Goal: Answer question/provide support

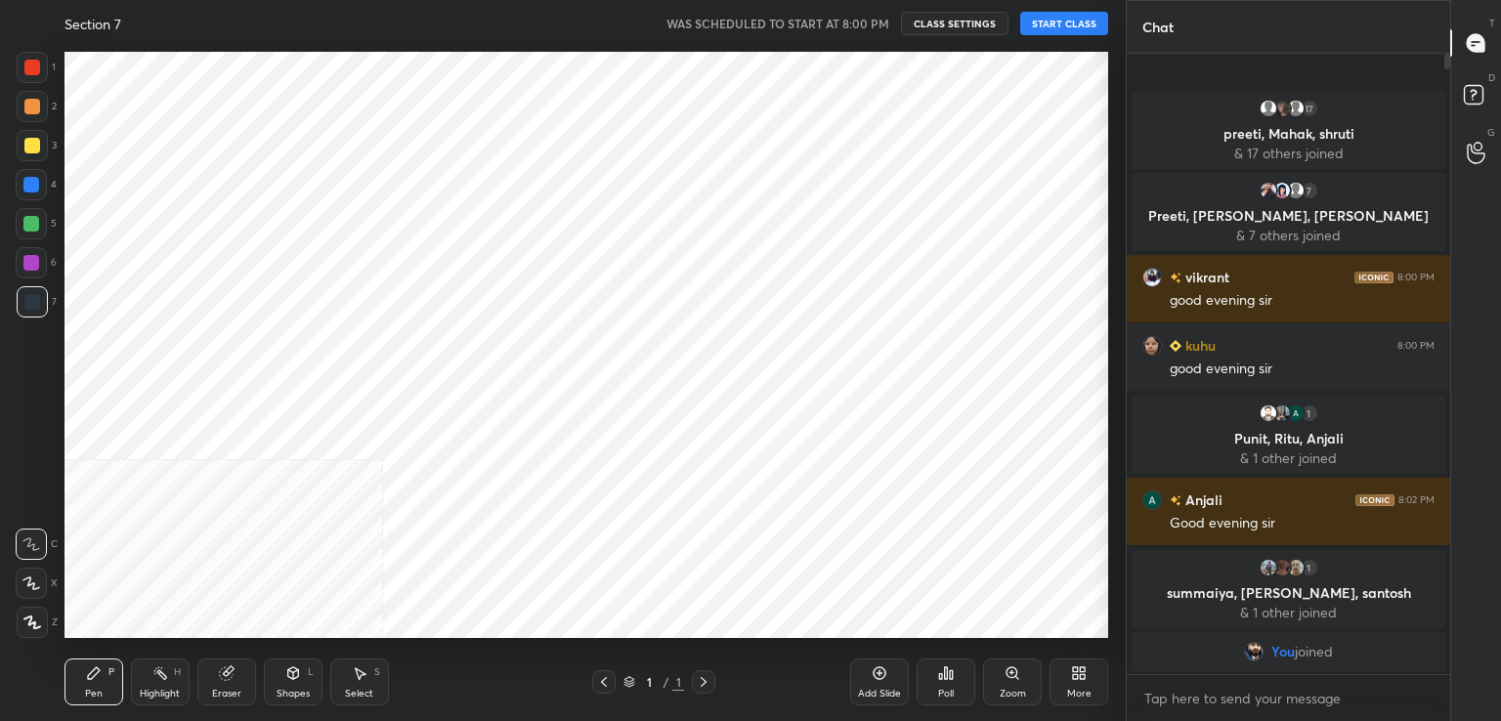
scroll to position [97129, 96678]
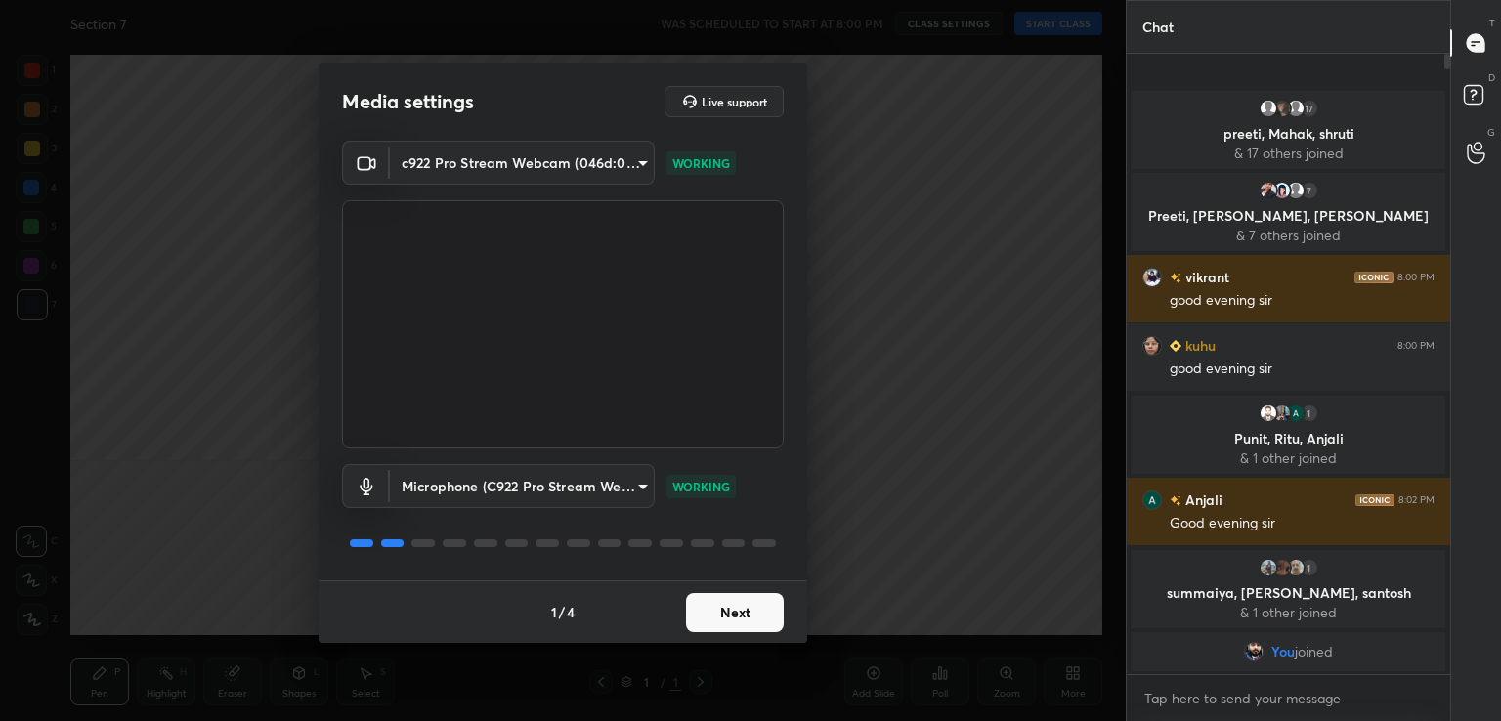
click at [758, 611] on button "Next" at bounding box center [735, 612] width 98 height 39
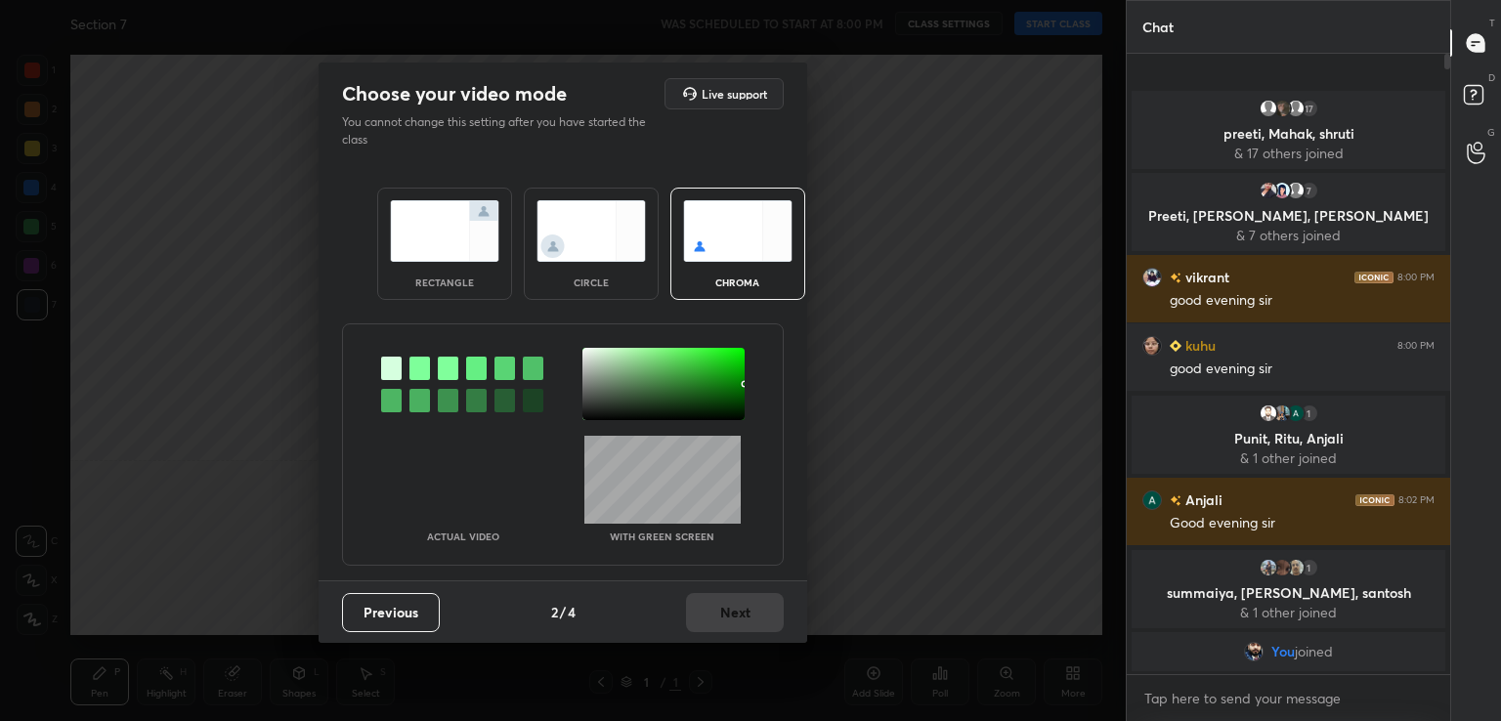
click at [417, 367] on div at bounding box center [419, 368] width 21 height 23
click at [600, 384] on div at bounding box center [663, 384] width 162 height 72
click at [733, 609] on button "Next" at bounding box center [735, 612] width 98 height 39
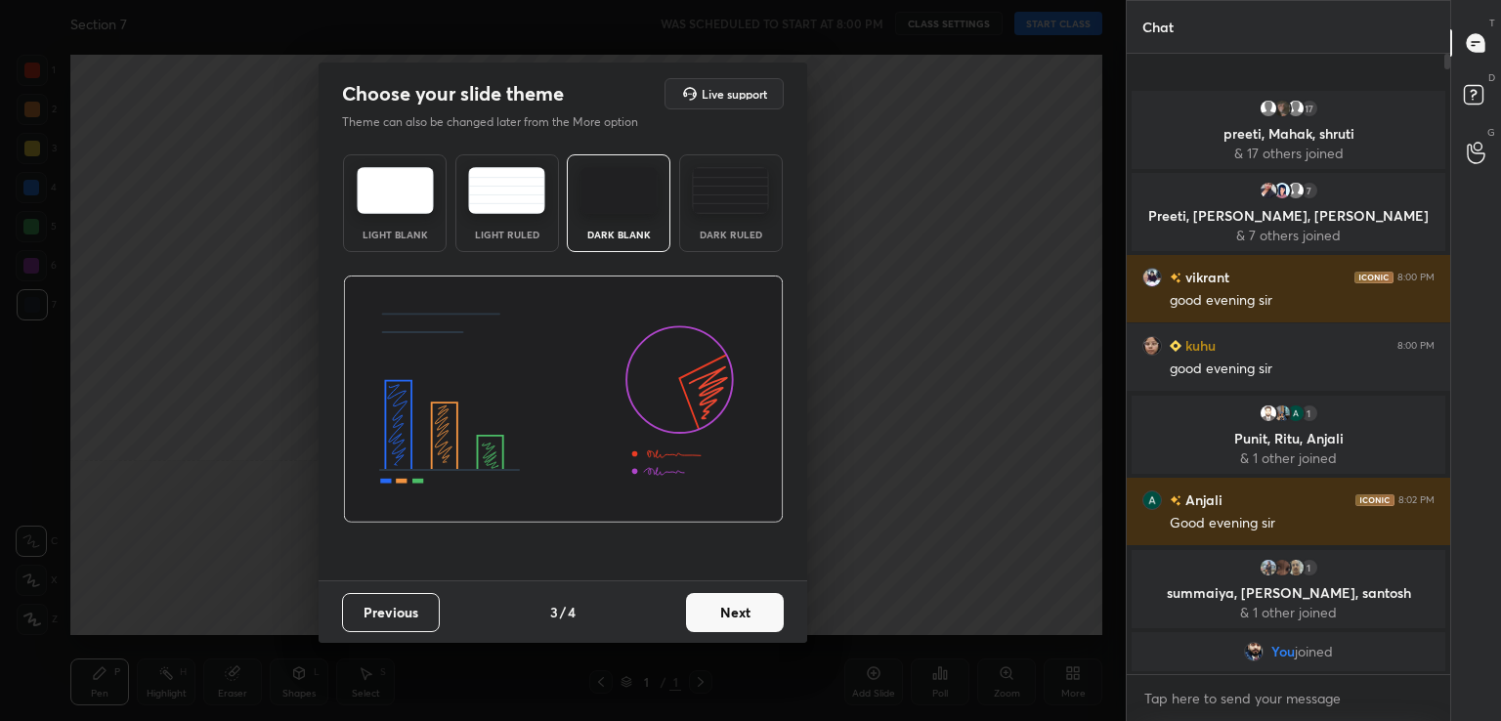
click at [733, 609] on button "Next" at bounding box center [735, 612] width 98 height 39
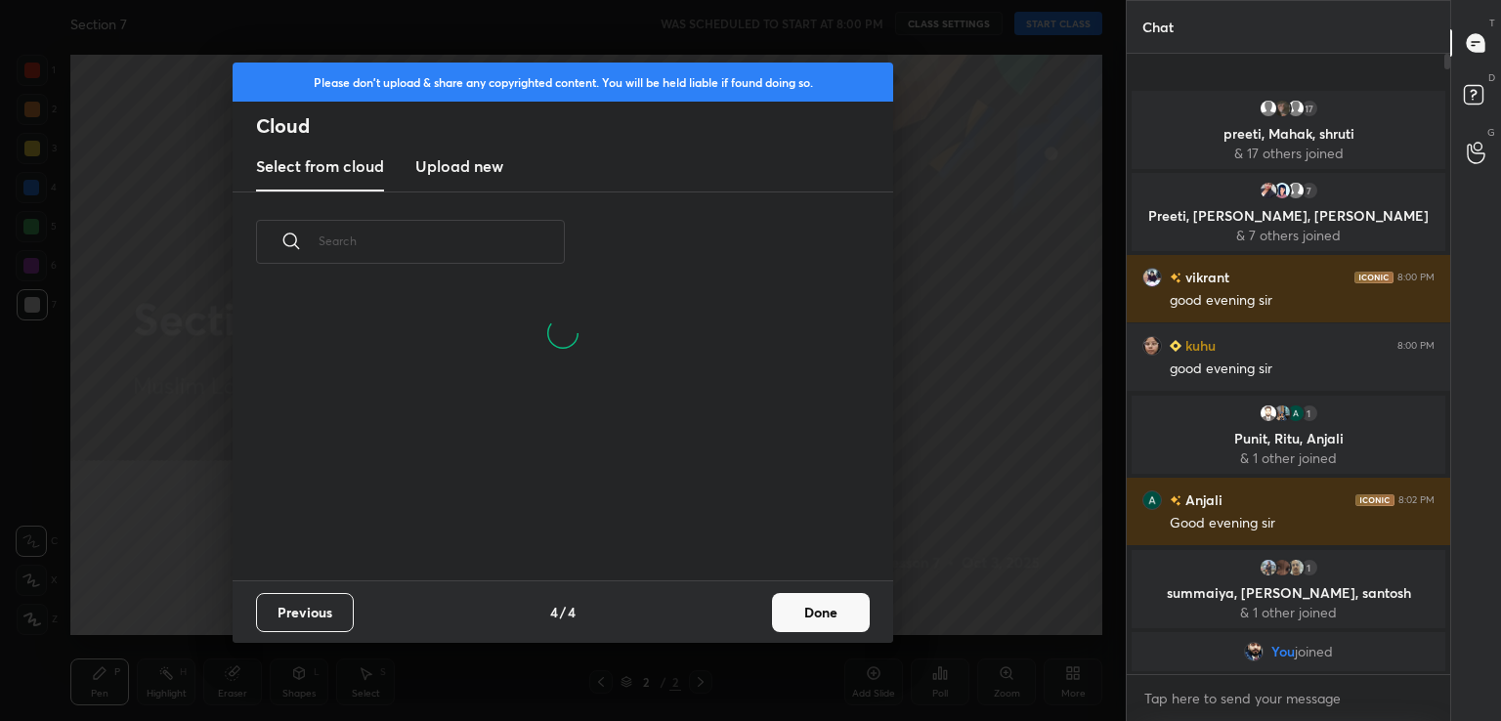
click at [801, 611] on button "Done" at bounding box center [821, 612] width 98 height 39
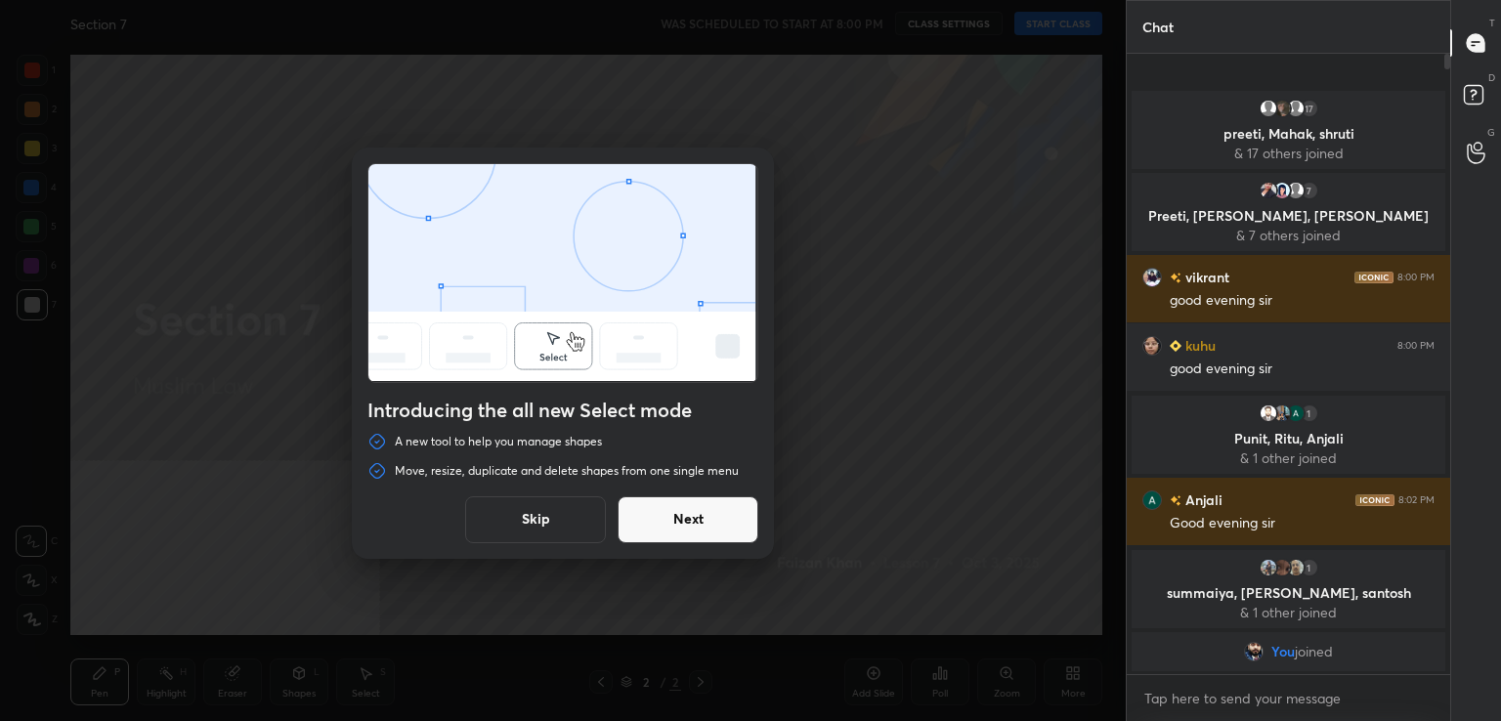
click at [539, 526] on button "Skip" at bounding box center [535, 519] width 141 height 47
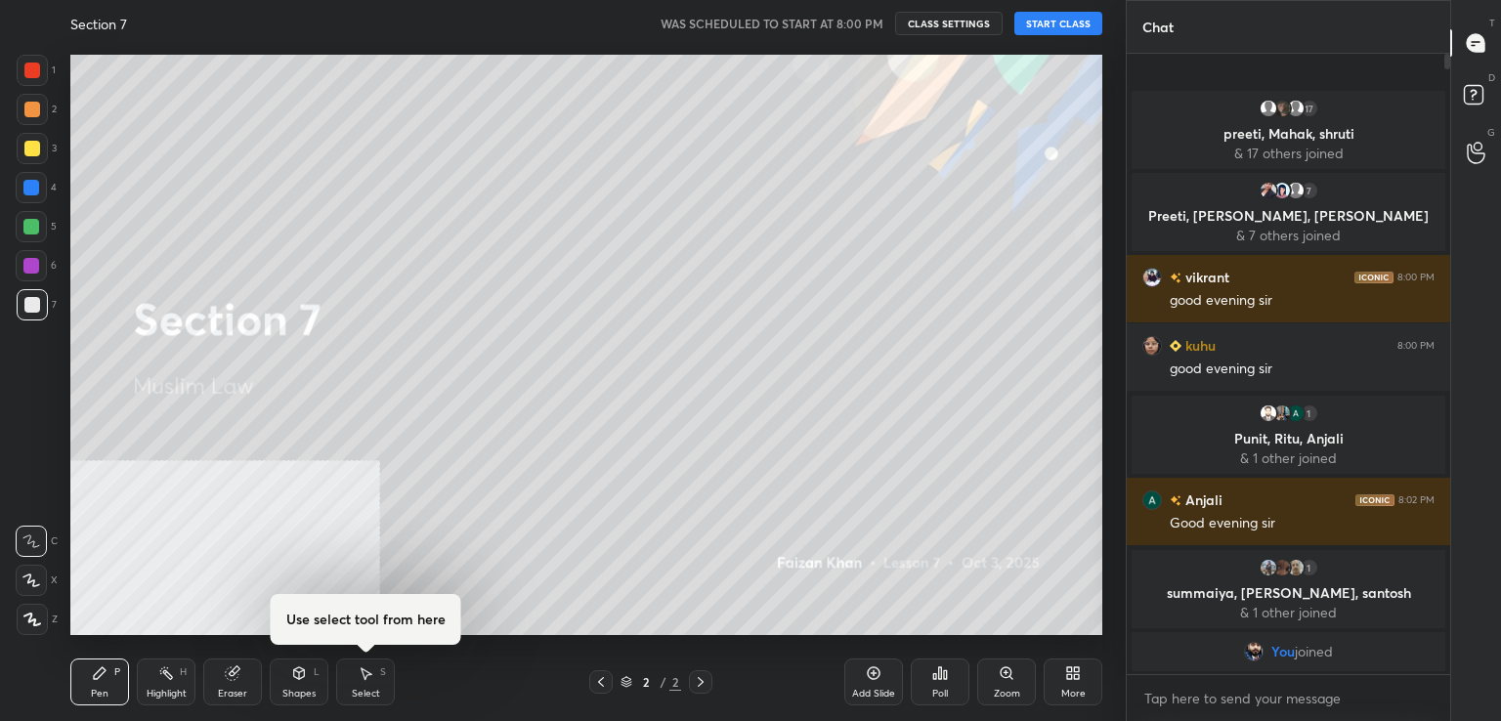
click at [1036, 19] on button "START CLASS" at bounding box center [1058, 23] width 88 height 23
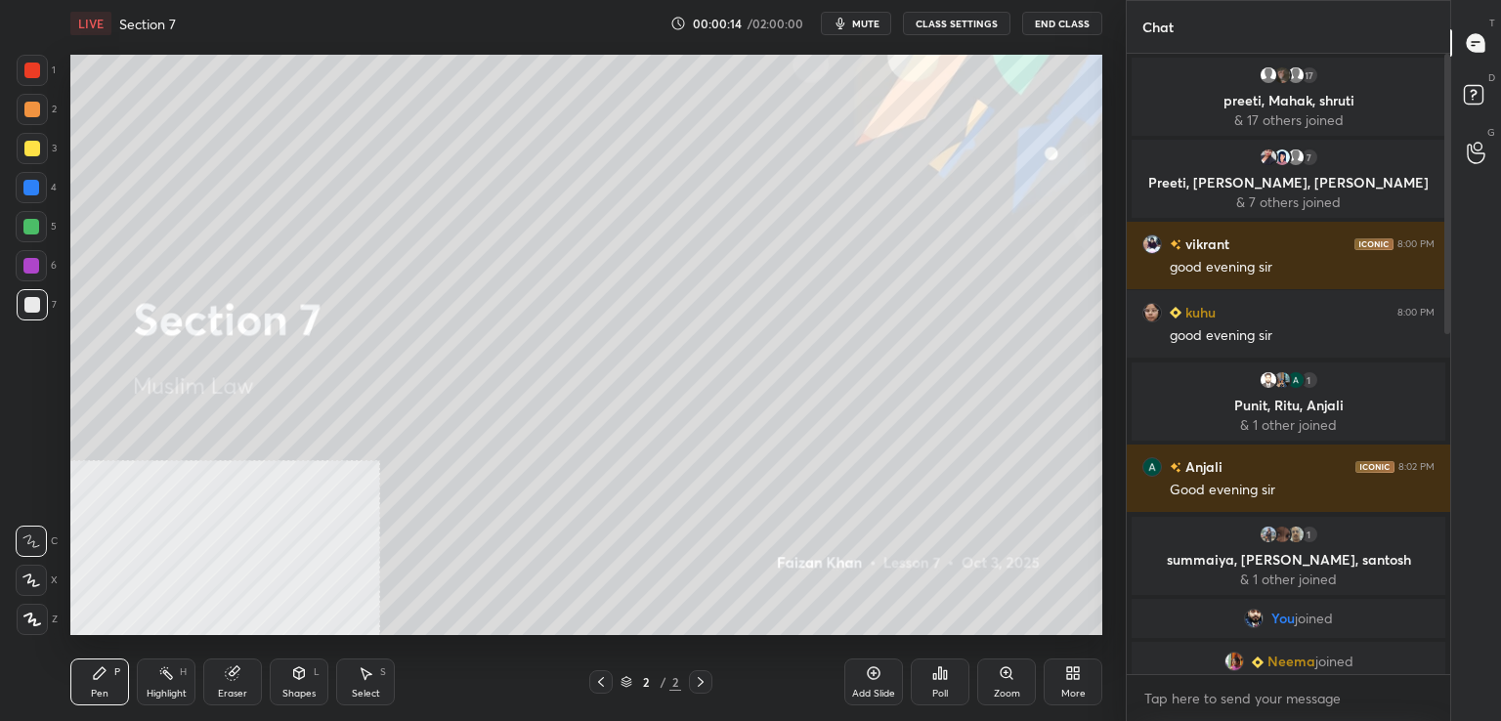
click at [879, 681] on icon at bounding box center [874, 674] width 16 height 16
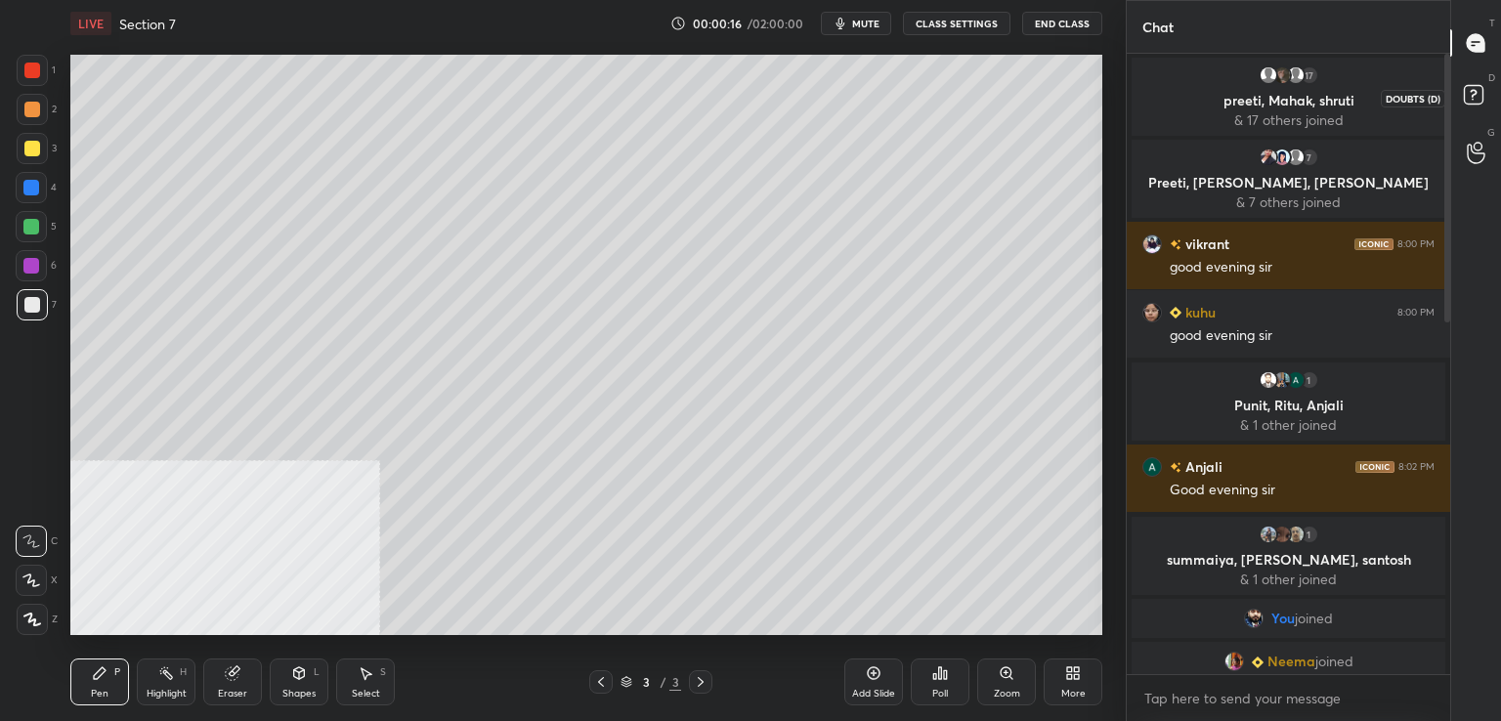
click at [1474, 99] on rect at bounding box center [1473, 95] width 19 height 19
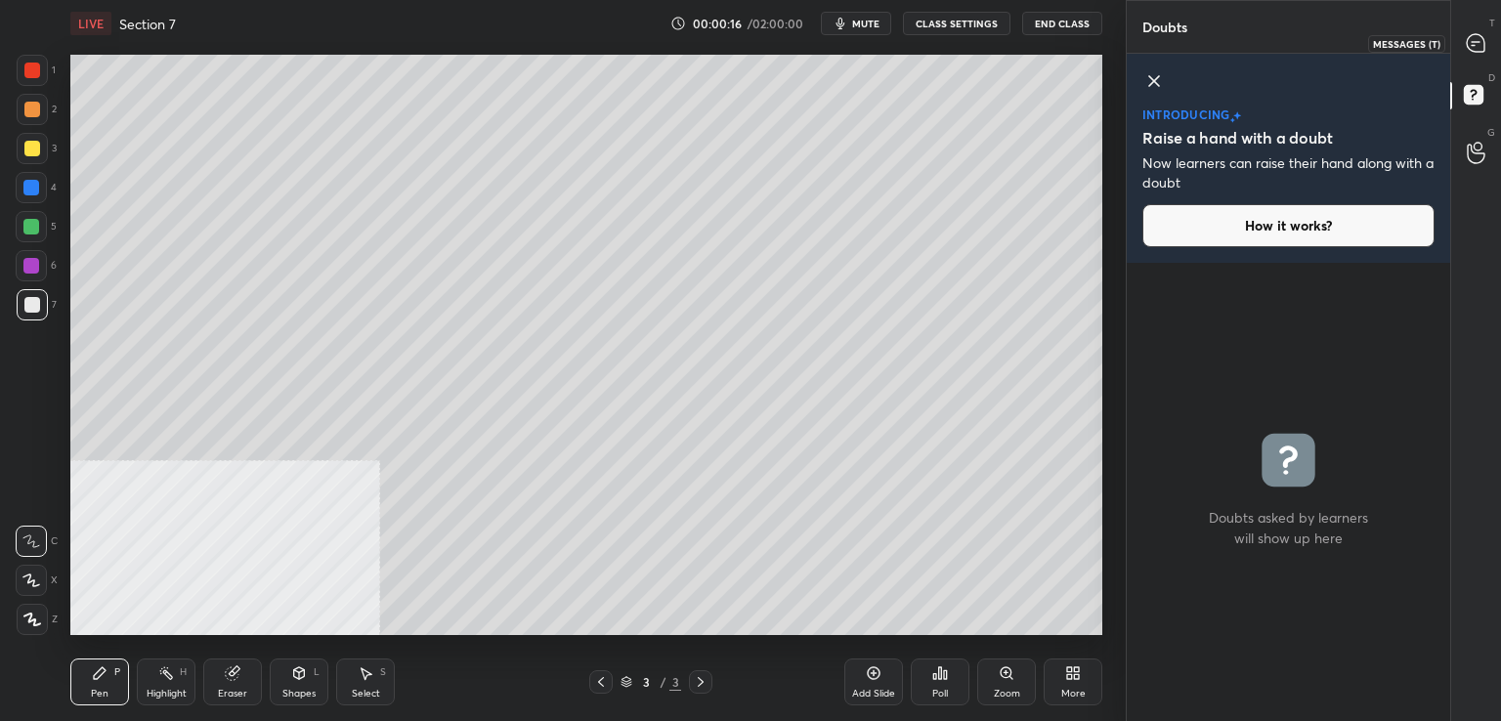
click at [1476, 37] on icon at bounding box center [1476, 43] width 18 height 18
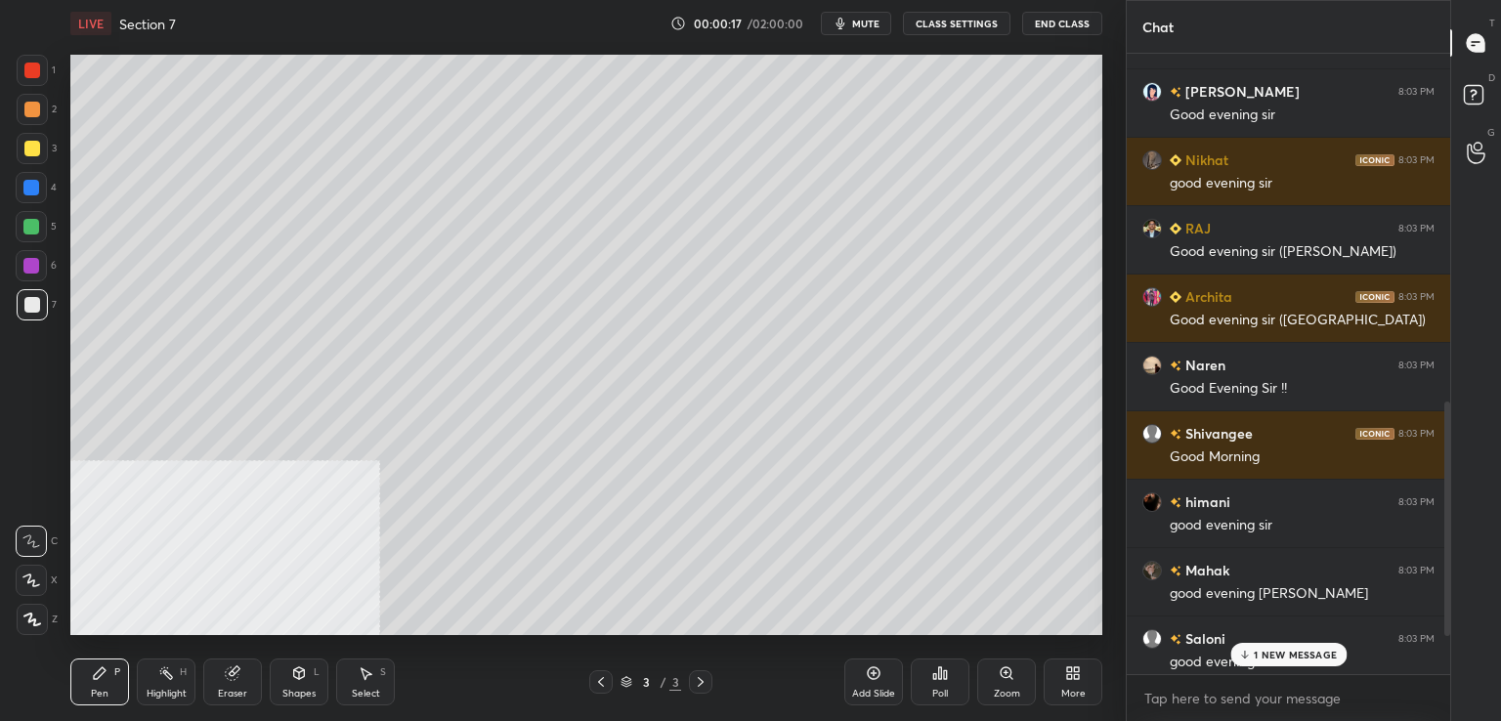
scroll to position [7, 6]
click at [1263, 646] on div "1" at bounding box center [1288, 654] width 323 height 39
click at [1270, 613] on p "2 NEW MESSAGES" at bounding box center [1296, 615] width 90 height 12
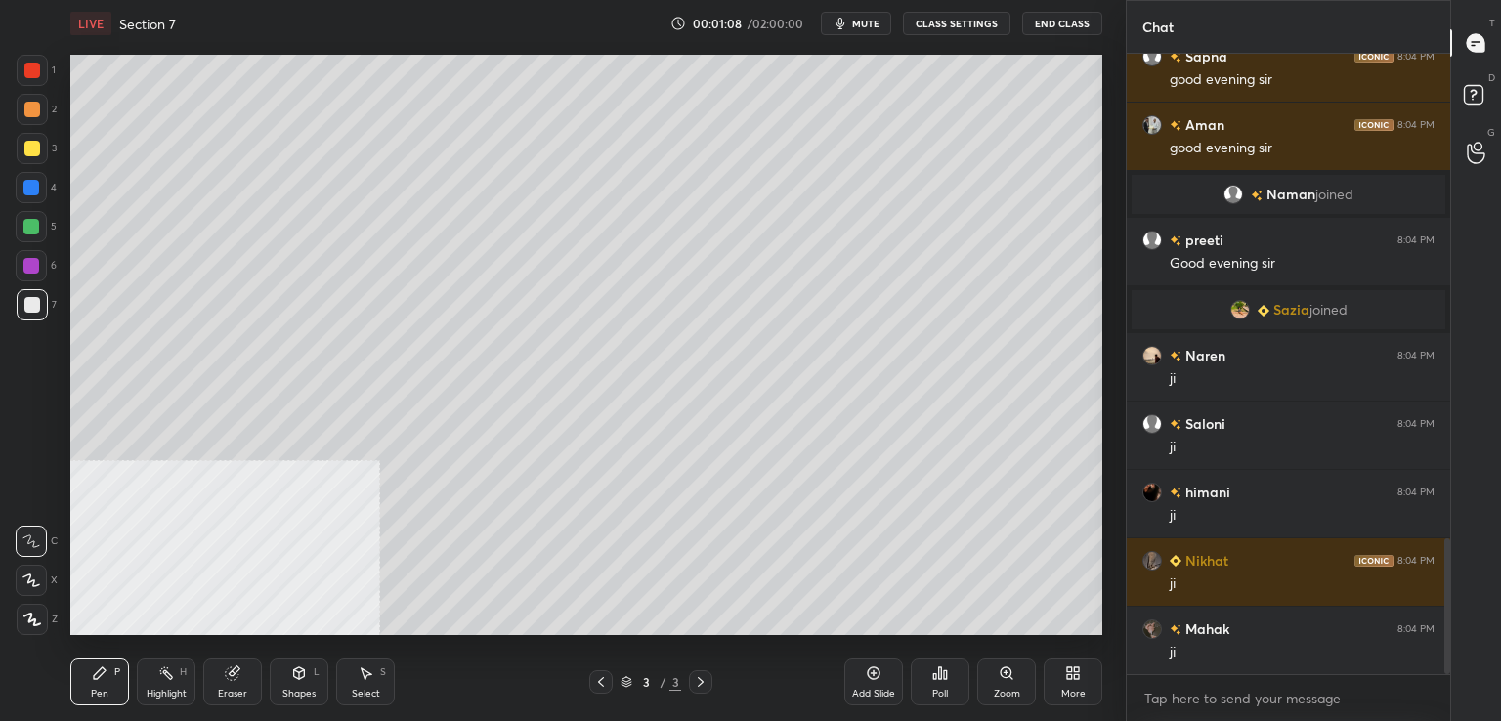
scroll to position [2351, 0]
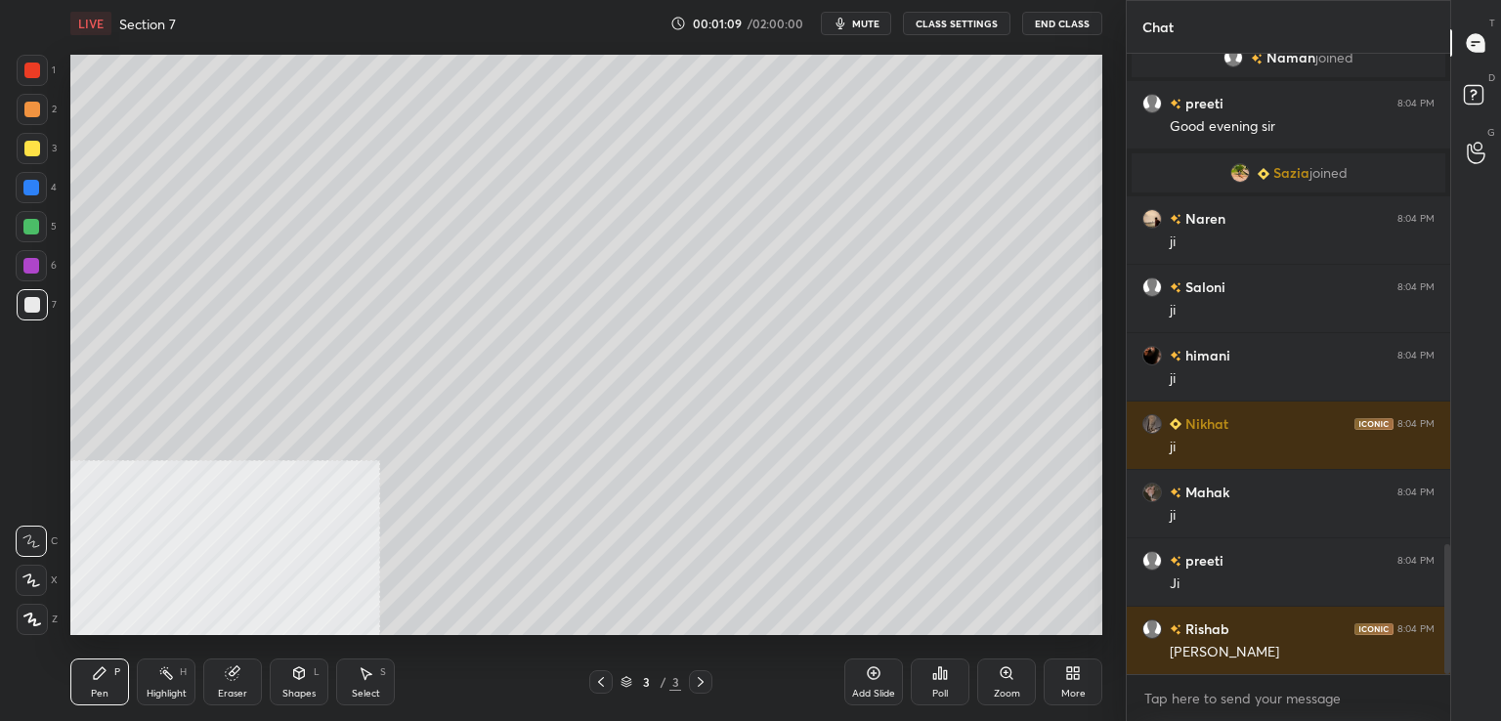
click at [36, 71] on div at bounding box center [32, 71] width 16 height 16
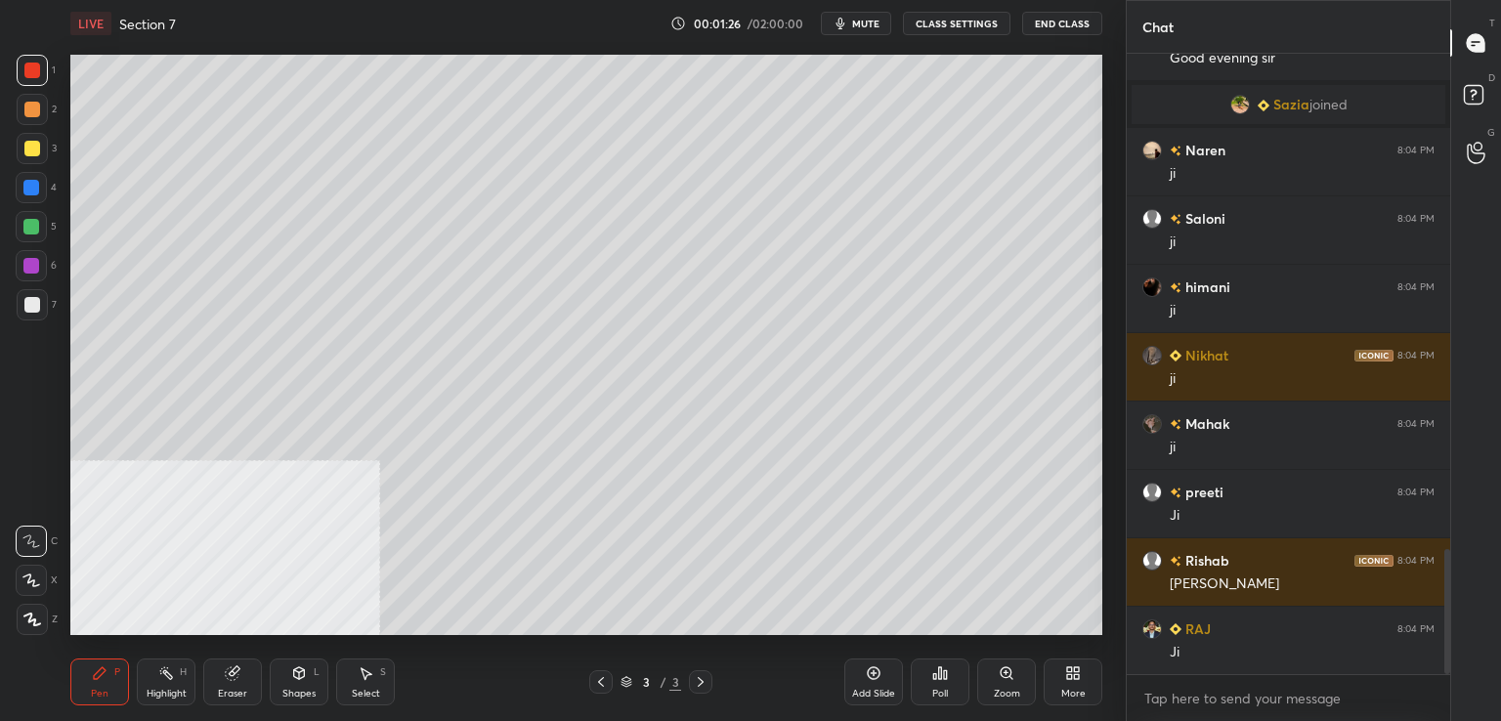
scroll to position [2467, 0]
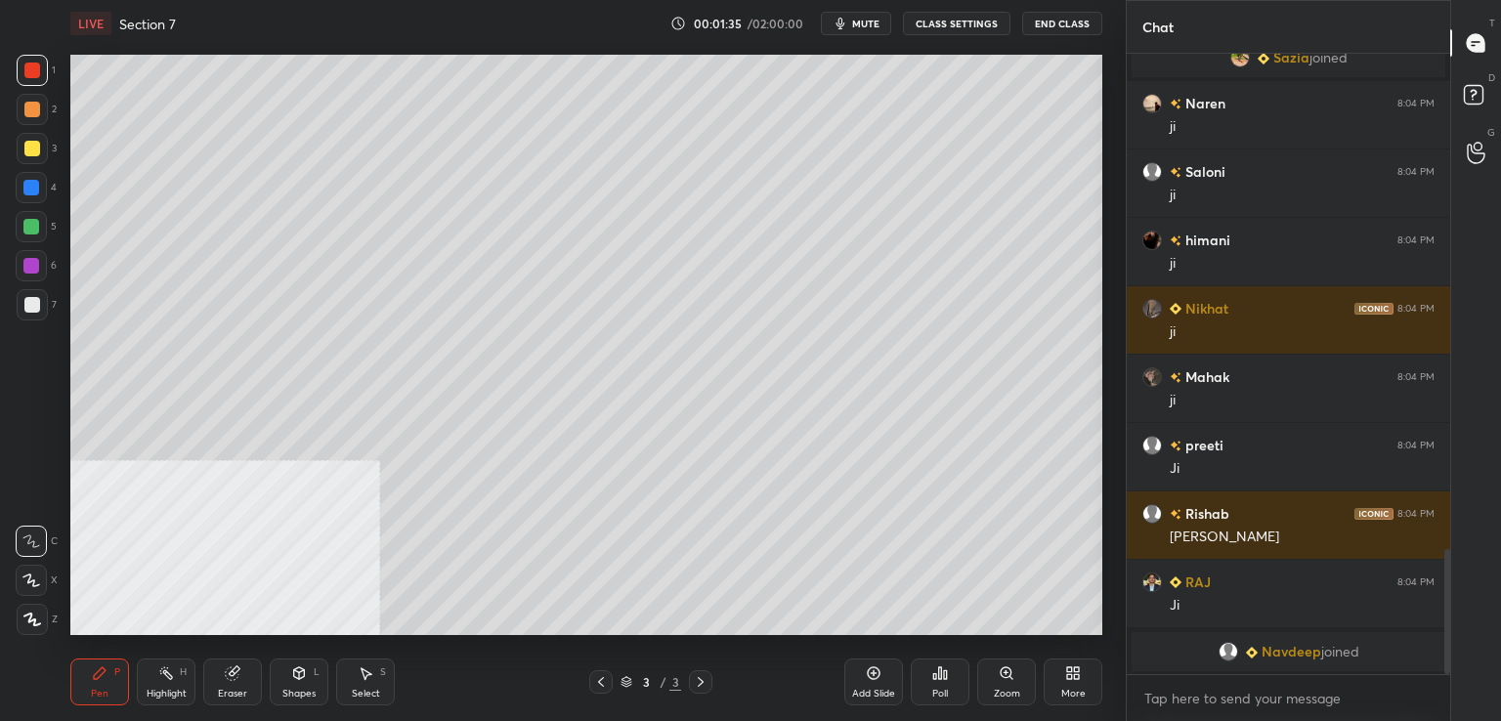
click at [43, 267] on div at bounding box center [31, 265] width 31 height 31
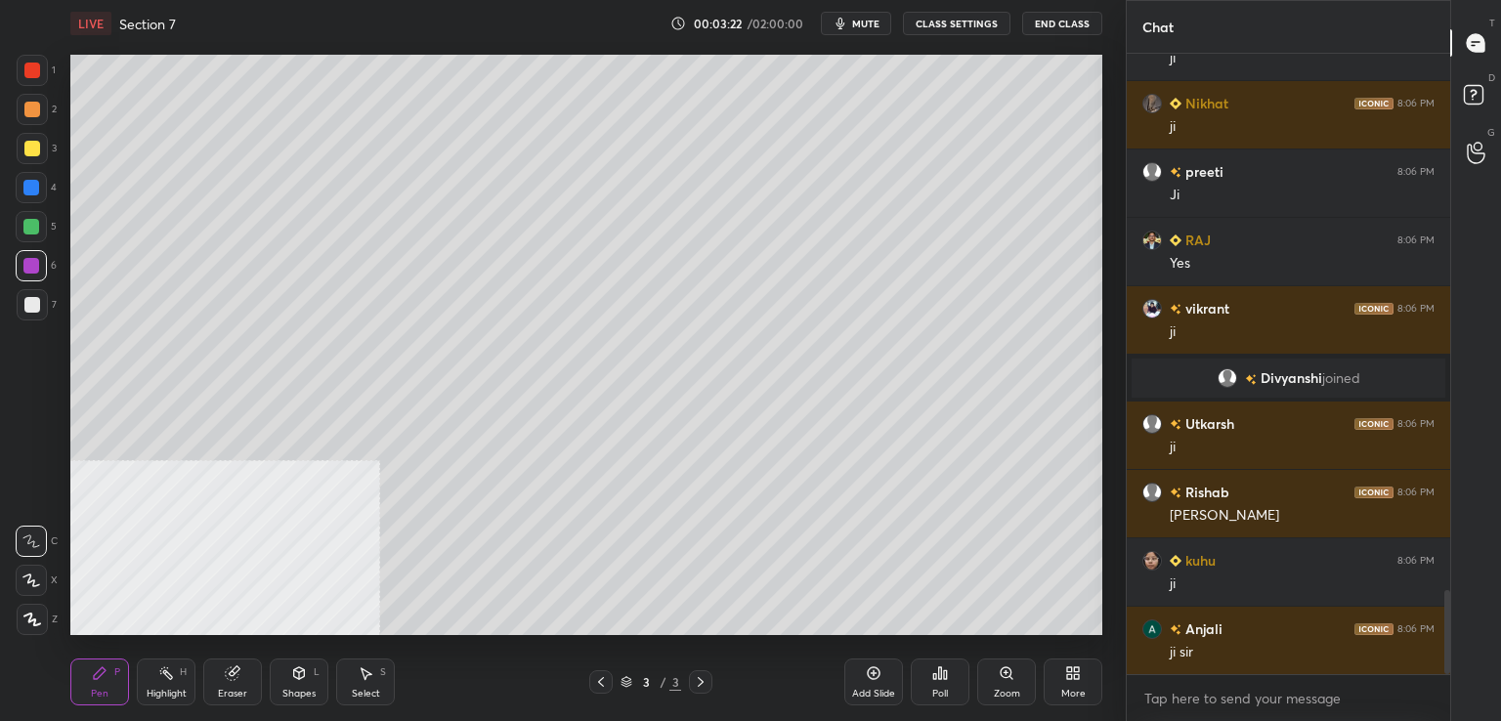
scroll to position [3975, 0]
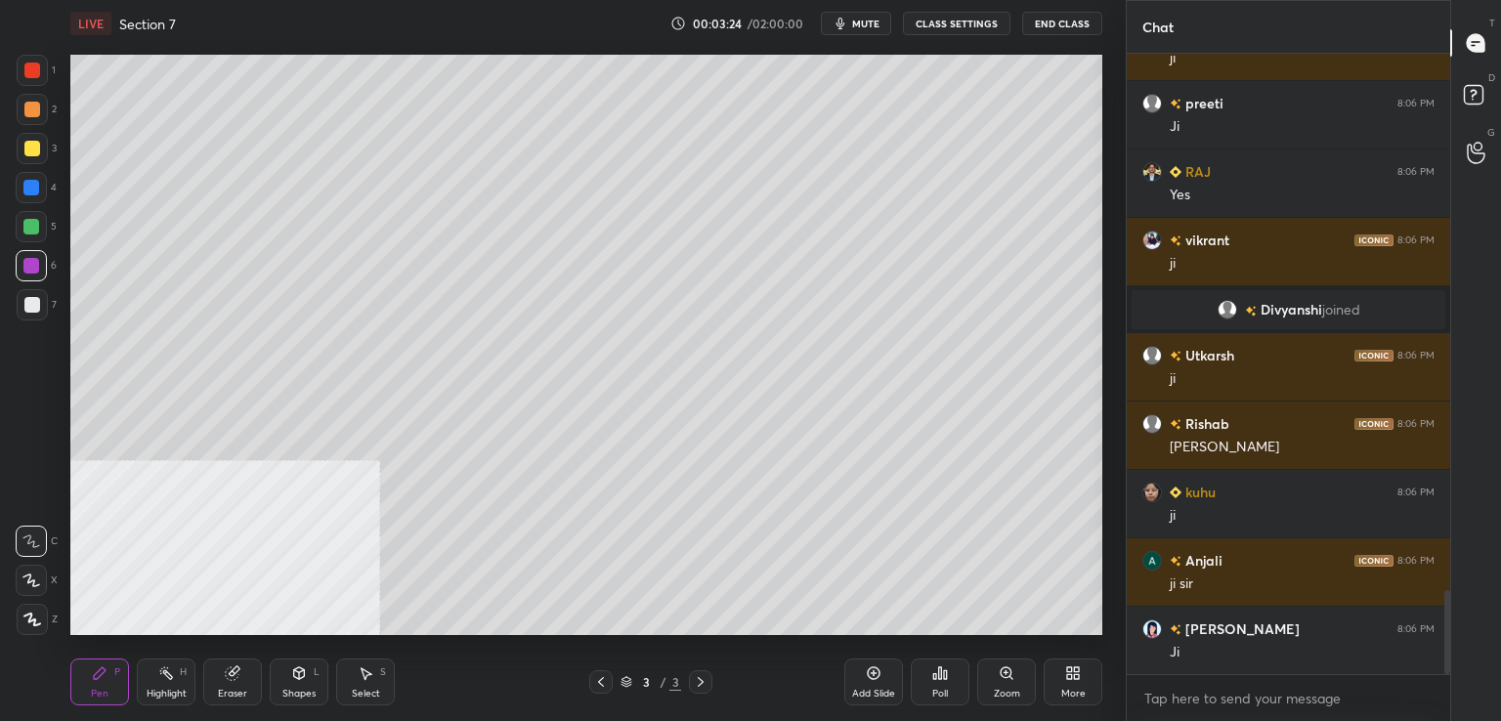
click at [30, 311] on div at bounding box center [32, 305] width 16 height 16
click at [880, 675] on icon at bounding box center [874, 674] width 16 height 16
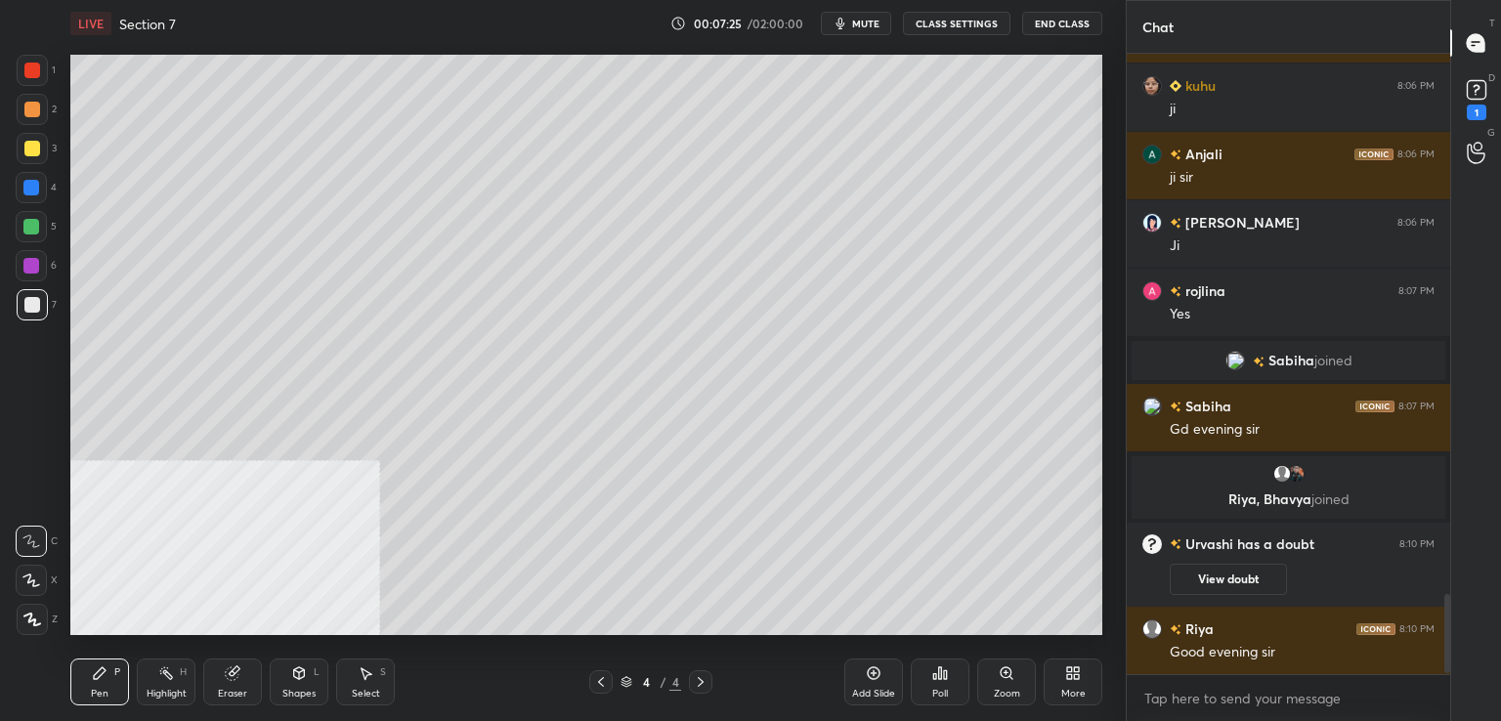
scroll to position [615, 318]
click at [868, 673] on icon at bounding box center [874, 674] width 16 height 16
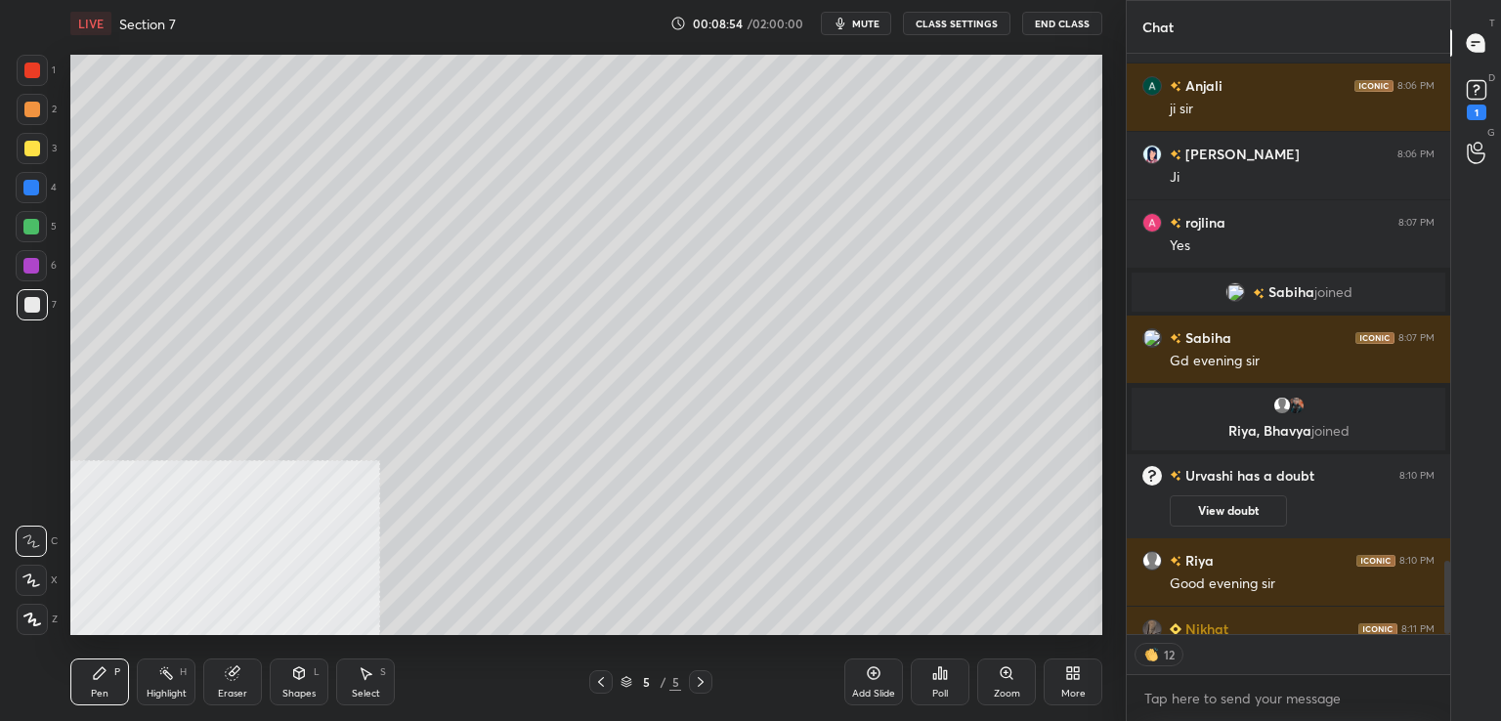
scroll to position [4386, 0]
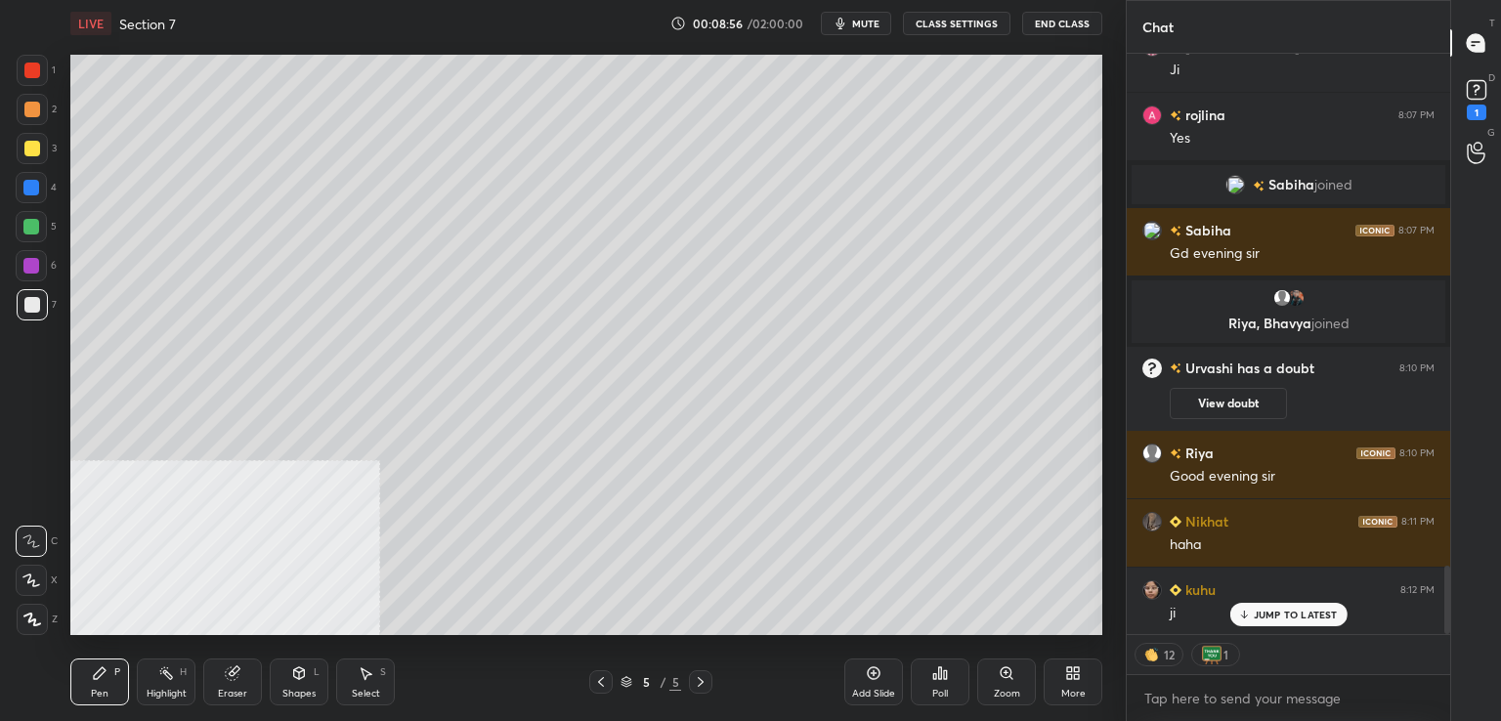
click at [26, 72] on div at bounding box center [32, 71] width 16 height 16
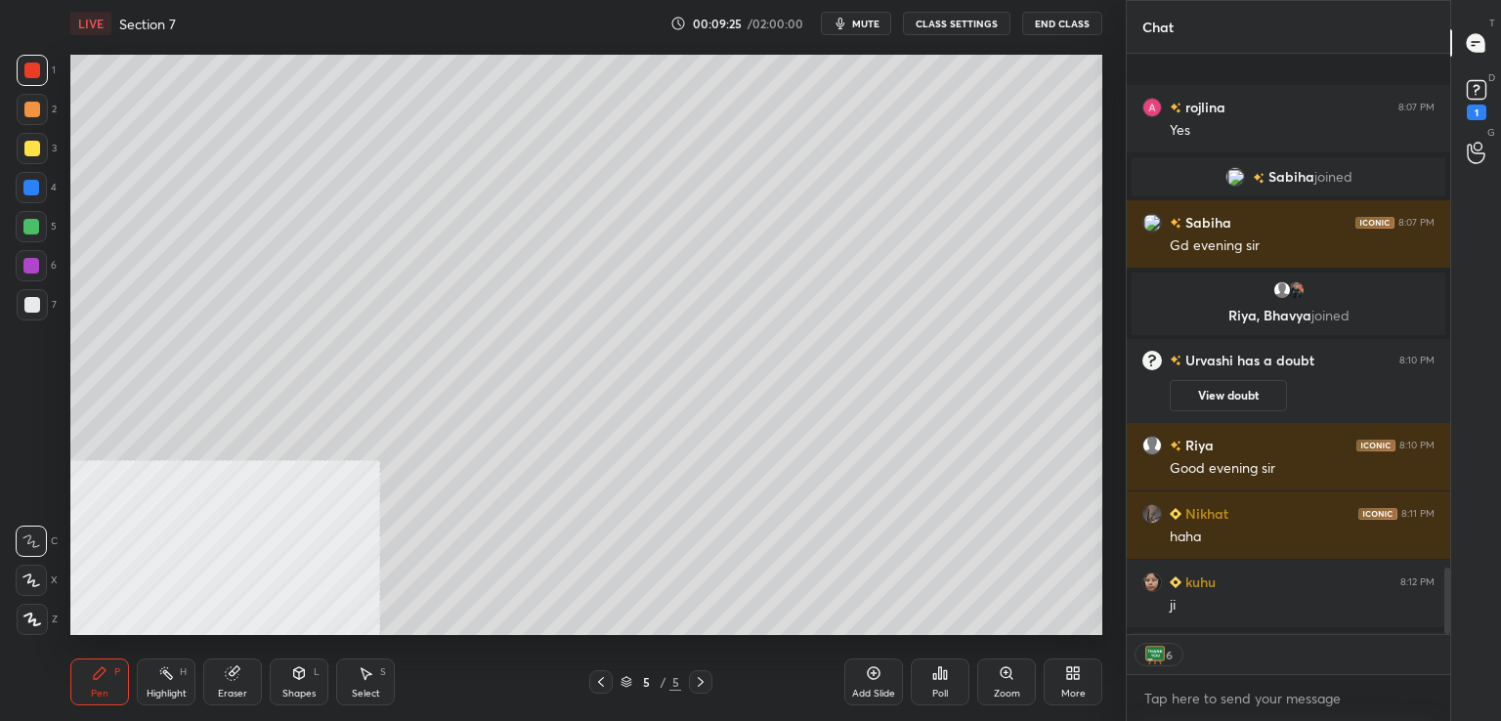
scroll to position [4502, 0]
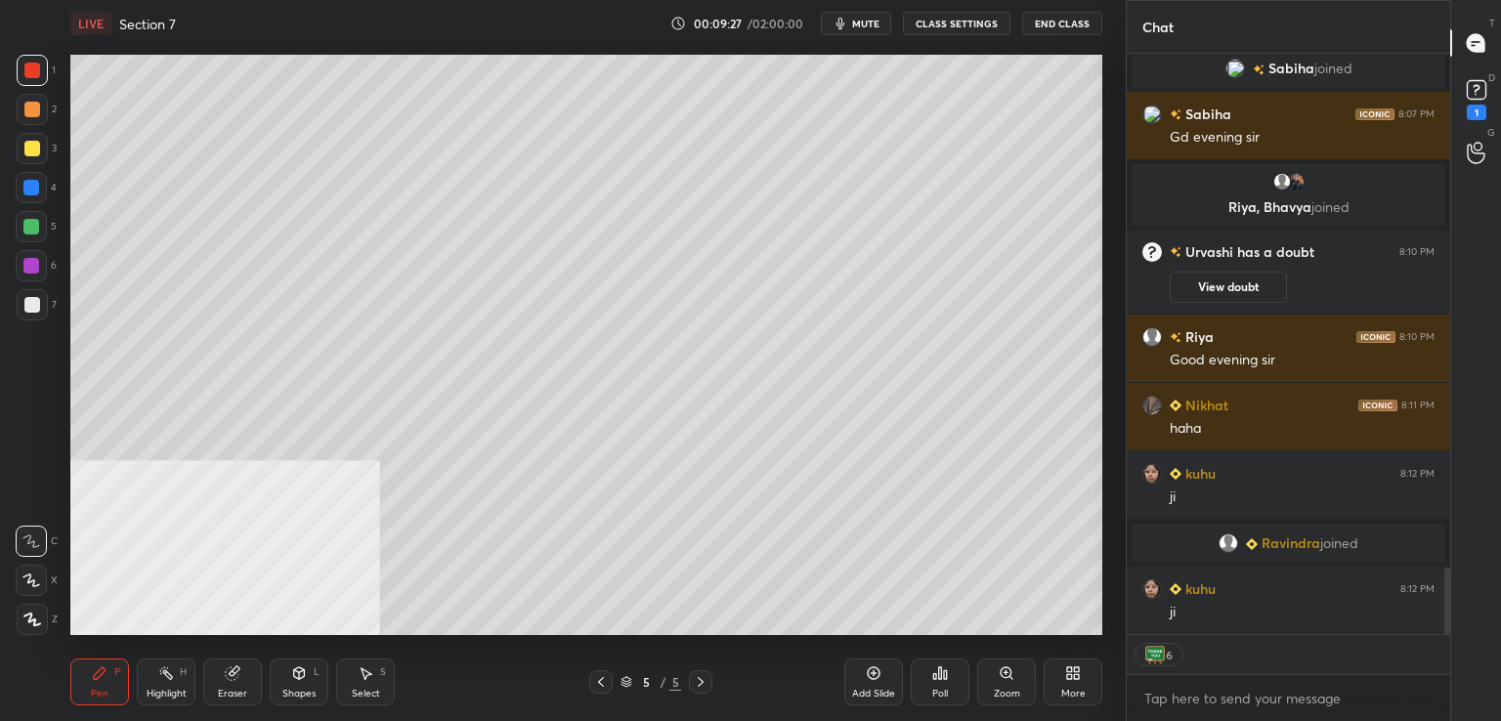
click at [25, 182] on div at bounding box center [31, 188] width 16 height 16
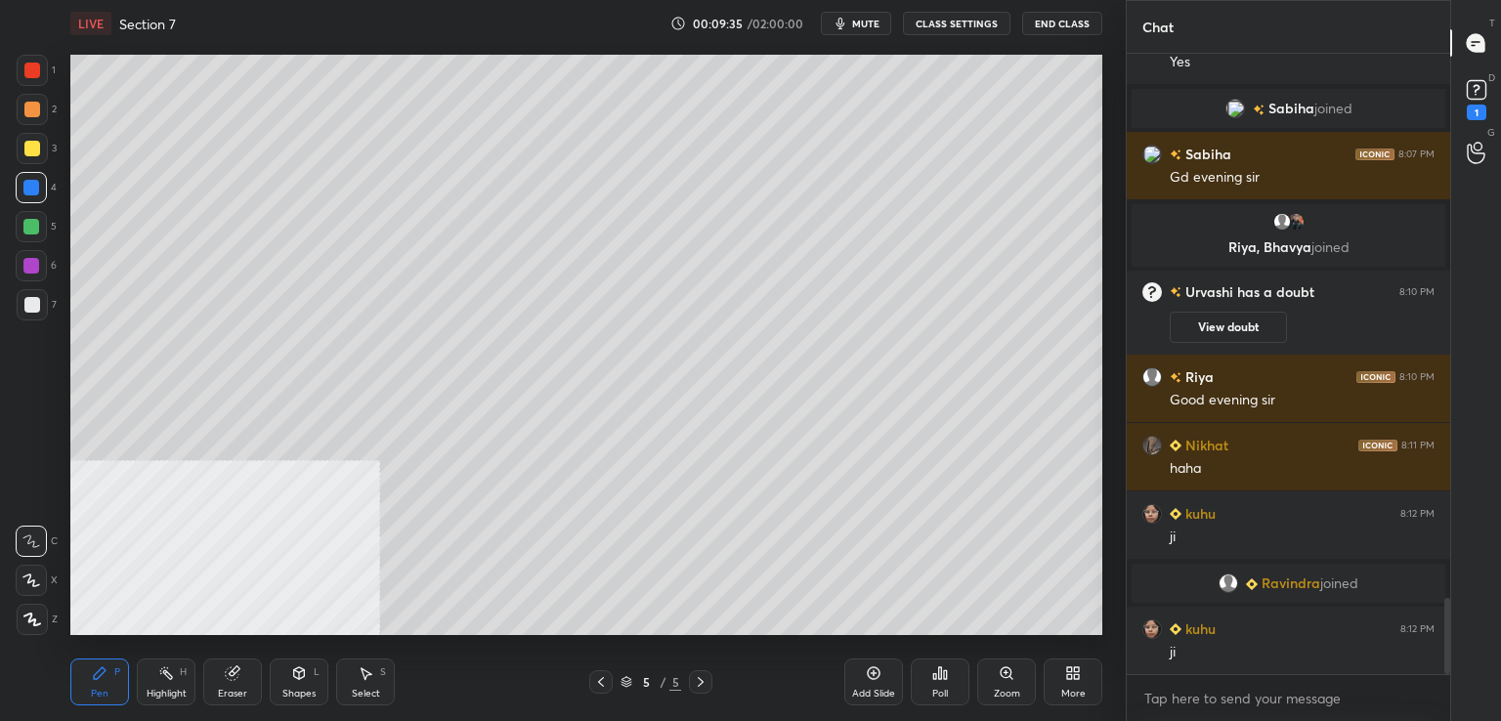
scroll to position [7, 6]
click at [981, 21] on button "CLASS SETTINGS" at bounding box center [956, 23] width 107 height 23
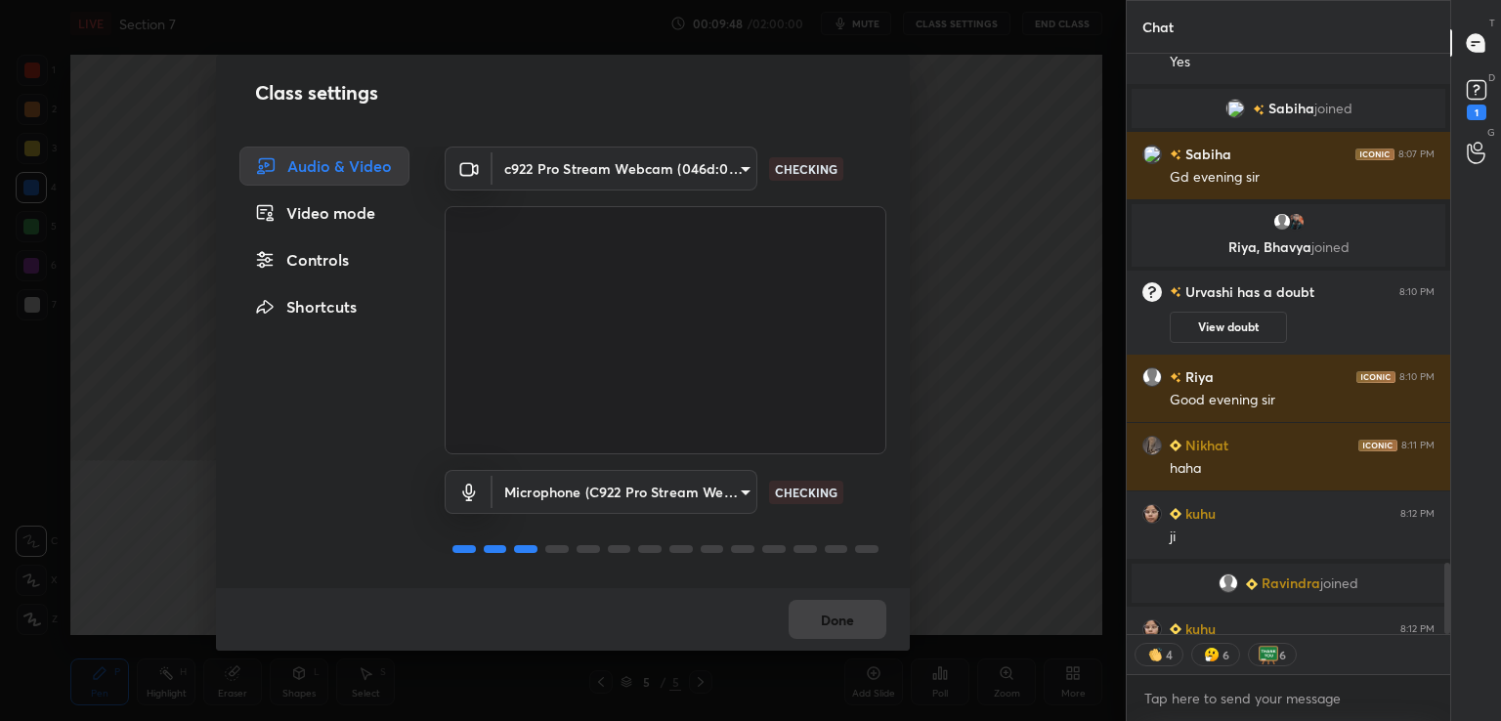
click at [332, 249] on div "Controls" at bounding box center [324, 259] width 170 height 39
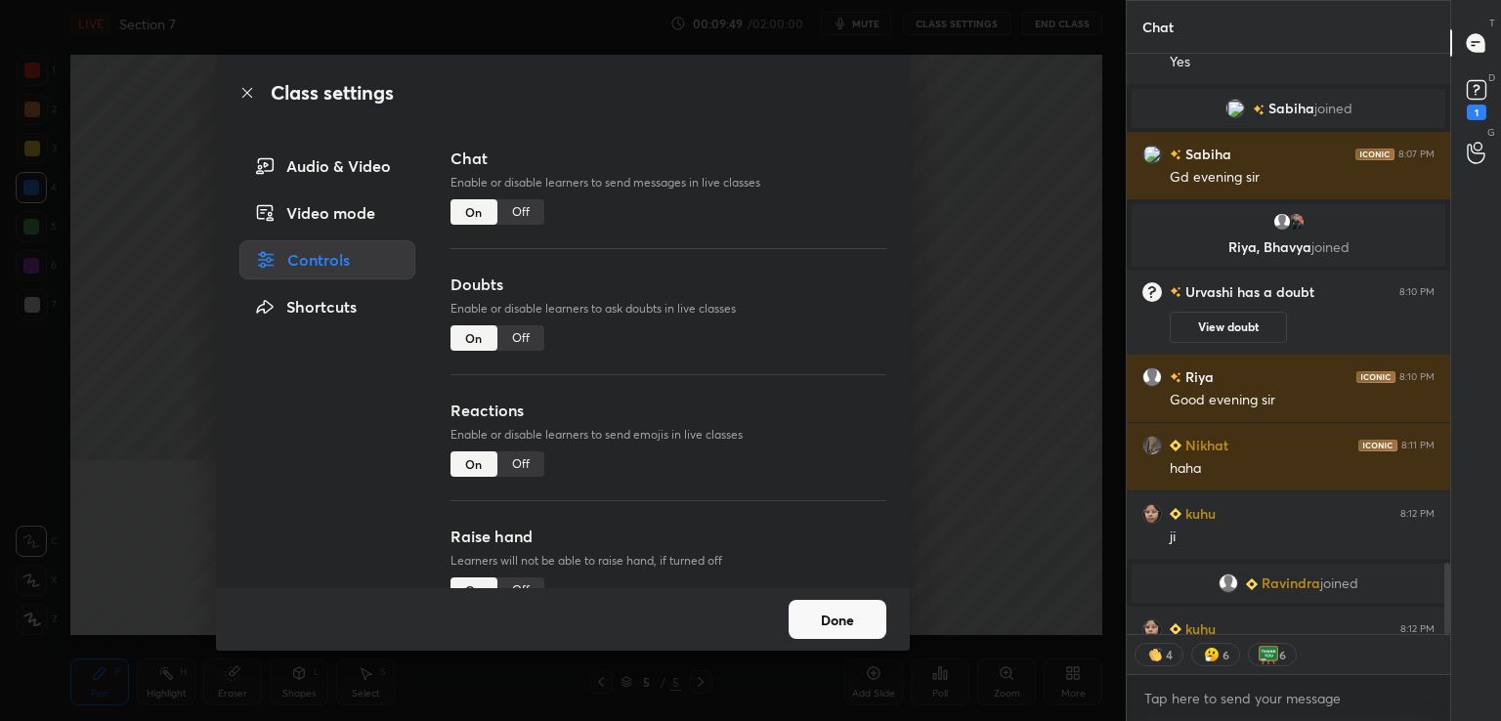
click at [521, 458] on div "Off" at bounding box center [520, 463] width 47 height 25
click at [856, 629] on button "Done" at bounding box center [838, 619] width 98 height 39
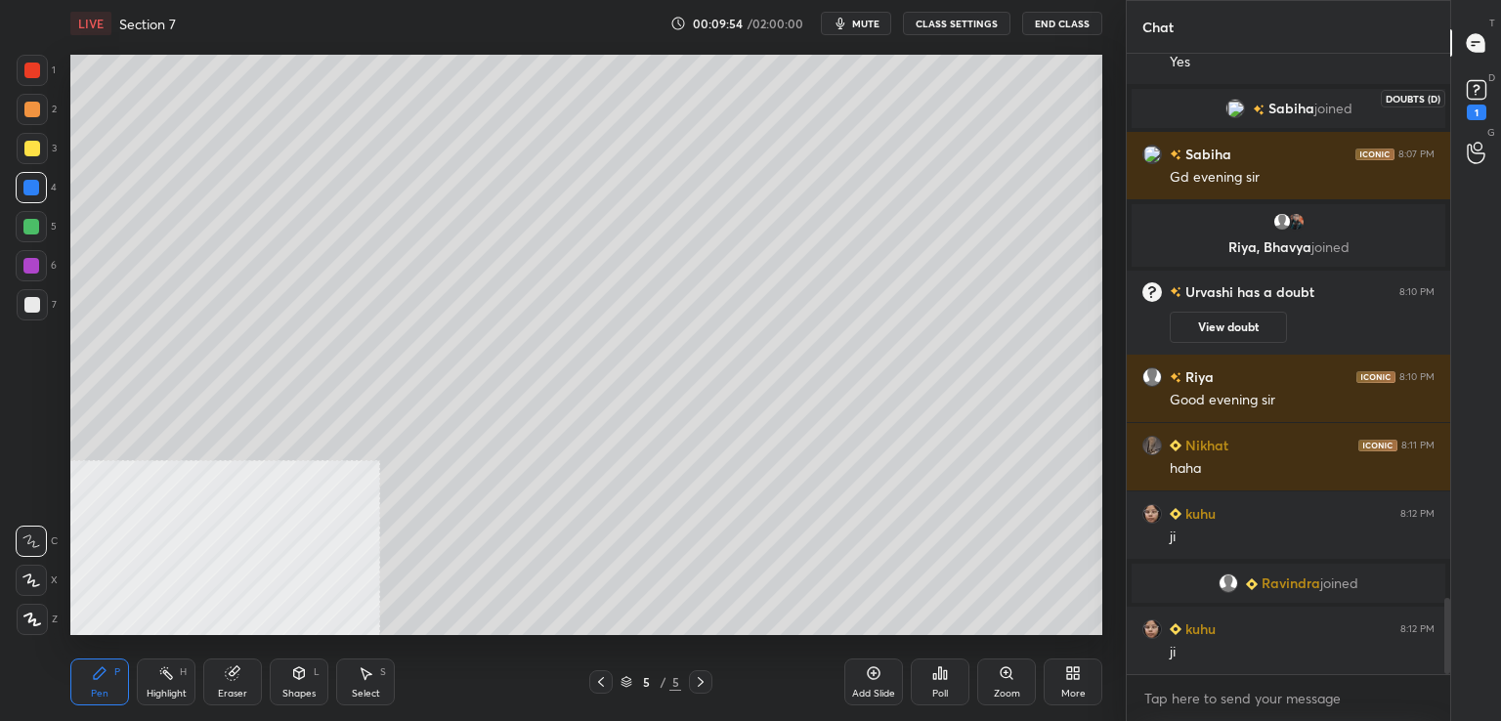
click at [1478, 110] on div "1" at bounding box center [1477, 113] width 20 height 16
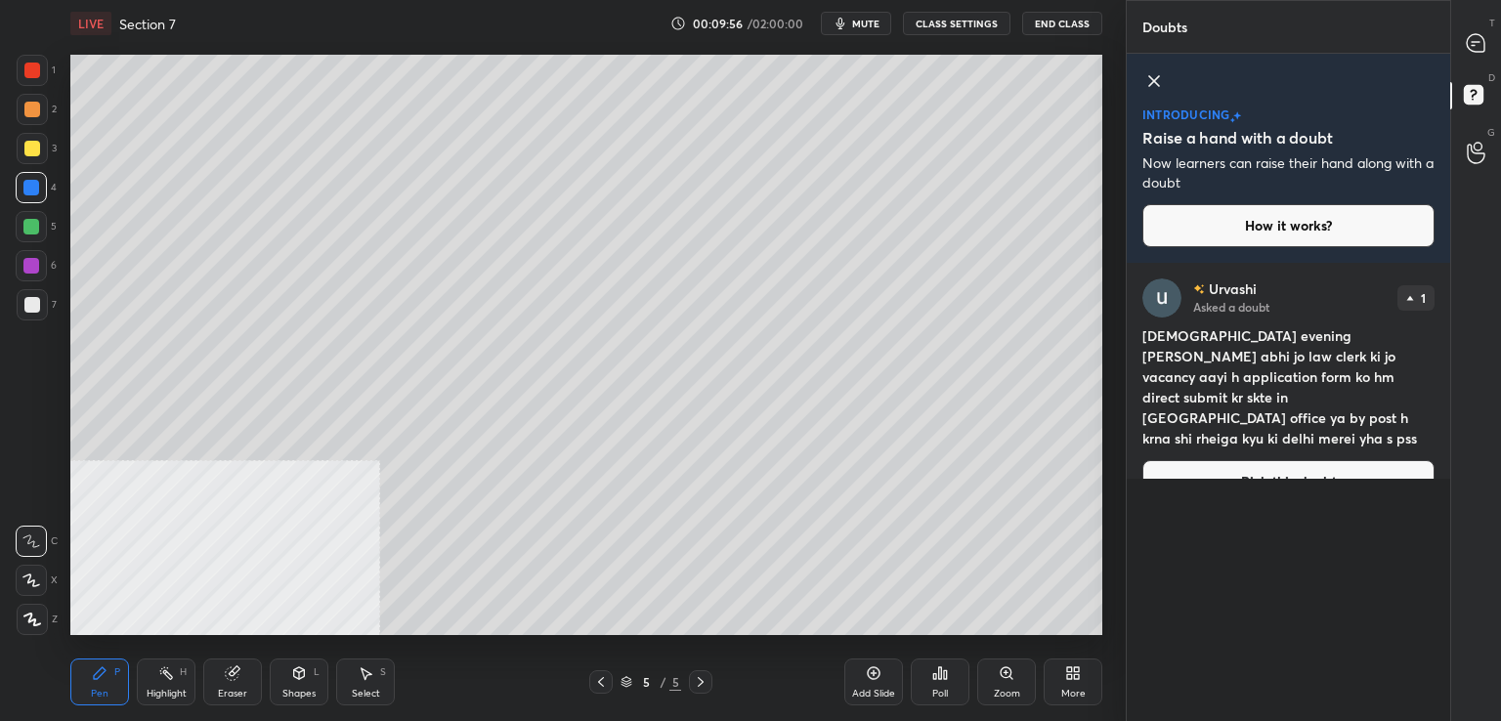
click at [1473, 25] on div at bounding box center [1476, 42] width 39 height 35
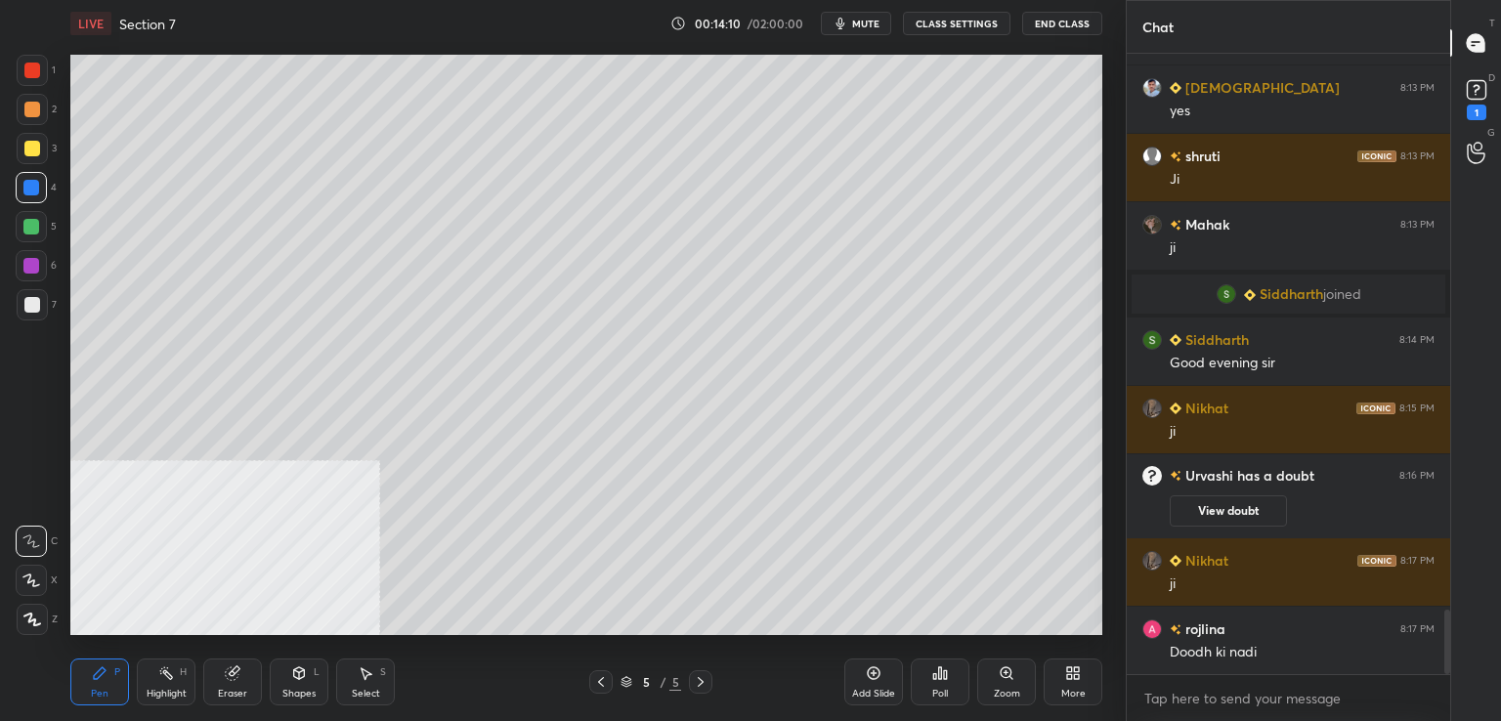
scroll to position [5391, 0]
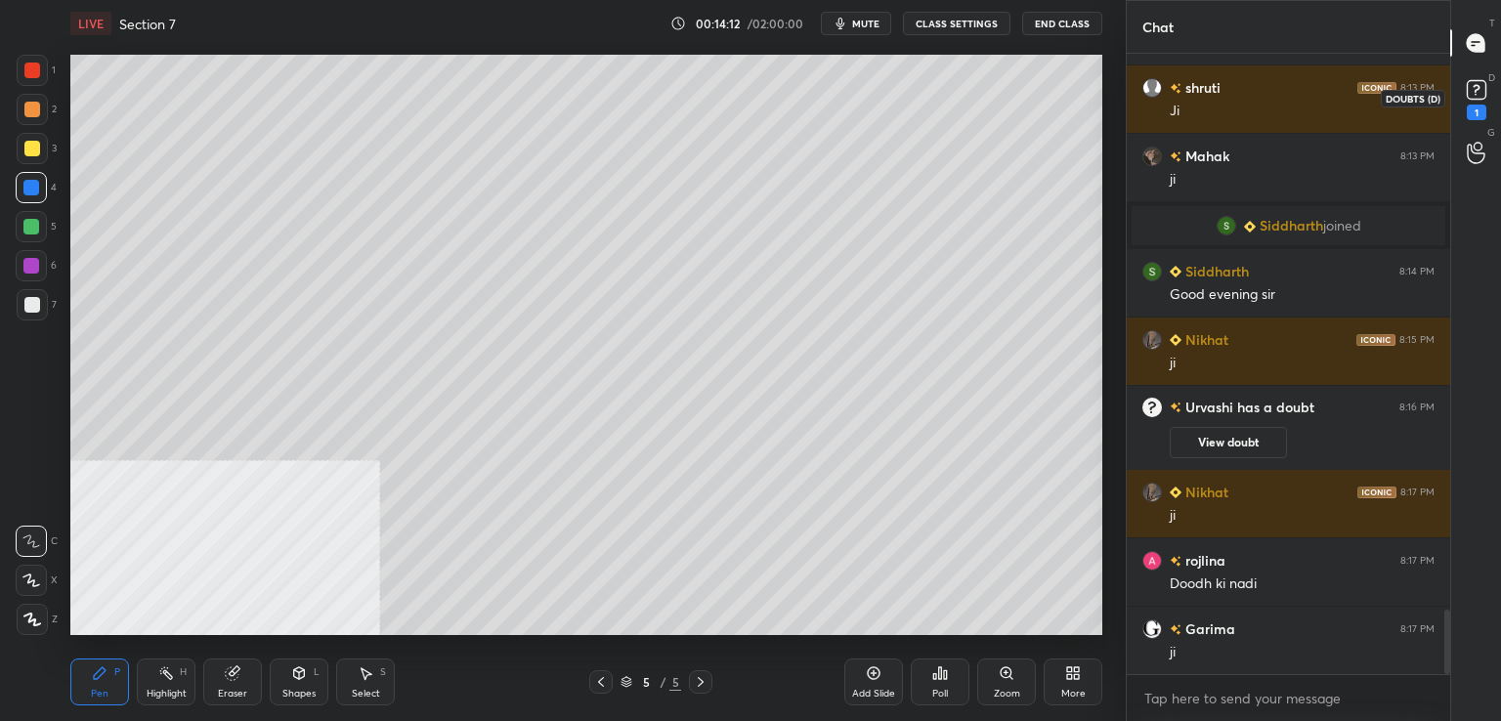
click at [1477, 105] on div "1" at bounding box center [1477, 113] width 20 height 16
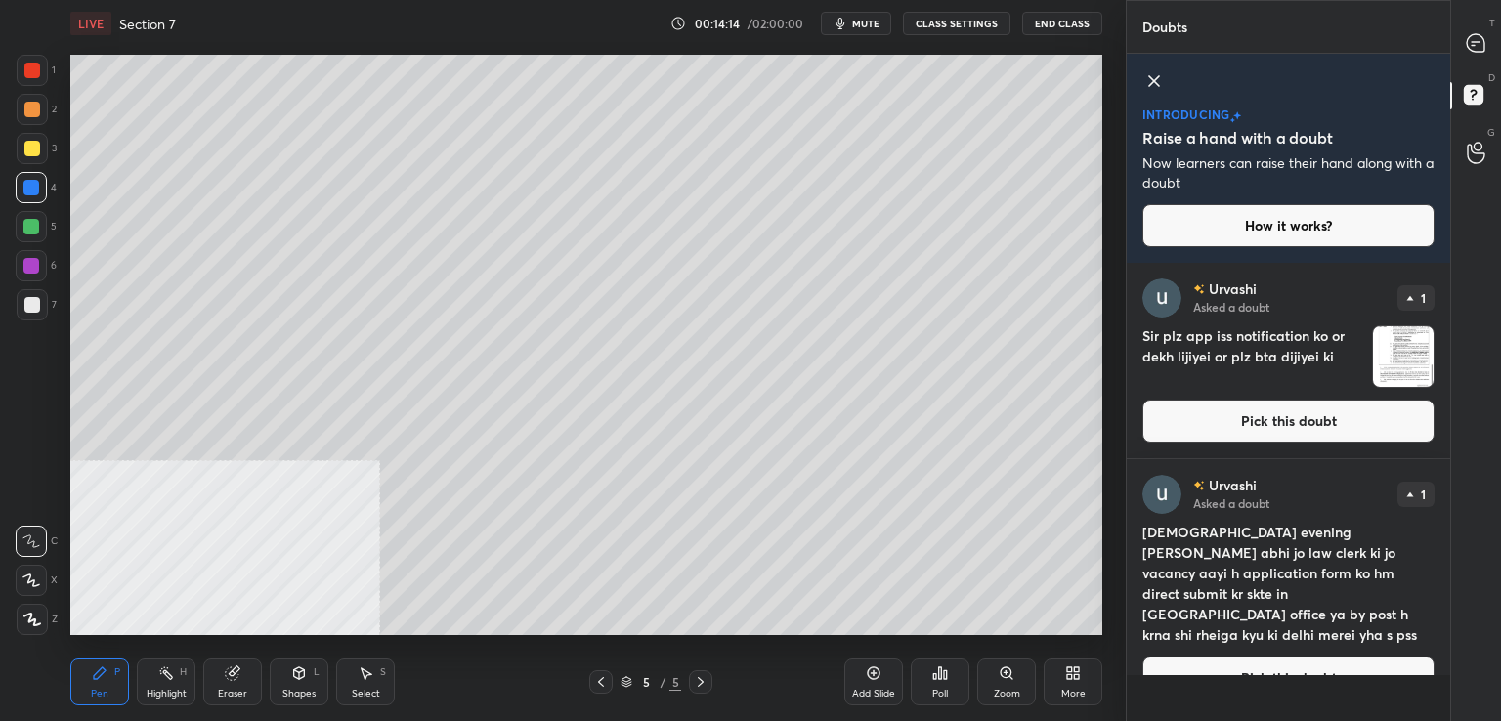
click at [1240, 415] on button "Pick this doubt" at bounding box center [1288, 421] width 292 height 43
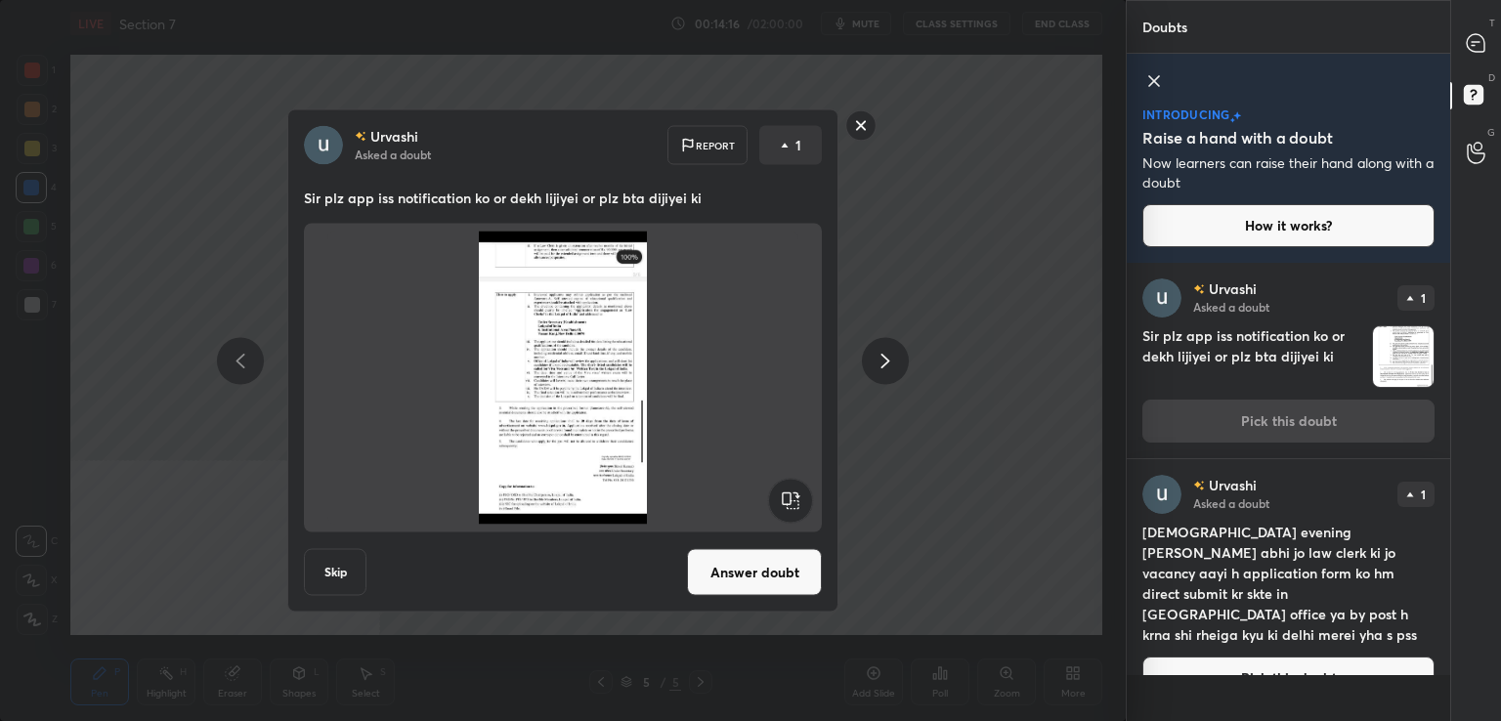
click at [864, 117] on rect at bounding box center [861, 125] width 30 height 30
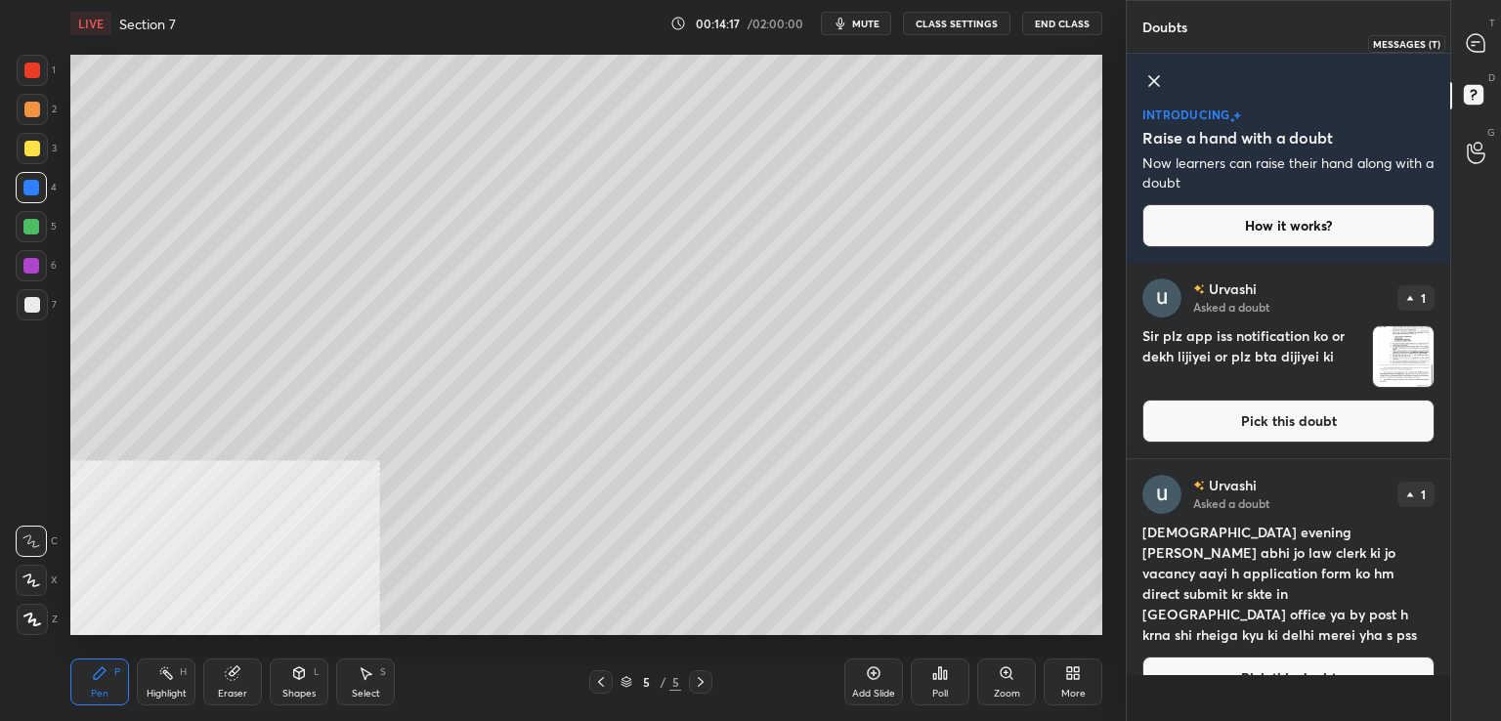
click at [1480, 38] on icon at bounding box center [1476, 43] width 18 height 18
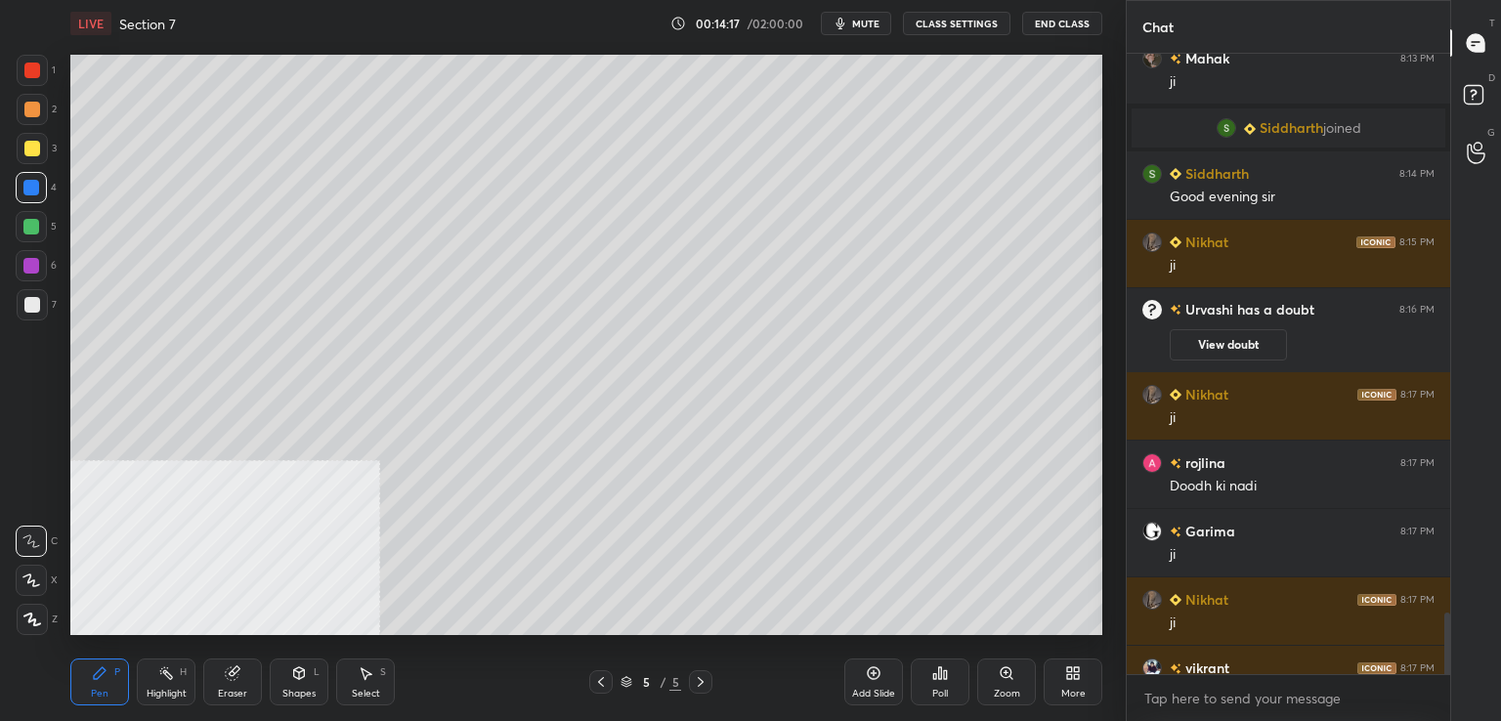
scroll to position [615, 318]
click at [28, 303] on div at bounding box center [32, 305] width 16 height 16
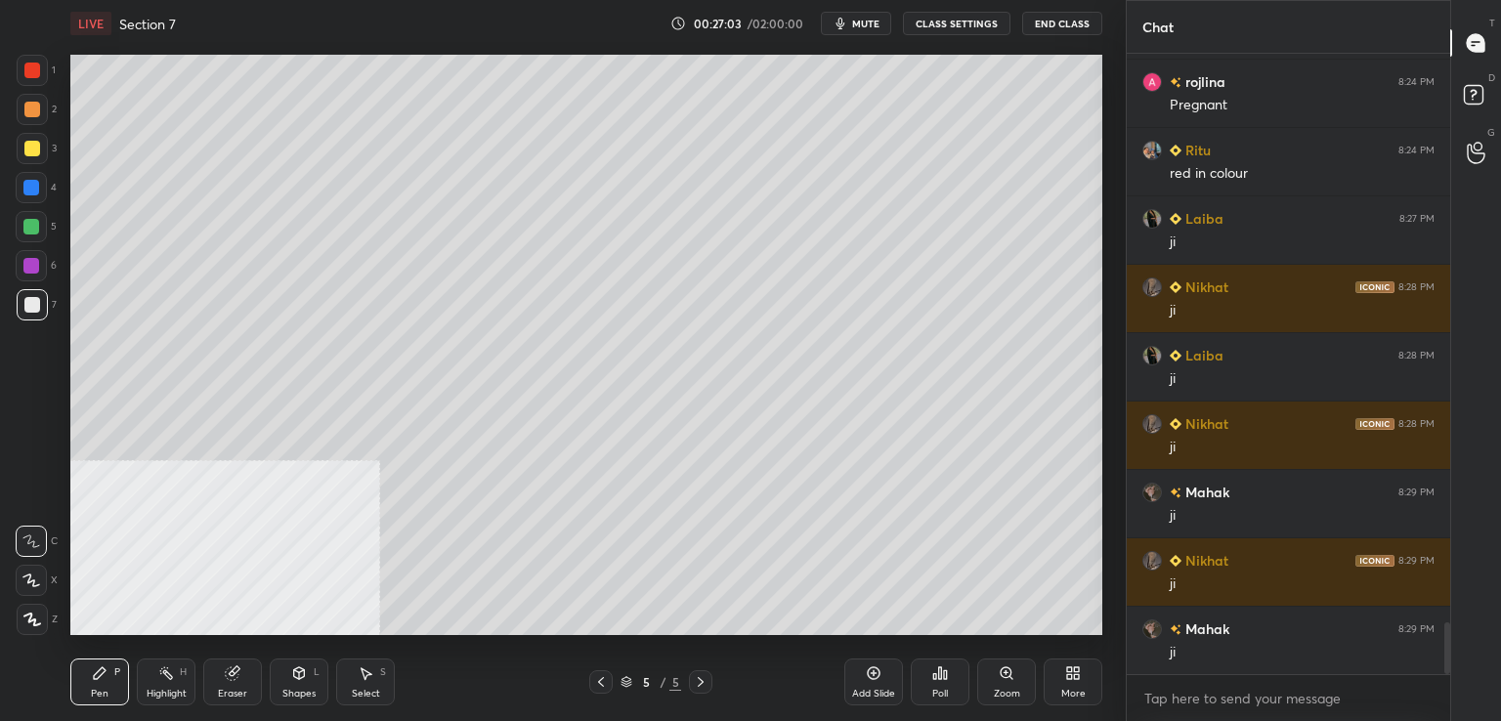
scroll to position [6882, 0]
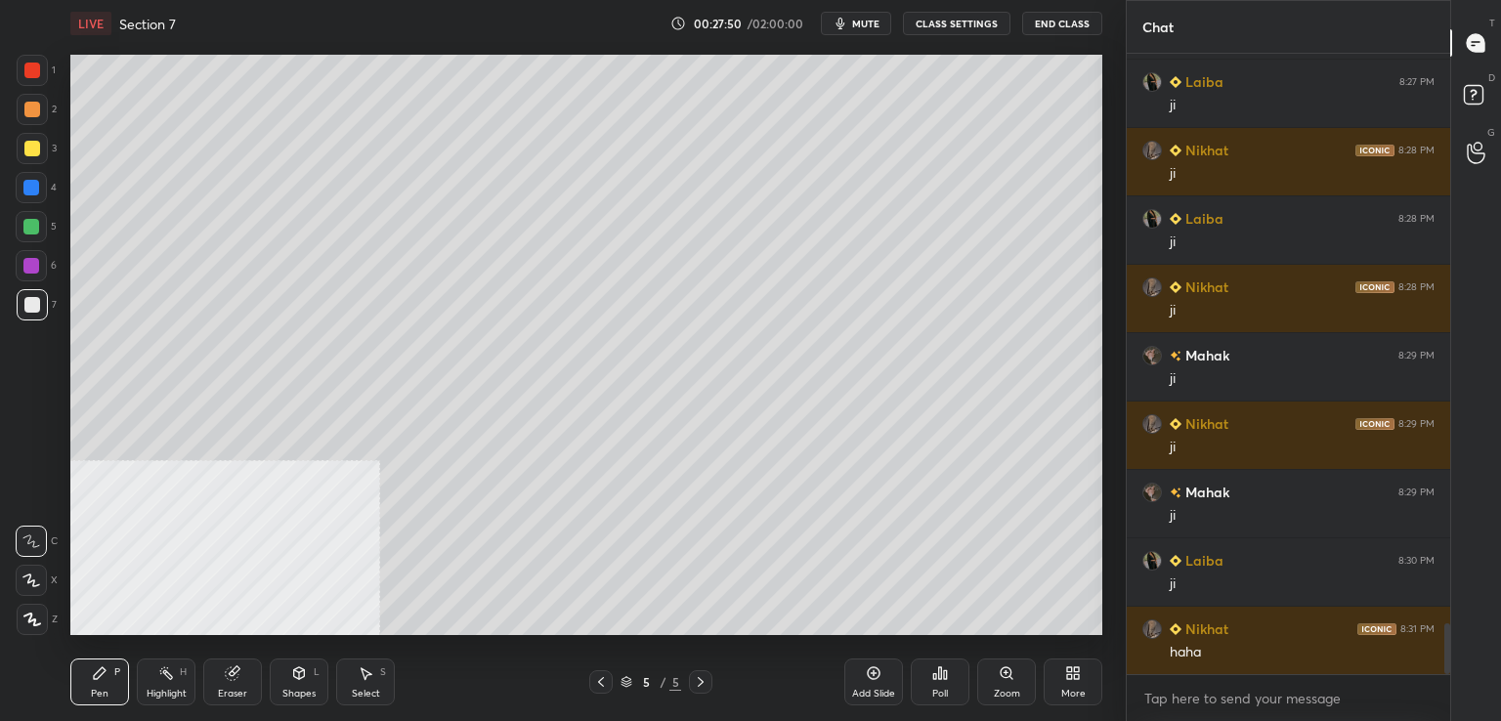
click at [30, 304] on div at bounding box center [32, 305] width 16 height 16
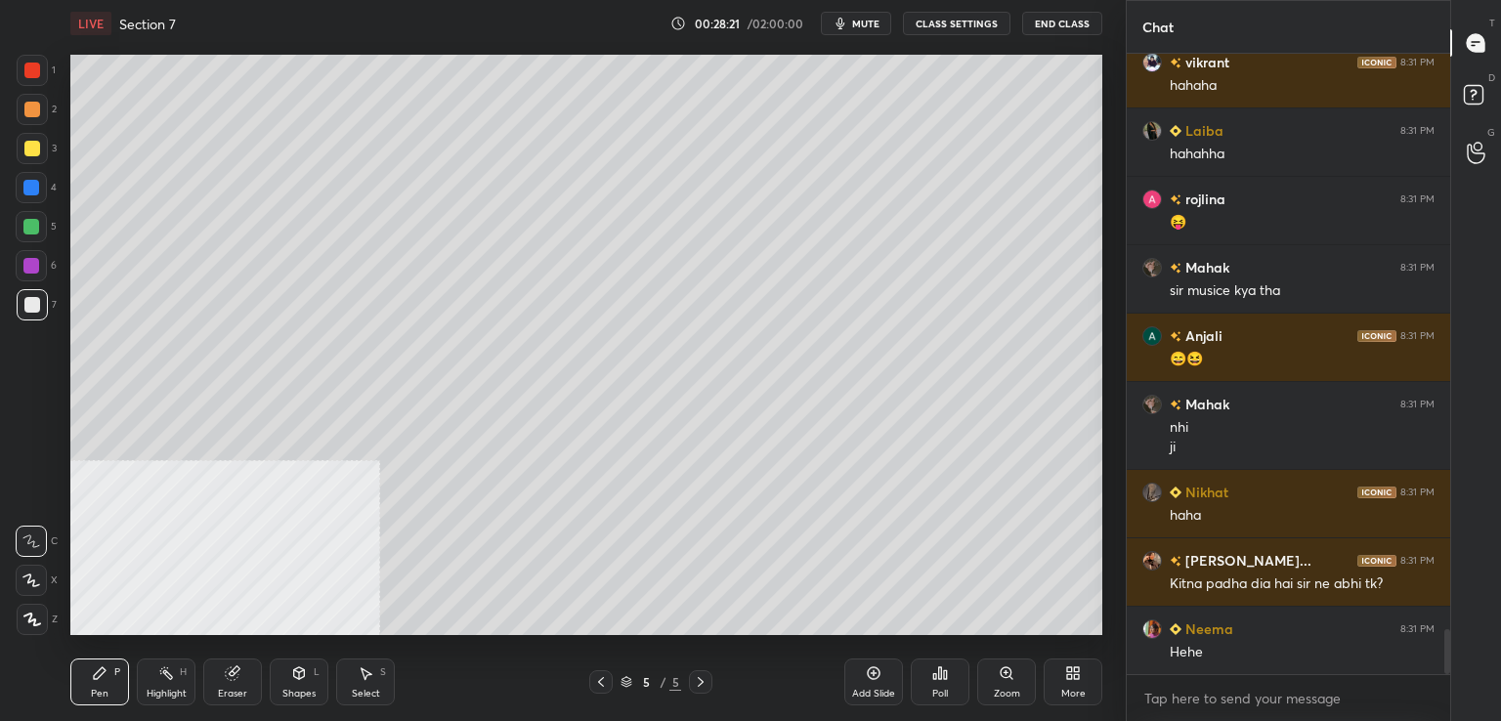
scroll to position [7996, 0]
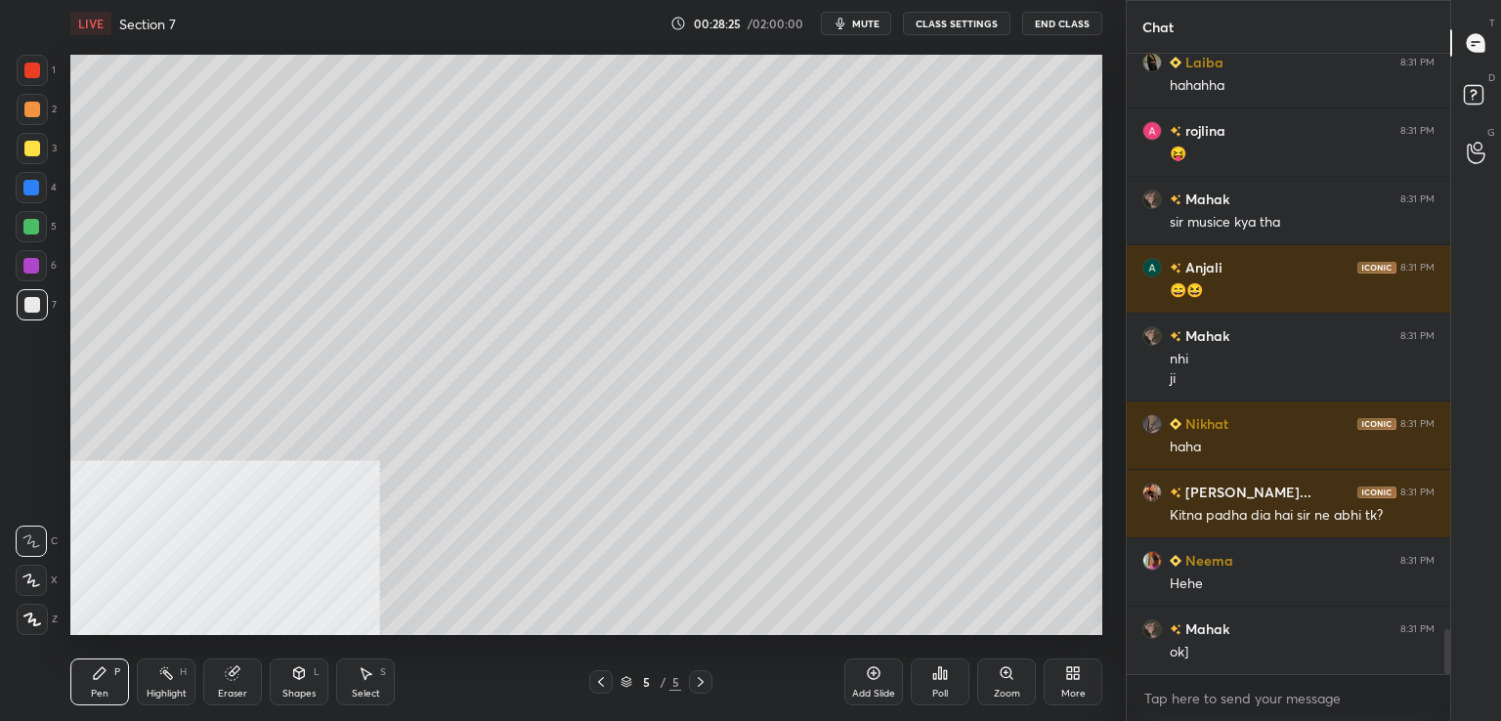
click at [36, 312] on div at bounding box center [32, 305] width 16 height 16
click at [869, 677] on icon at bounding box center [874, 673] width 13 height 13
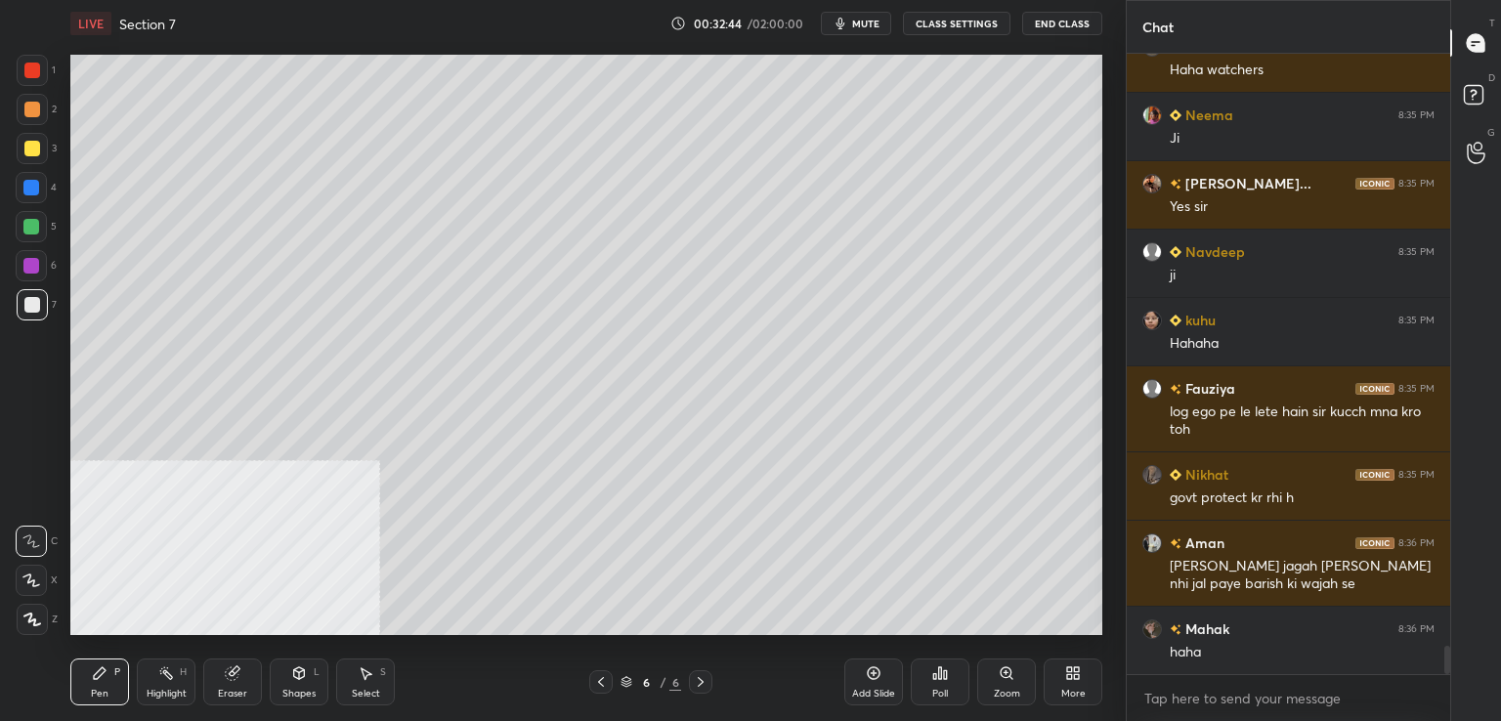
scroll to position [13009, 0]
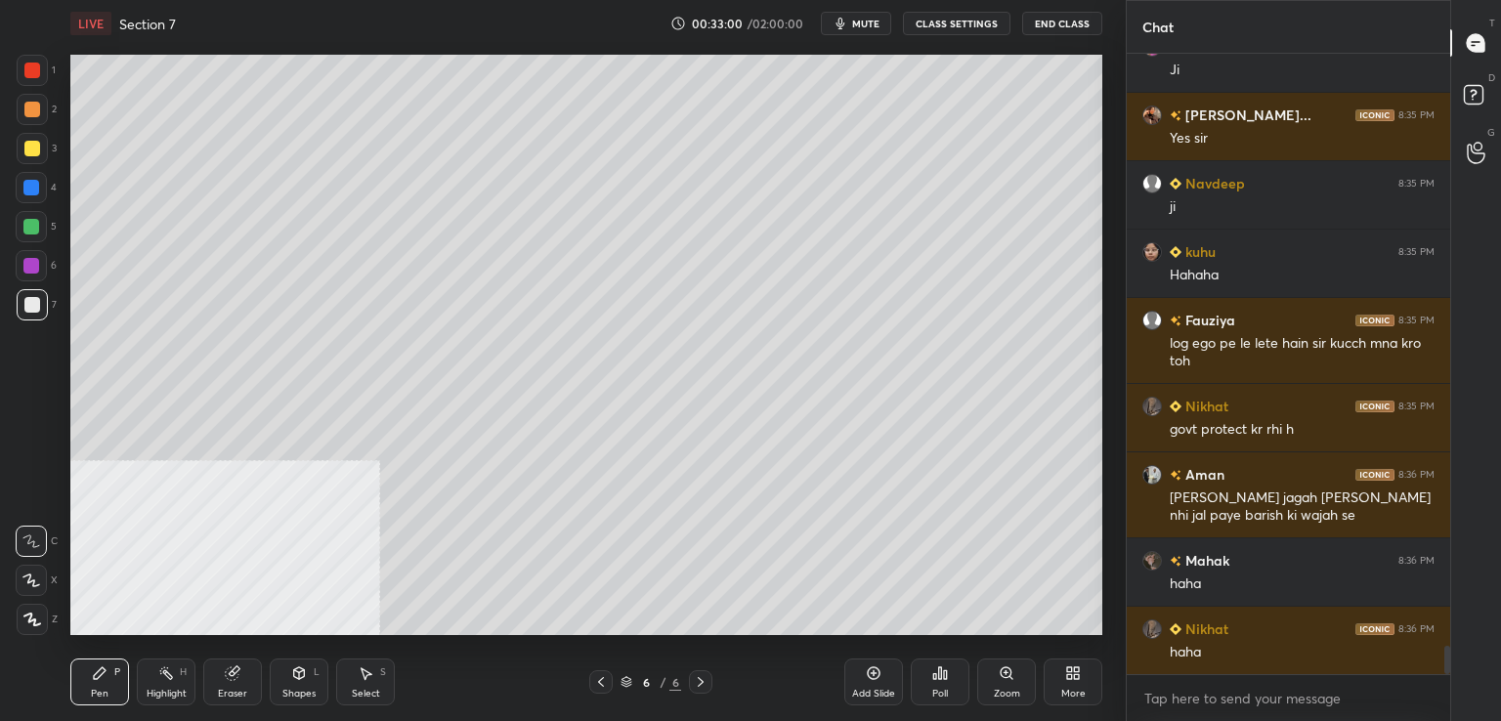
click at [37, 69] on div at bounding box center [32, 71] width 16 height 16
click at [36, 189] on div at bounding box center [31, 188] width 16 height 16
click at [31, 156] on div at bounding box center [32, 149] width 16 height 16
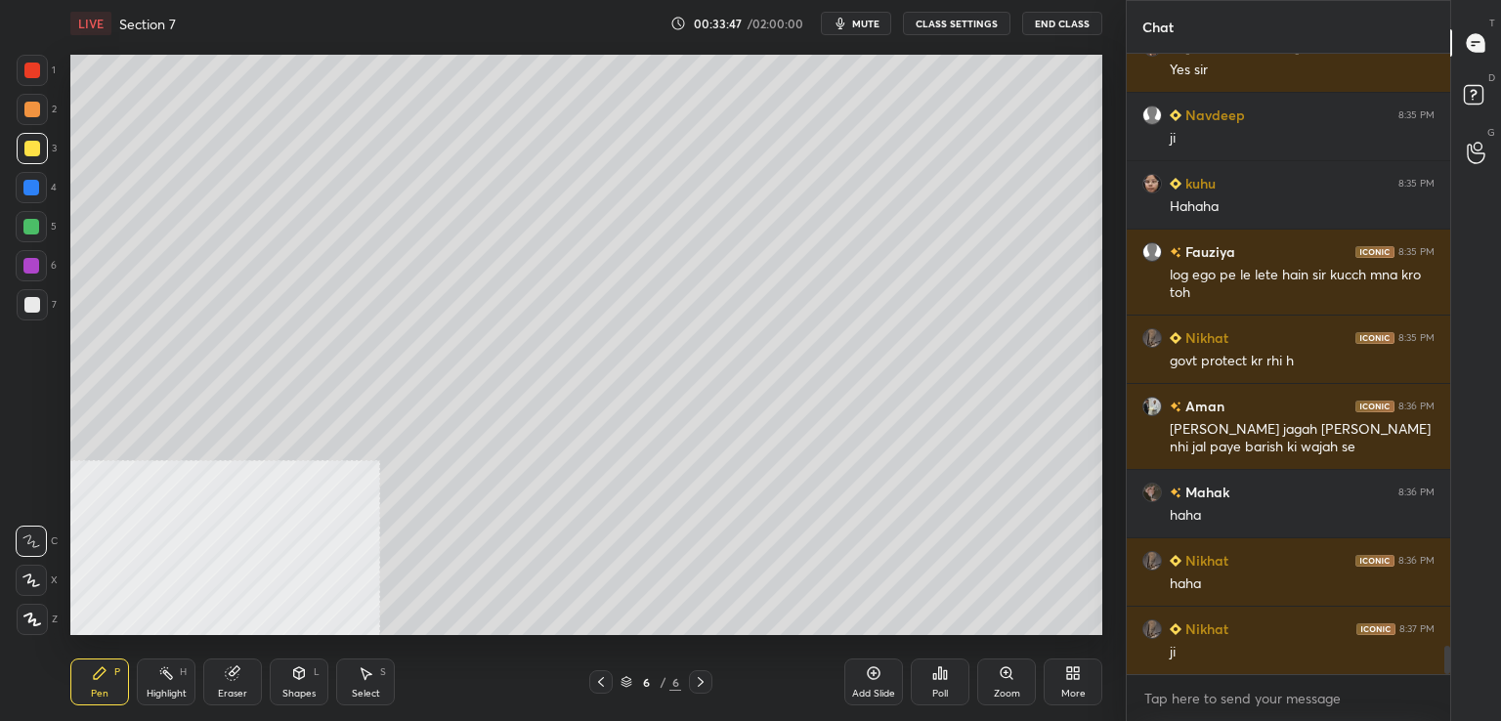
click at [32, 194] on div at bounding box center [31, 188] width 16 height 16
click at [30, 107] on div at bounding box center [32, 110] width 16 height 16
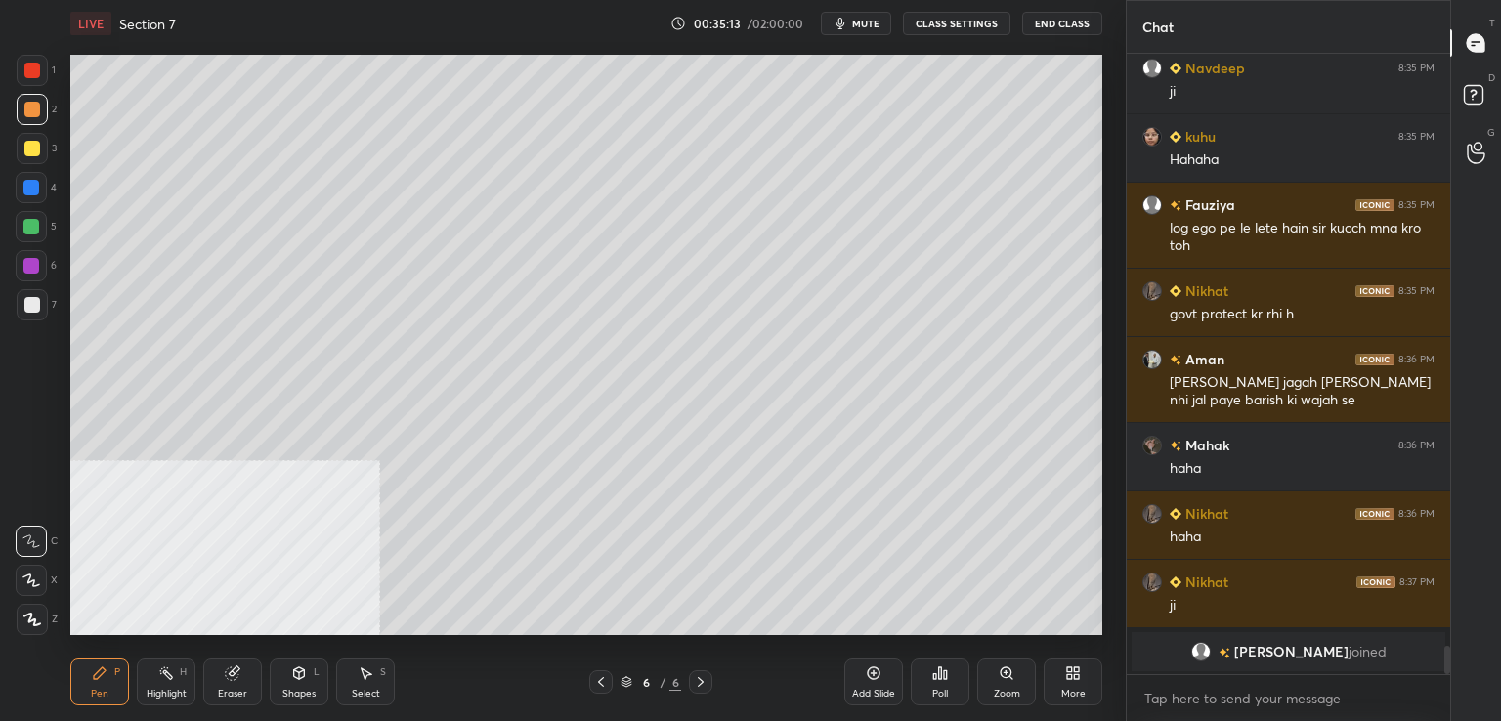
click at [32, 222] on div at bounding box center [31, 227] width 16 height 16
click at [219, 689] on div "Eraser" at bounding box center [232, 694] width 29 height 10
click at [87, 673] on div "Pen P" at bounding box center [99, 682] width 59 height 47
click at [30, 146] on div at bounding box center [32, 149] width 16 height 16
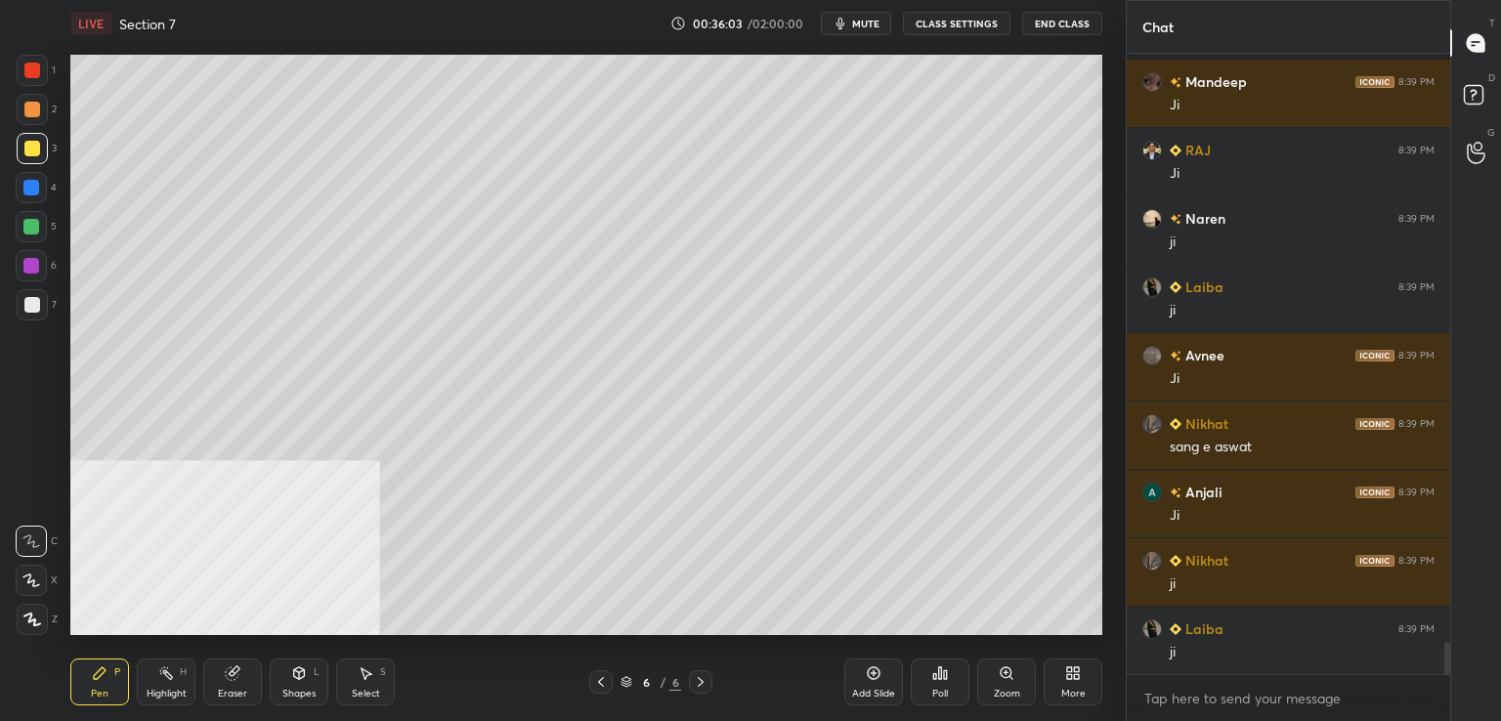
scroll to position [11188, 0]
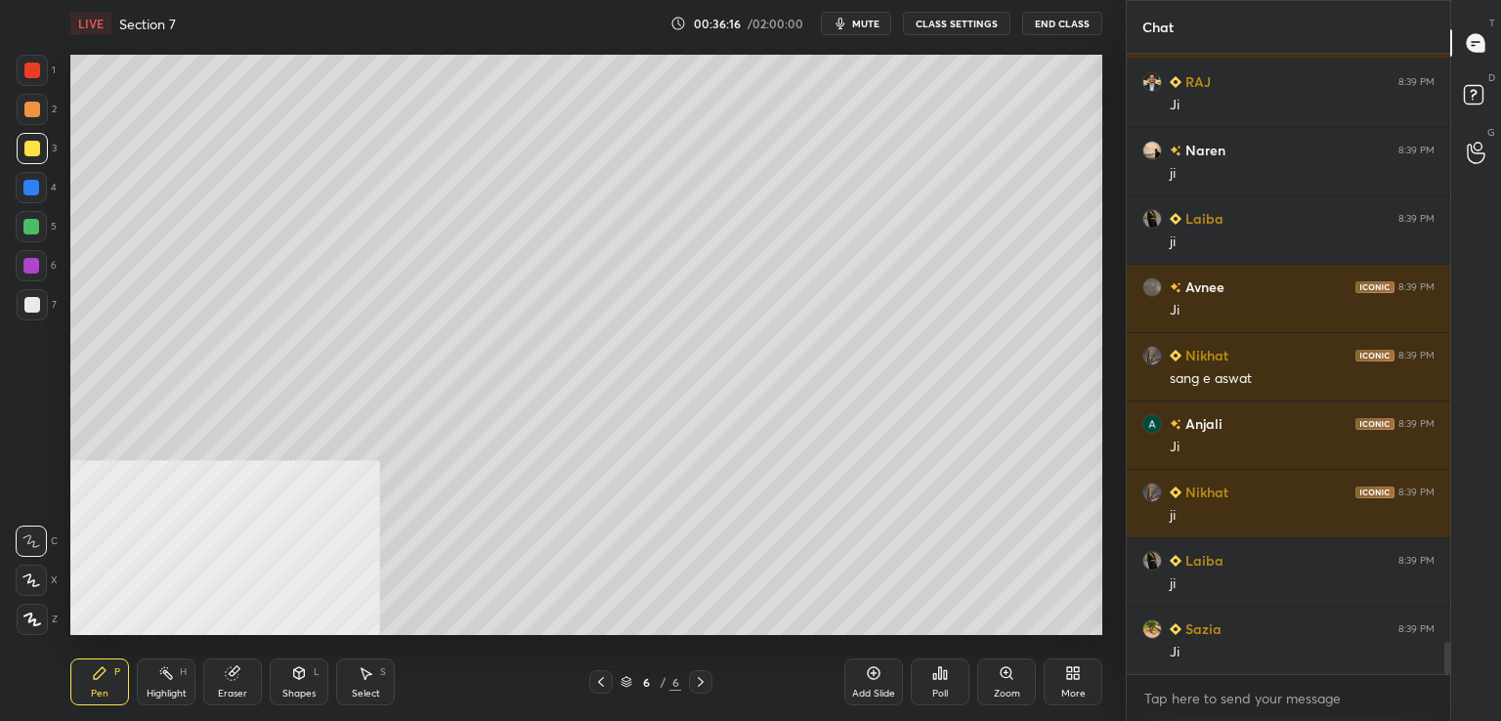
click at [21, 188] on div at bounding box center [31, 187] width 31 height 31
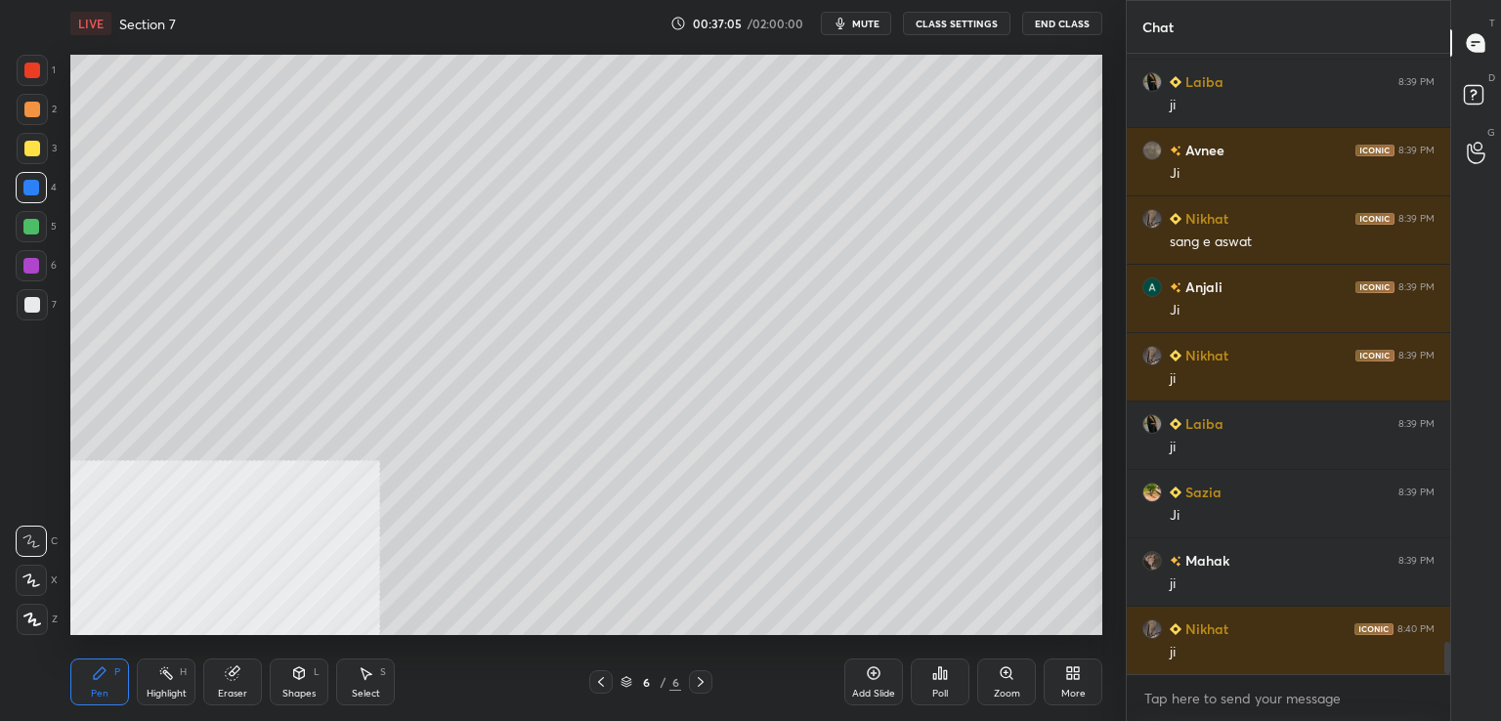
scroll to position [11393, 0]
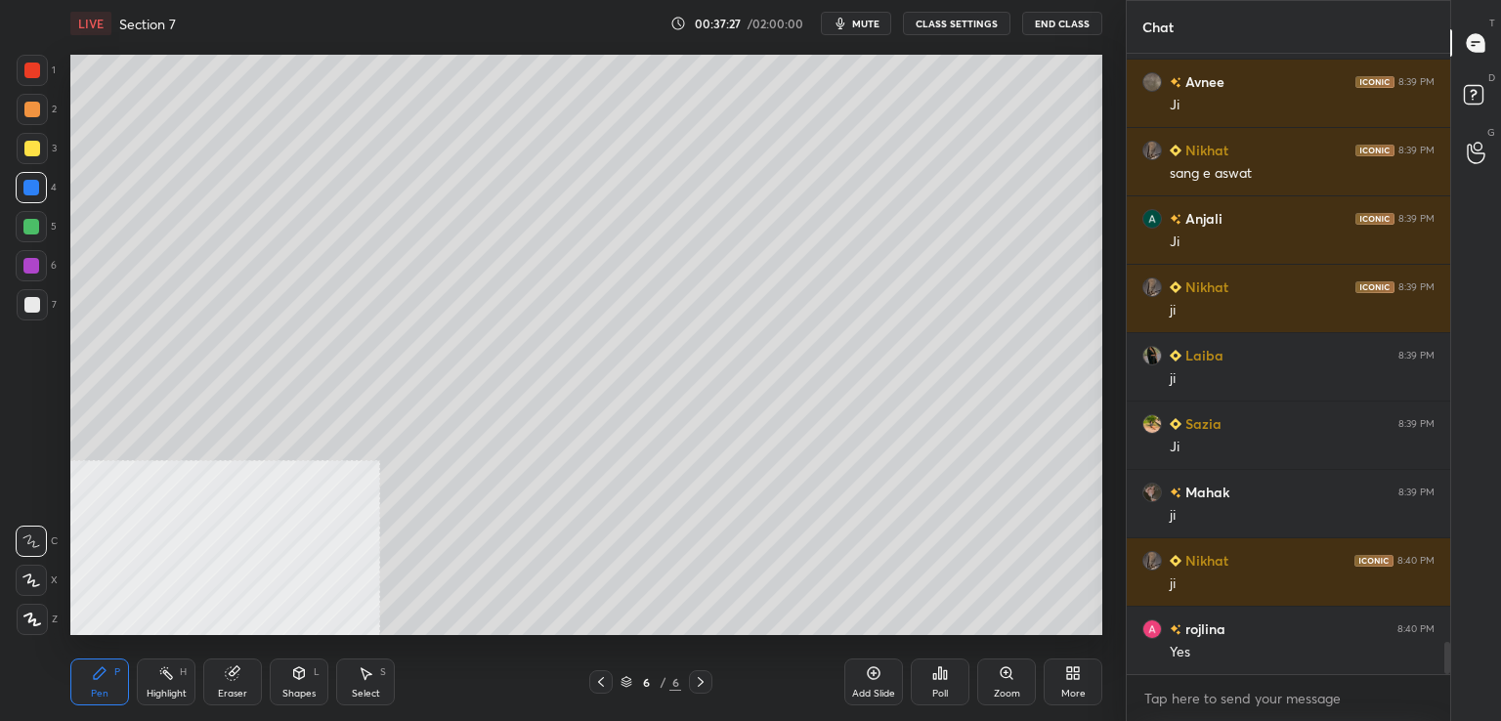
click at [35, 150] on div at bounding box center [32, 149] width 16 height 16
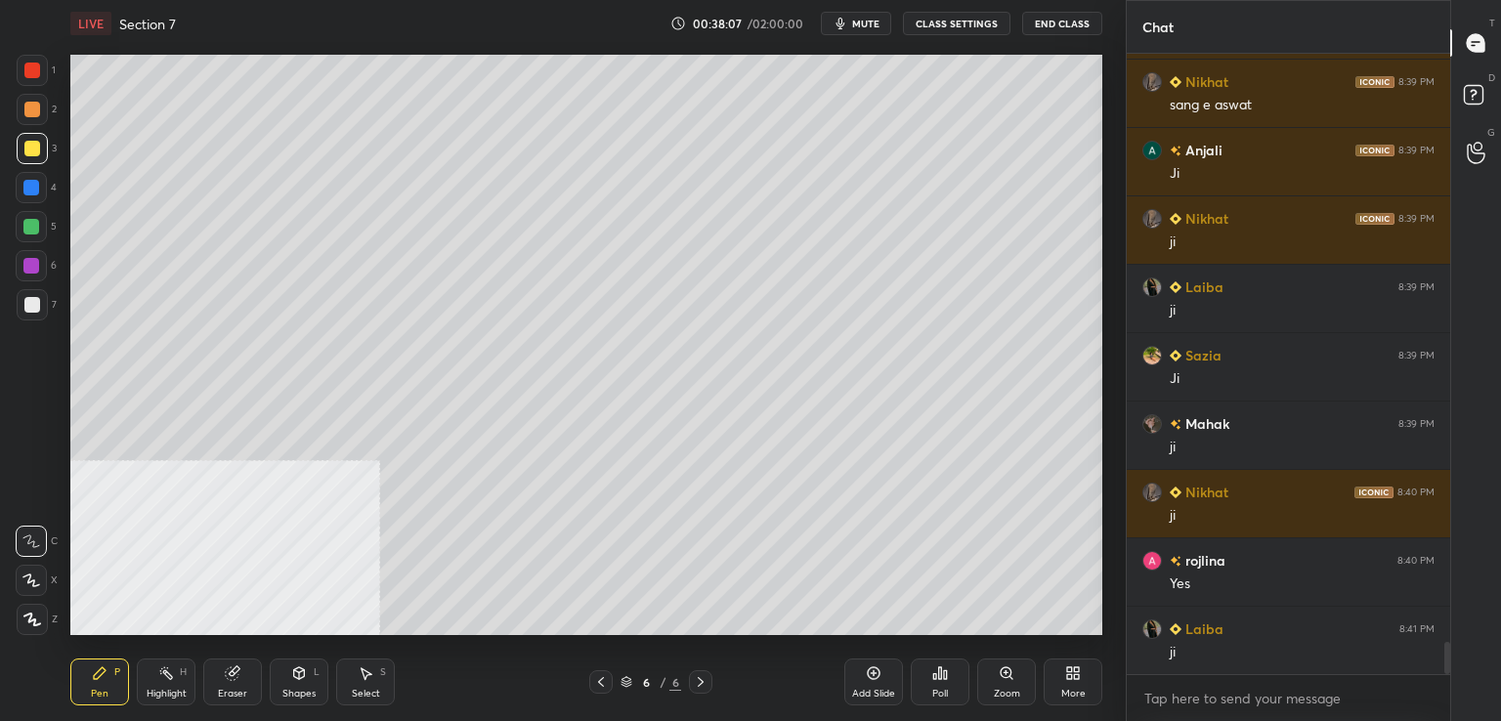
click at [33, 306] on div at bounding box center [32, 305] width 16 height 16
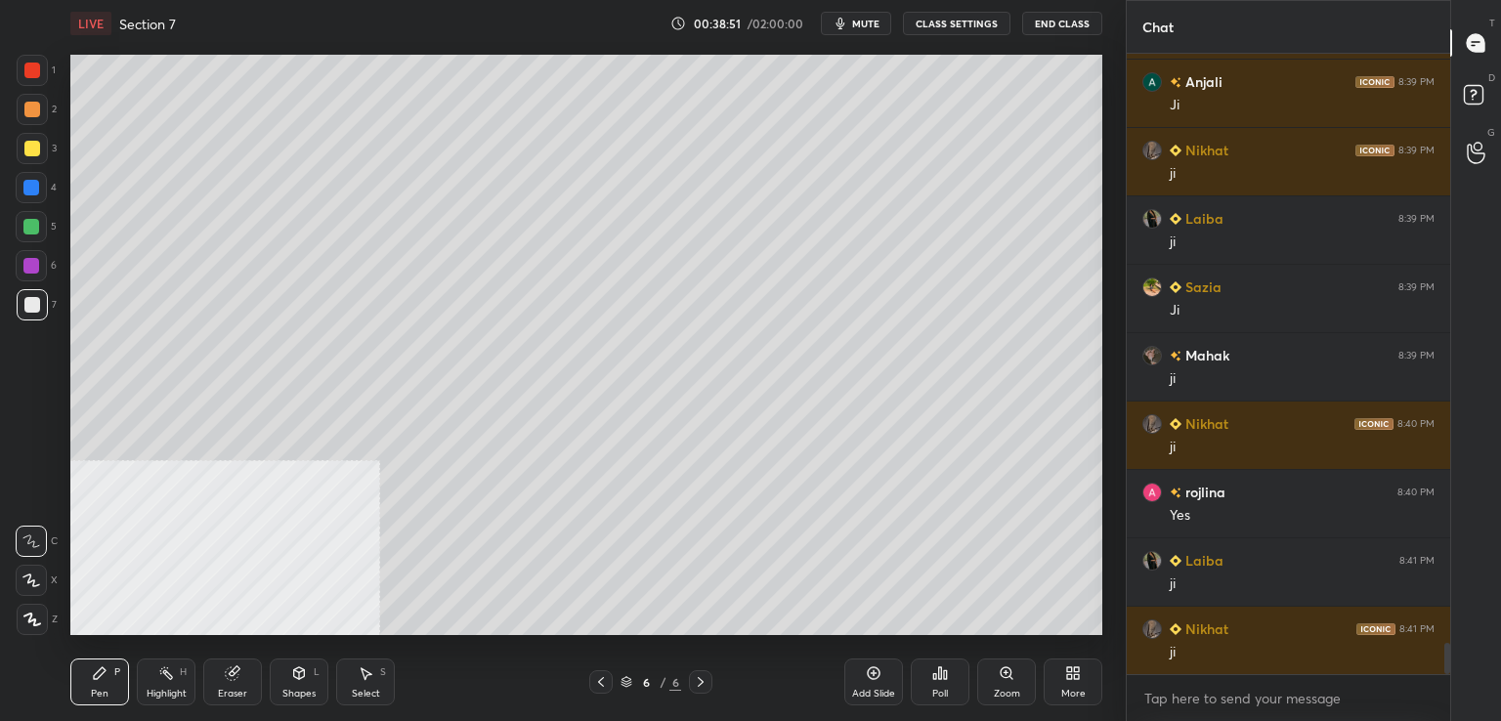
scroll to position [11577, 0]
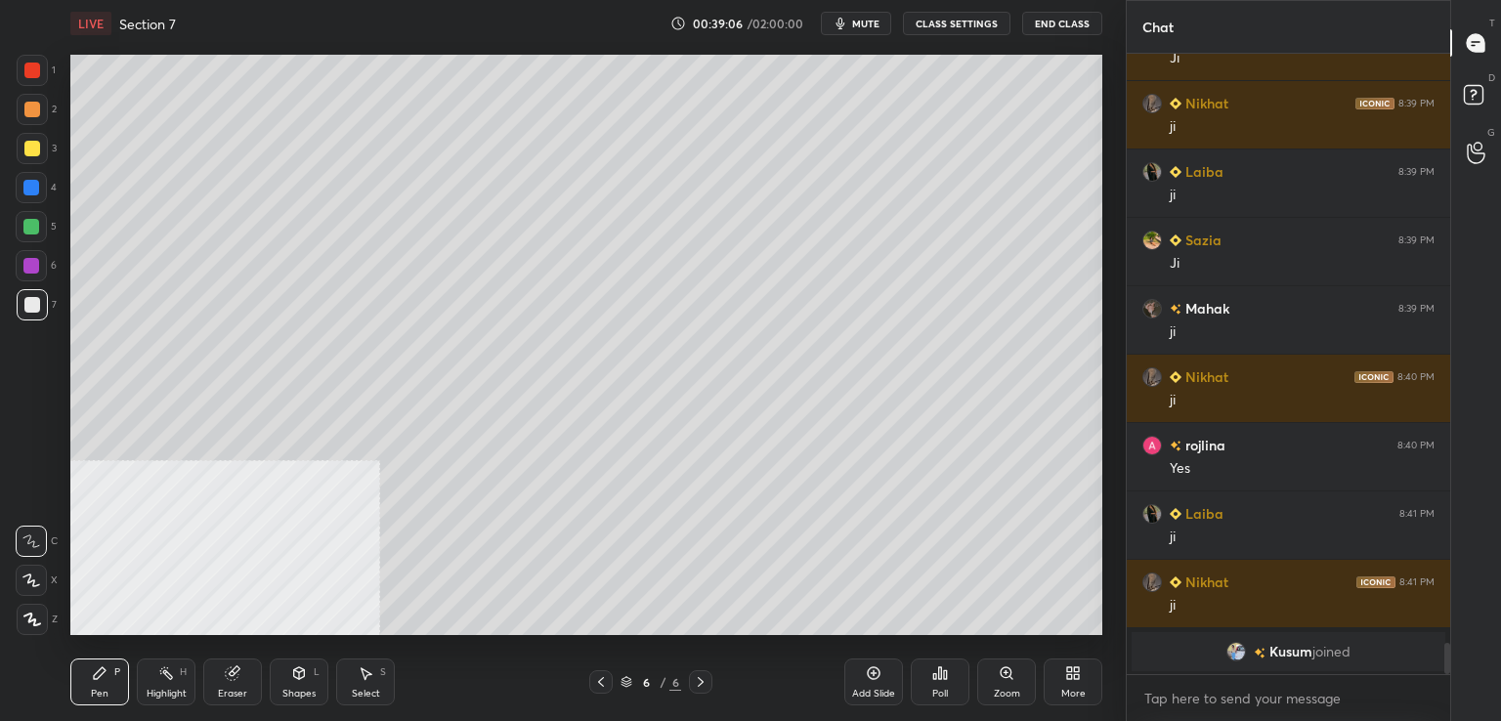
click at [36, 192] on div at bounding box center [31, 188] width 16 height 16
click at [30, 306] on div at bounding box center [32, 305] width 16 height 16
click at [31, 191] on div at bounding box center [31, 188] width 16 height 16
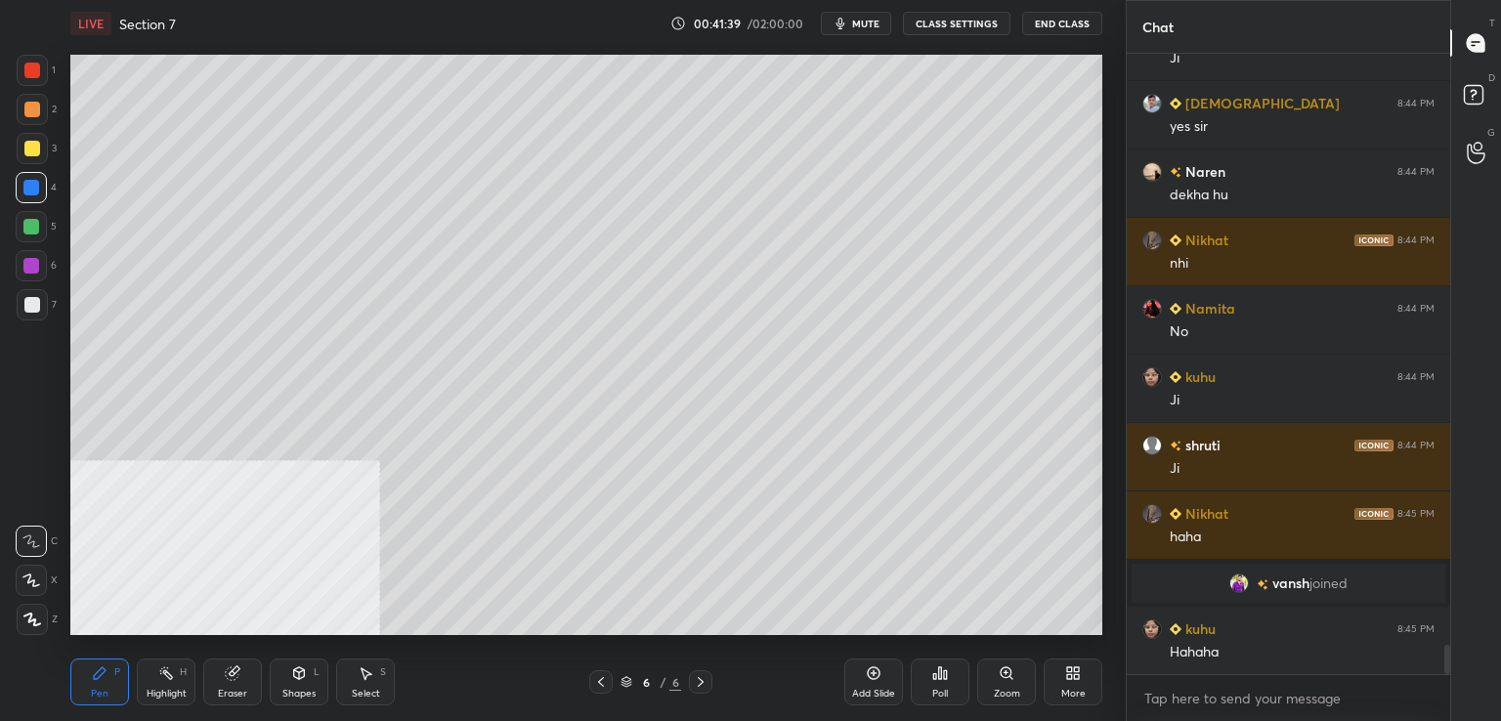
scroll to position [12540, 0]
click at [35, 302] on div at bounding box center [32, 305] width 16 height 16
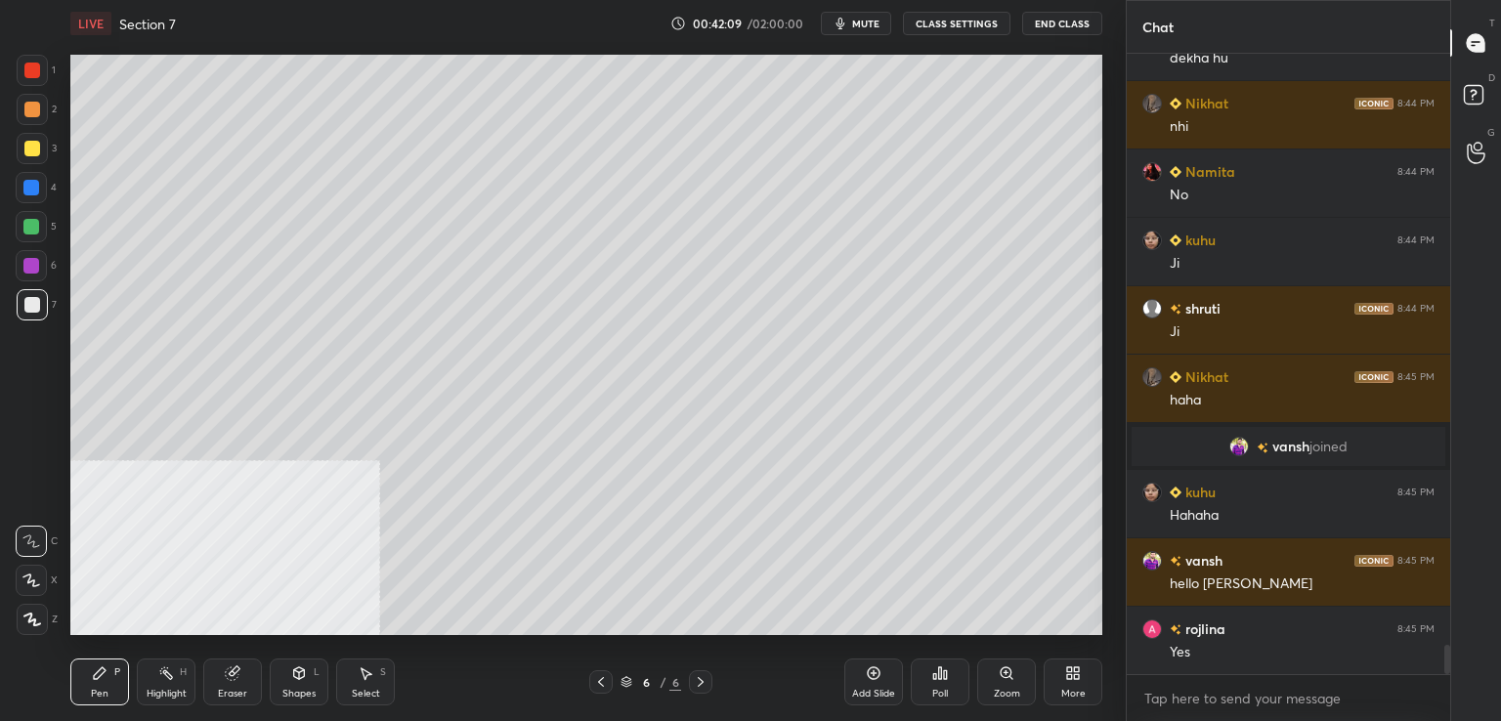
scroll to position [12745, 0]
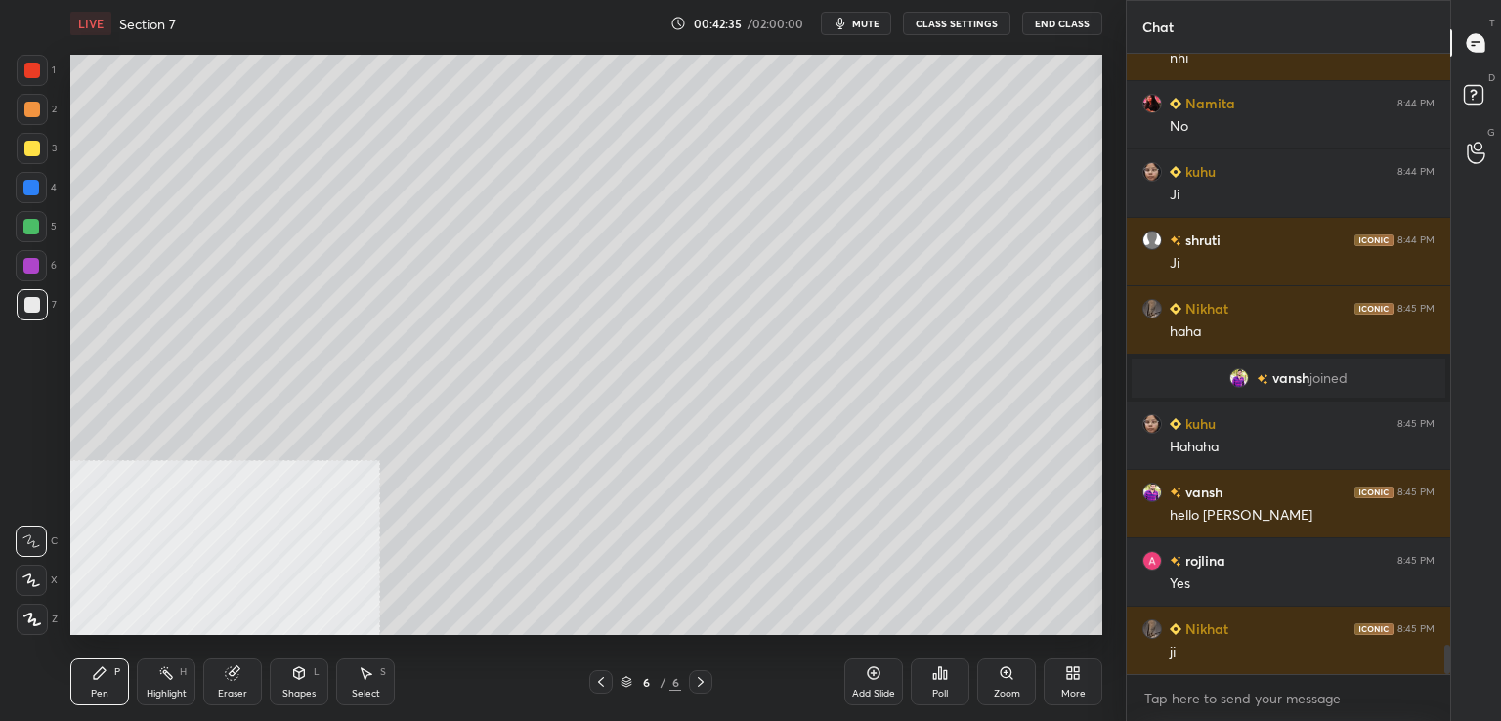
click at [35, 308] on div at bounding box center [32, 305] width 16 height 16
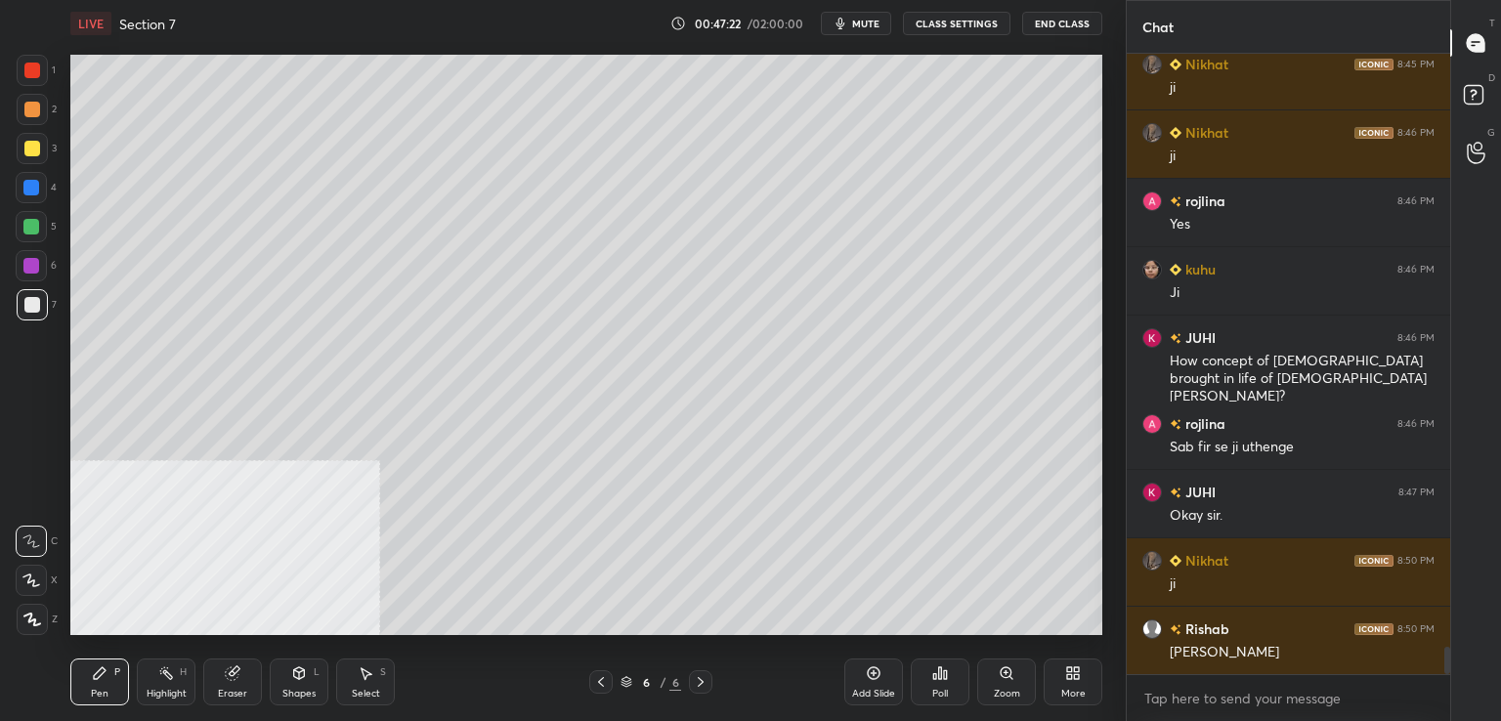
scroll to position [13379, 0]
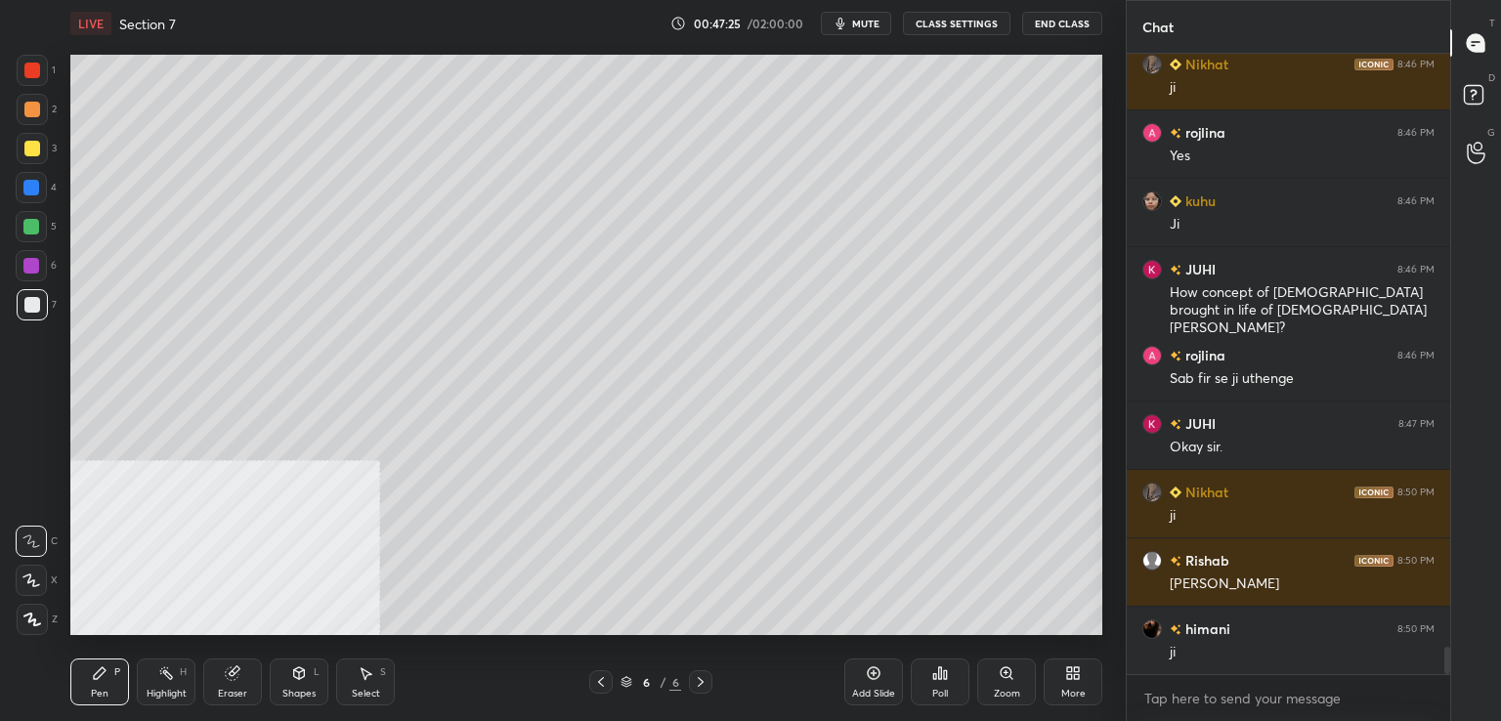
click at [35, 306] on div at bounding box center [32, 305] width 16 height 16
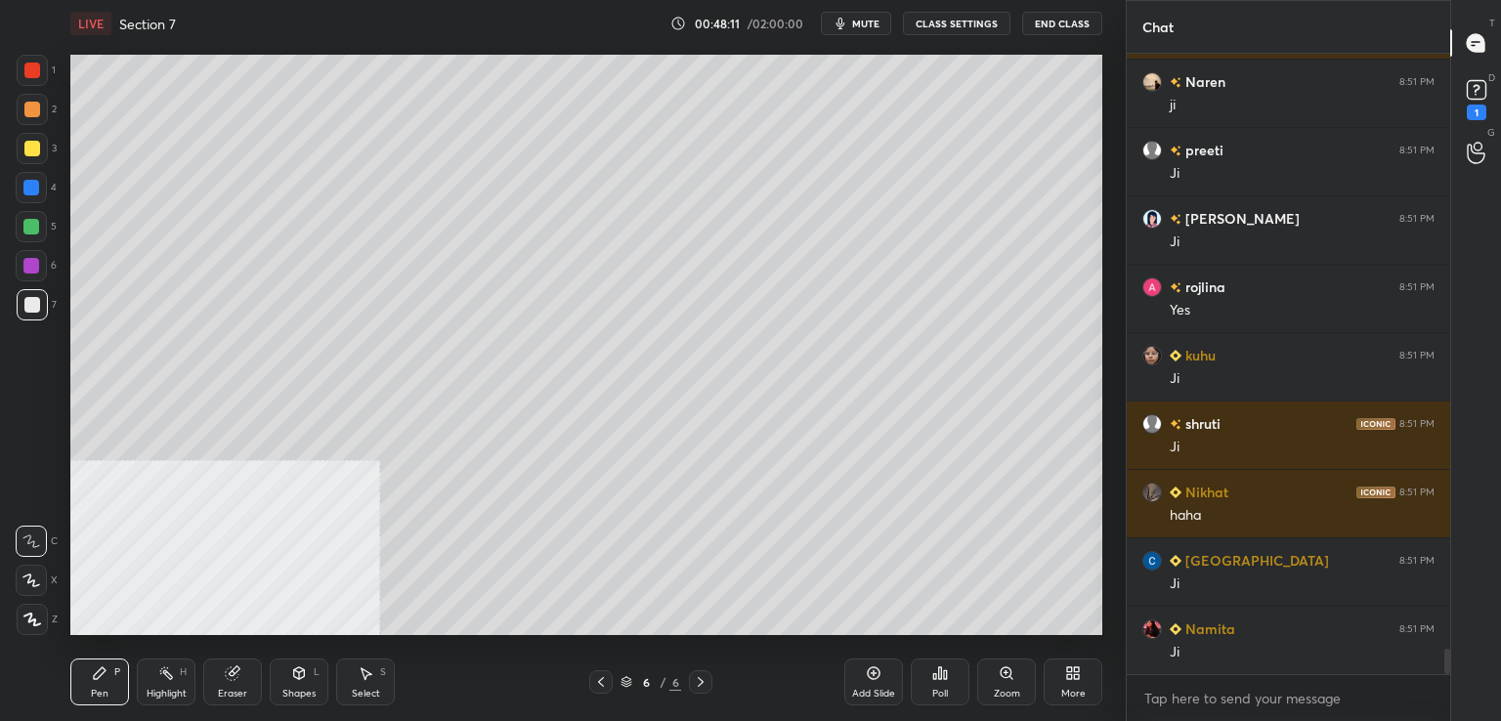
scroll to position [14342, 0]
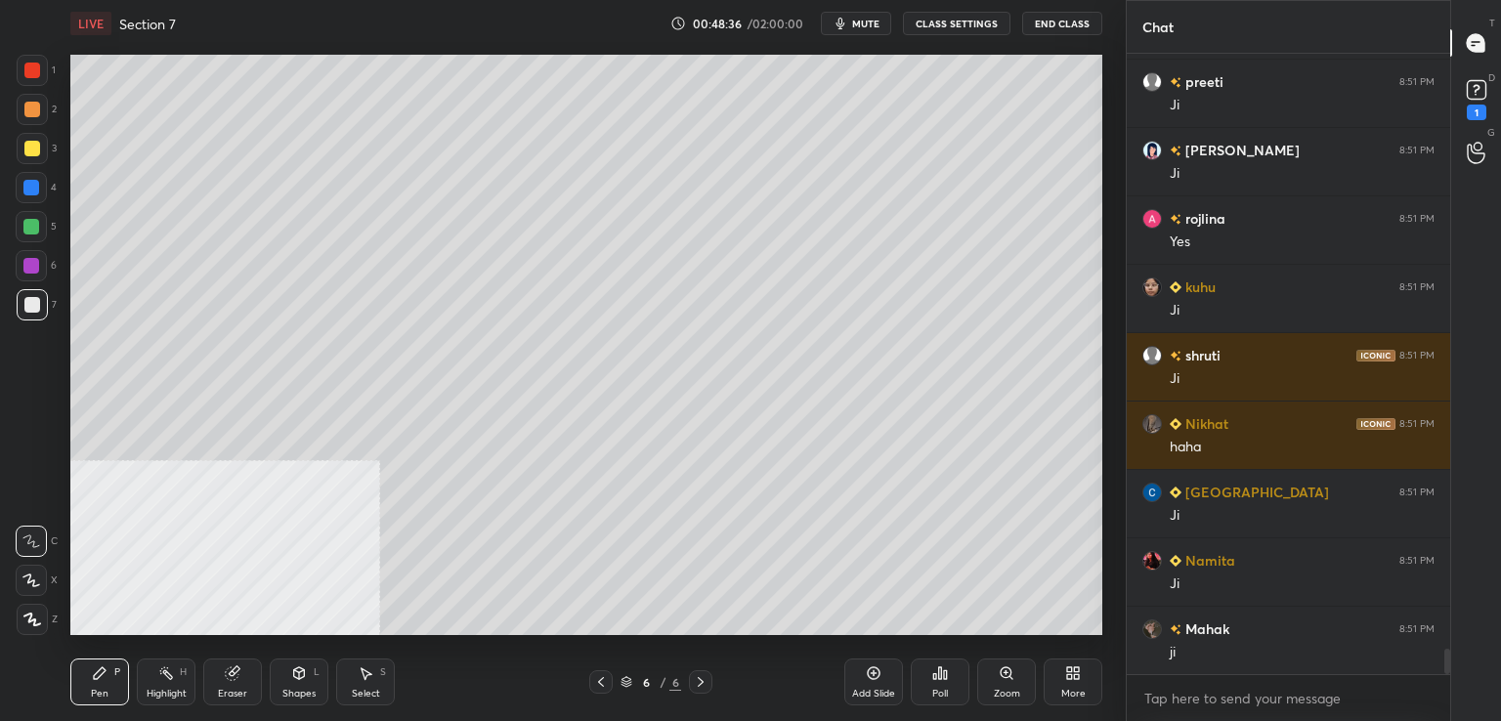
click at [597, 685] on icon at bounding box center [601, 682] width 16 height 16
click at [700, 685] on icon at bounding box center [701, 682] width 6 height 10
click at [697, 688] on icon at bounding box center [701, 682] width 16 height 16
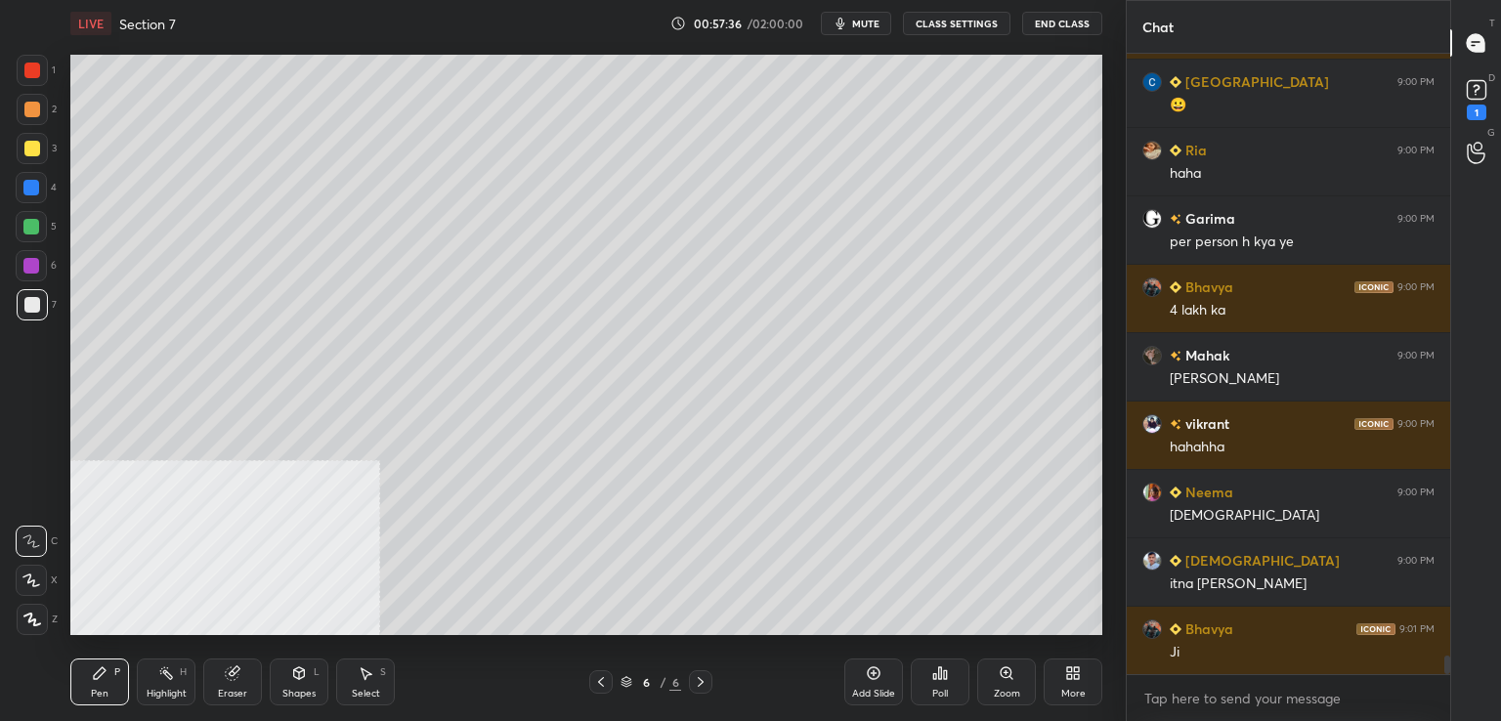
scroll to position [20014, 0]
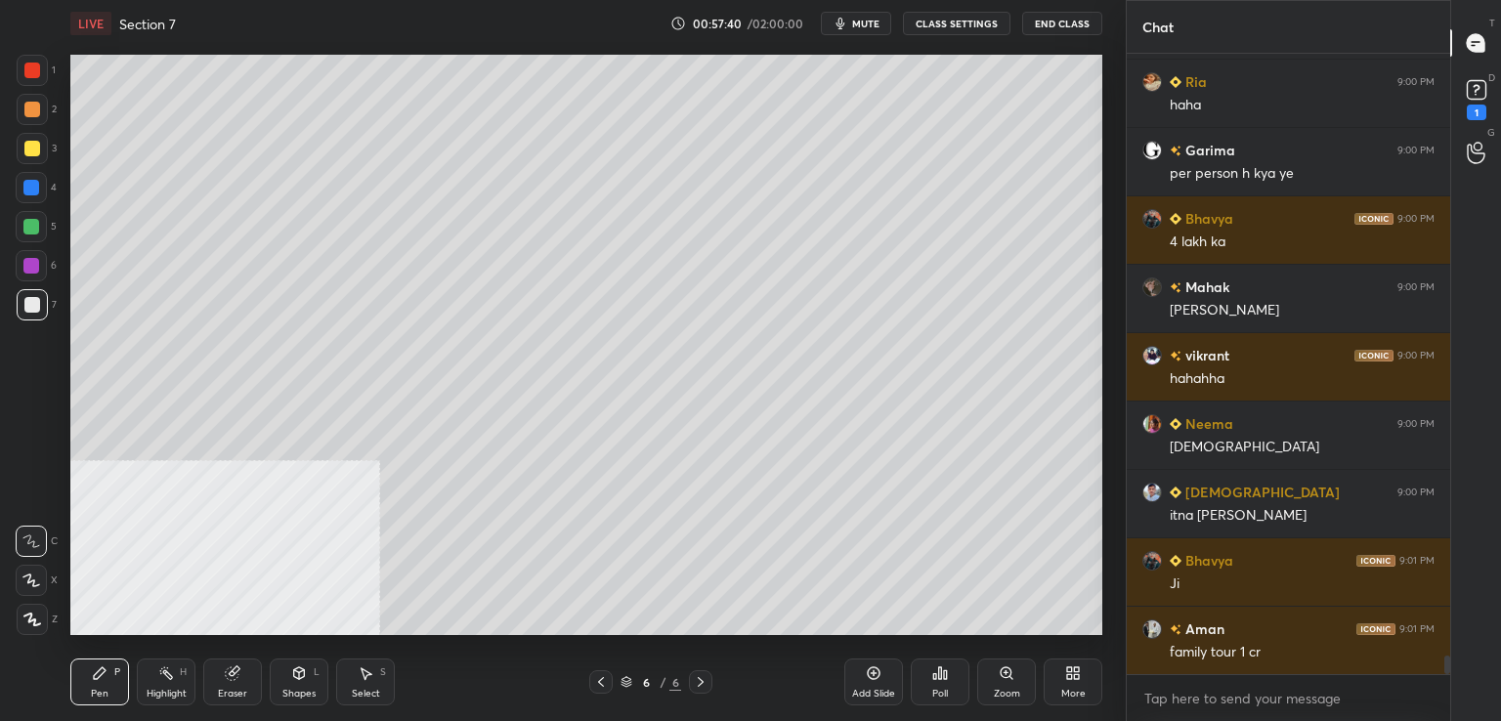
click at [31, 150] on div at bounding box center [32, 149] width 16 height 16
click at [28, 108] on div at bounding box center [32, 110] width 16 height 16
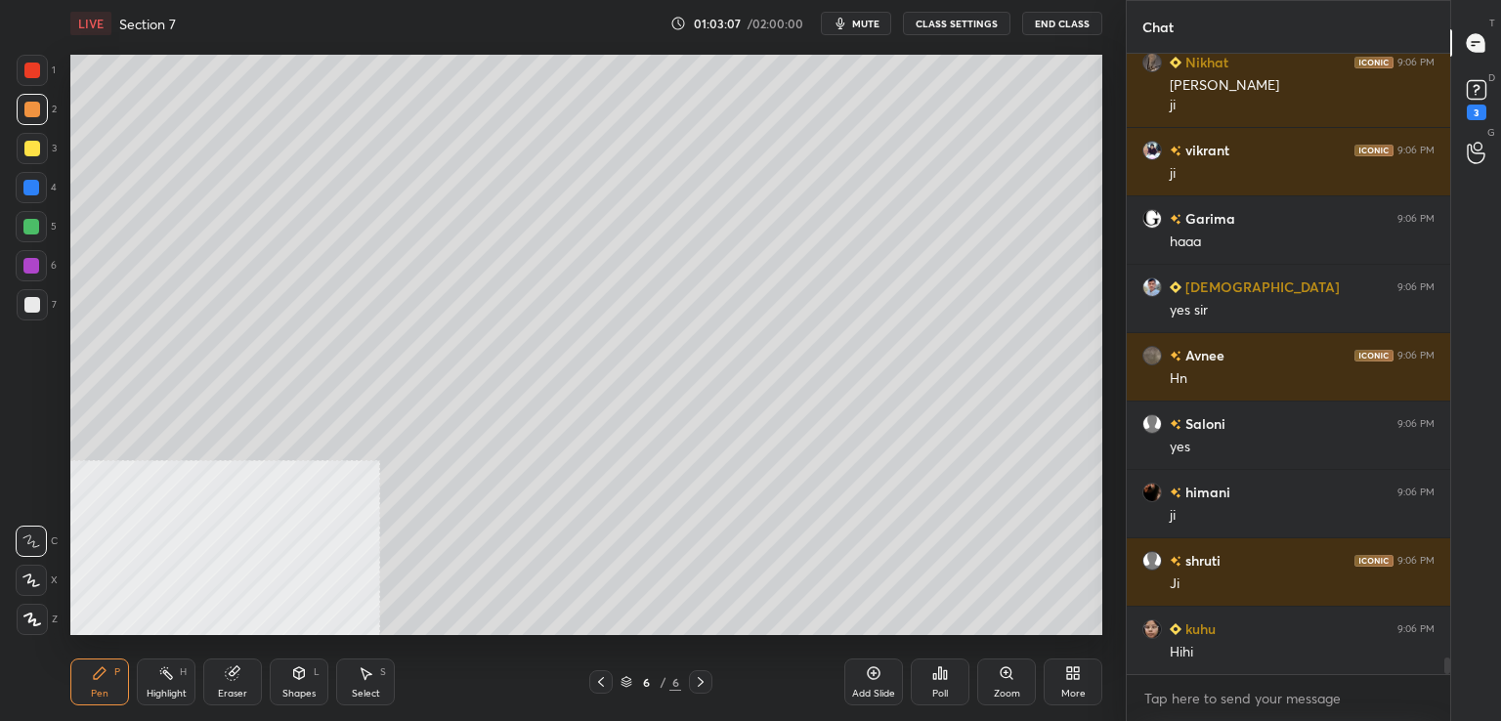
scroll to position [23253, 0]
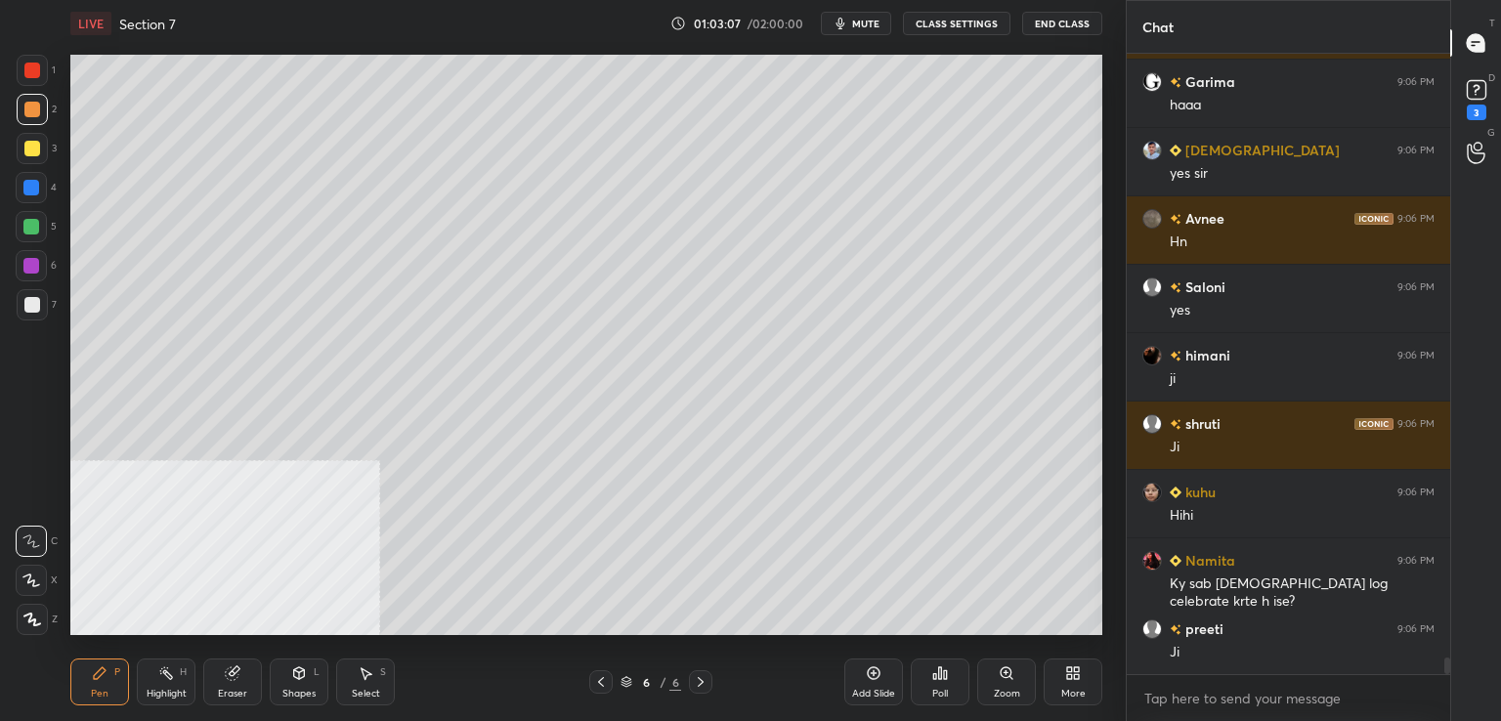
click at [36, 306] on div at bounding box center [32, 305] width 16 height 16
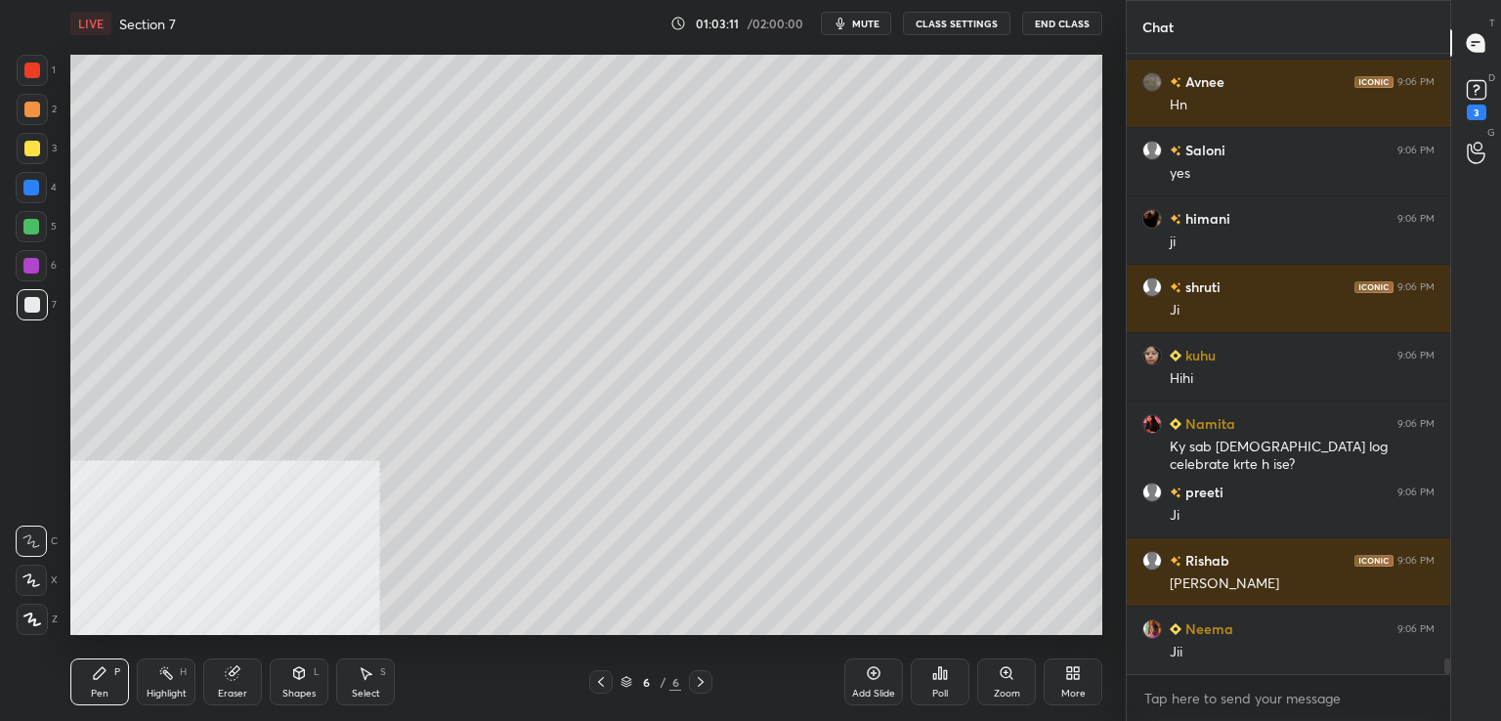
scroll to position [23458, 0]
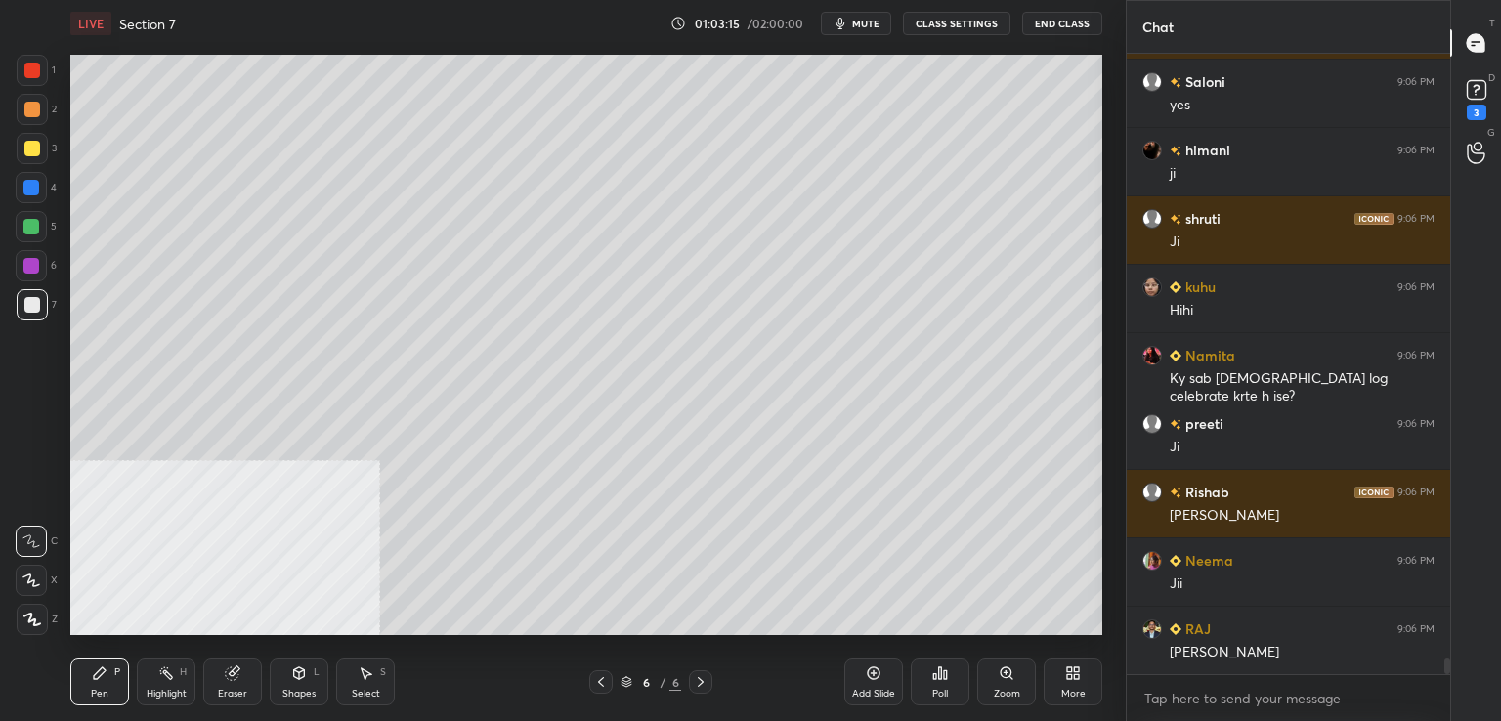
click at [28, 107] on div at bounding box center [32, 110] width 16 height 16
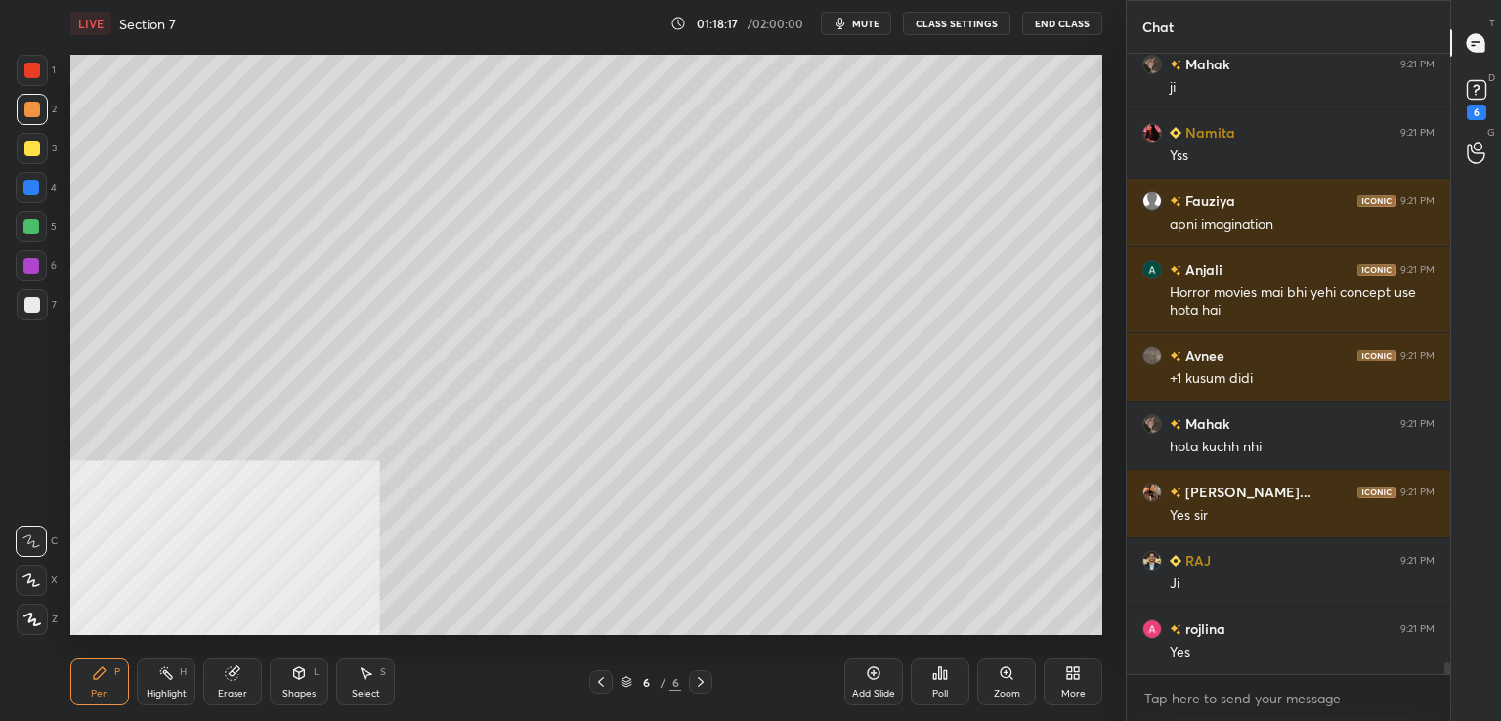
scroll to position [31253, 0]
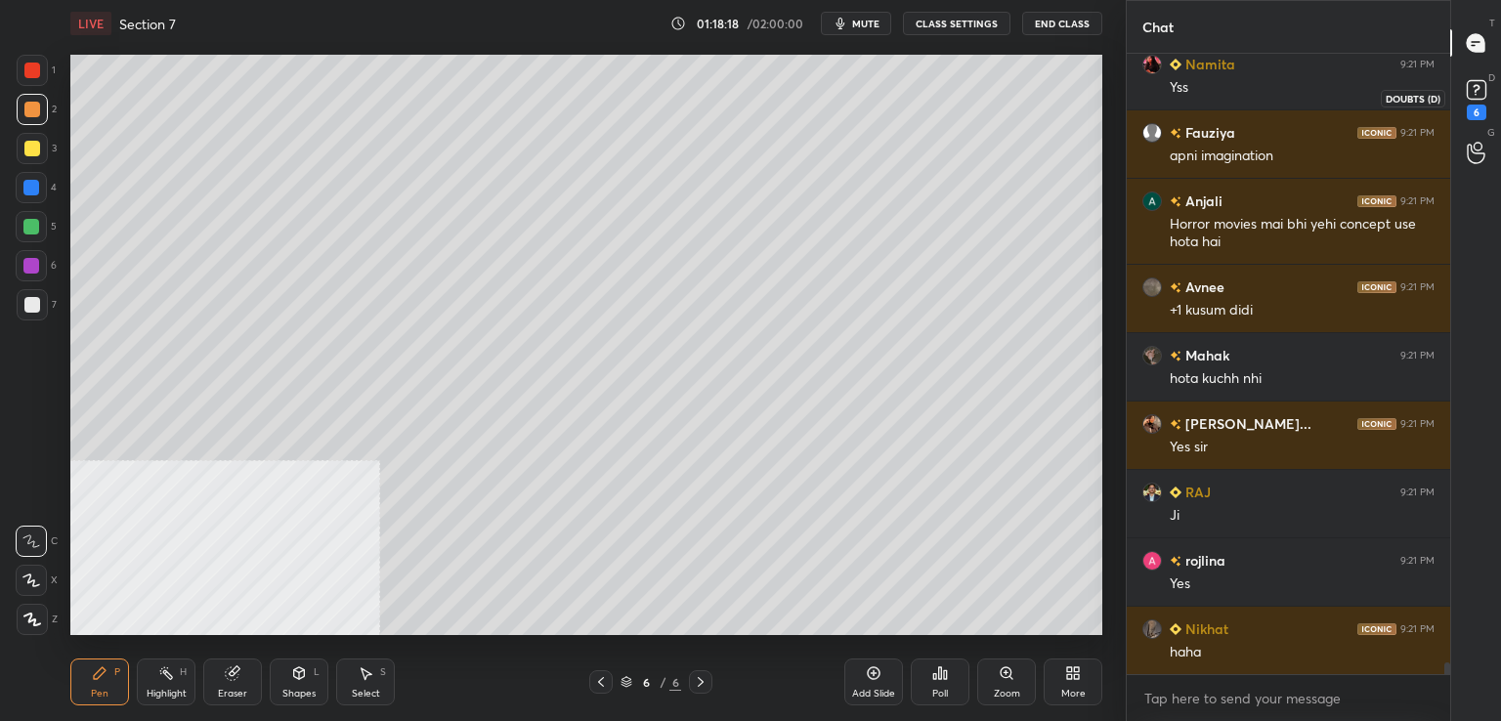
click at [1484, 104] on icon at bounding box center [1476, 89] width 29 height 29
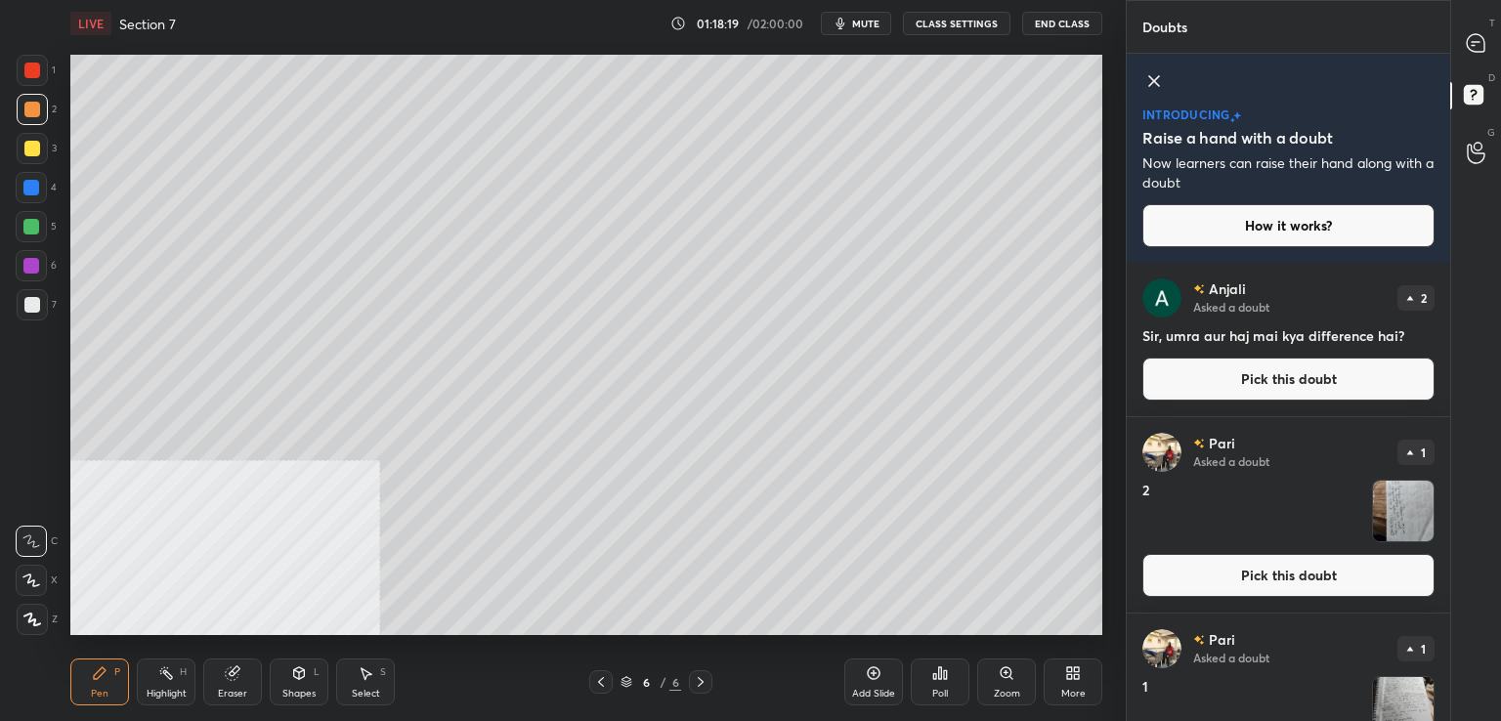
click at [1257, 371] on button "Pick this doubt" at bounding box center [1288, 379] width 292 height 43
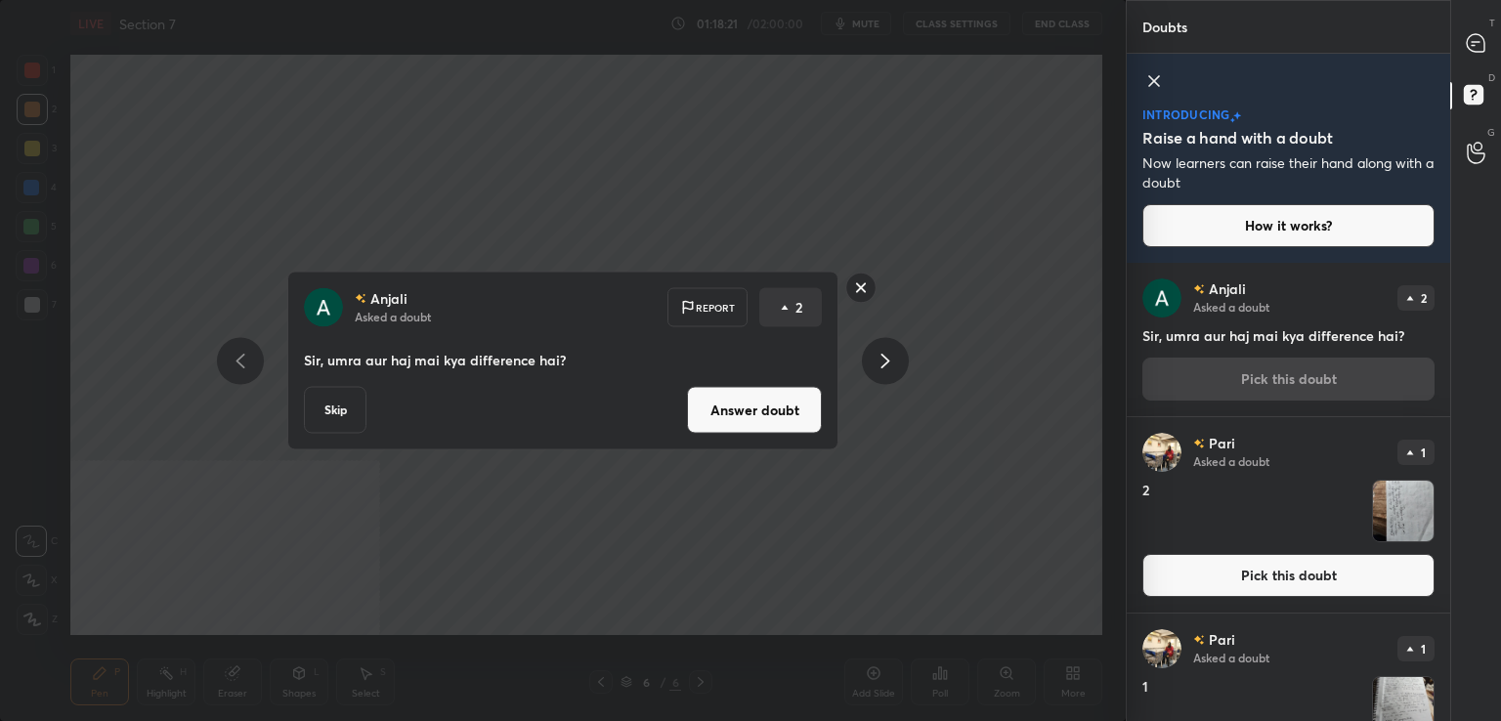
click at [784, 411] on button "Answer doubt" at bounding box center [754, 410] width 135 height 47
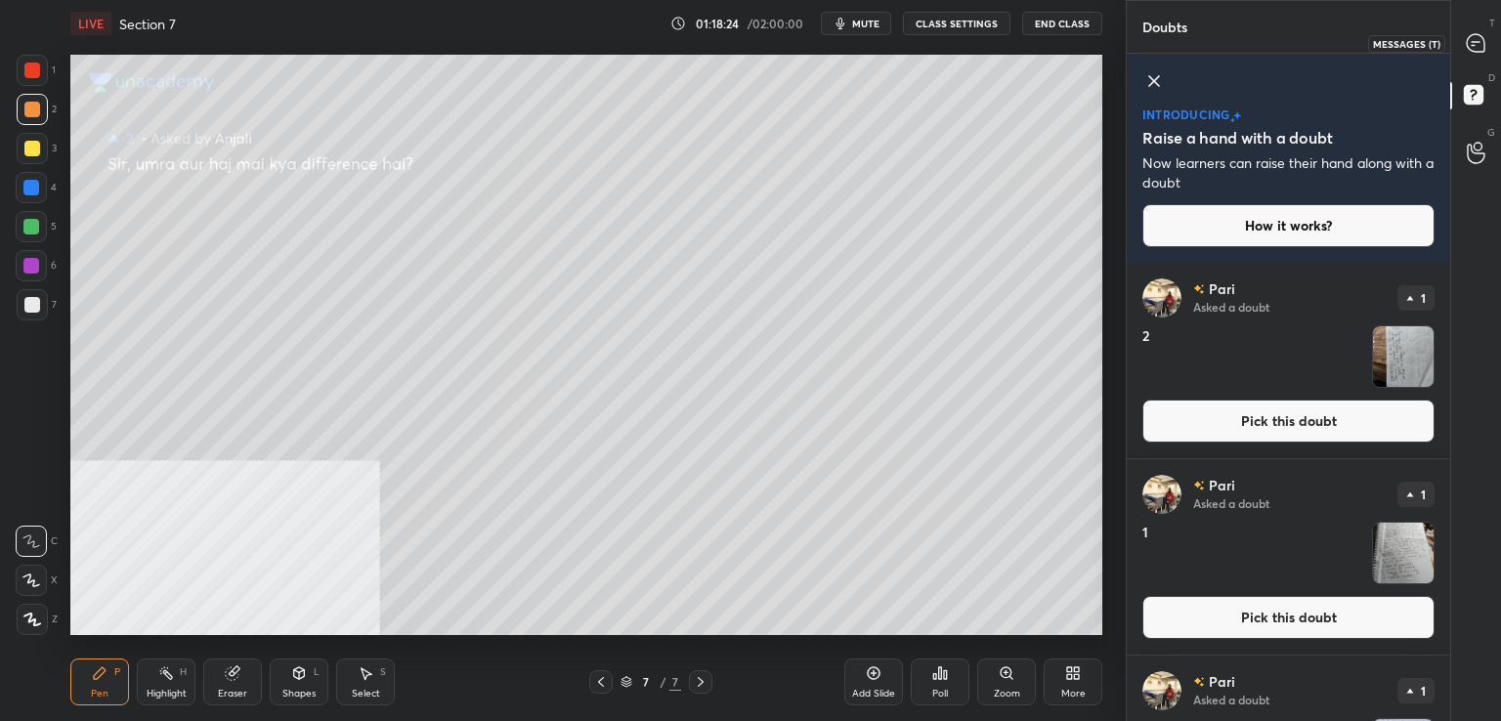
click at [1481, 43] on icon at bounding box center [1476, 43] width 18 height 18
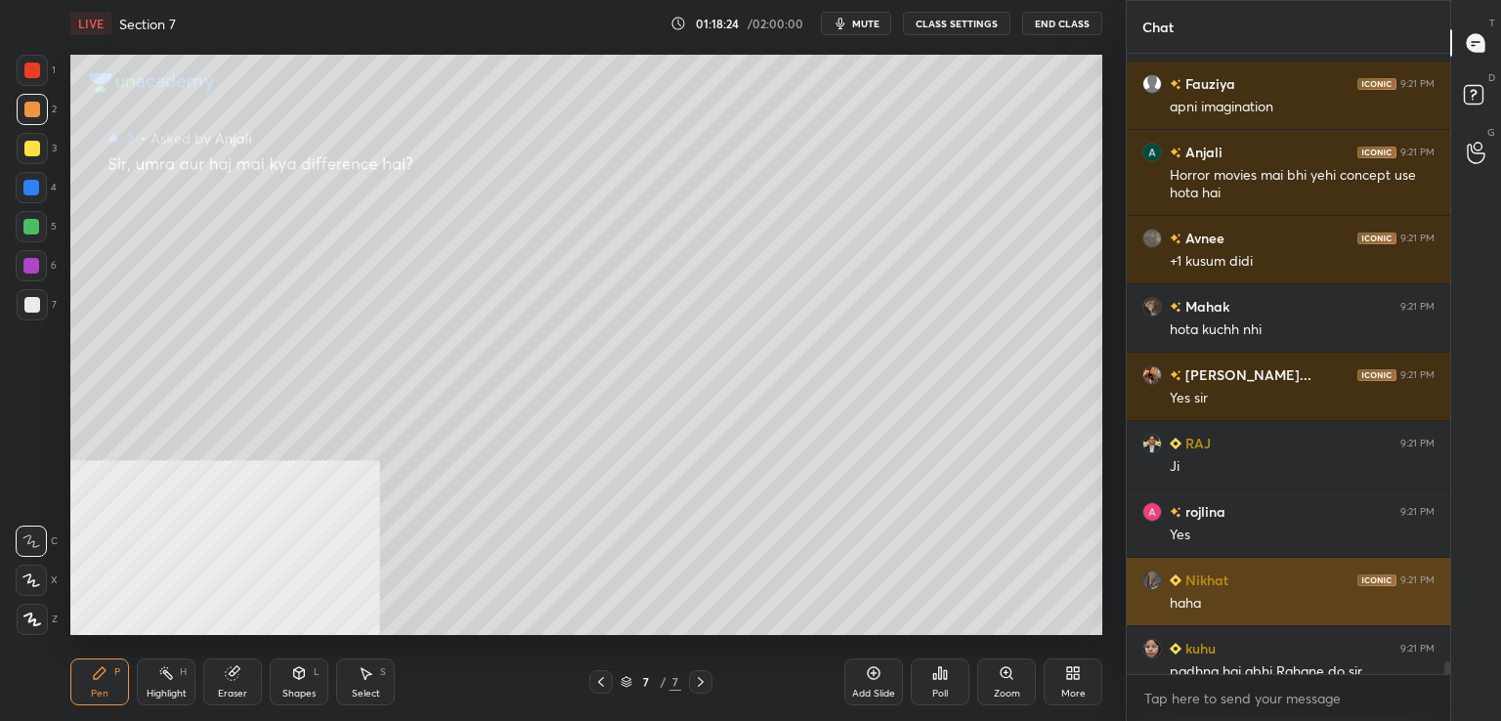
scroll to position [615, 318]
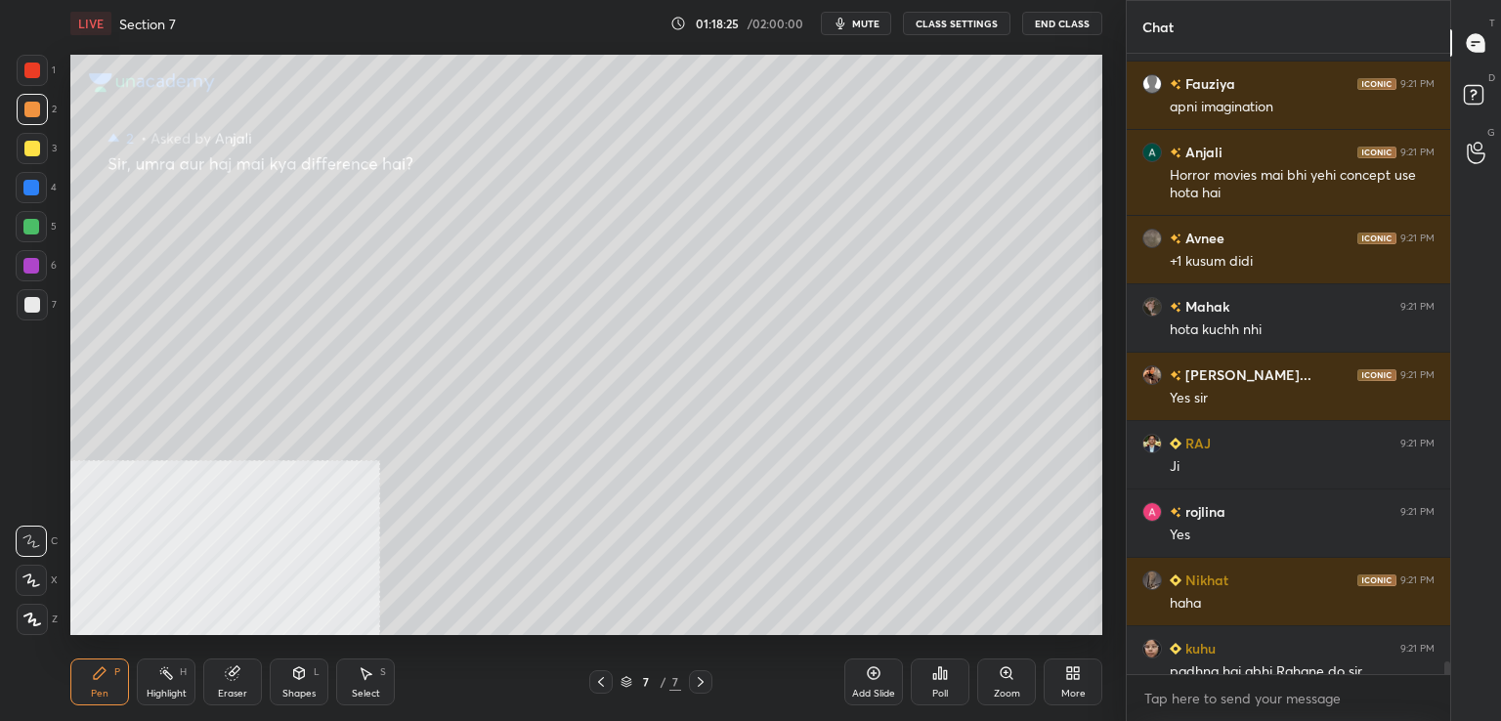
click at [29, 140] on div at bounding box center [32, 148] width 31 height 31
click at [1478, 86] on rect at bounding box center [1473, 95] width 19 height 19
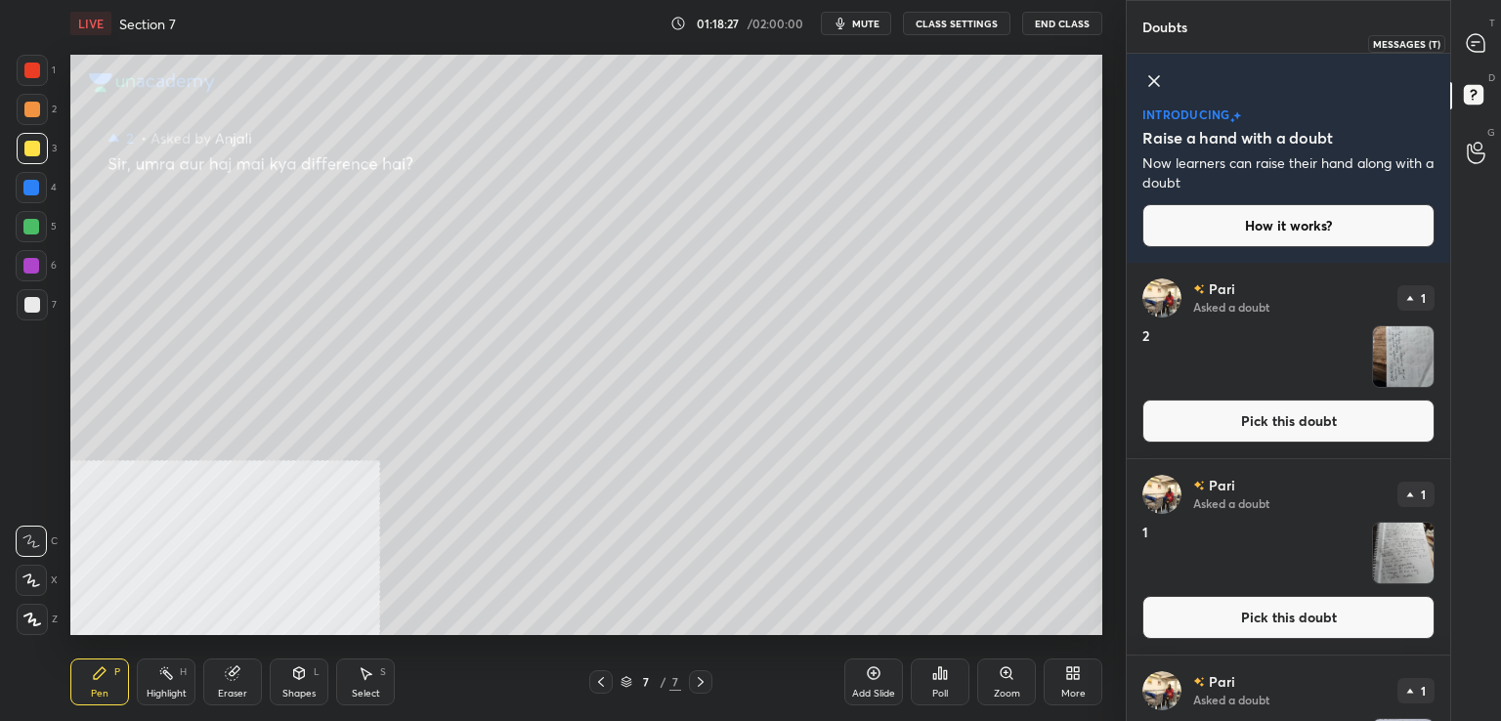
click at [1478, 42] on icon at bounding box center [1476, 42] width 8 height 0
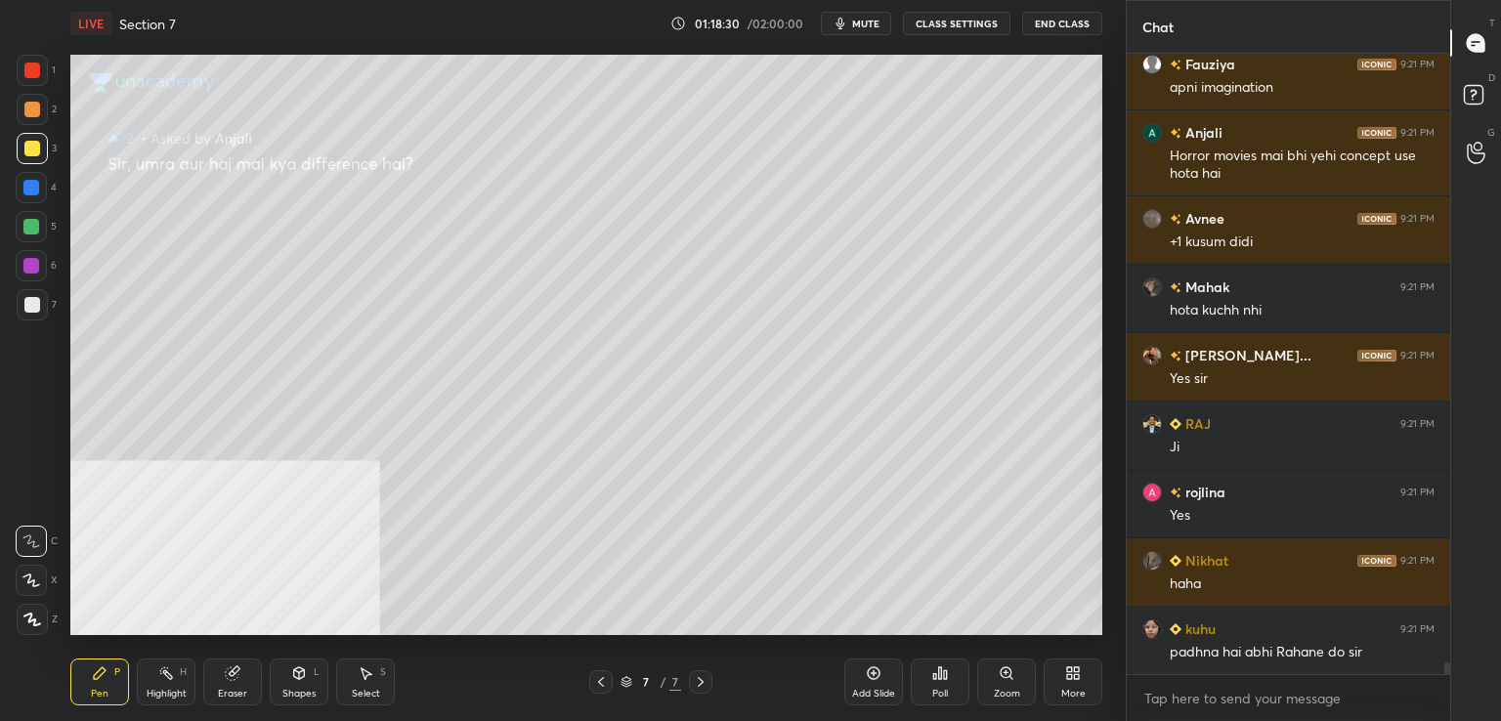
scroll to position [31806, 0]
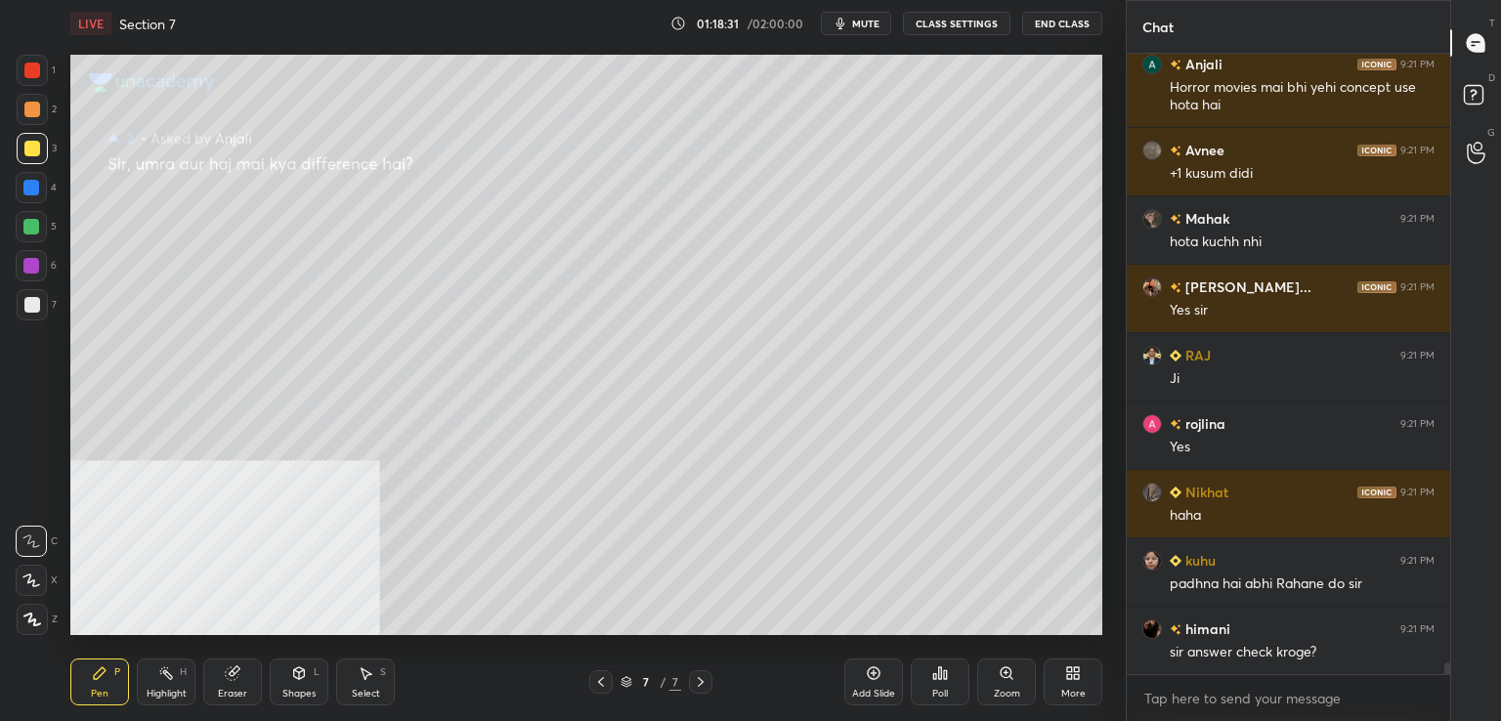
click at [33, 64] on div at bounding box center [32, 71] width 16 height 16
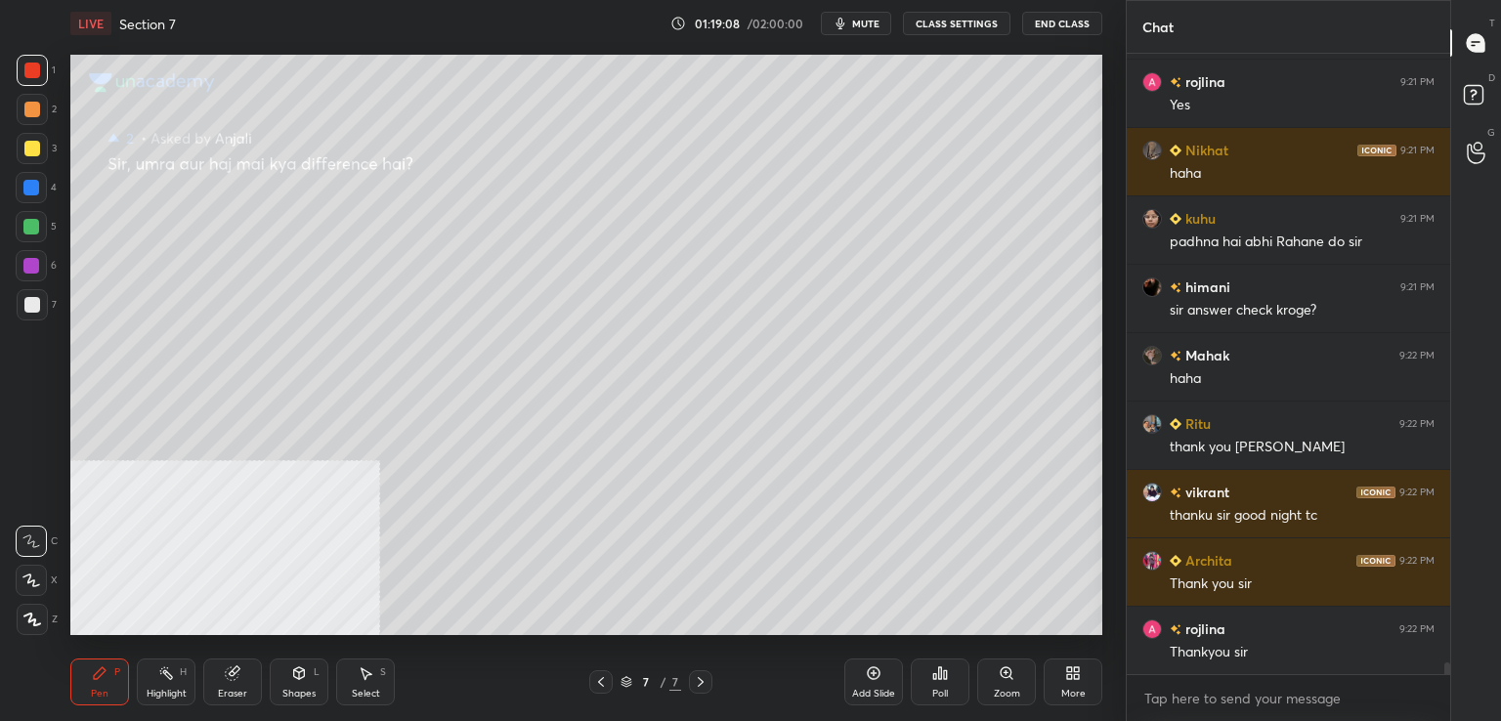
scroll to position [32232, 0]
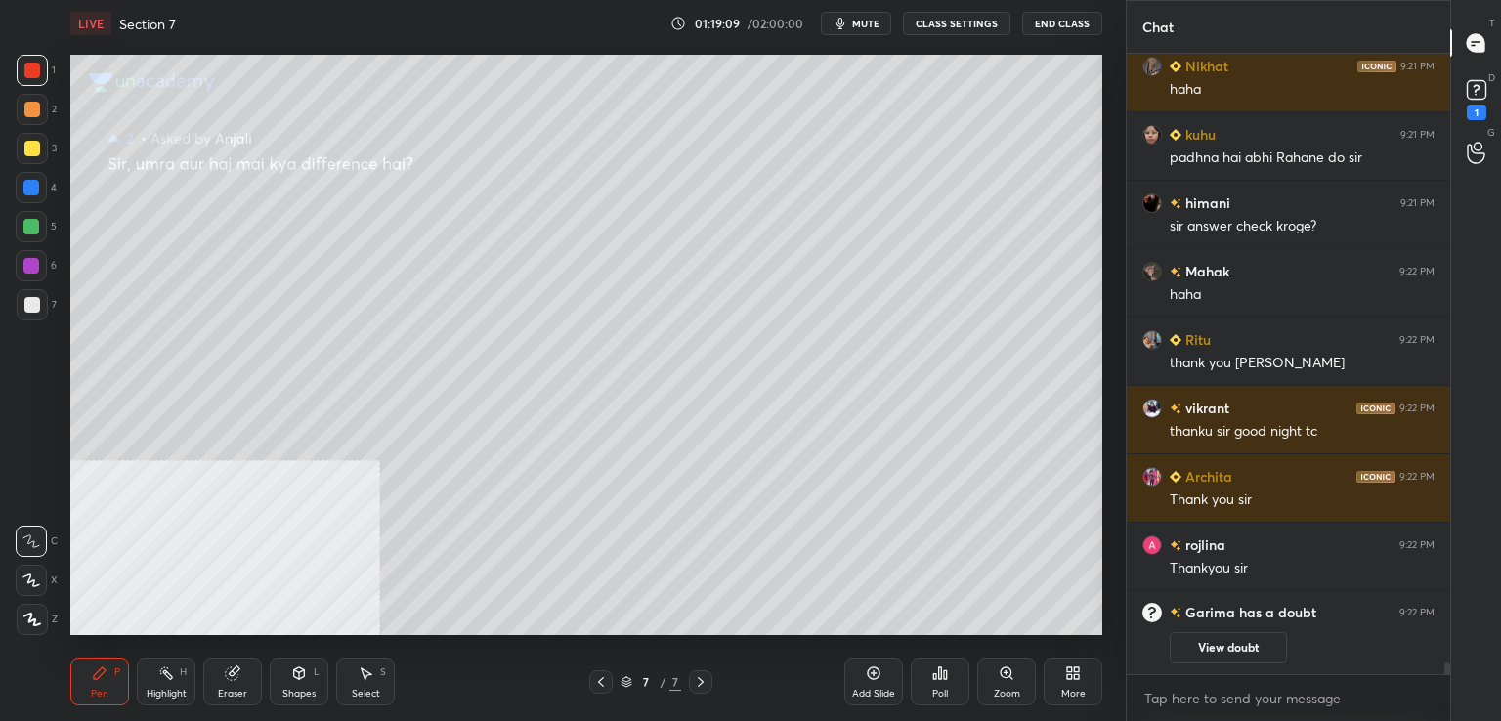
click at [37, 234] on div at bounding box center [31, 227] width 16 height 16
click at [46, 315] on div at bounding box center [32, 304] width 31 height 31
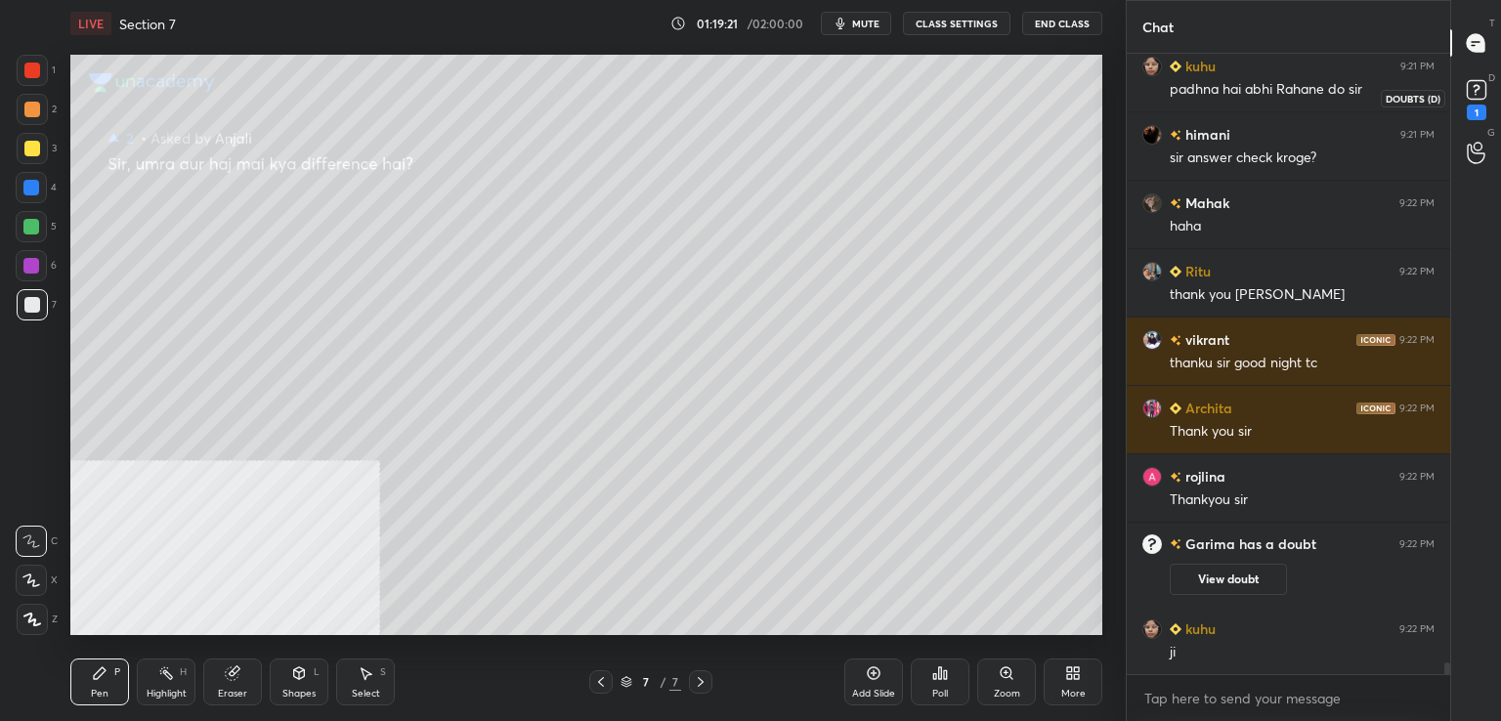
click at [1478, 98] on rect at bounding box center [1476, 90] width 19 height 19
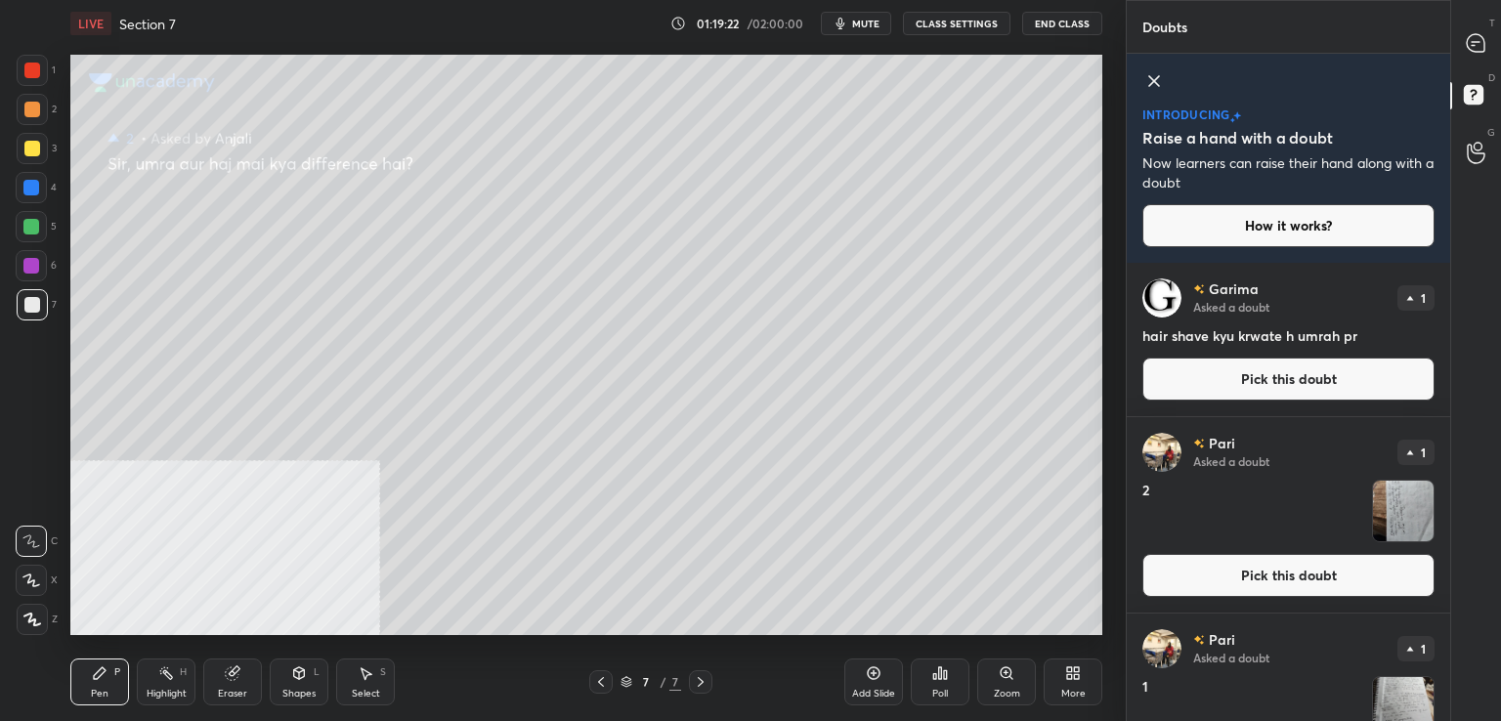
click at [1224, 385] on button "Pick this doubt" at bounding box center [1288, 379] width 292 height 43
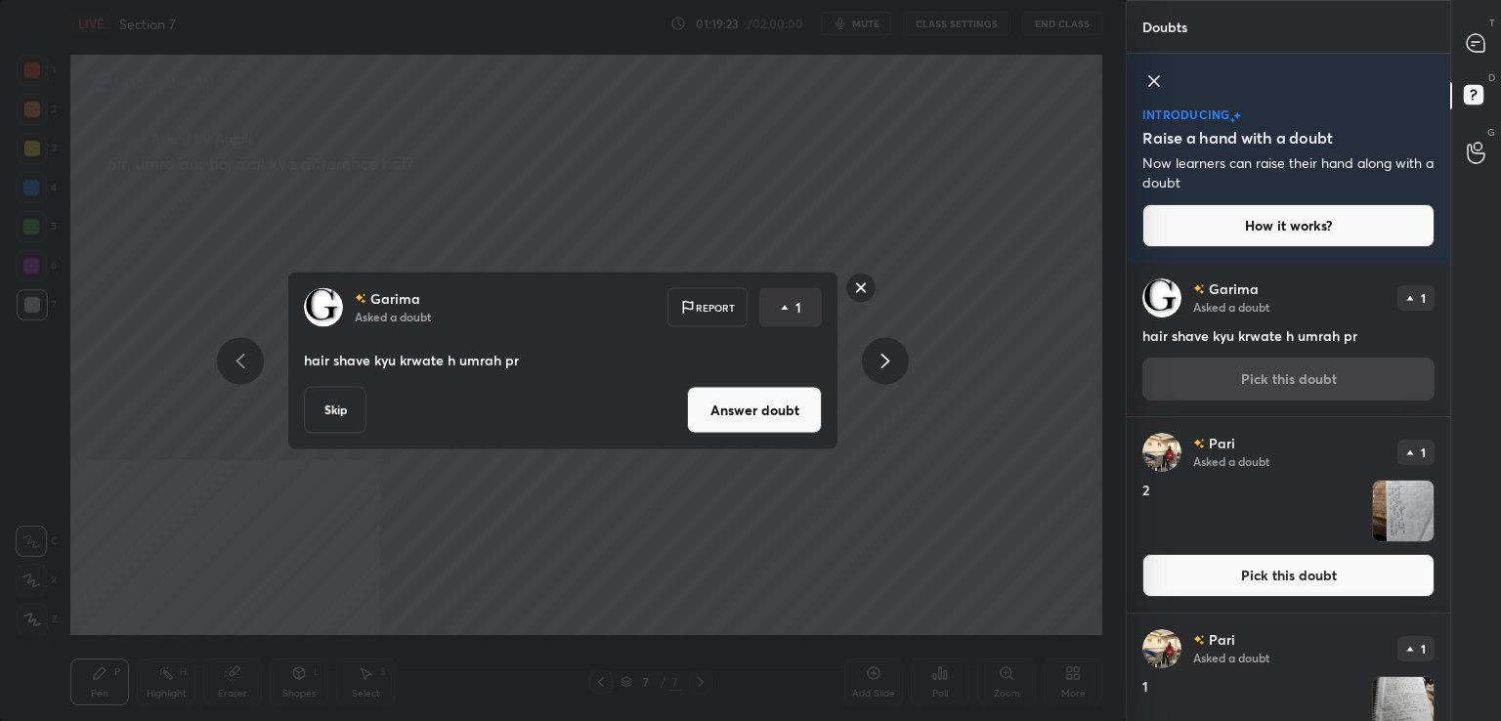
click at [772, 415] on button "Answer doubt" at bounding box center [754, 410] width 135 height 47
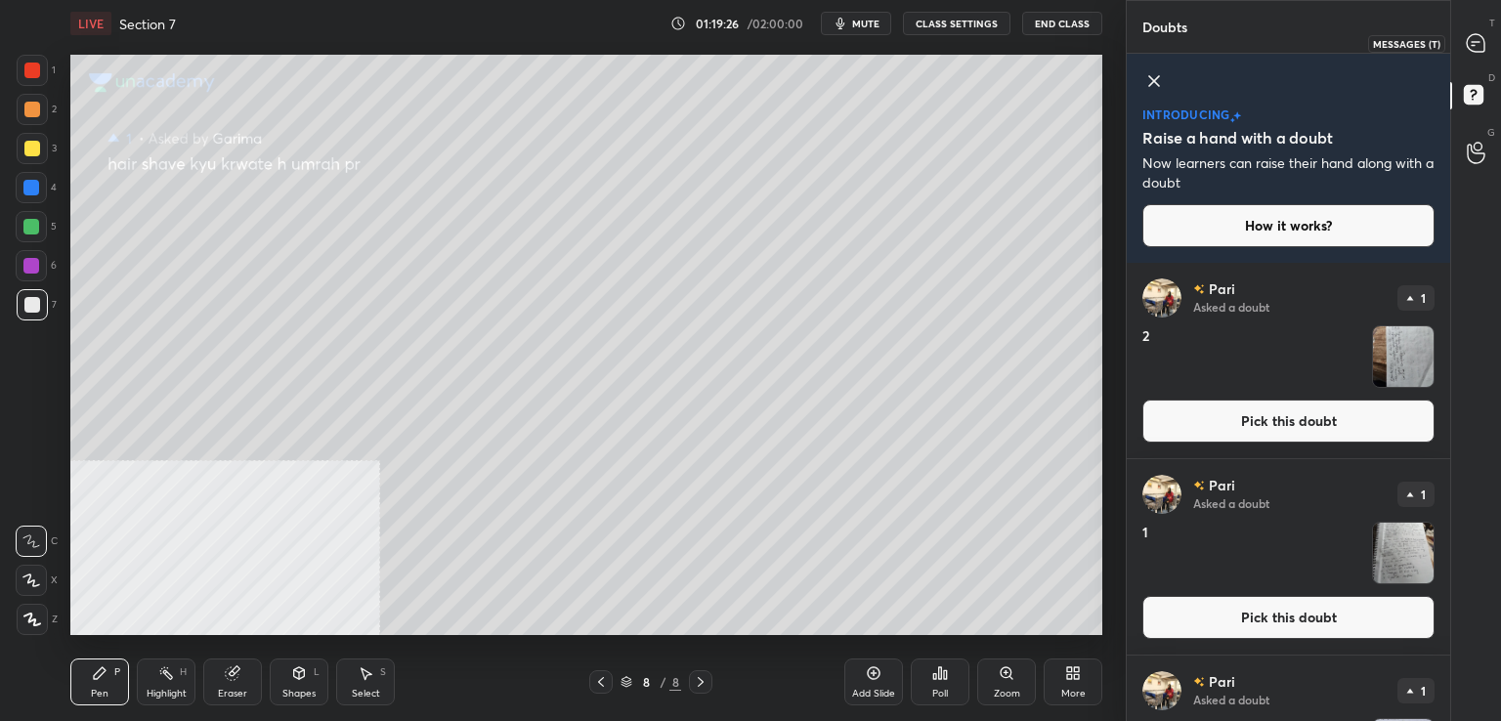
click at [1481, 41] on icon at bounding box center [1476, 43] width 18 height 18
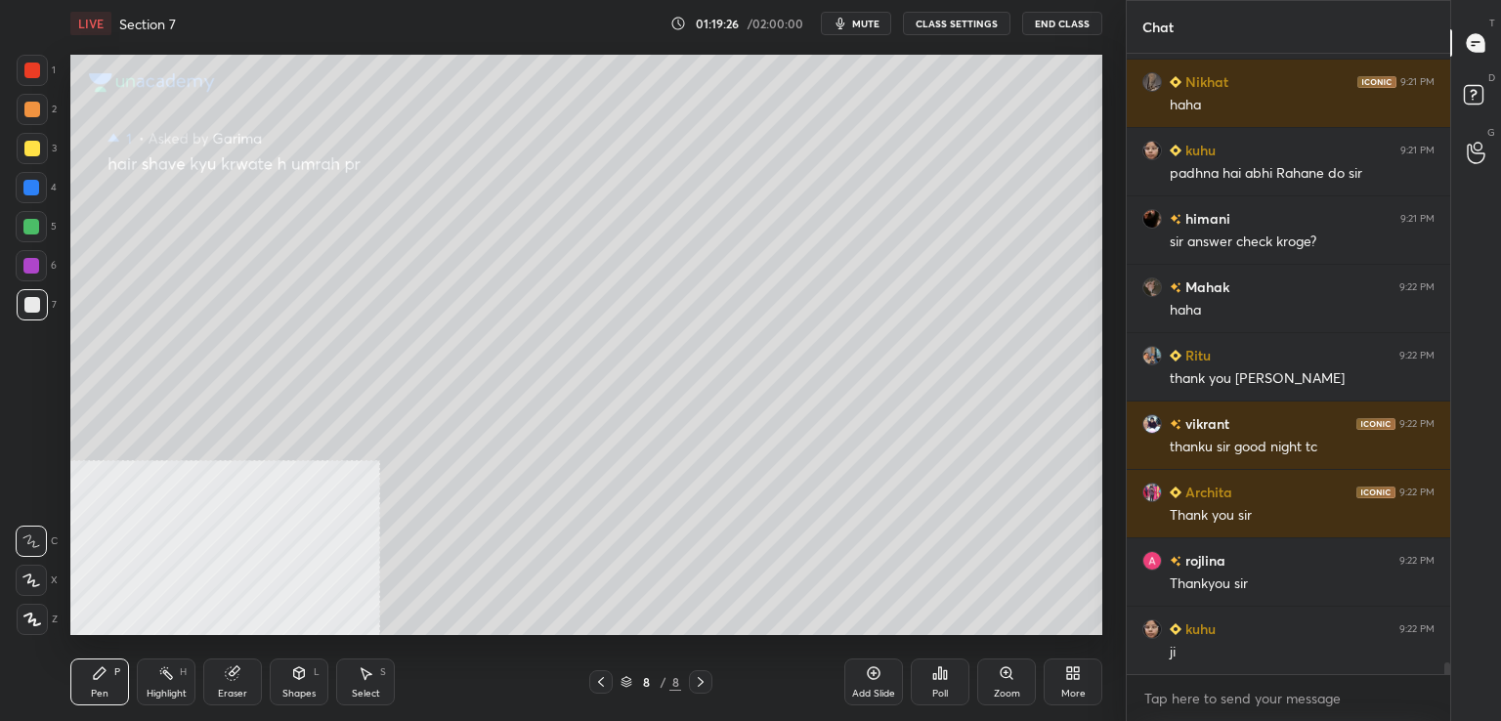
scroll to position [615, 318]
click at [43, 150] on div at bounding box center [32, 148] width 31 height 31
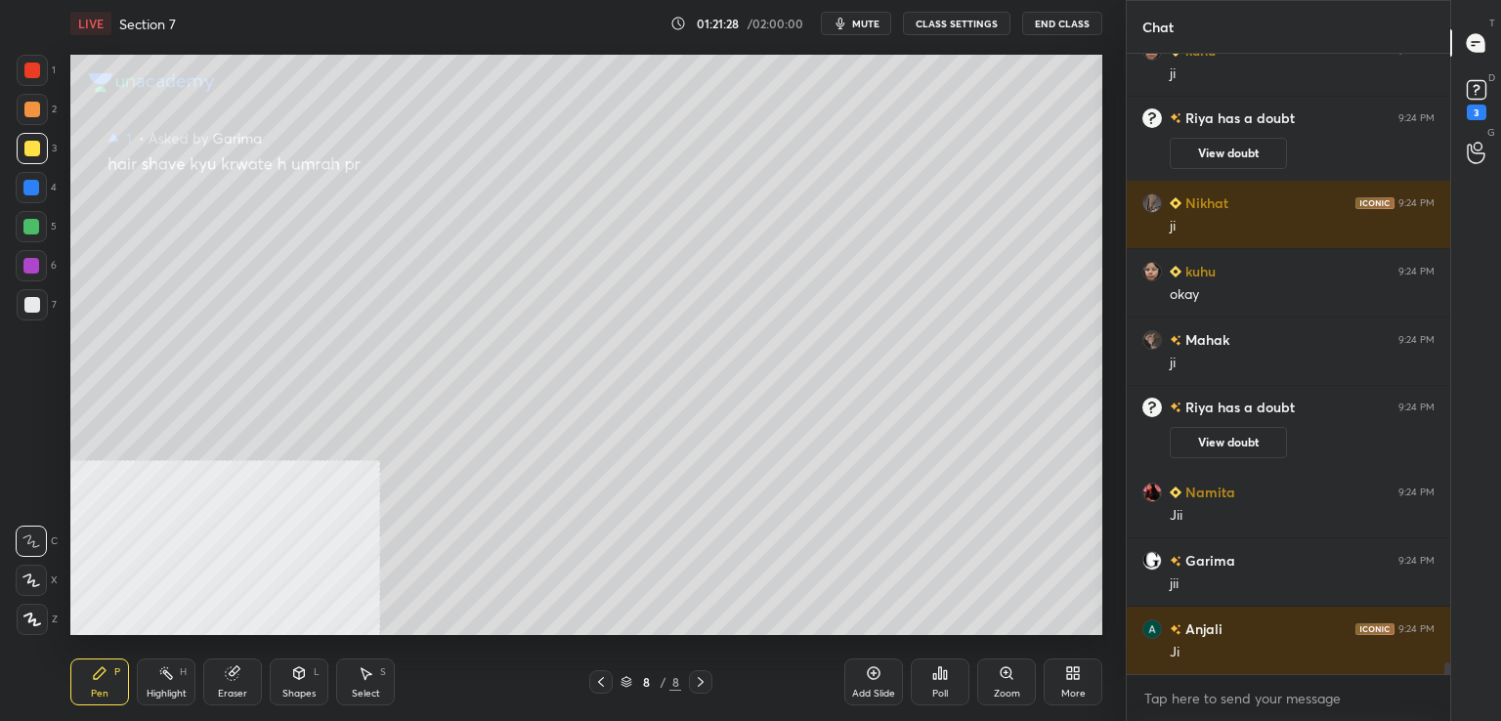
scroll to position [32378, 0]
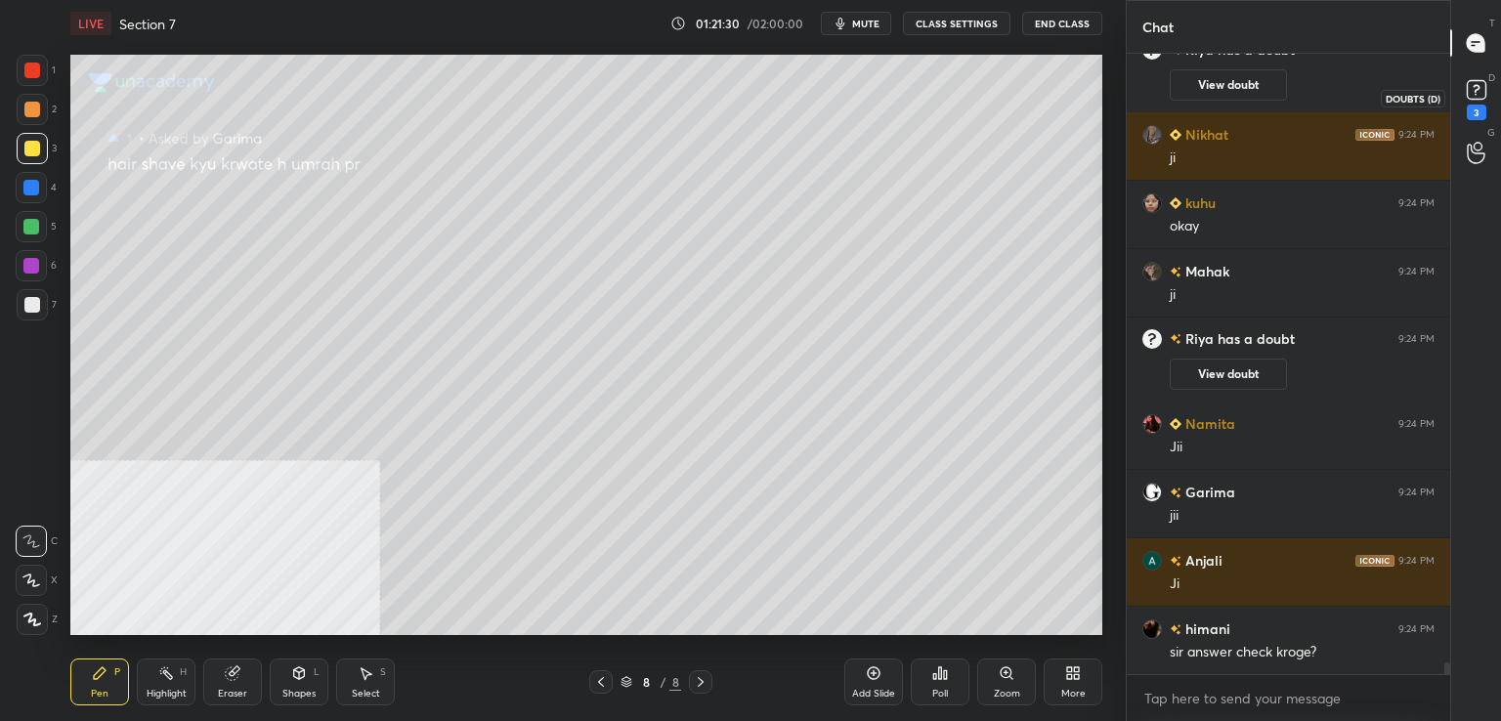
click at [1484, 107] on div "3" at bounding box center [1477, 113] width 20 height 16
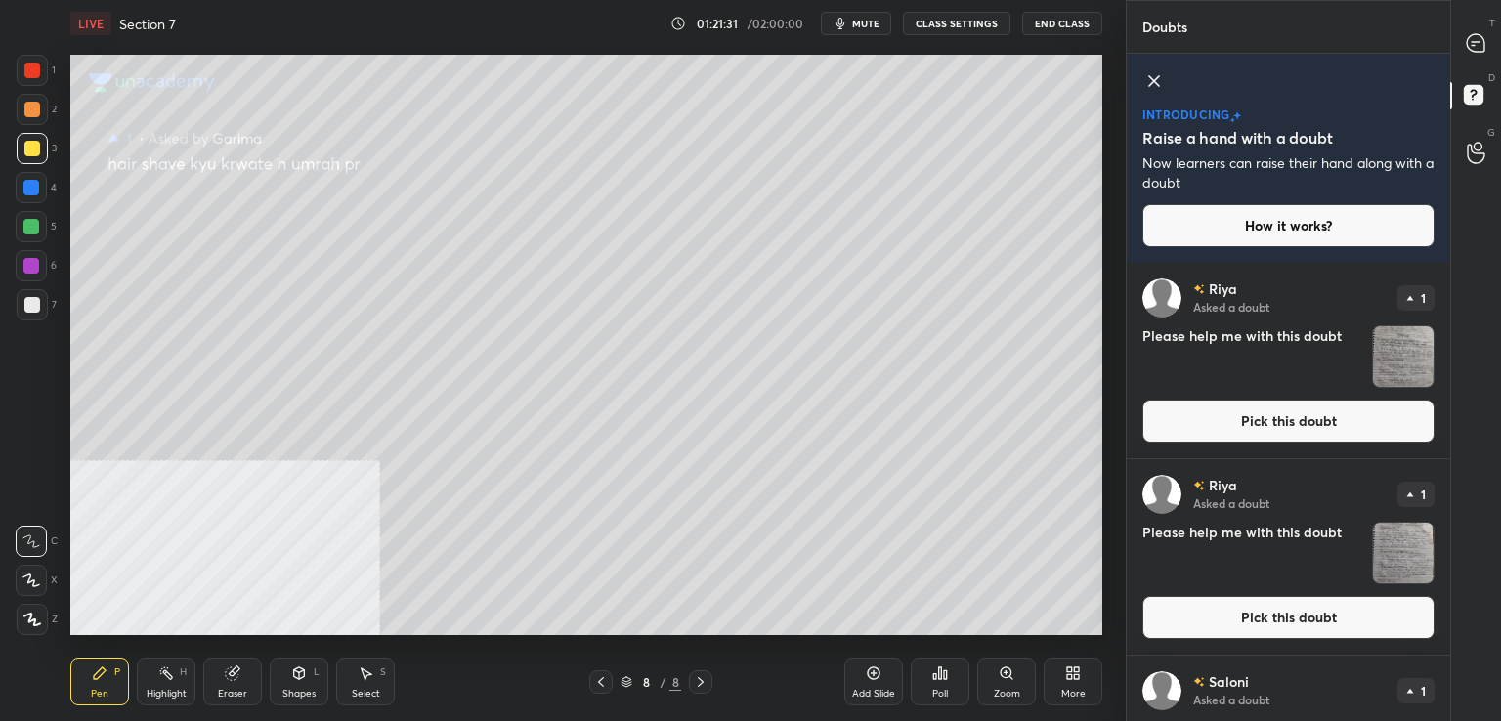
click at [1254, 411] on button "Pick this doubt" at bounding box center [1288, 421] width 292 height 43
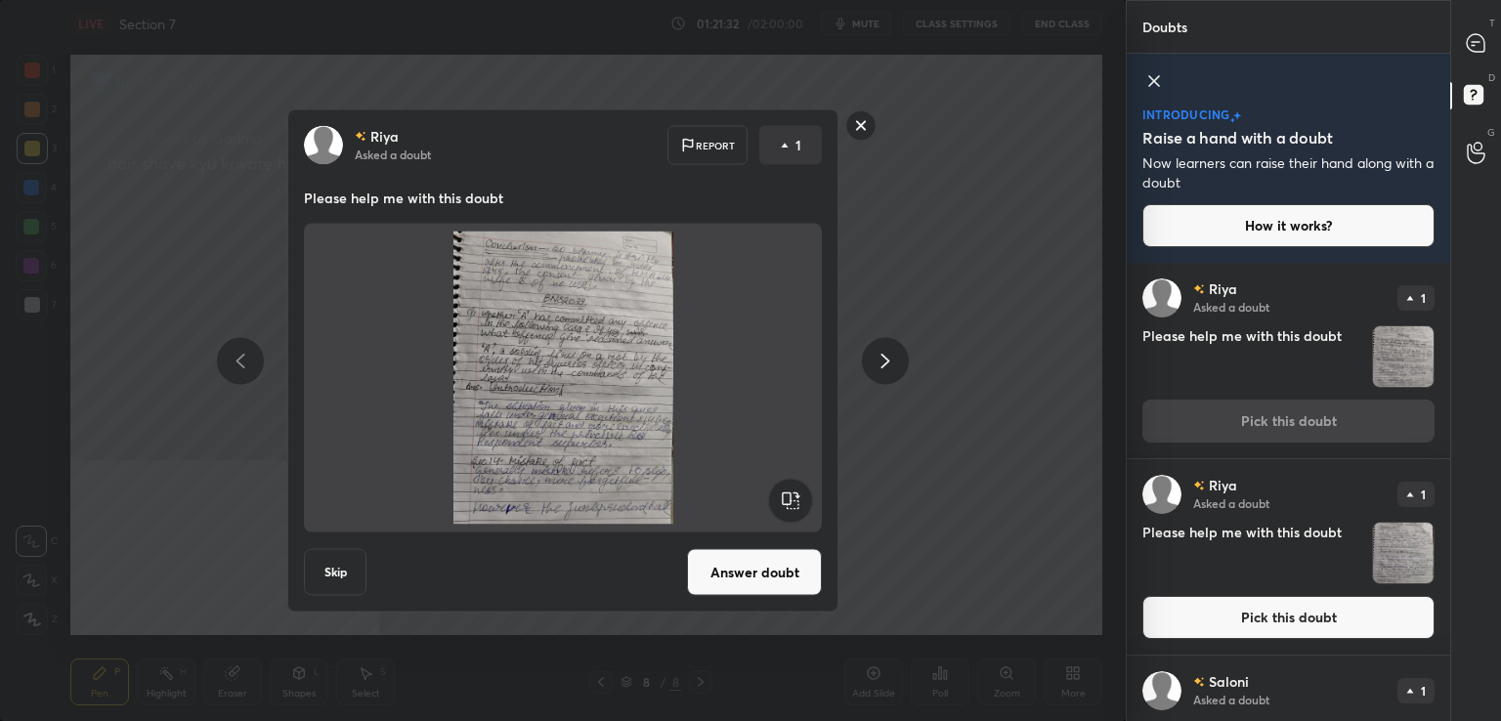
click at [756, 560] on button "Answer doubt" at bounding box center [754, 572] width 135 height 47
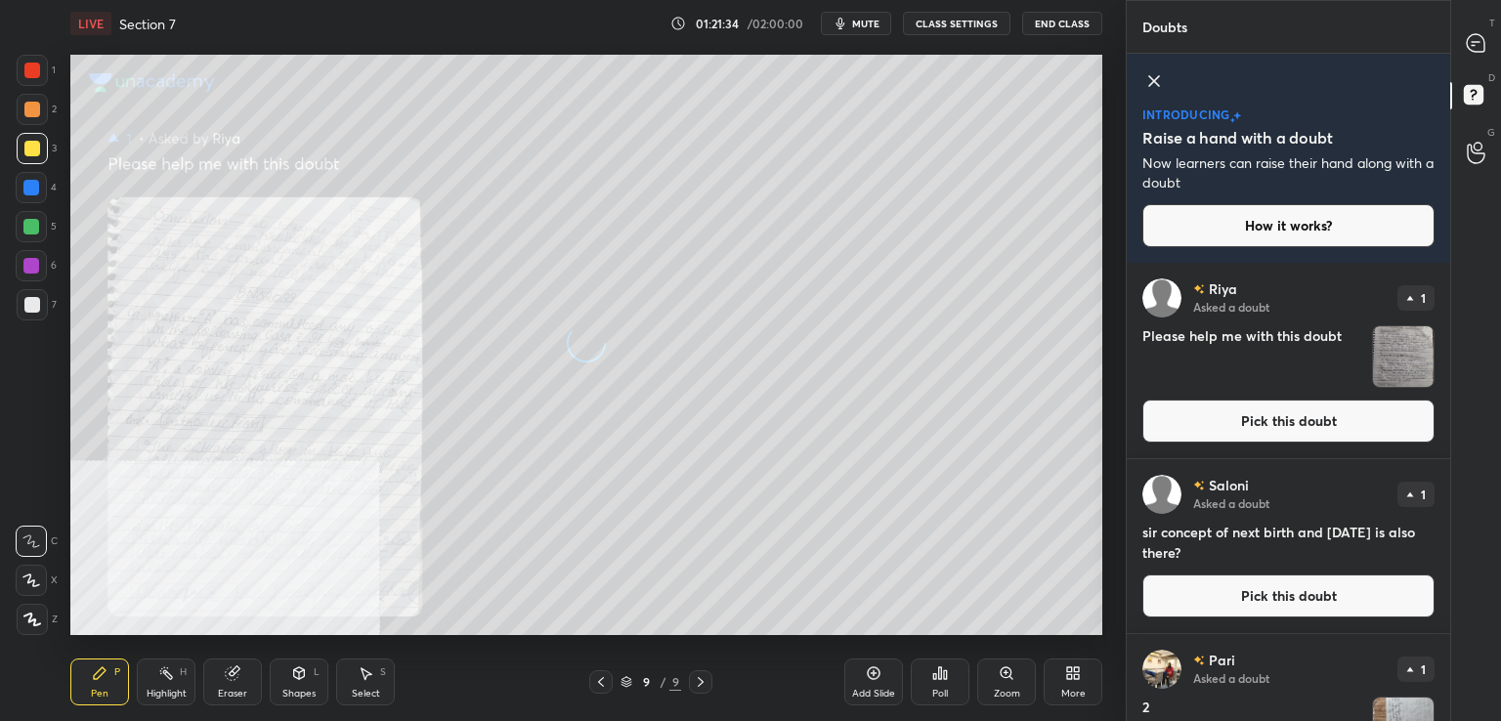
click at [1243, 423] on button "Pick this doubt" at bounding box center [1288, 421] width 292 height 43
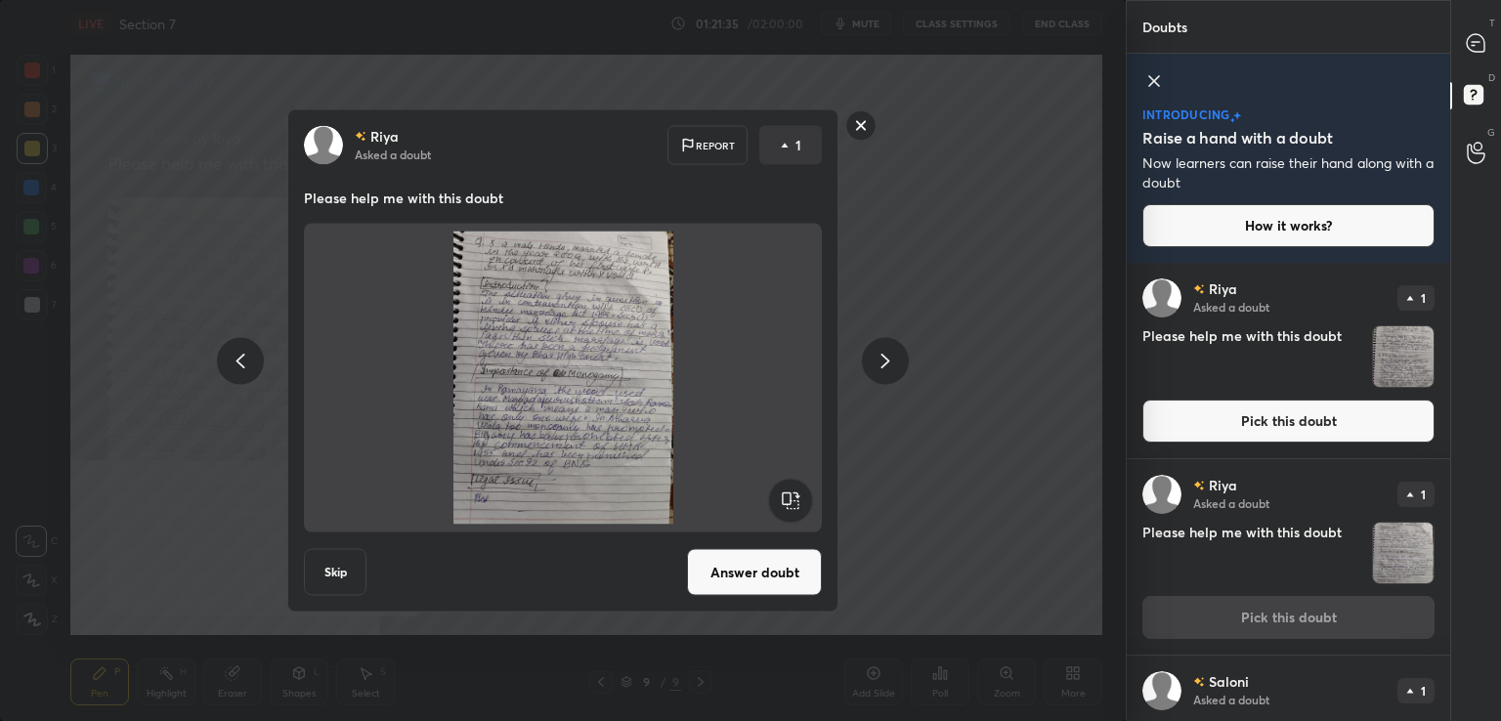
click at [735, 587] on button "Answer doubt" at bounding box center [754, 572] width 135 height 47
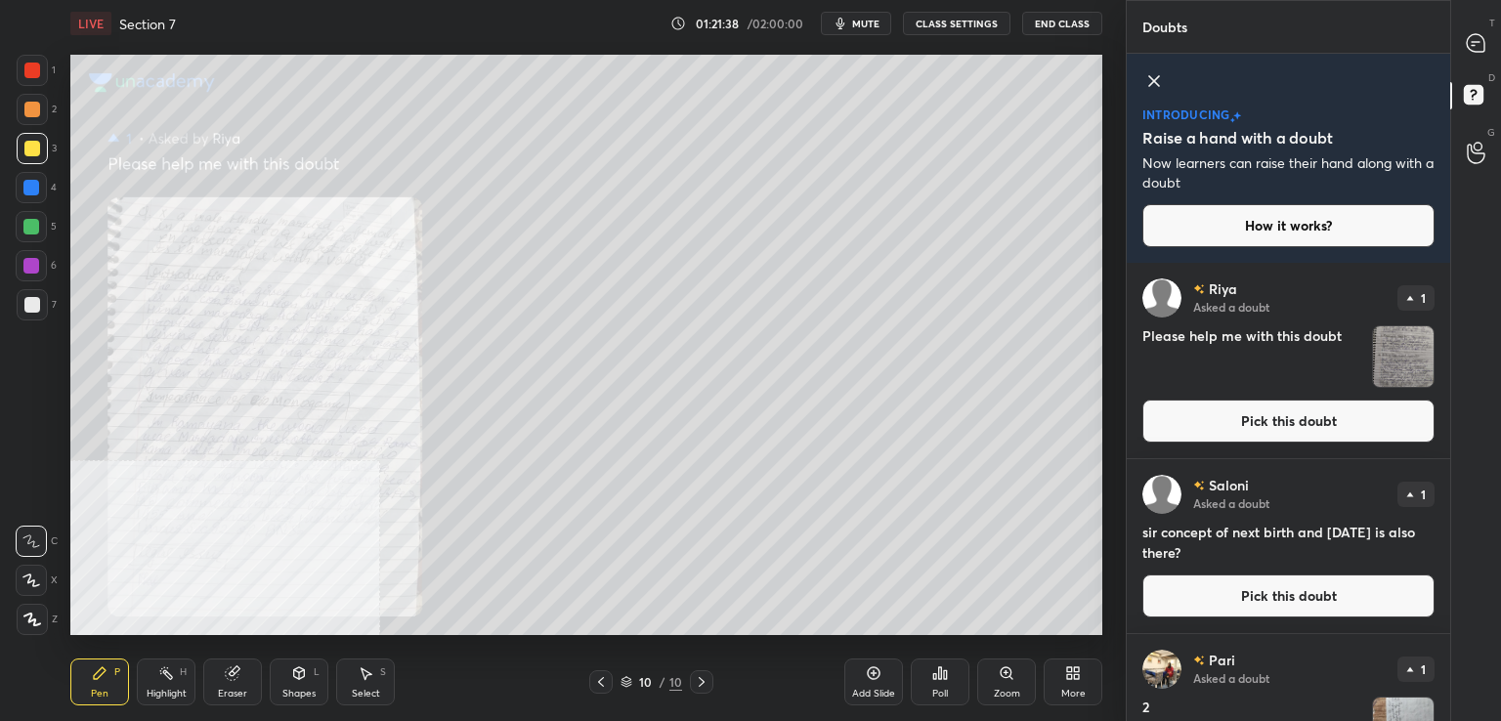
click at [1259, 408] on button "Pick this doubt" at bounding box center [1288, 421] width 292 height 43
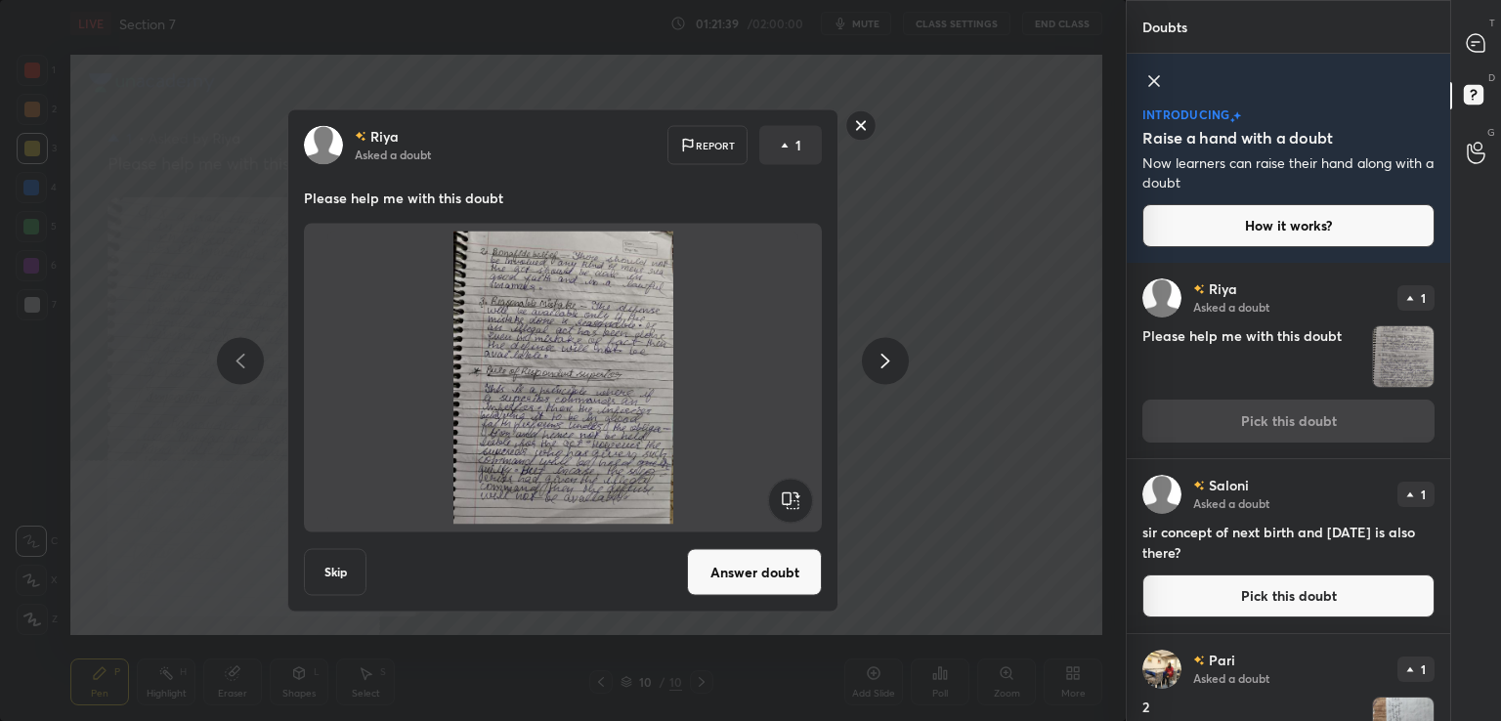
click at [794, 580] on button "Answer doubt" at bounding box center [754, 572] width 135 height 47
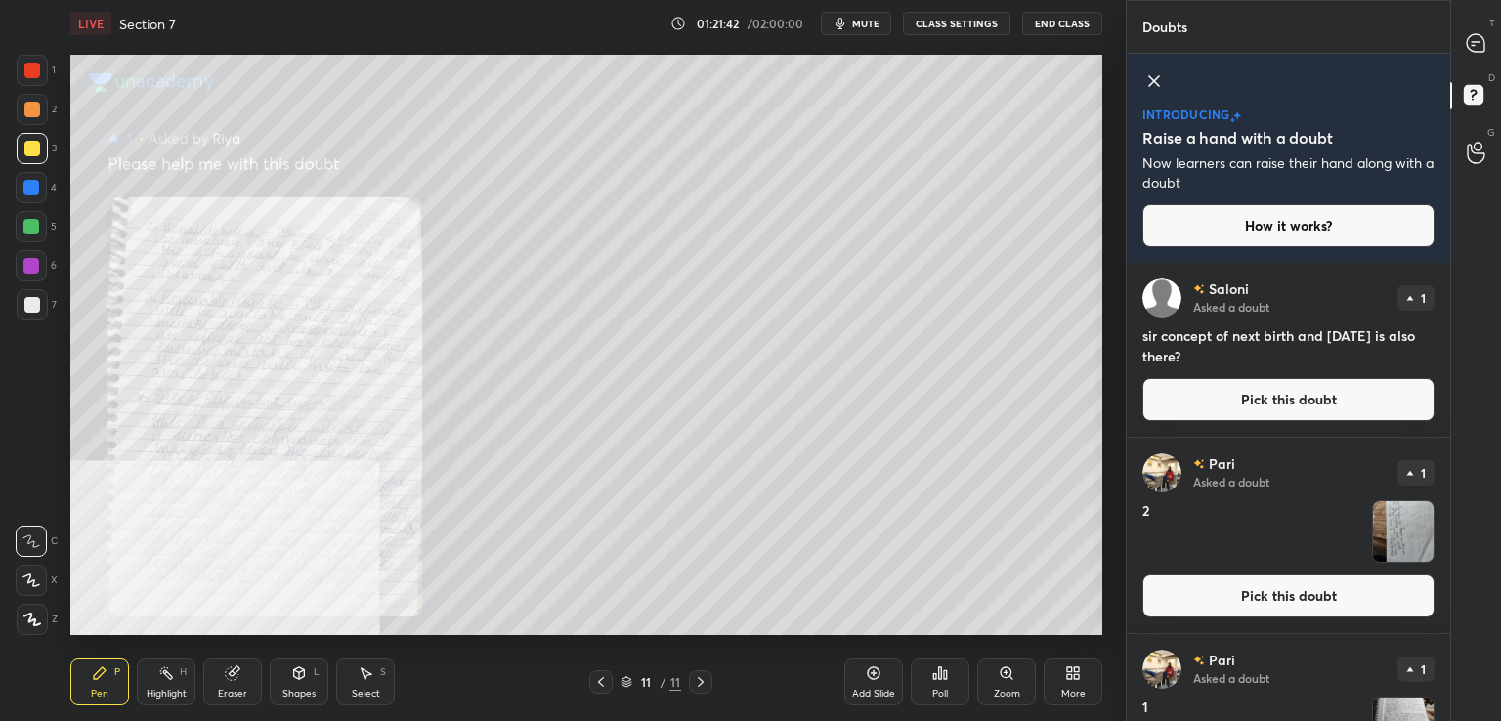
click at [605, 681] on icon at bounding box center [601, 682] width 16 height 16
click at [603, 686] on icon at bounding box center [601, 682] width 6 height 10
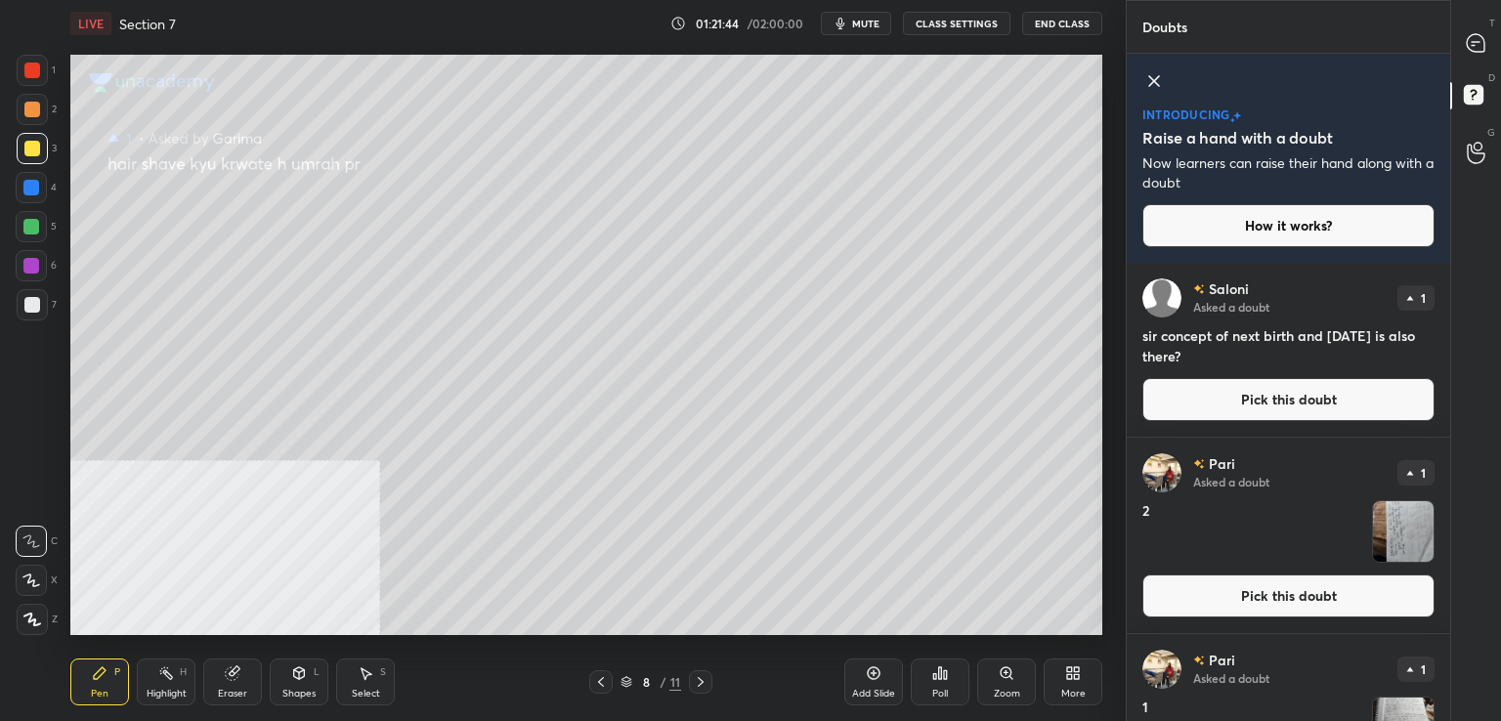
click at [1261, 381] on button "Pick this doubt" at bounding box center [1288, 399] width 292 height 43
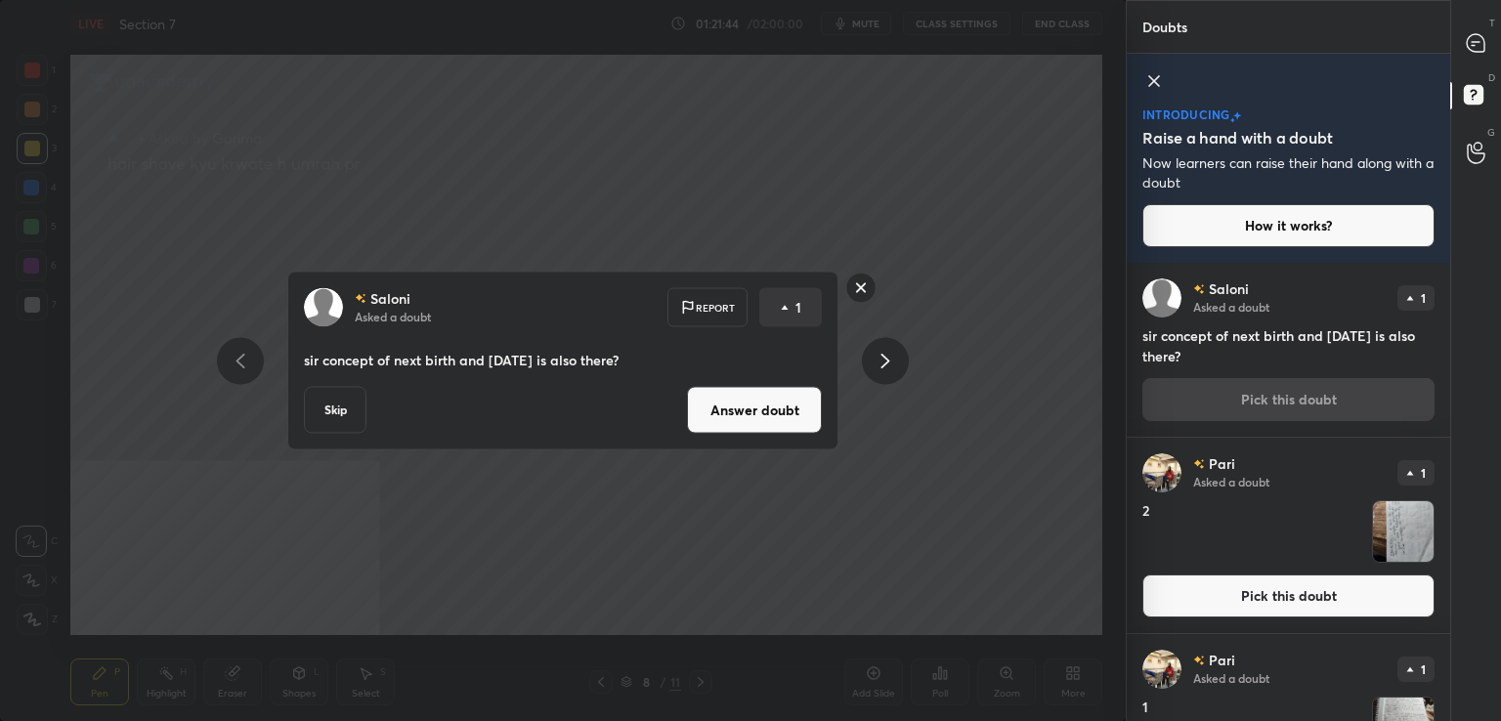
click at [775, 396] on button "Answer doubt" at bounding box center [754, 410] width 135 height 47
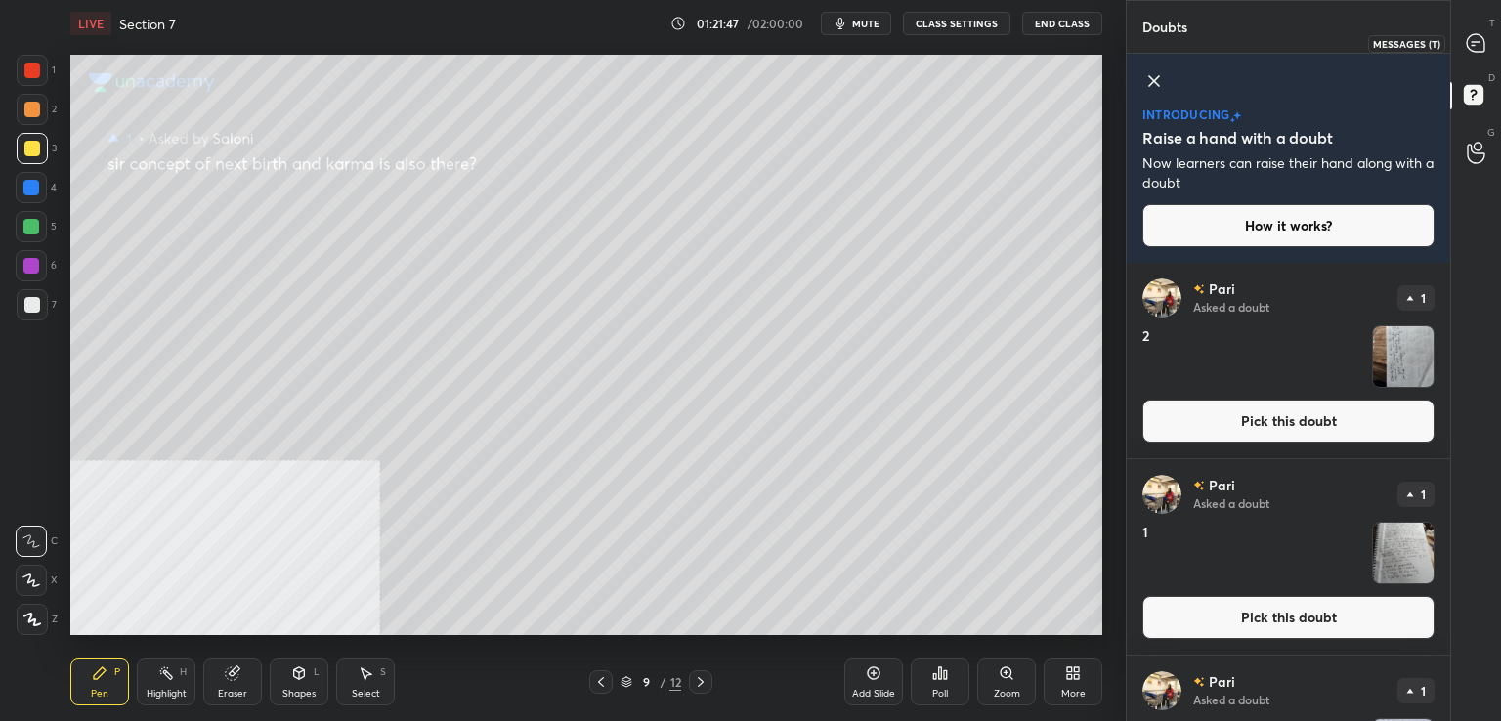
click at [1484, 40] on icon at bounding box center [1476, 43] width 18 height 18
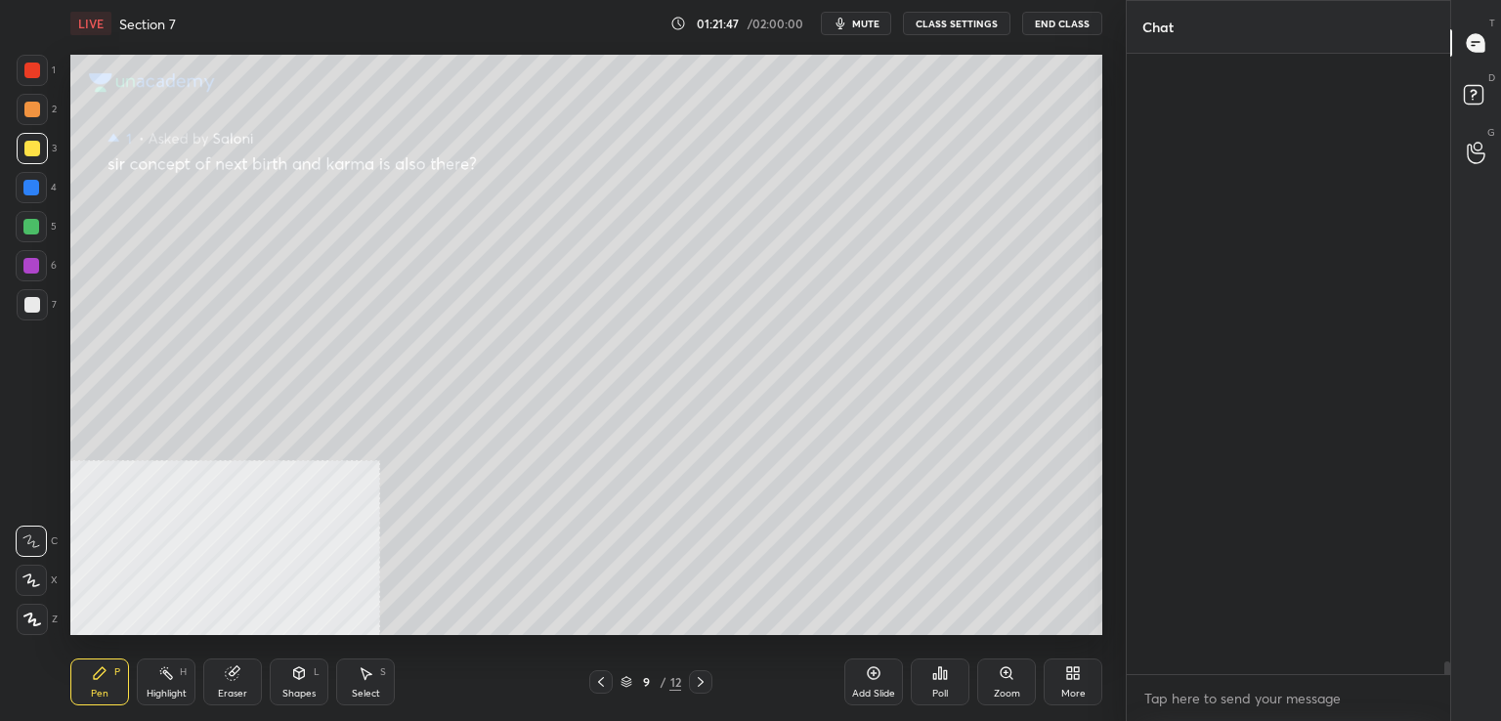
scroll to position [615, 318]
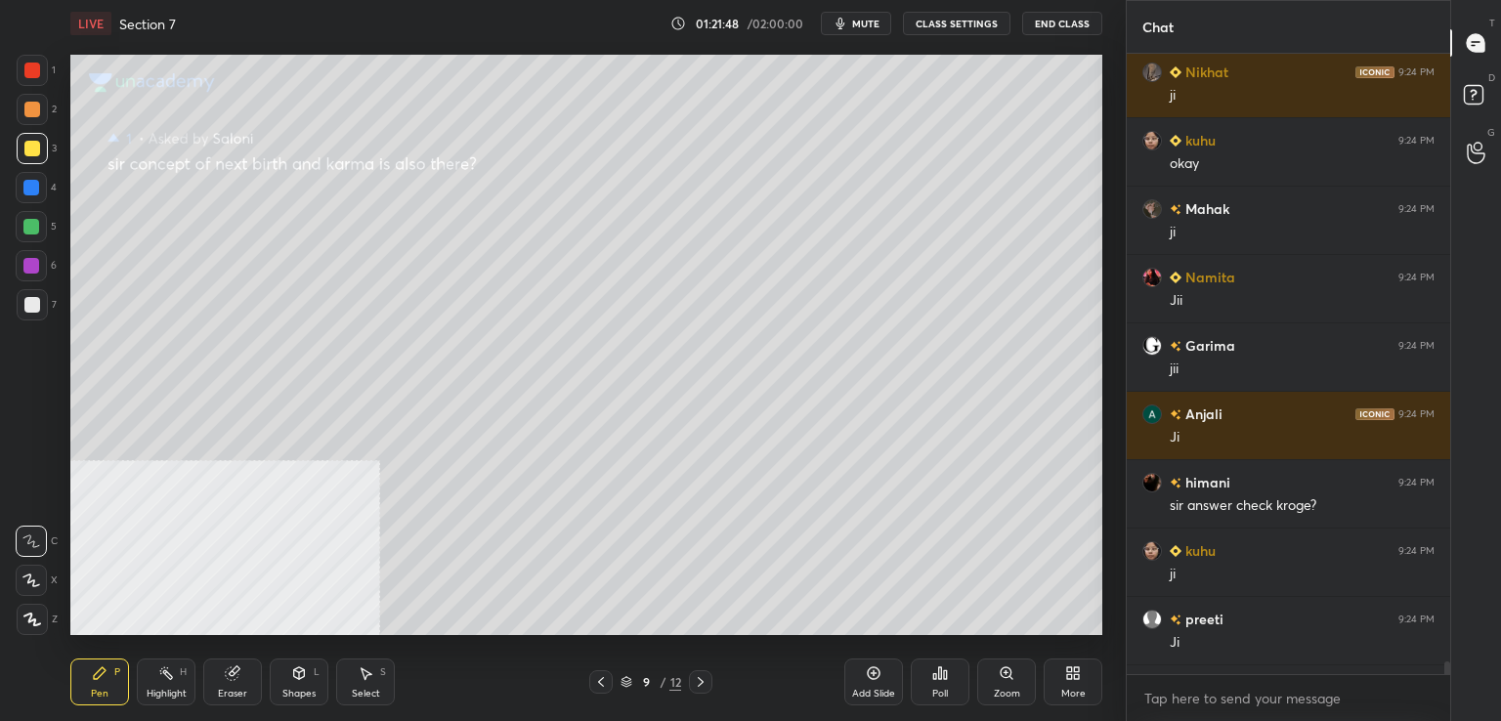
click at [35, 120] on div at bounding box center [32, 109] width 31 height 31
click at [35, 268] on div at bounding box center [31, 266] width 16 height 16
click at [39, 149] on div at bounding box center [32, 148] width 31 height 31
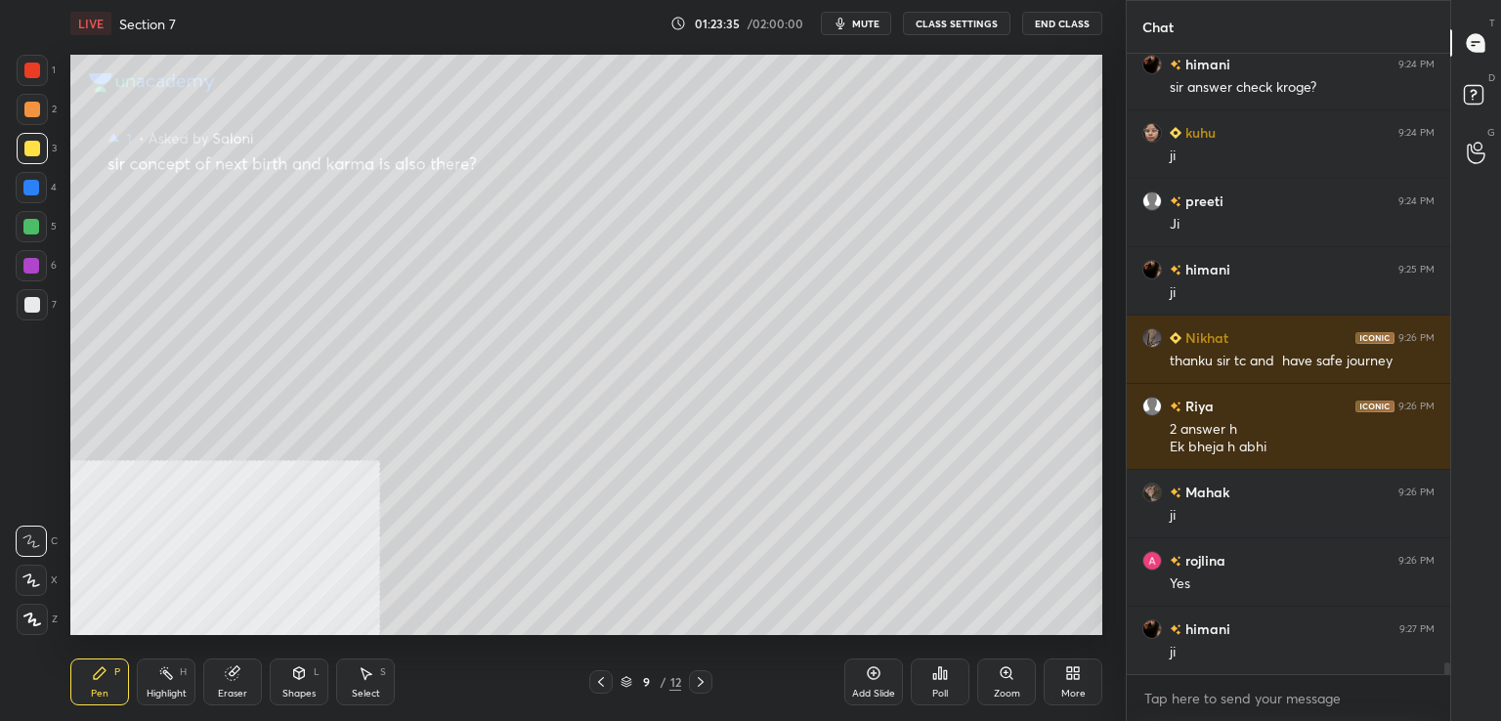
scroll to position [33225, 0]
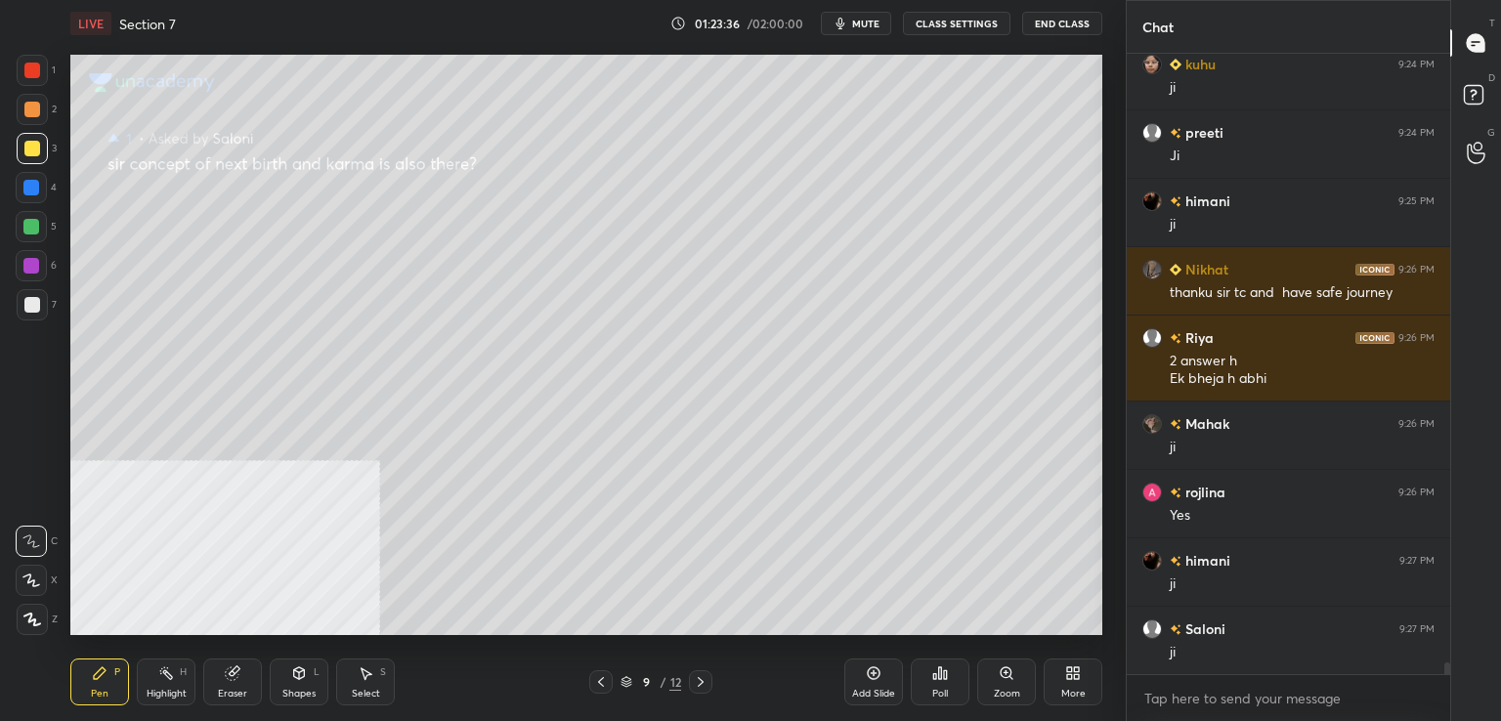
click at [34, 67] on div at bounding box center [32, 71] width 16 height 16
click at [602, 682] on icon at bounding box center [601, 682] width 16 height 16
click at [604, 678] on icon at bounding box center [601, 682] width 16 height 16
click at [600, 678] on icon at bounding box center [601, 682] width 16 height 16
click at [700, 681] on icon at bounding box center [701, 682] width 16 height 16
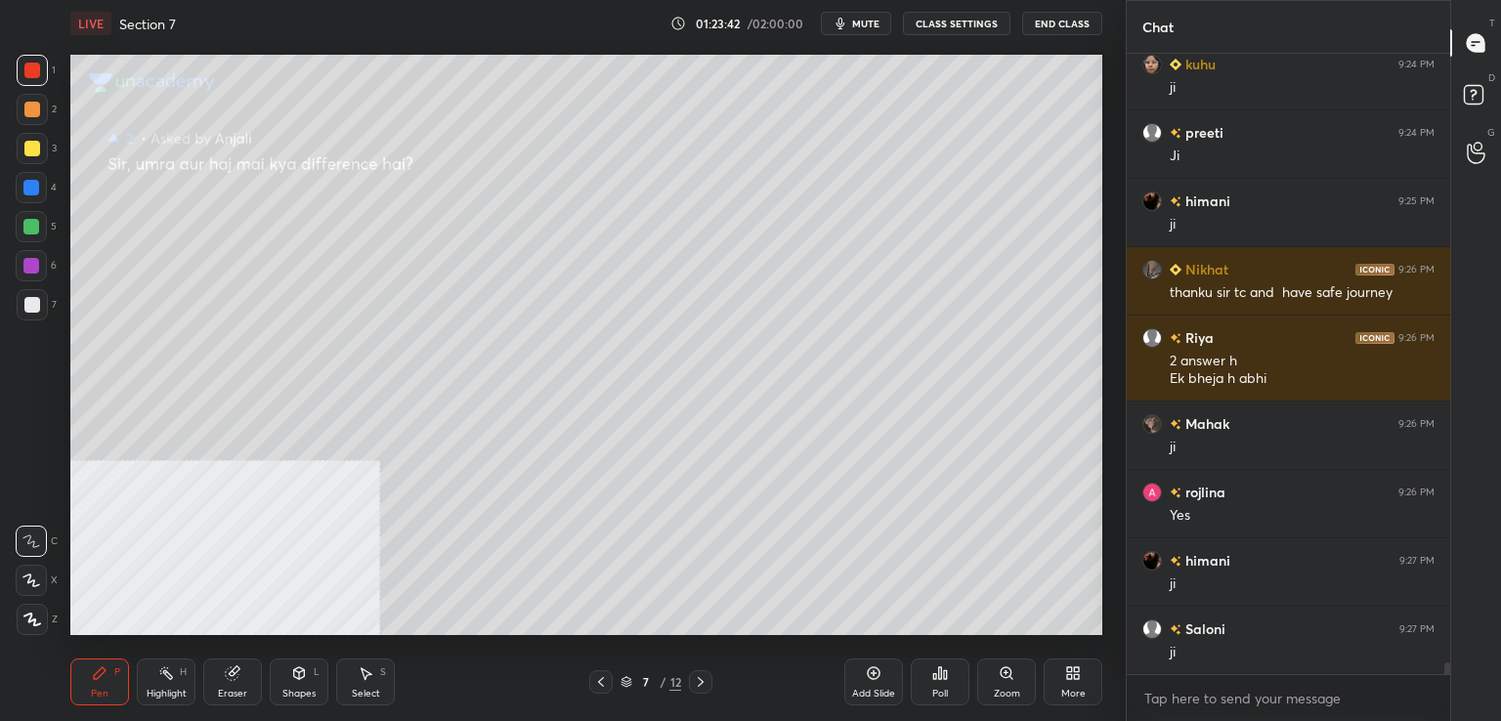
click at [700, 681] on icon at bounding box center [701, 682] width 16 height 16
click at [702, 681] on icon at bounding box center [701, 682] width 6 height 10
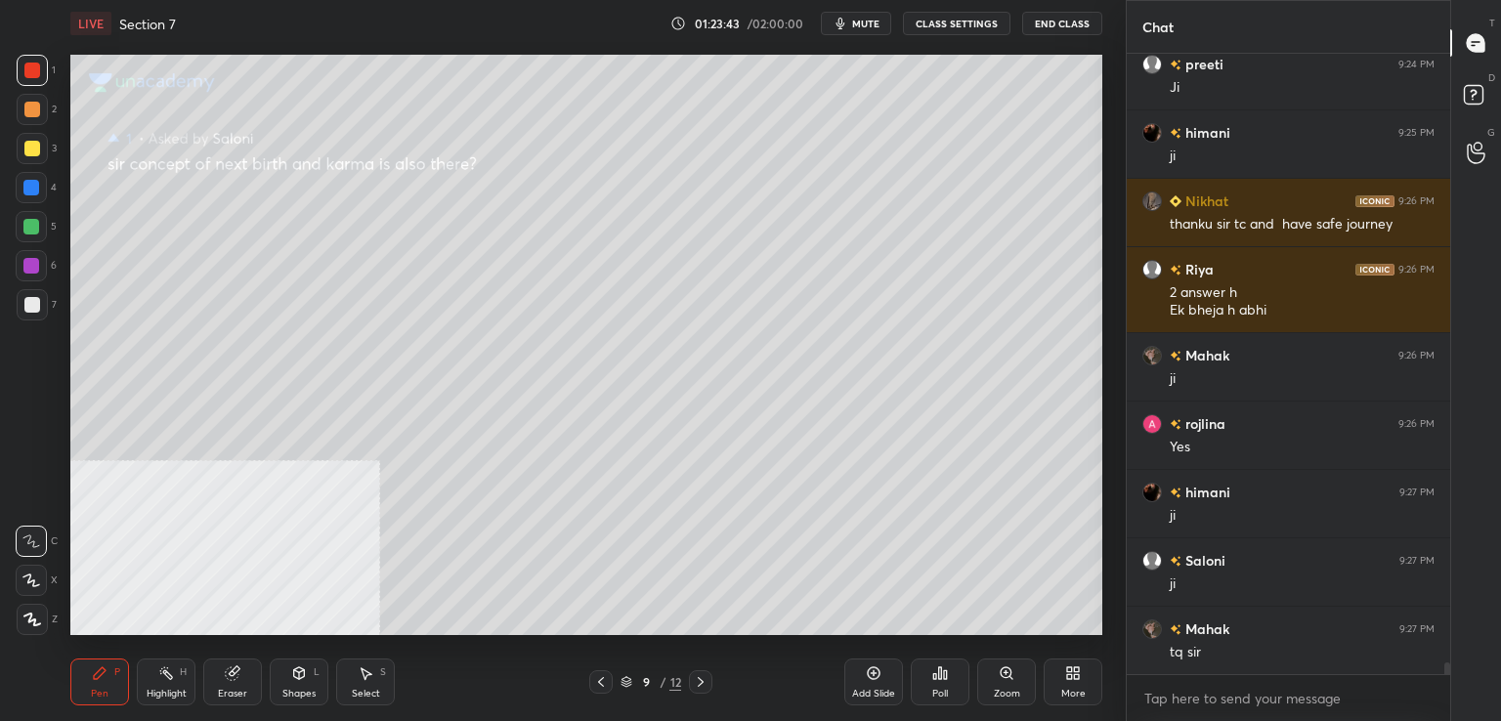
click at [701, 679] on icon at bounding box center [701, 682] width 16 height 16
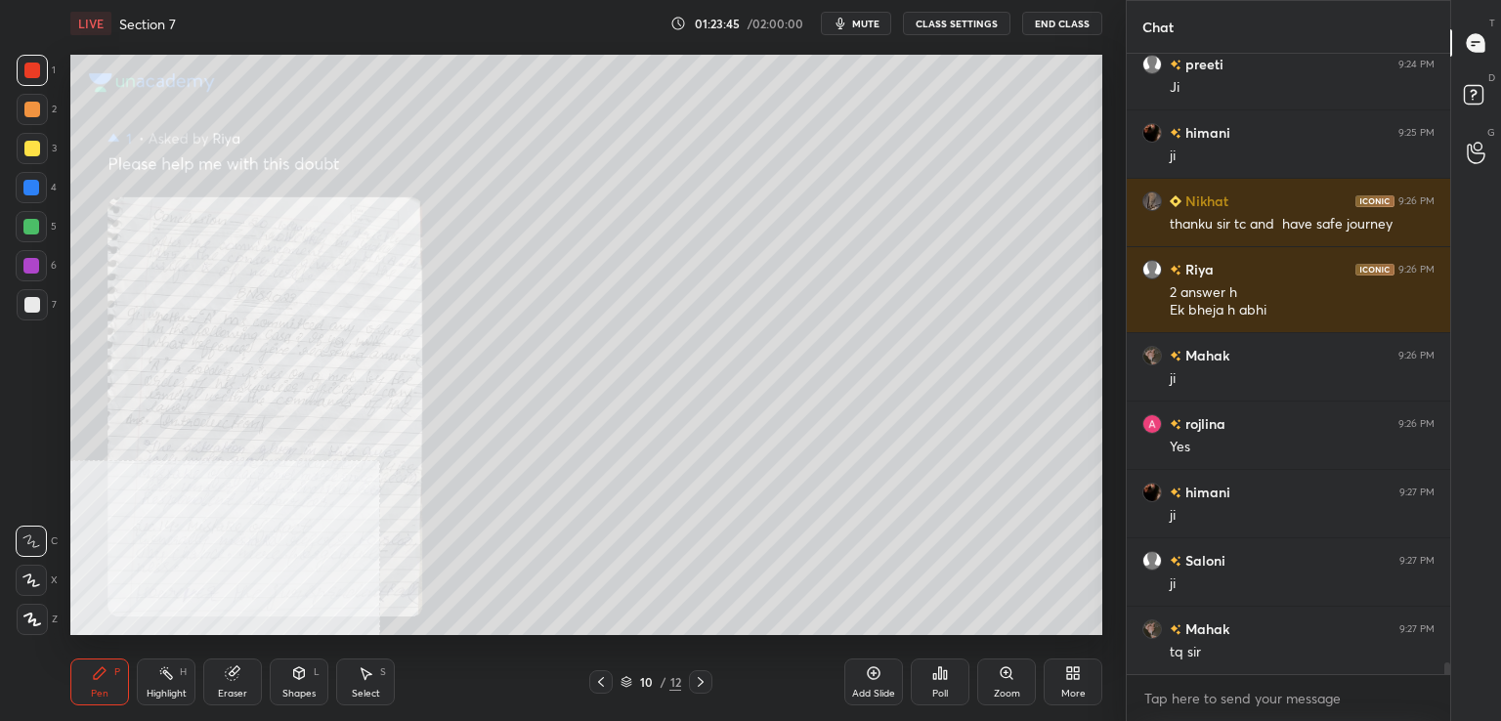
click at [1006, 672] on icon at bounding box center [1006, 672] width 4 height 0
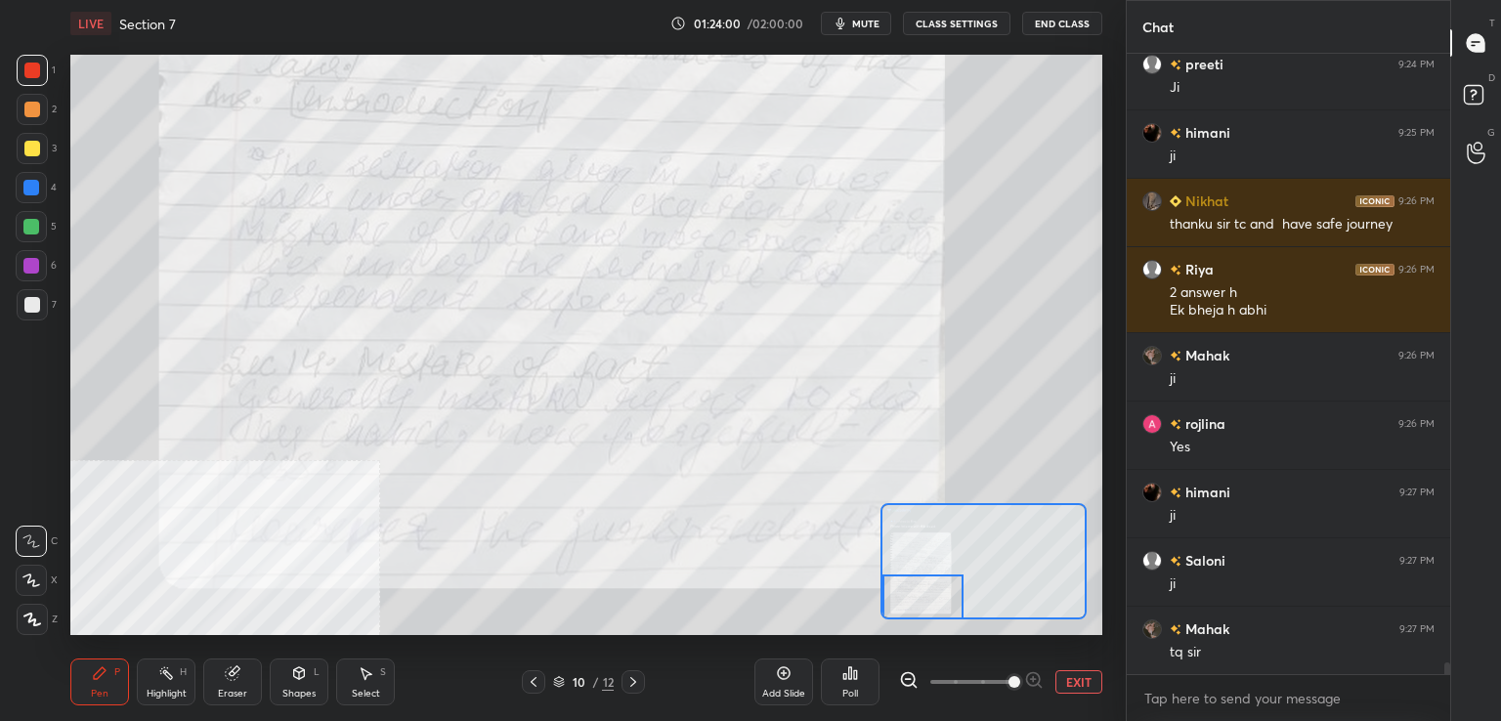
click at [638, 683] on icon at bounding box center [633, 682] width 16 height 16
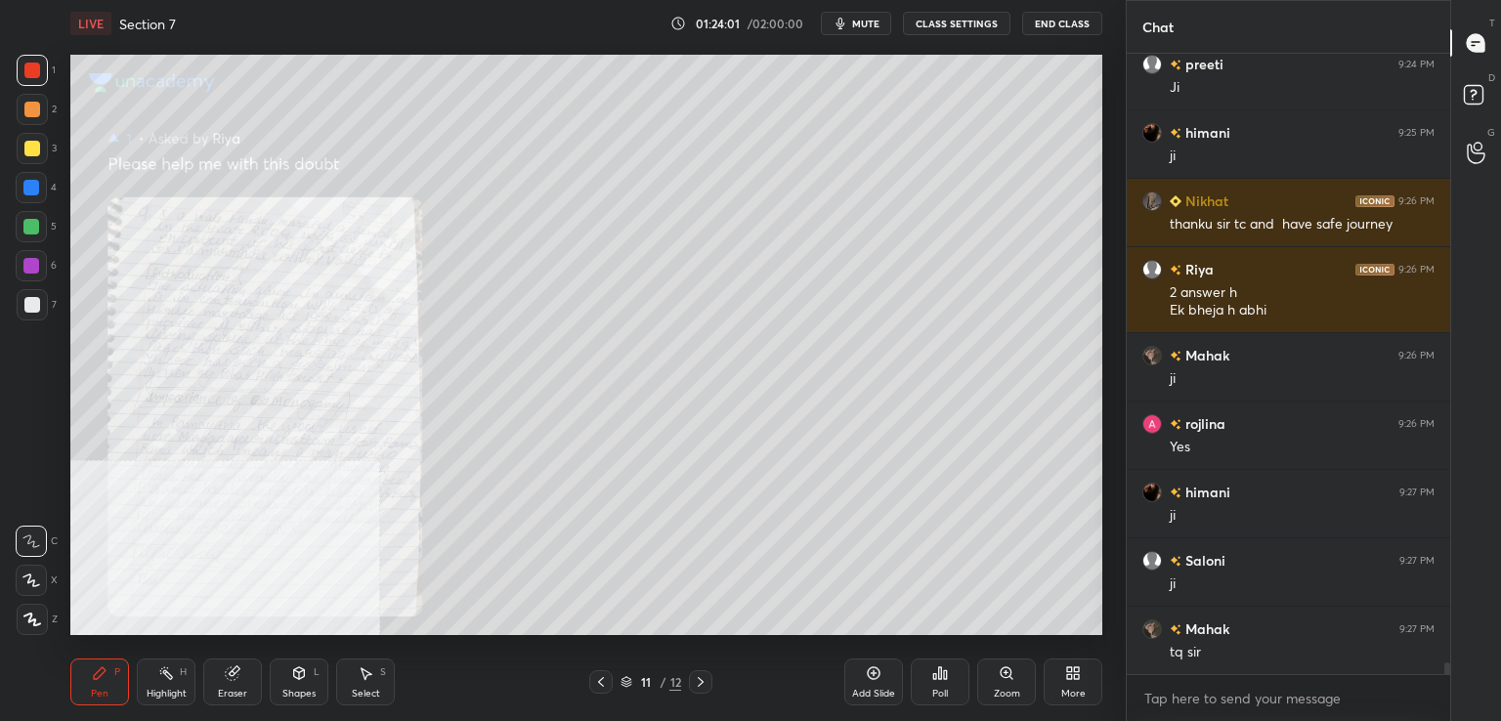
click at [1001, 669] on icon at bounding box center [1007, 674] width 16 height 16
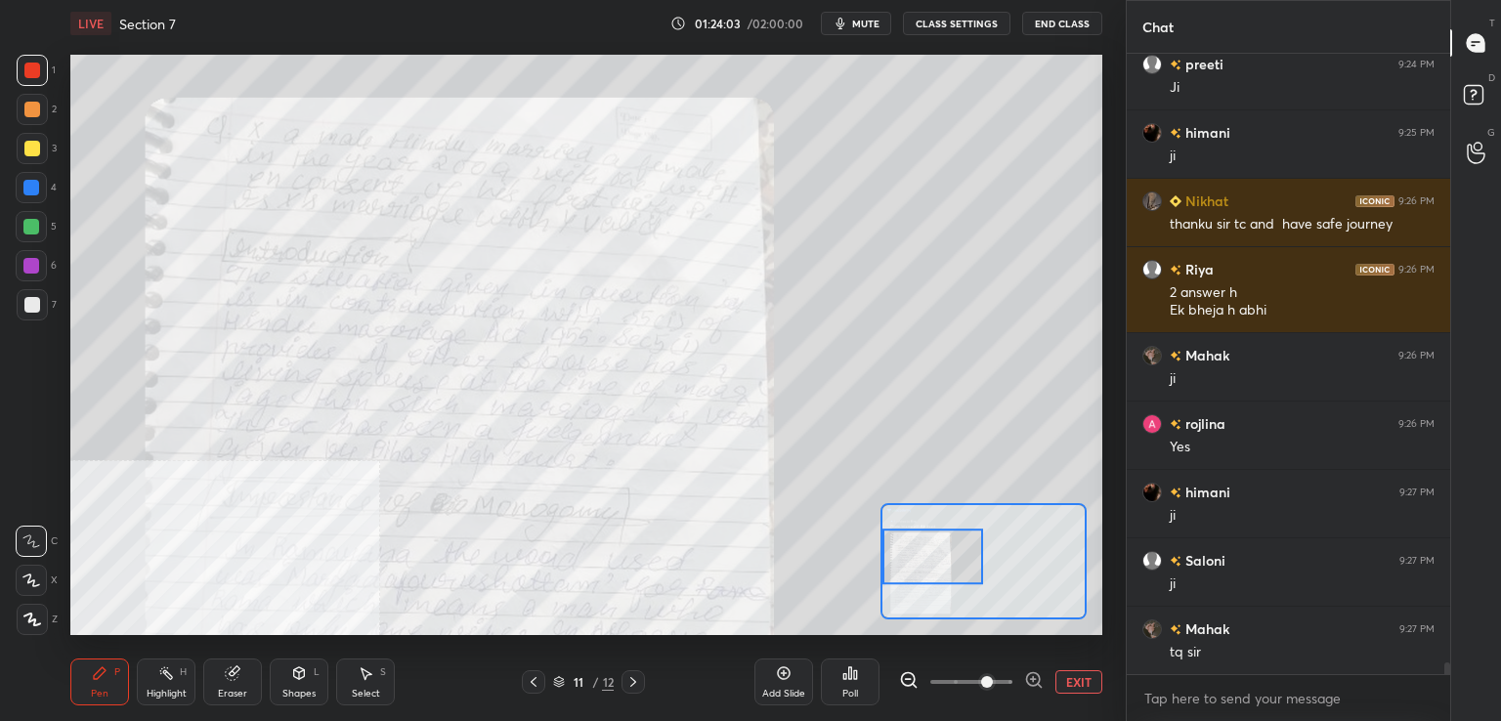
scroll to position [33362, 0]
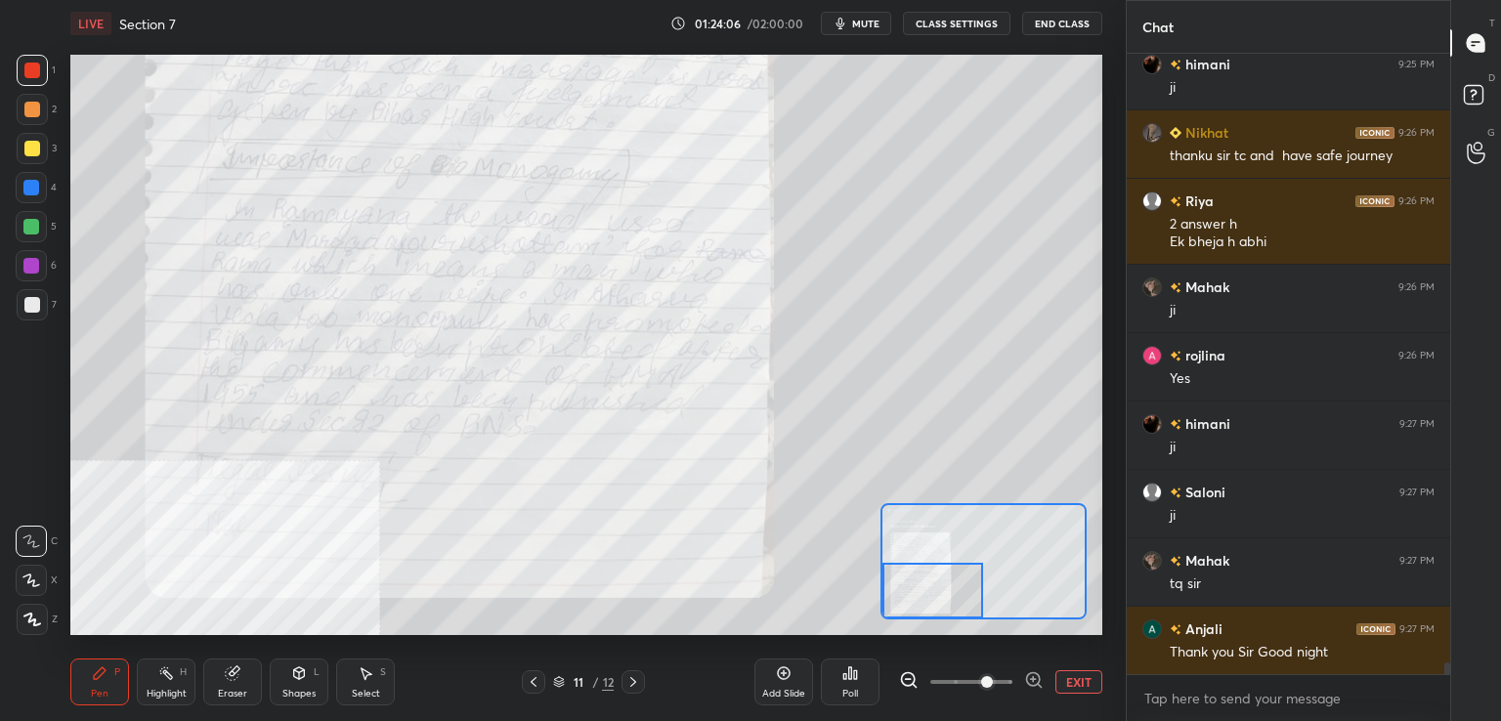
click at [532, 688] on icon at bounding box center [534, 682] width 16 height 16
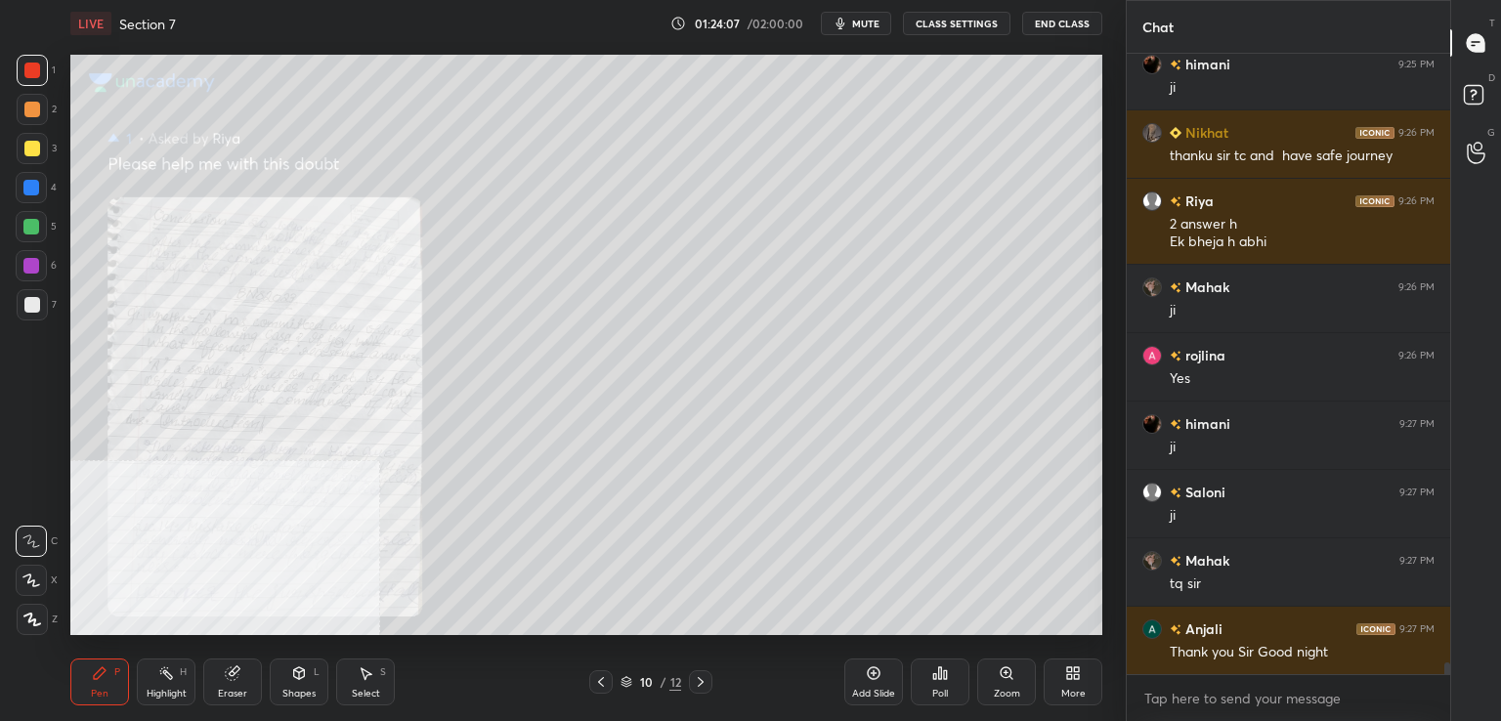
click at [594, 678] on icon at bounding box center [601, 682] width 16 height 16
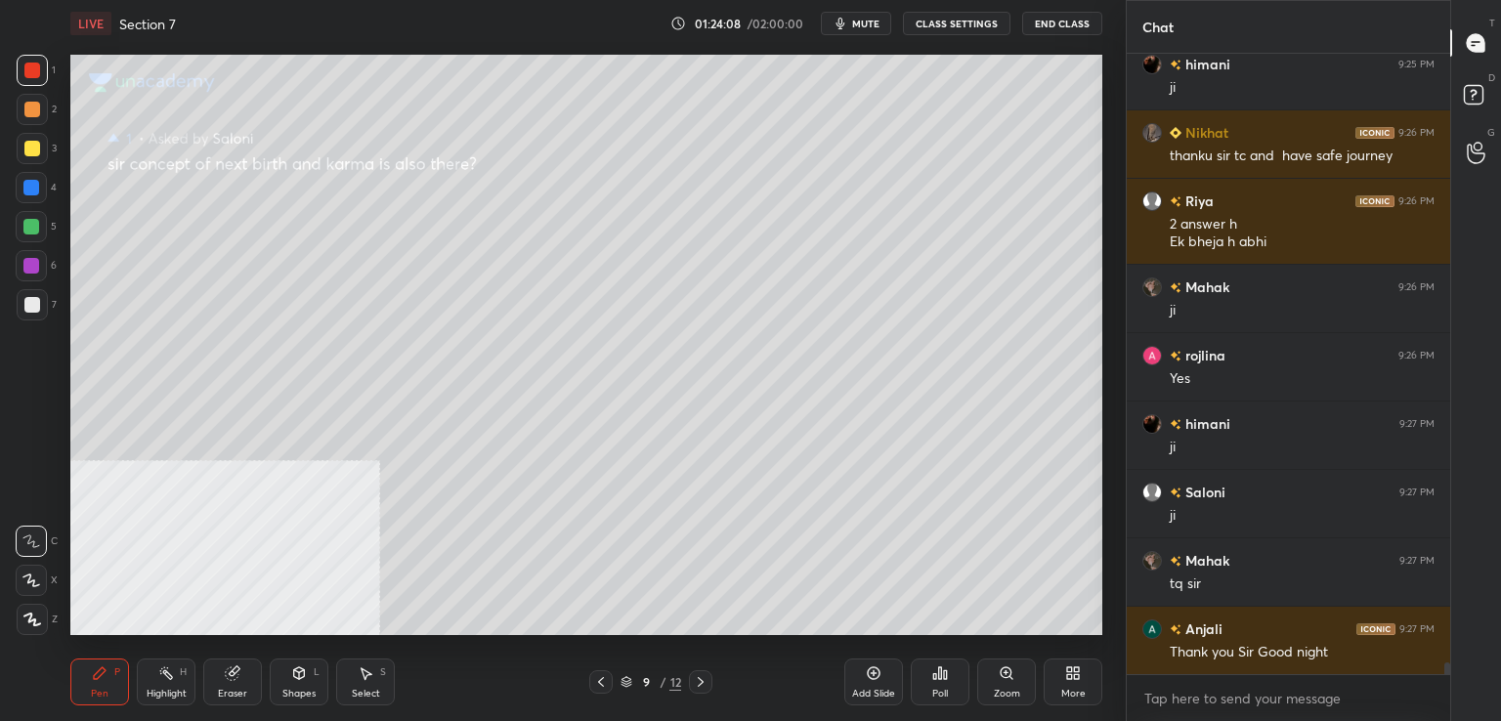
click at [708, 680] on icon at bounding box center [701, 682] width 16 height 16
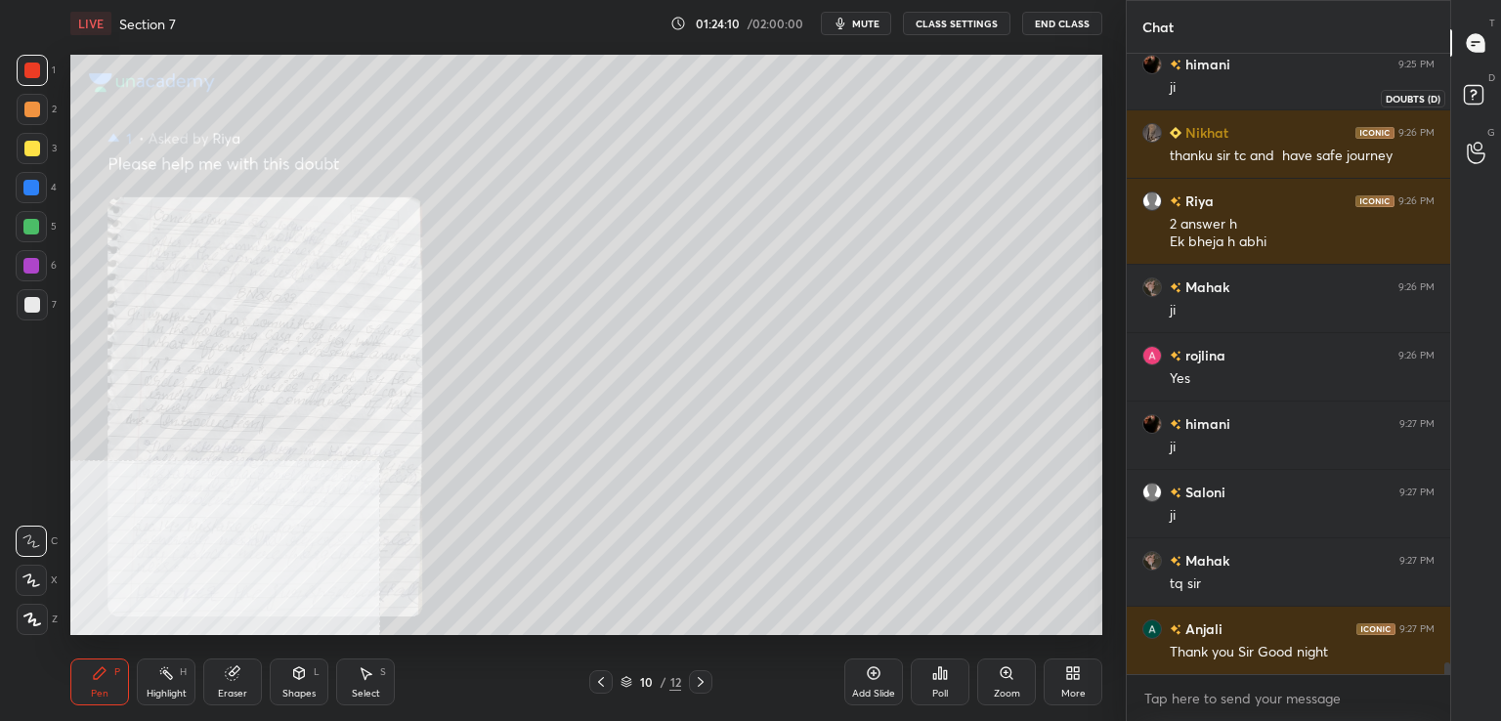
click at [1484, 94] on icon at bounding box center [1476, 97] width 35 height 35
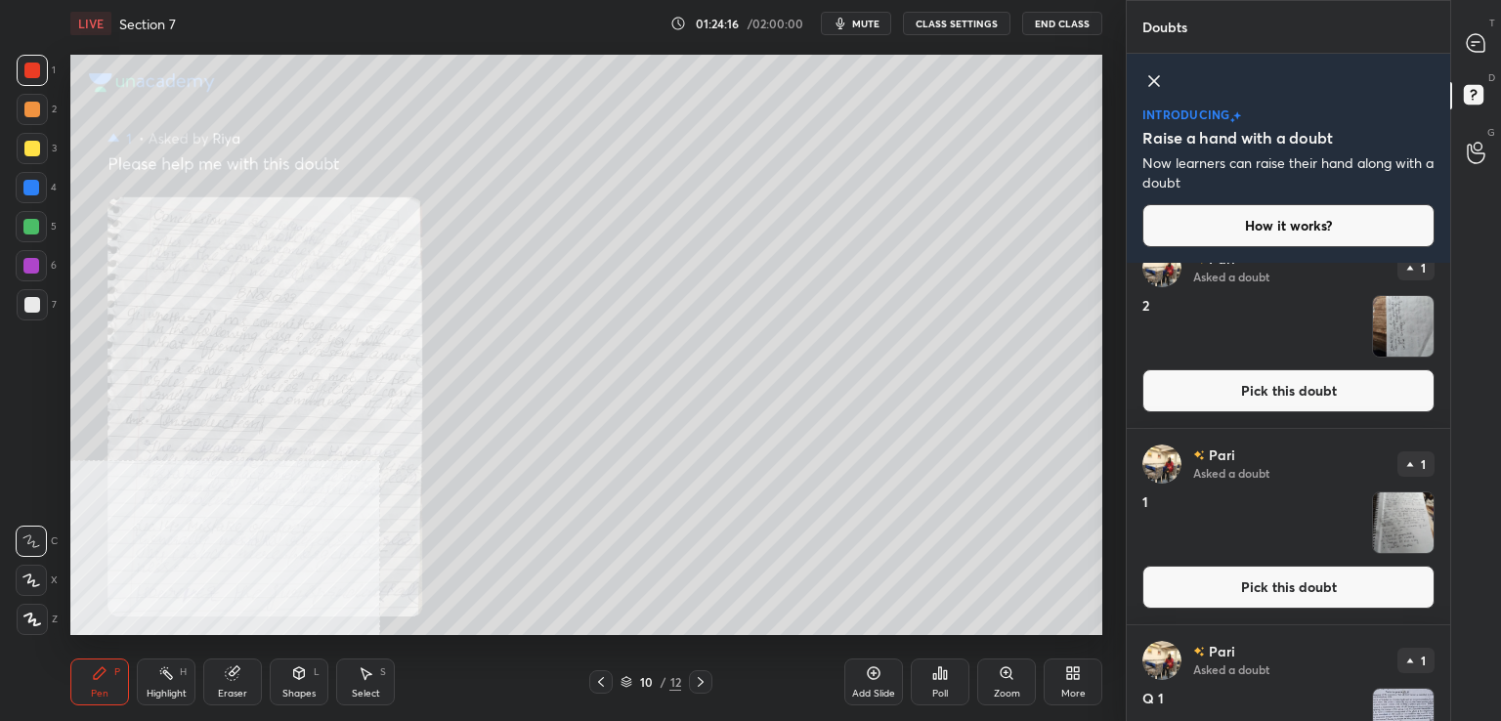
scroll to position [2, 0]
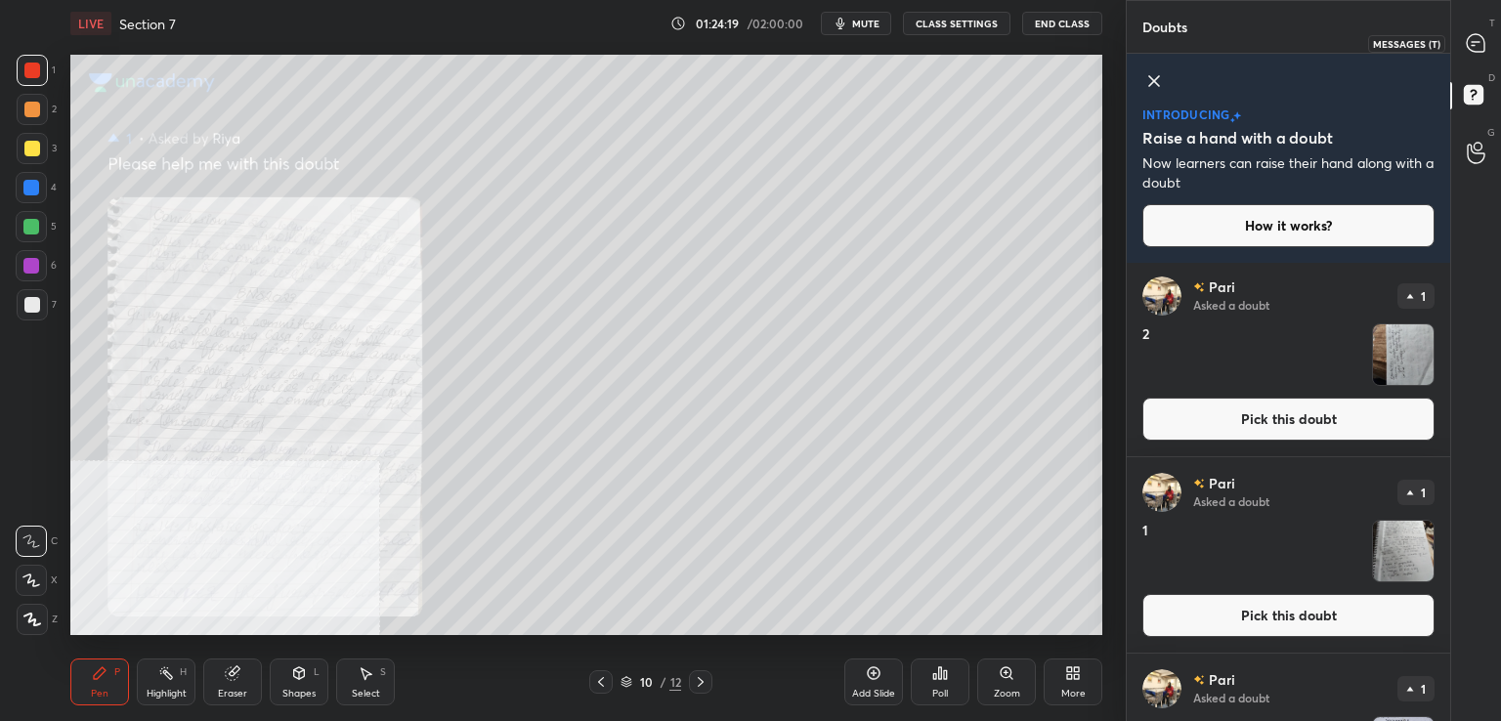
click at [1489, 37] on div at bounding box center [1476, 42] width 39 height 35
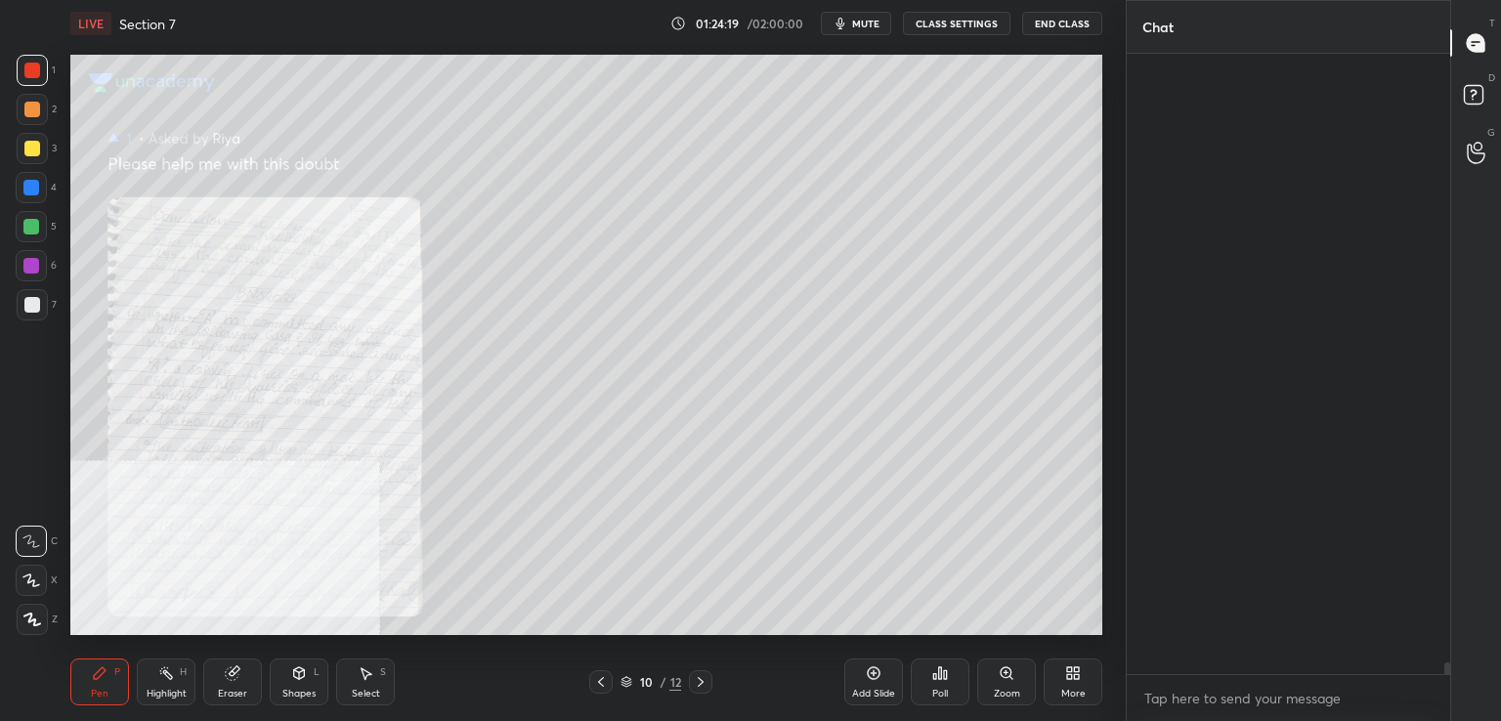
scroll to position [615, 318]
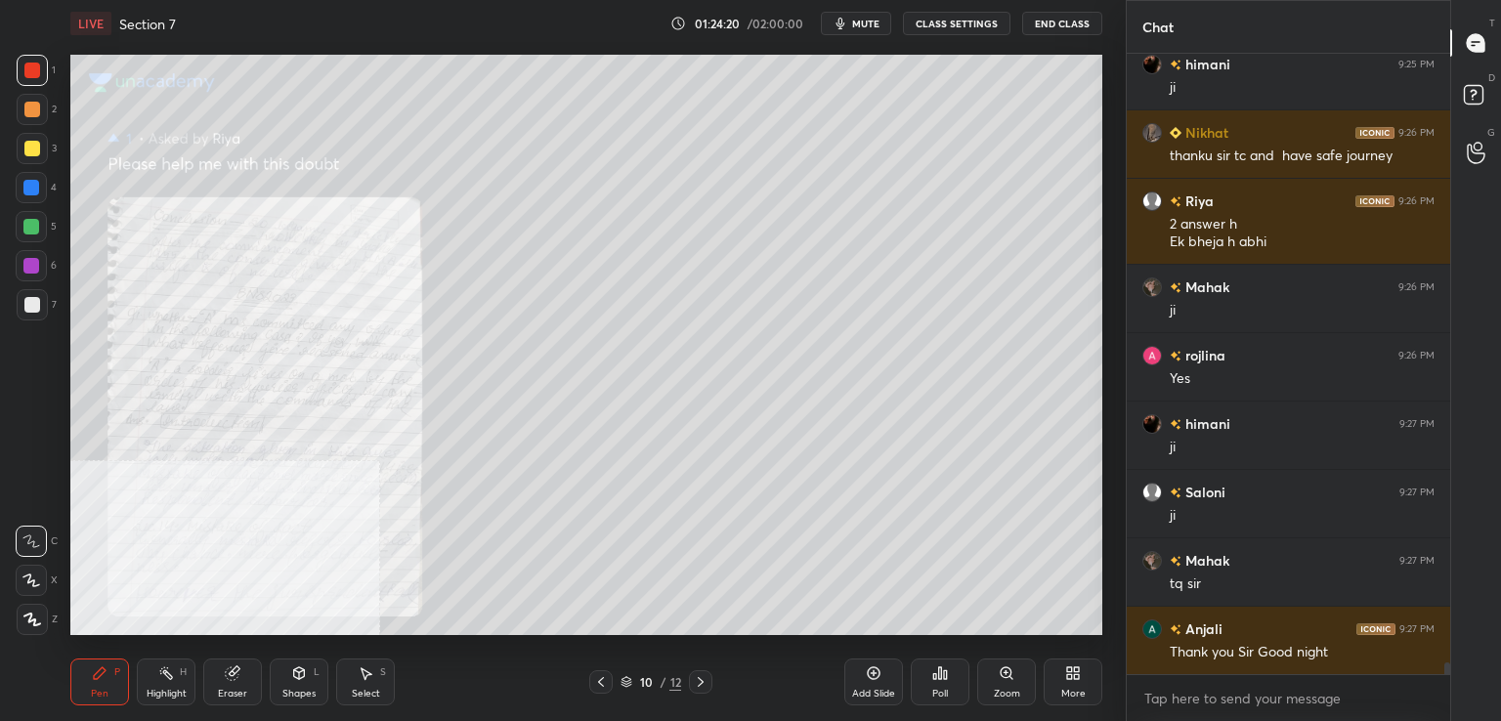
click at [702, 682] on icon at bounding box center [701, 682] width 16 height 16
click at [700, 687] on icon at bounding box center [701, 682] width 16 height 16
click at [596, 689] on icon at bounding box center [601, 682] width 16 height 16
click at [599, 680] on icon at bounding box center [601, 682] width 16 height 16
click at [1003, 673] on icon at bounding box center [1006, 672] width 11 height 11
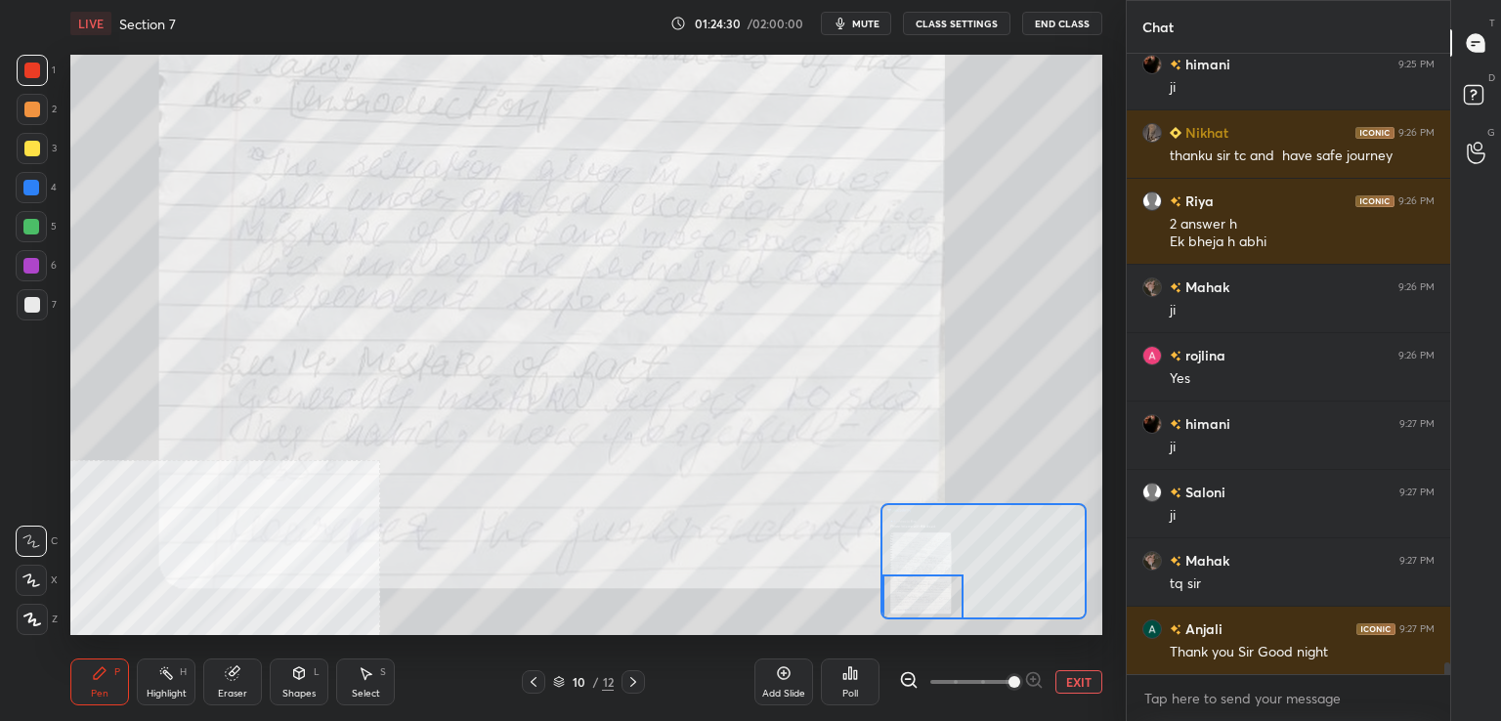
click at [635, 686] on icon at bounding box center [633, 682] width 16 height 16
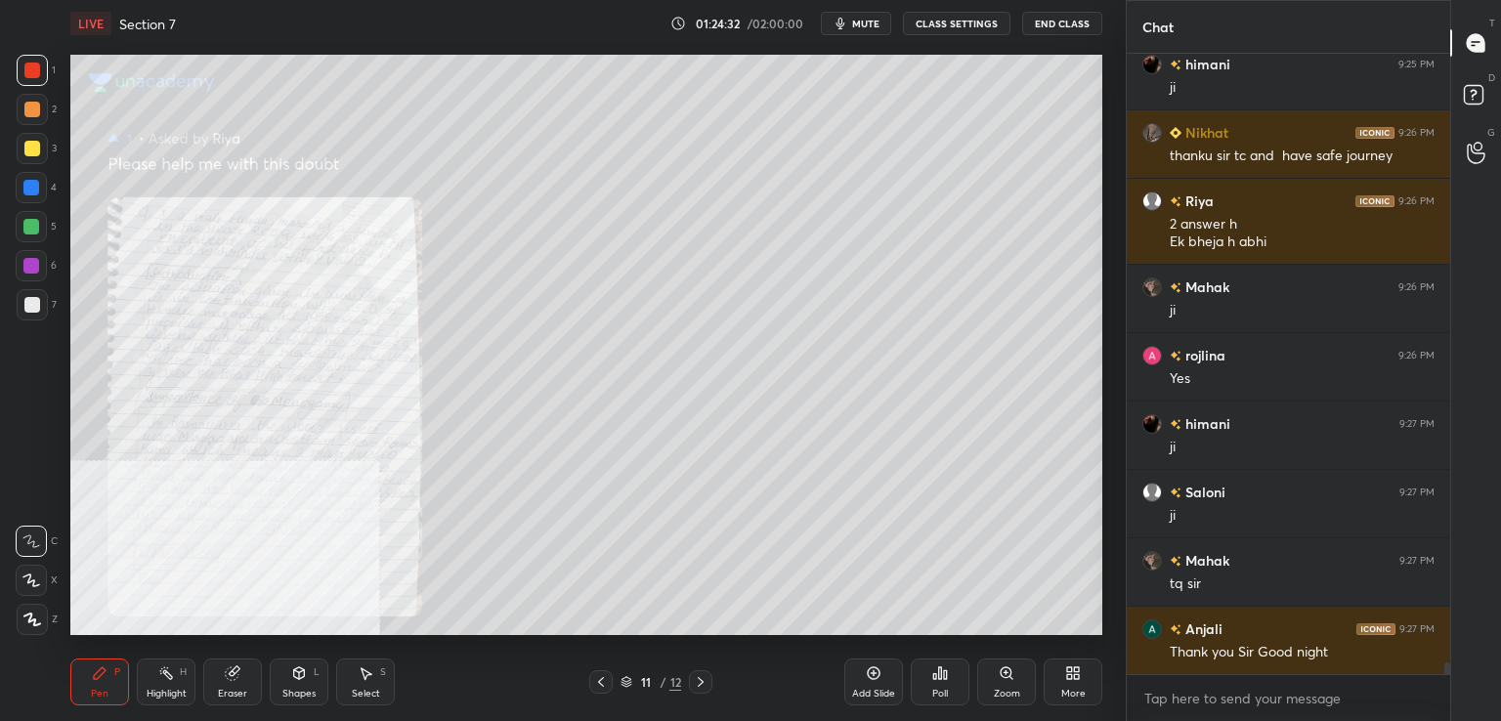
click at [1016, 684] on div "Zoom" at bounding box center [1006, 682] width 59 height 47
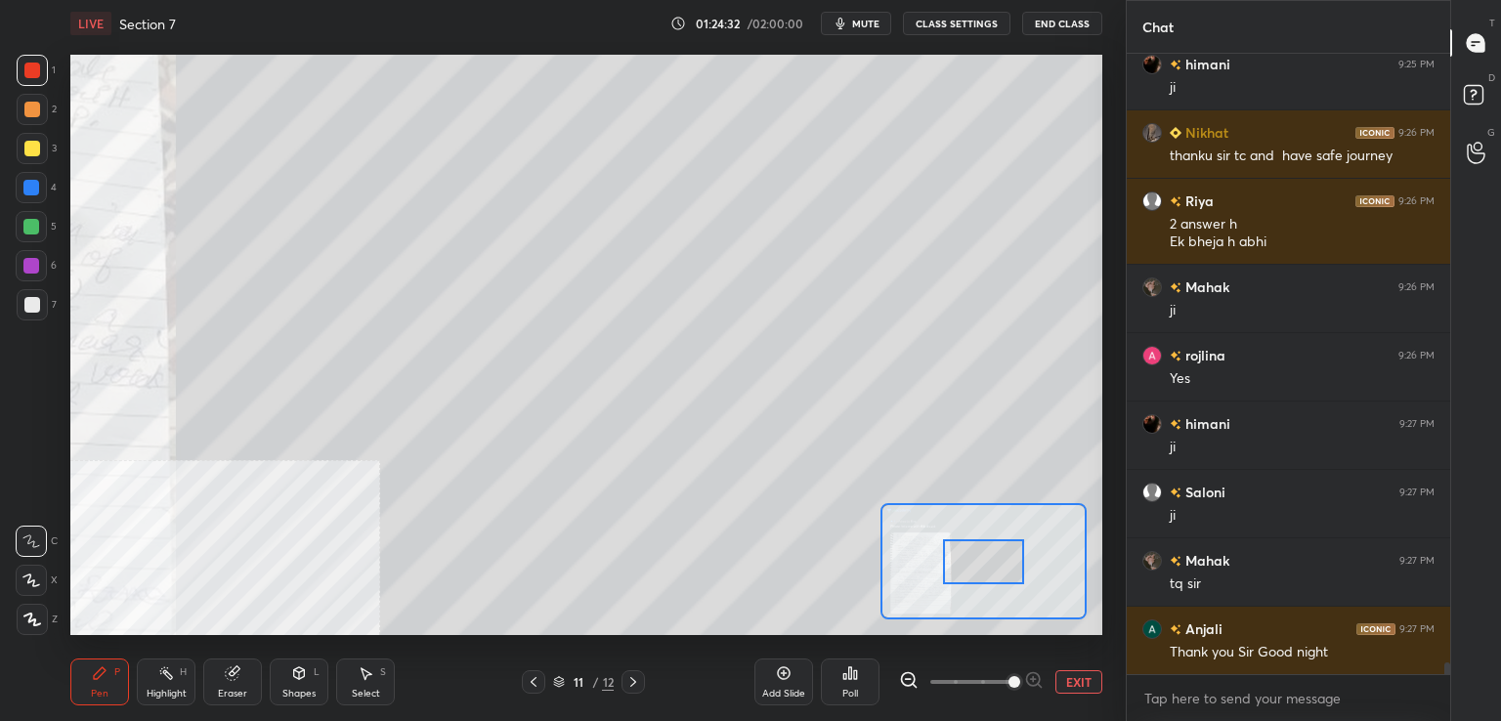
scroll to position [33430, 0]
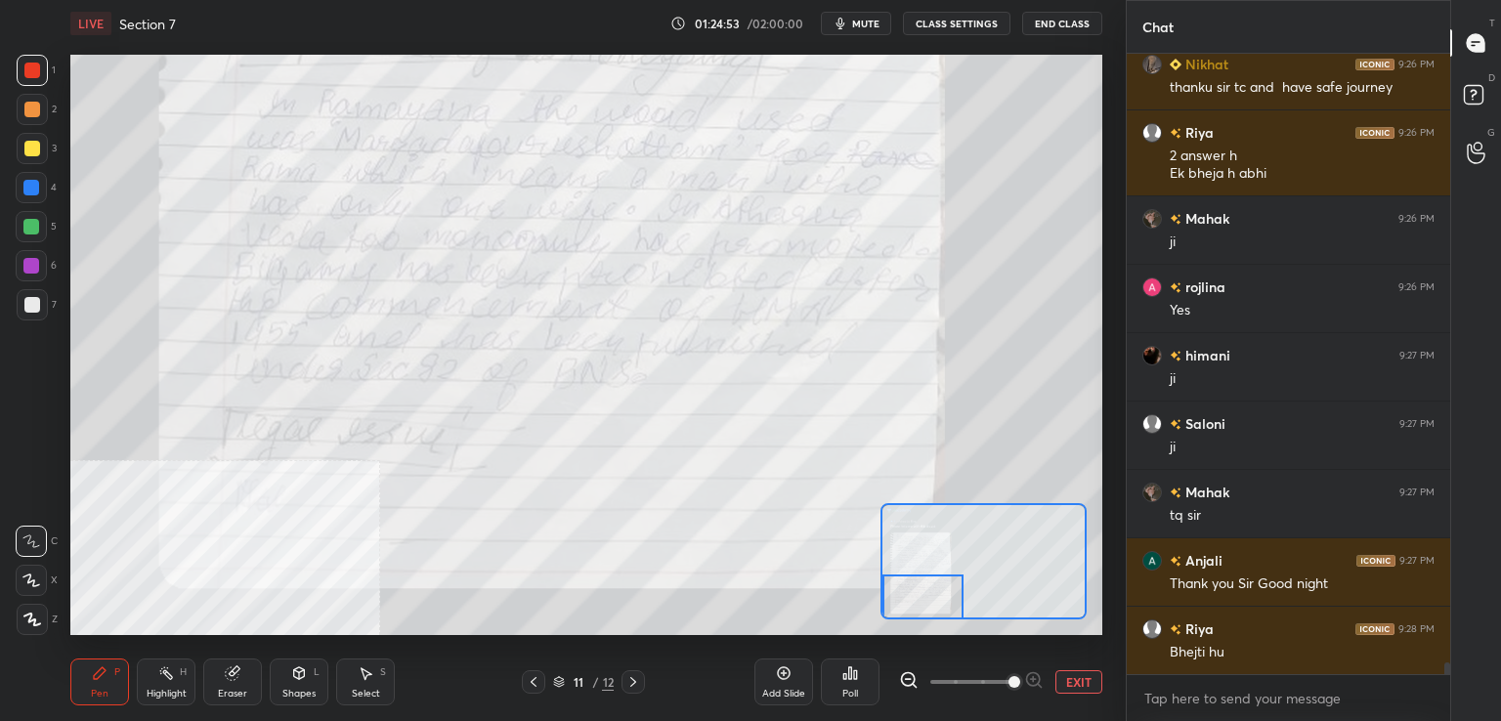
click at [632, 682] on icon at bounding box center [633, 682] width 16 height 16
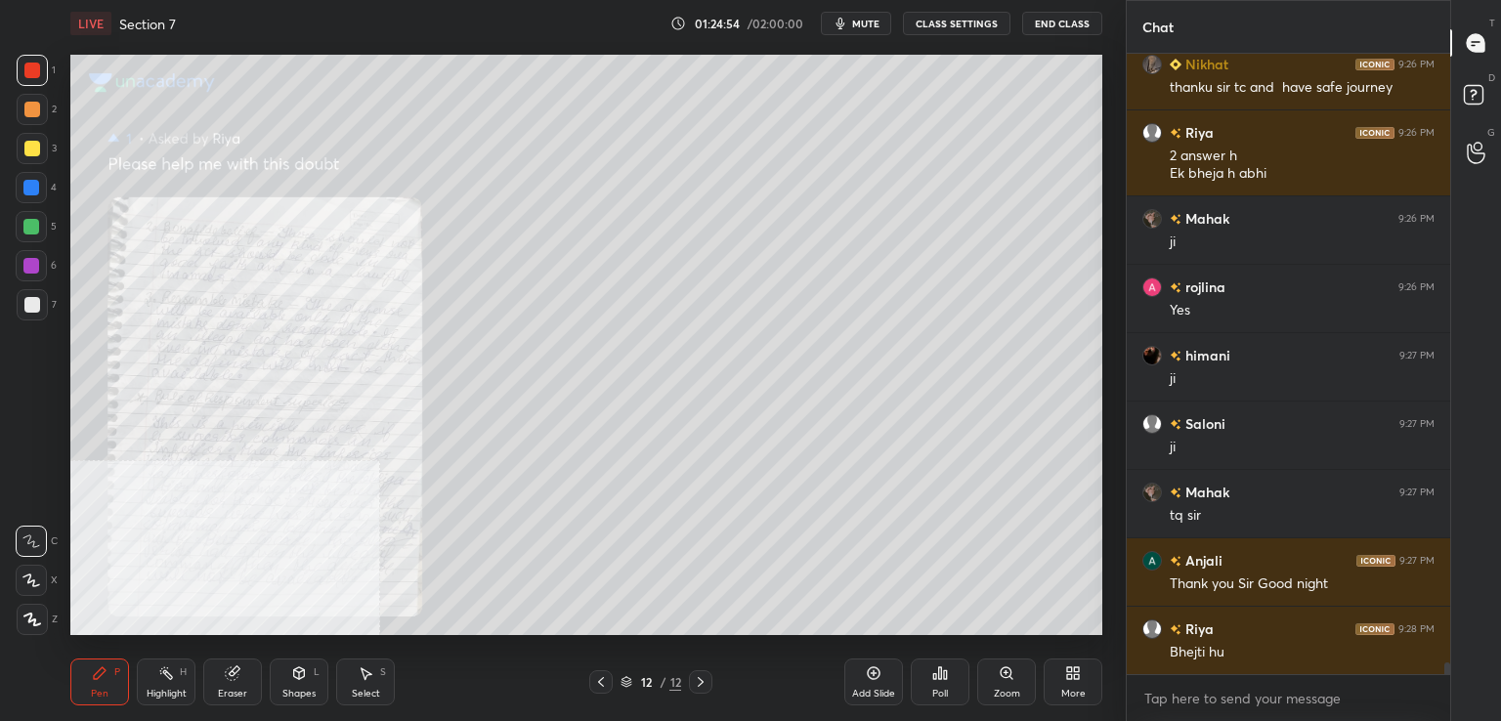
click at [999, 670] on icon at bounding box center [1007, 674] width 16 height 16
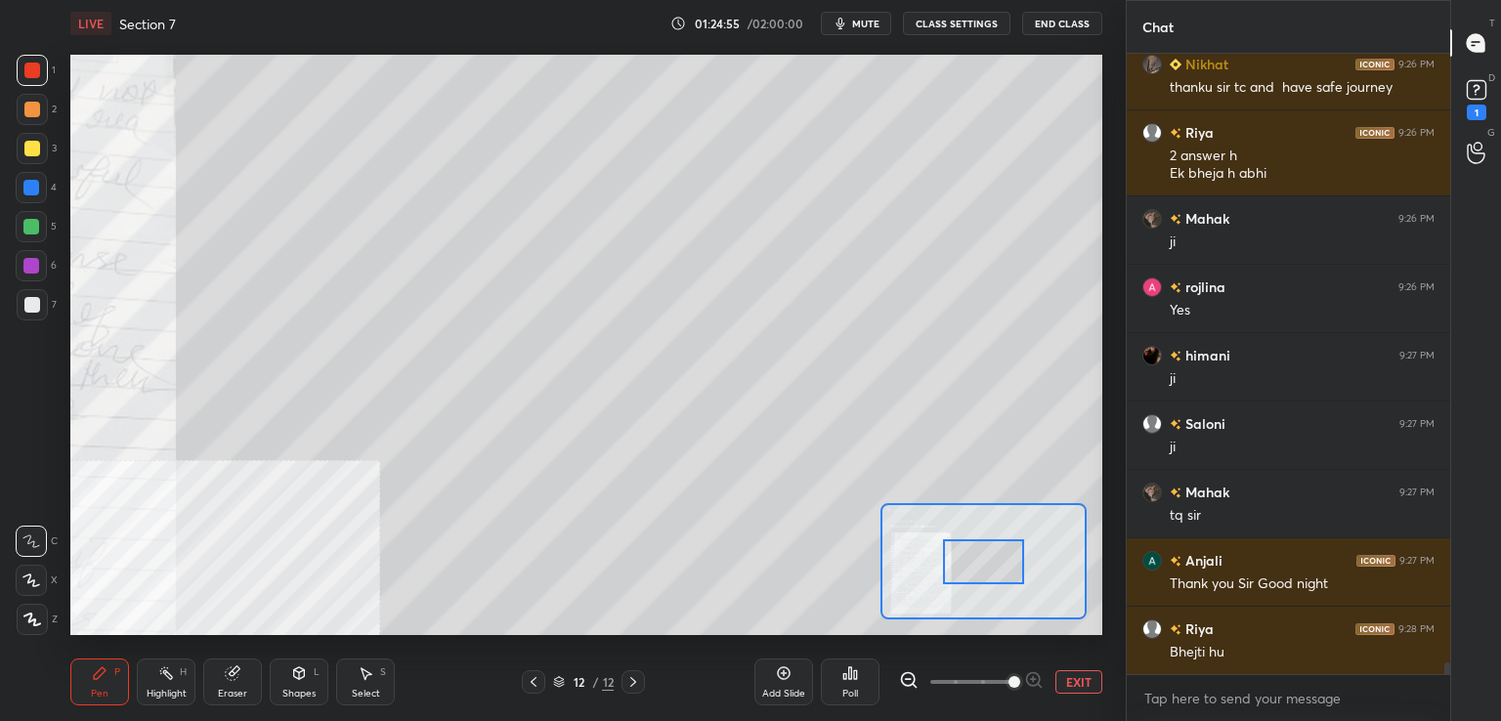
scroll to position [33514, 0]
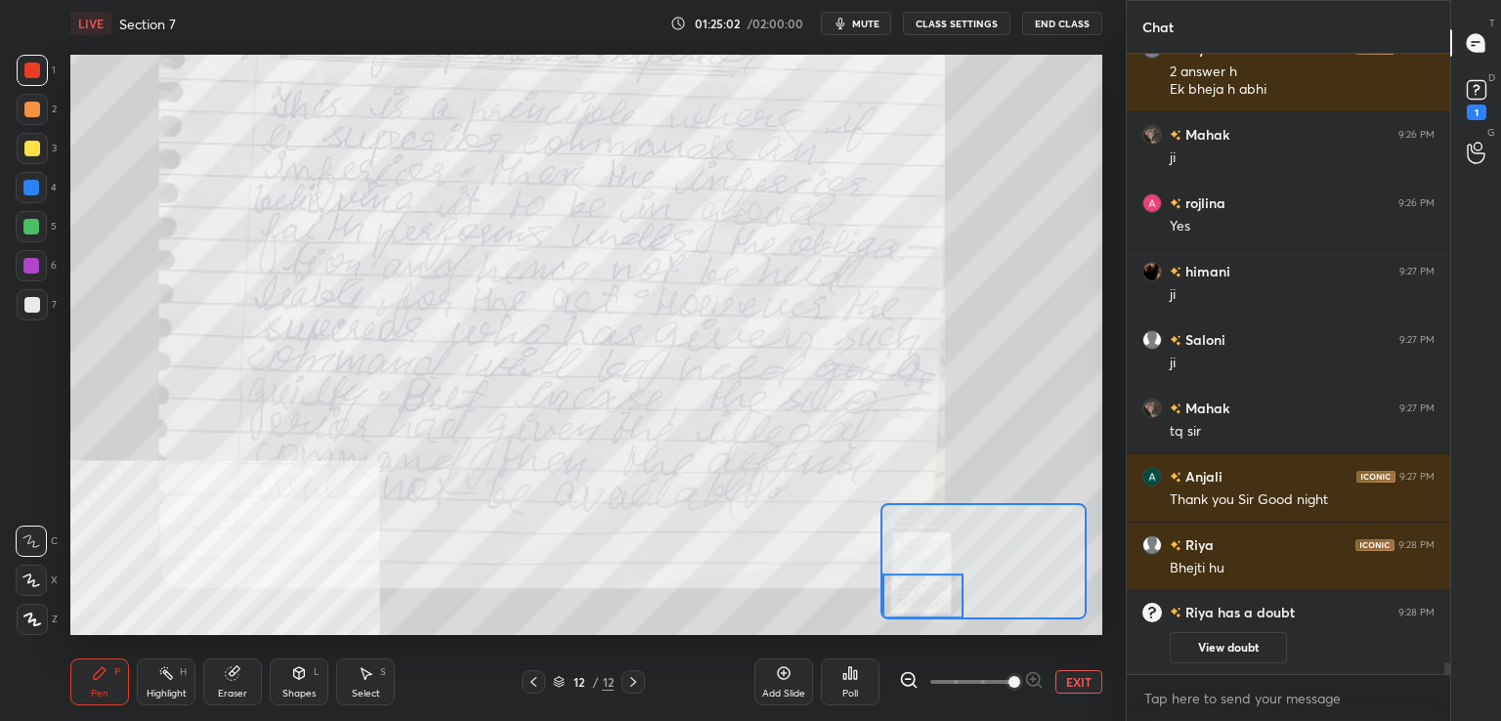
click at [630, 682] on icon at bounding box center [633, 682] width 16 height 16
click at [522, 693] on div at bounding box center [533, 681] width 23 height 23
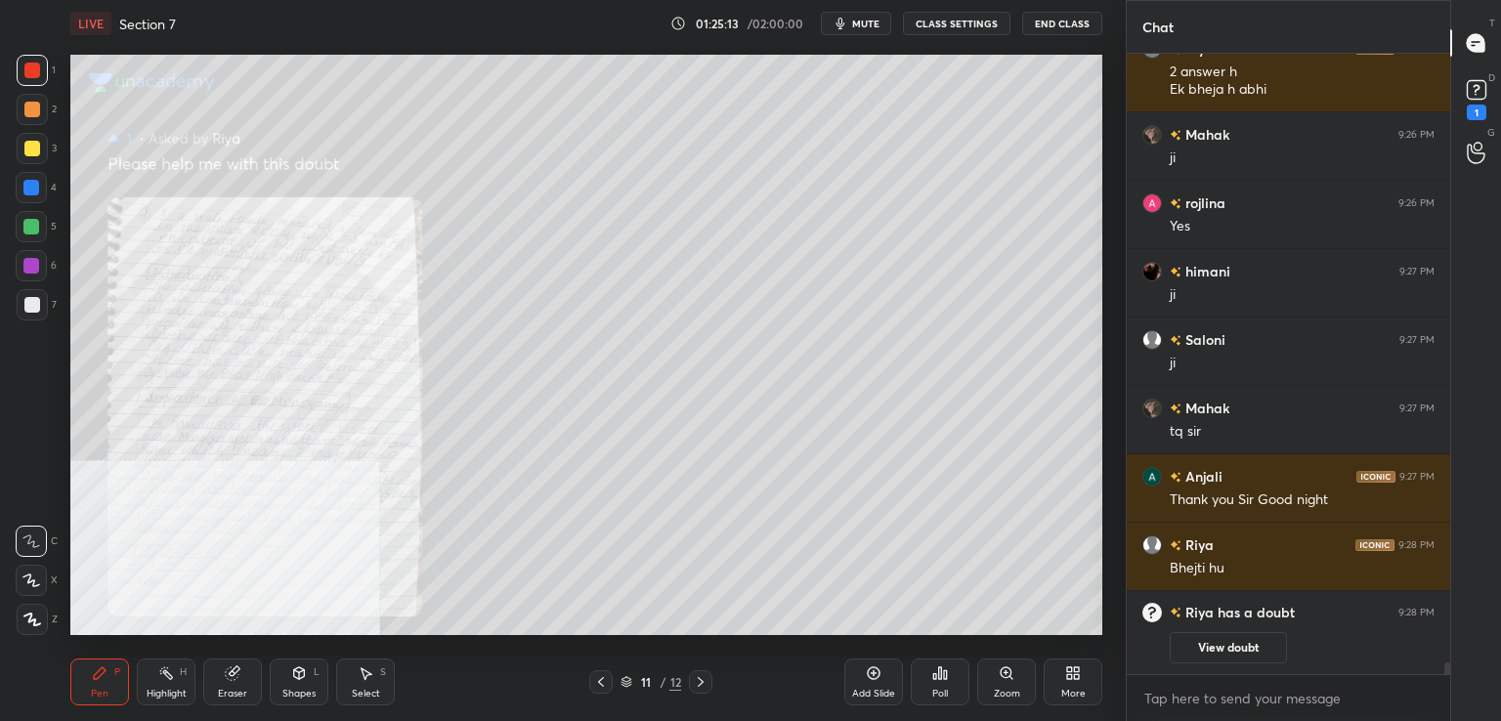
click at [607, 680] on icon at bounding box center [601, 682] width 16 height 16
click at [602, 681] on icon at bounding box center [601, 682] width 16 height 16
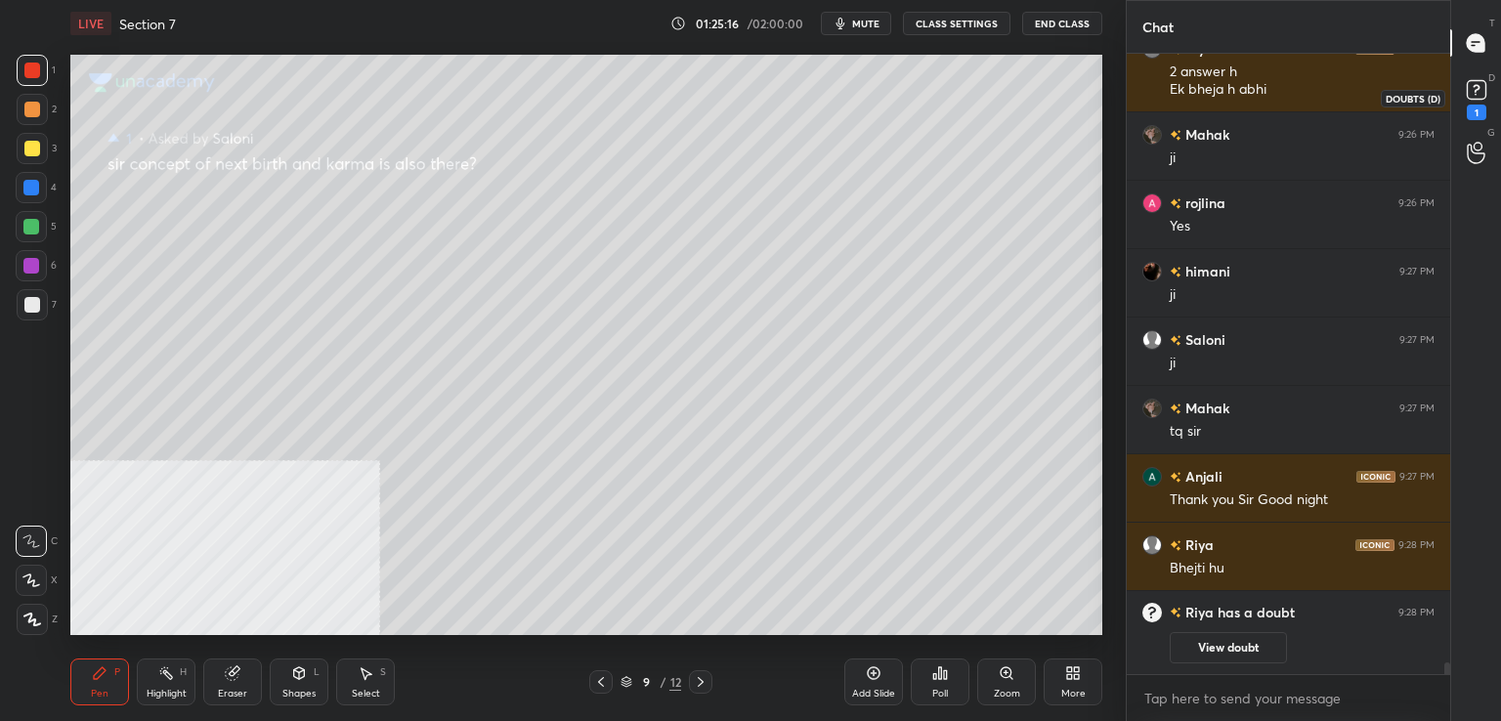
click at [1482, 105] on div "1" at bounding box center [1477, 113] width 20 height 16
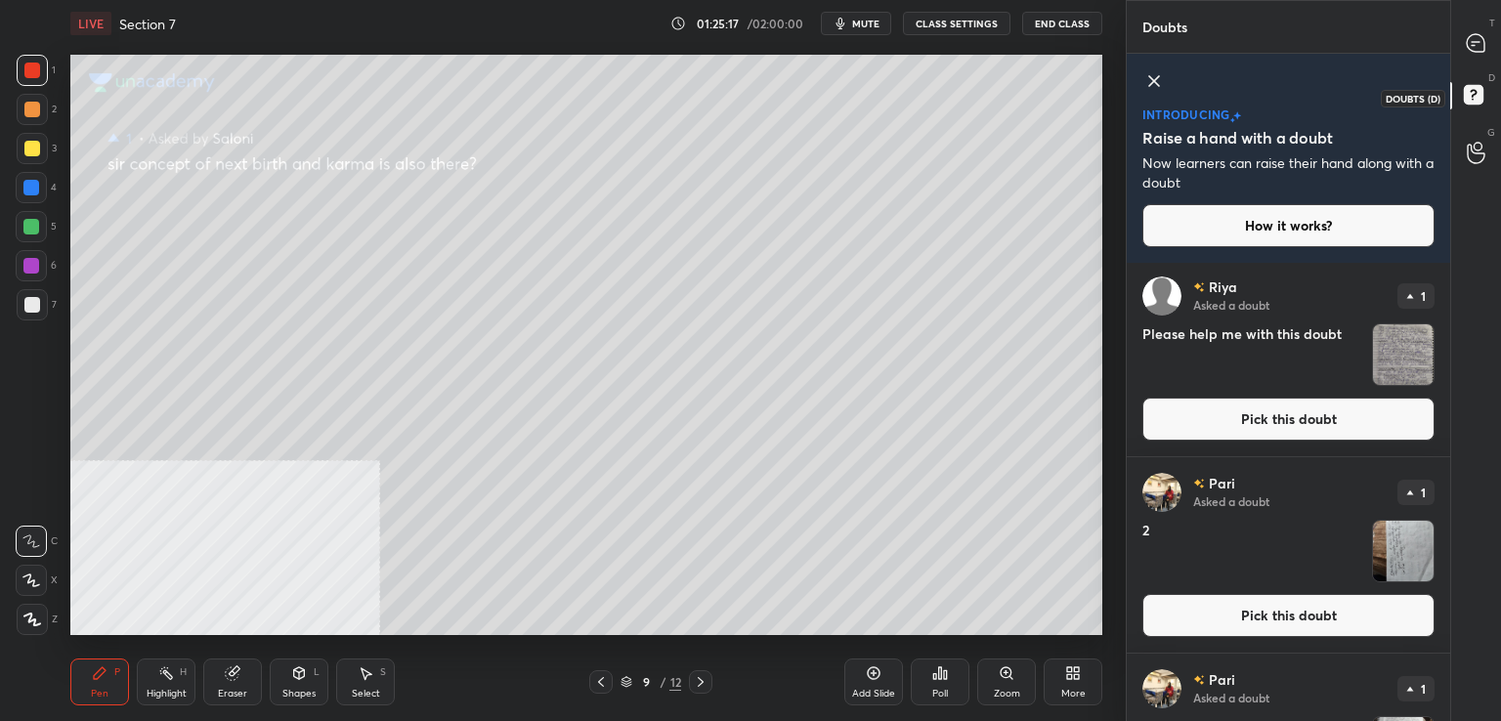
scroll to position [0, 0]
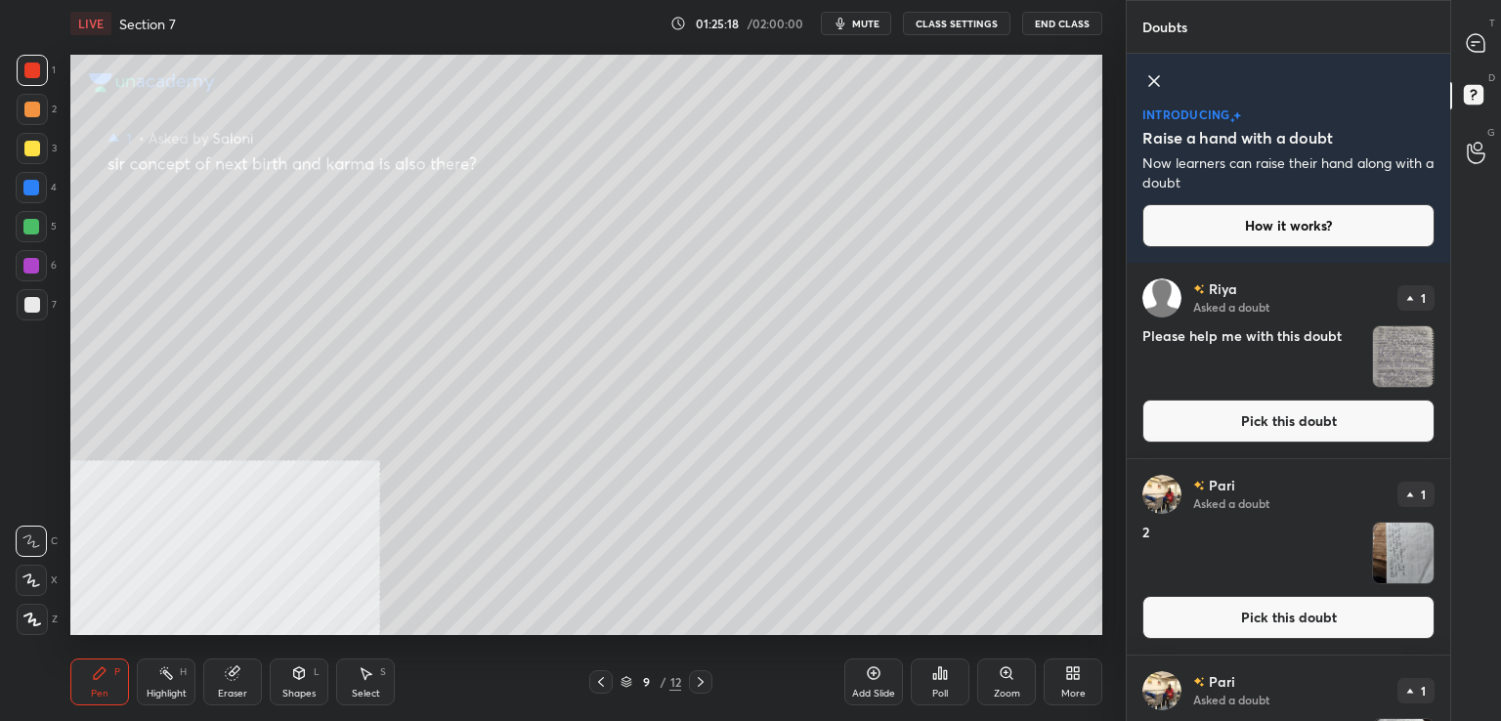
click at [1203, 619] on button "Pick this doubt" at bounding box center [1288, 617] width 292 height 43
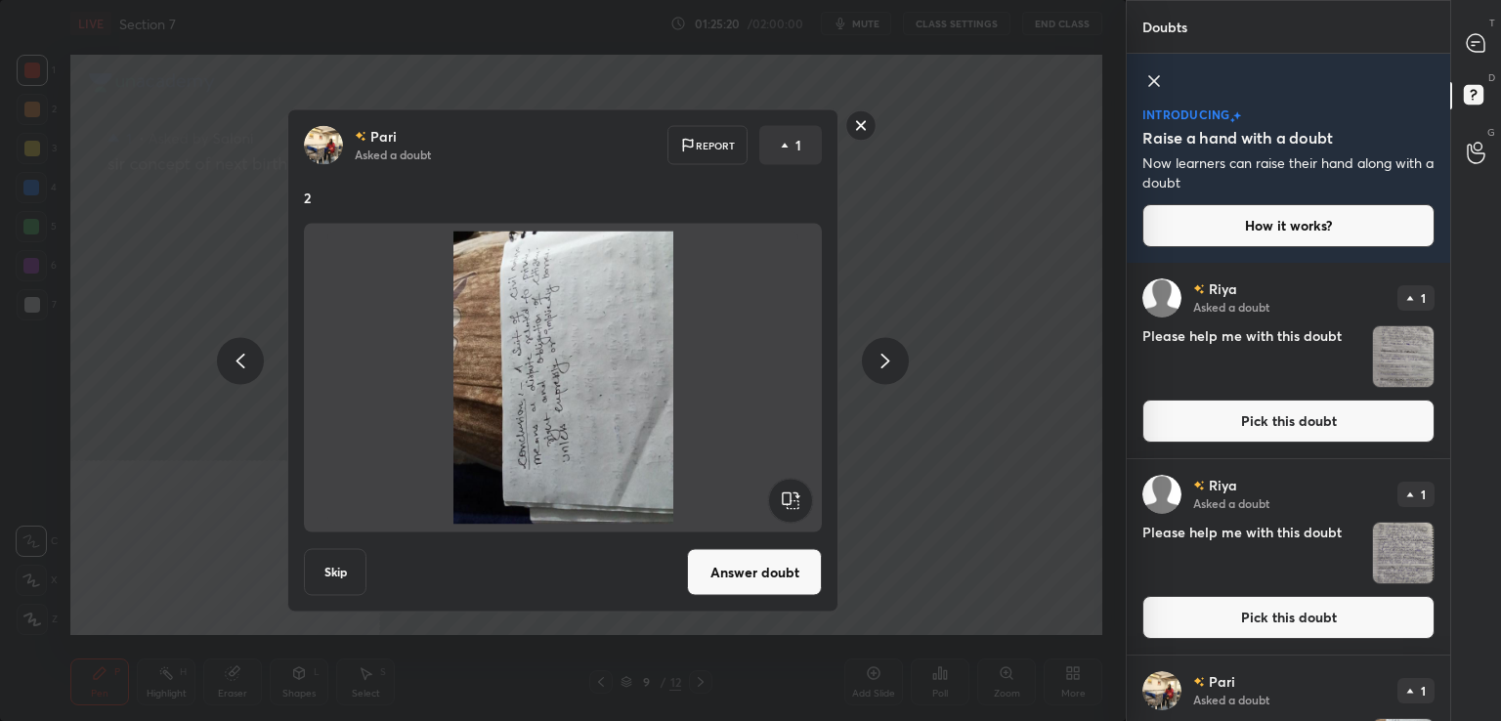
click at [786, 496] on rect at bounding box center [790, 501] width 44 height 44
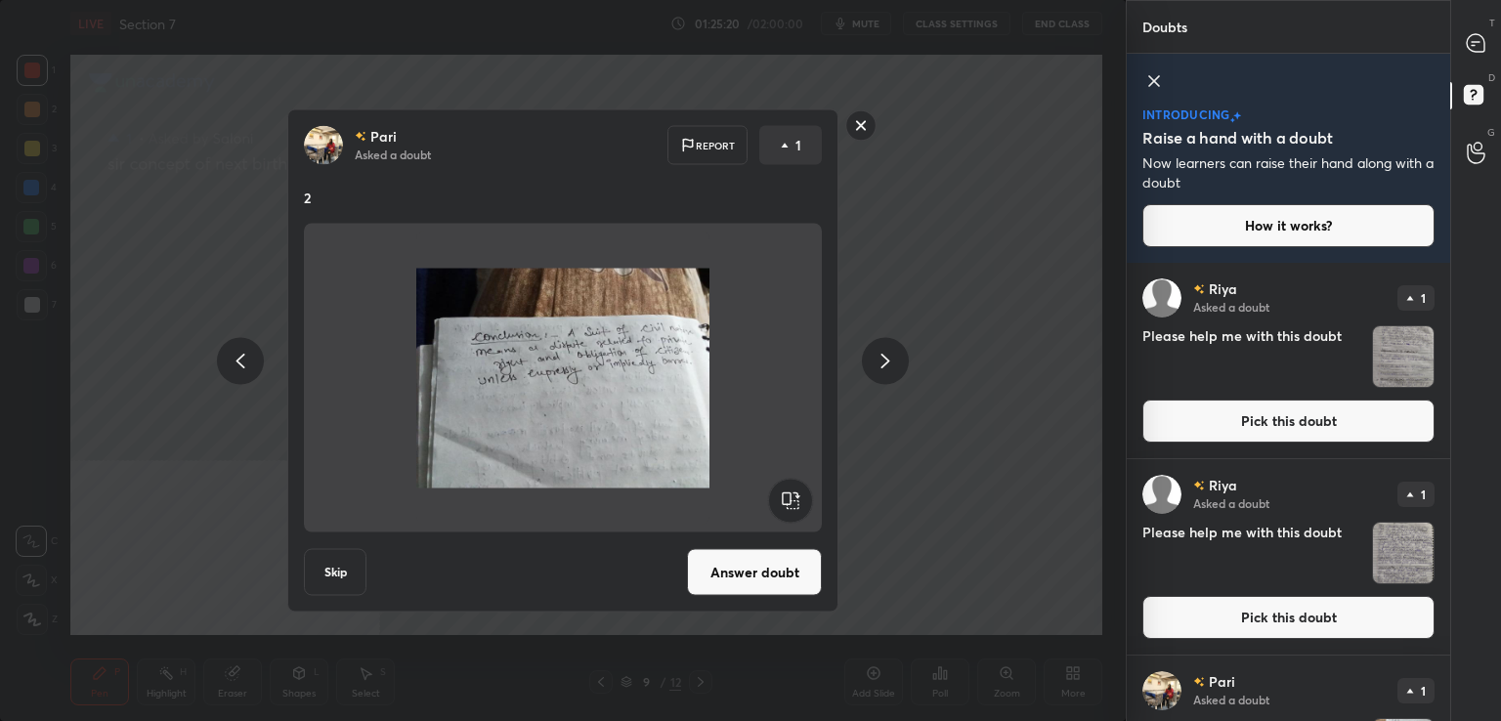
click at [758, 568] on button "Answer doubt" at bounding box center [754, 572] width 135 height 47
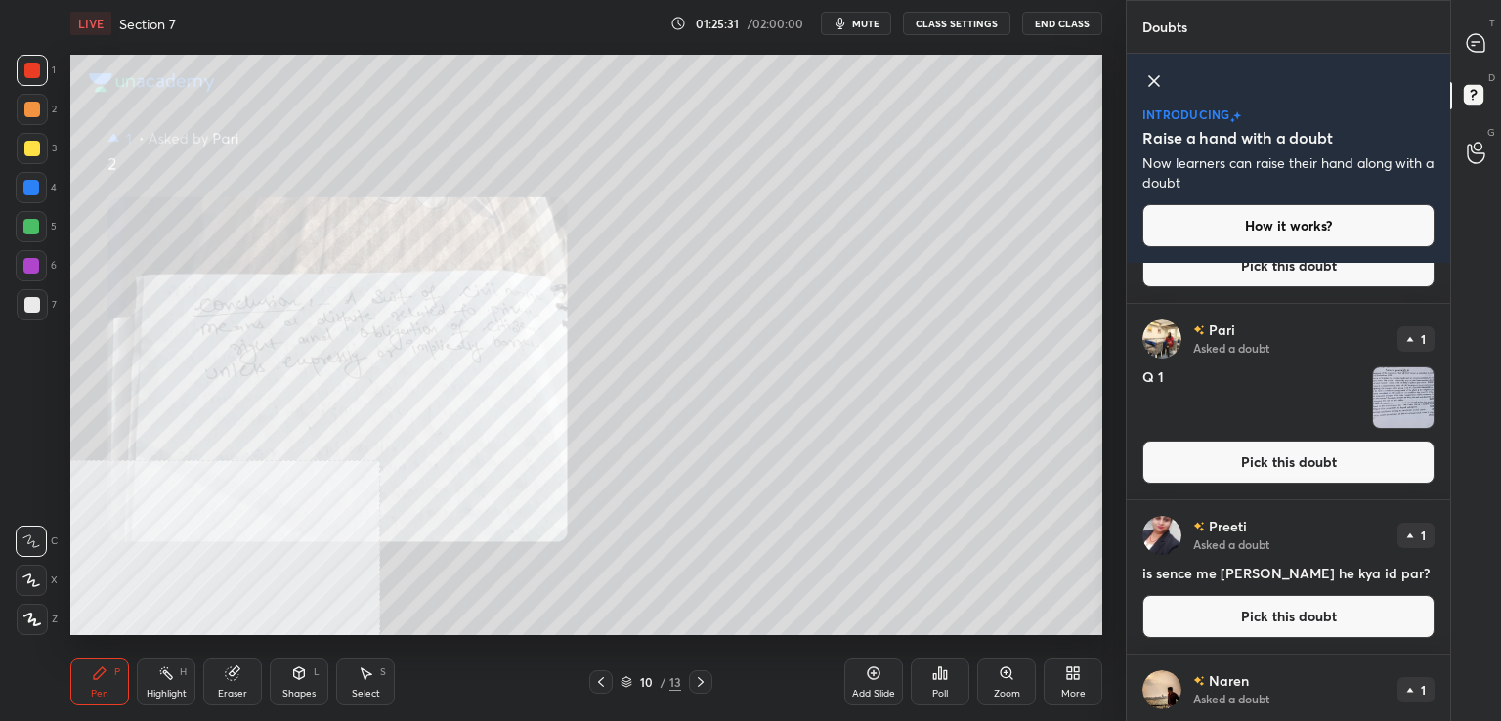
scroll to position [353, 0]
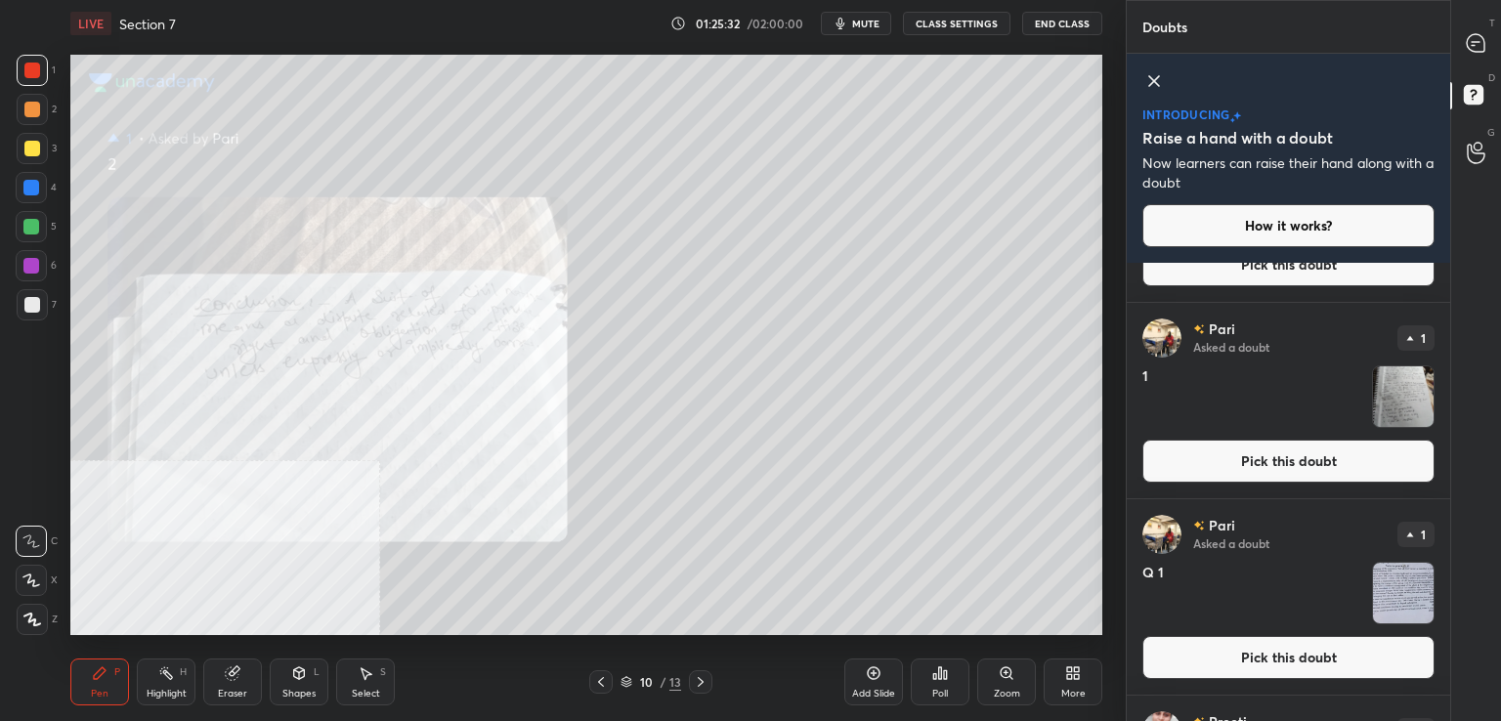
click at [1231, 454] on button "Pick this doubt" at bounding box center [1288, 461] width 292 height 43
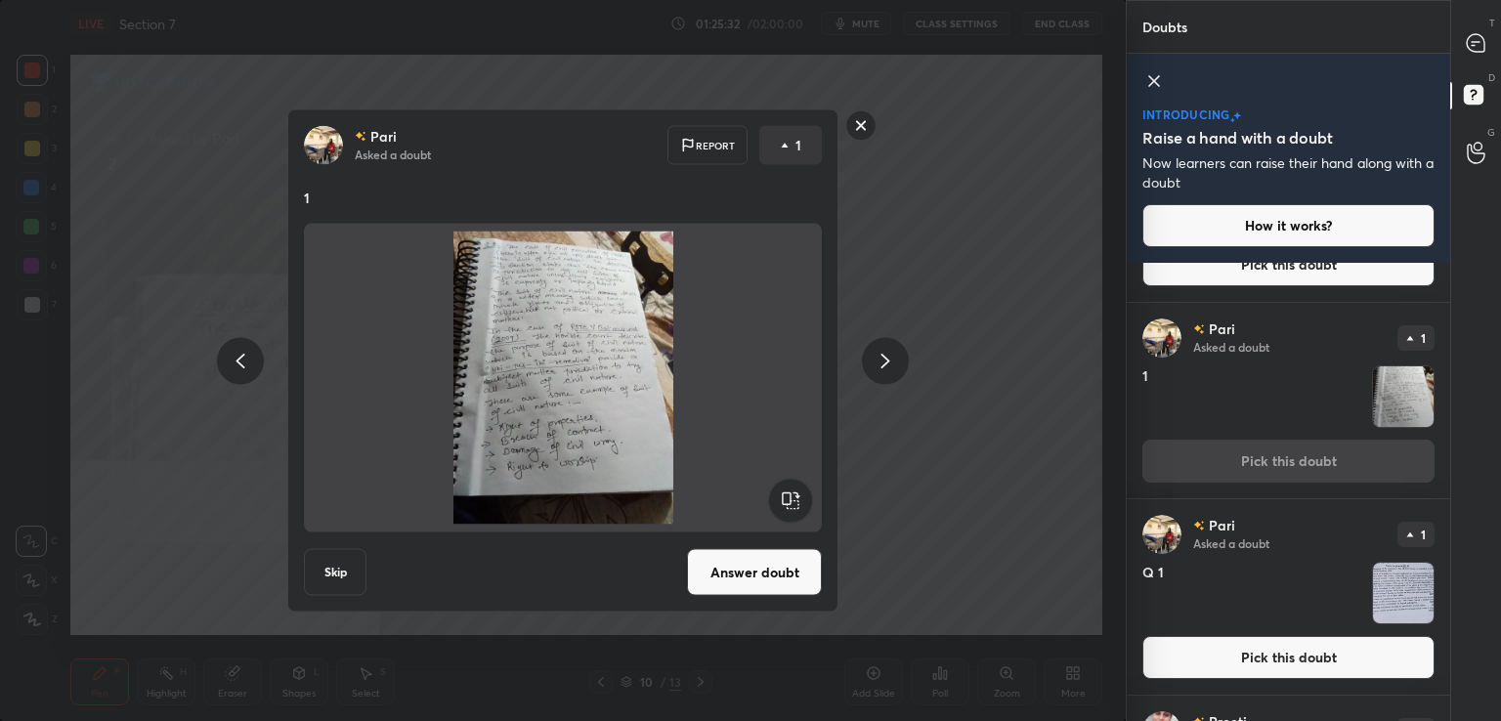
click at [721, 567] on button "Answer doubt" at bounding box center [754, 572] width 135 height 47
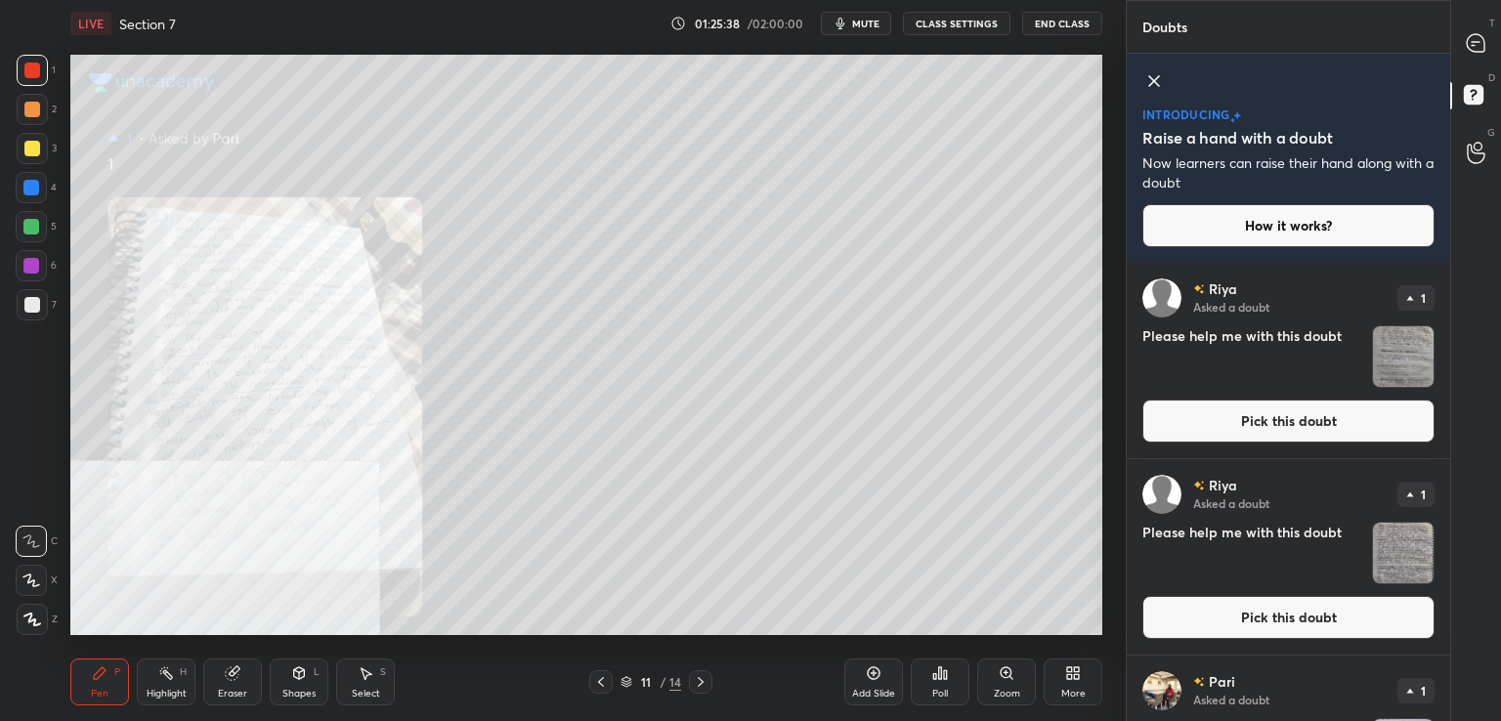
scroll to position [0, 0]
click at [1313, 425] on button "Pick this doubt" at bounding box center [1288, 421] width 292 height 43
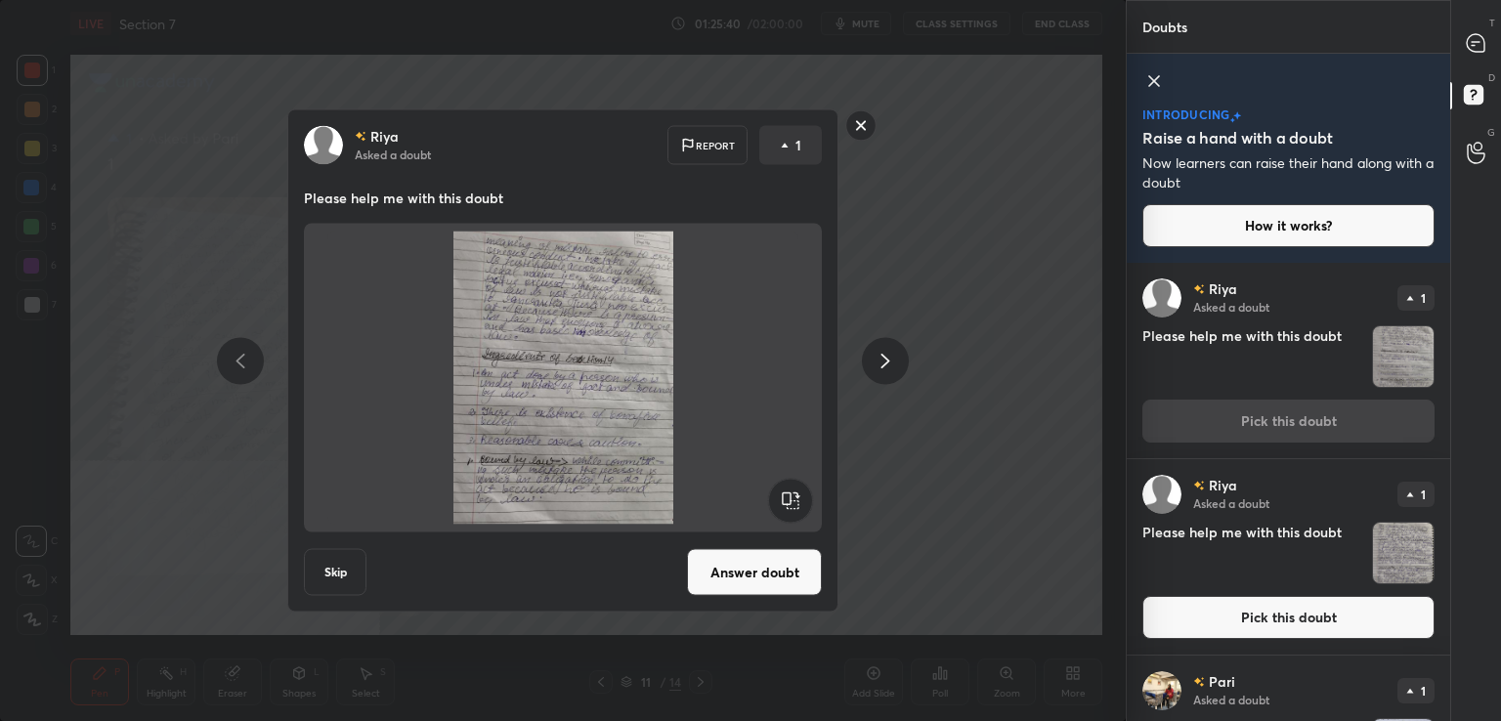
click at [711, 569] on button "Answer doubt" at bounding box center [754, 572] width 135 height 47
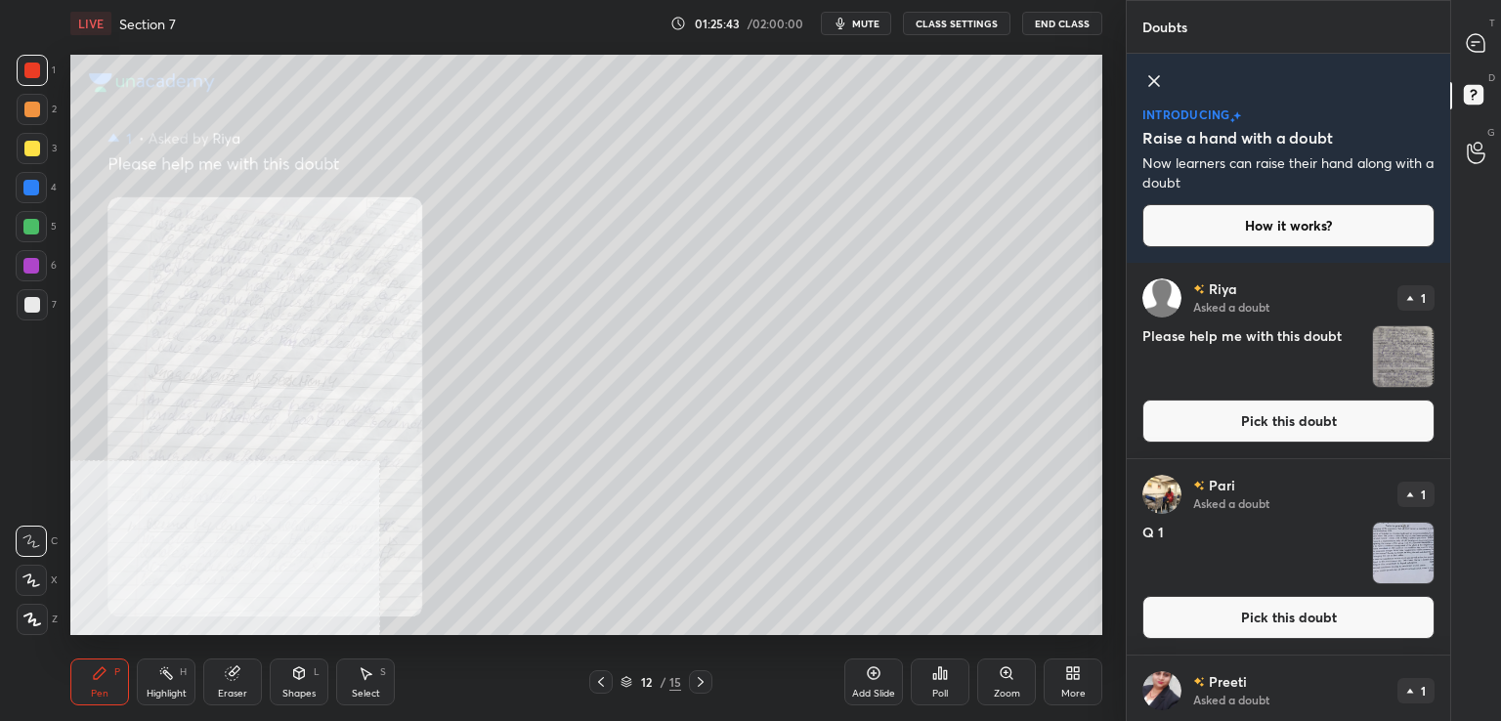
click at [1247, 414] on button "Pick this doubt" at bounding box center [1288, 421] width 292 height 43
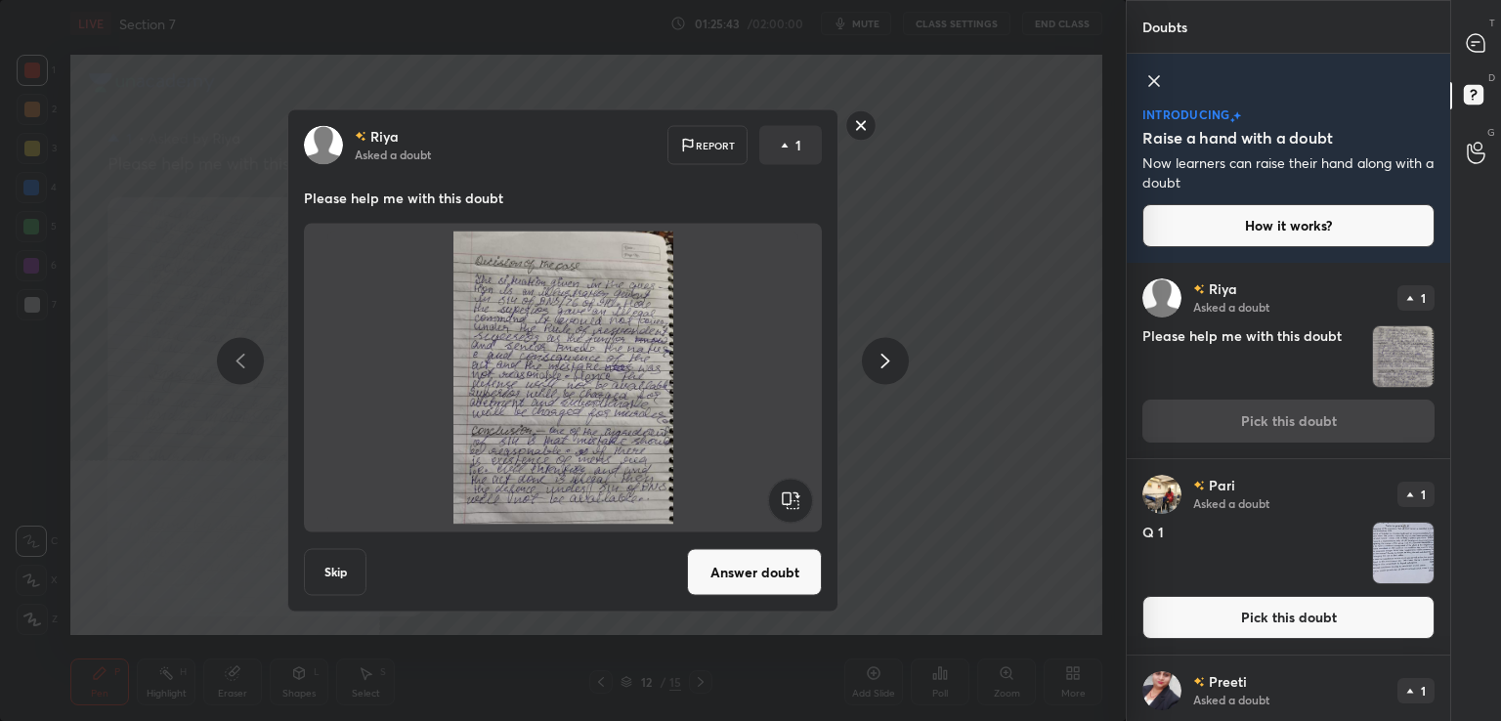
click at [736, 572] on button "Answer doubt" at bounding box center [754, 572] width 135 height 47
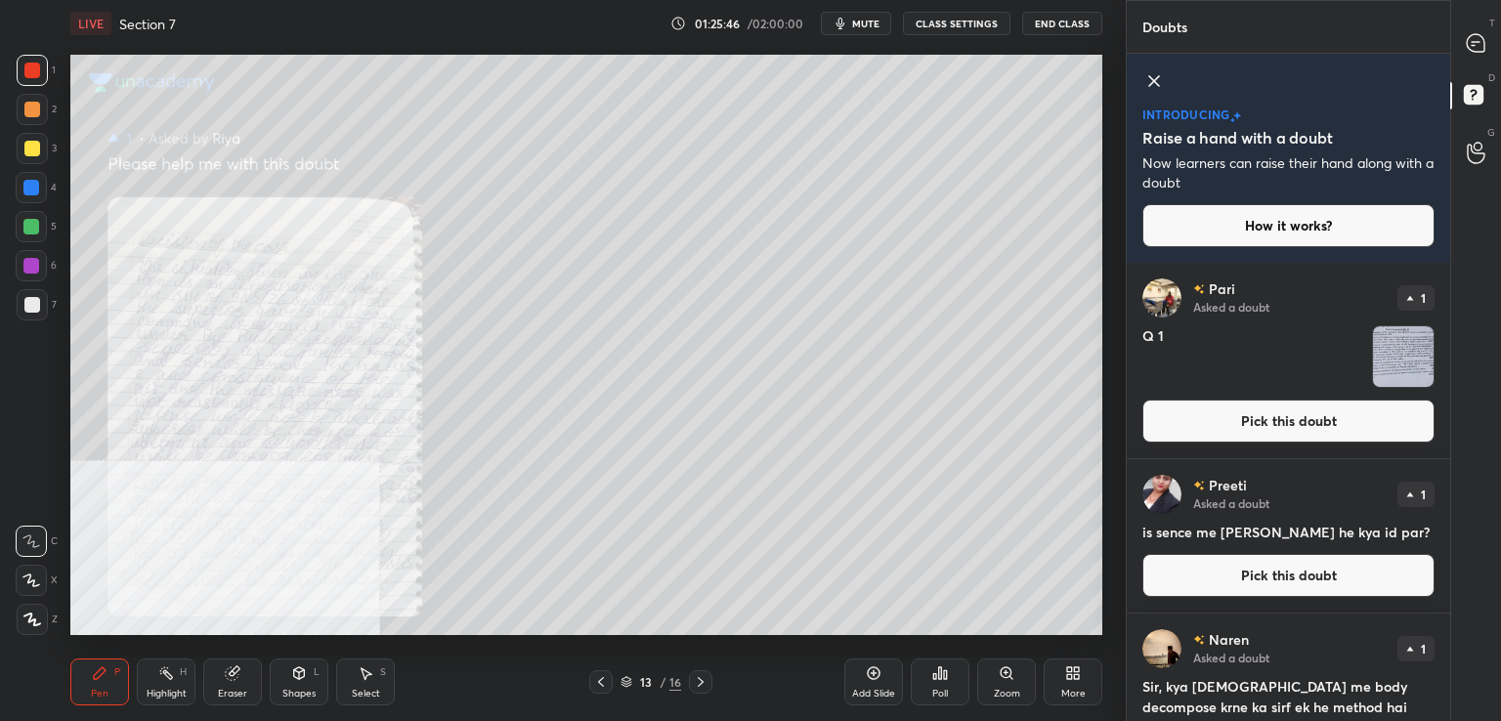
click at [600, 683] on icon at bounding box center [601, 682] width 6 height 10
click at [600, 677] on icon at bounding box center [601, 682] width 16 height 16
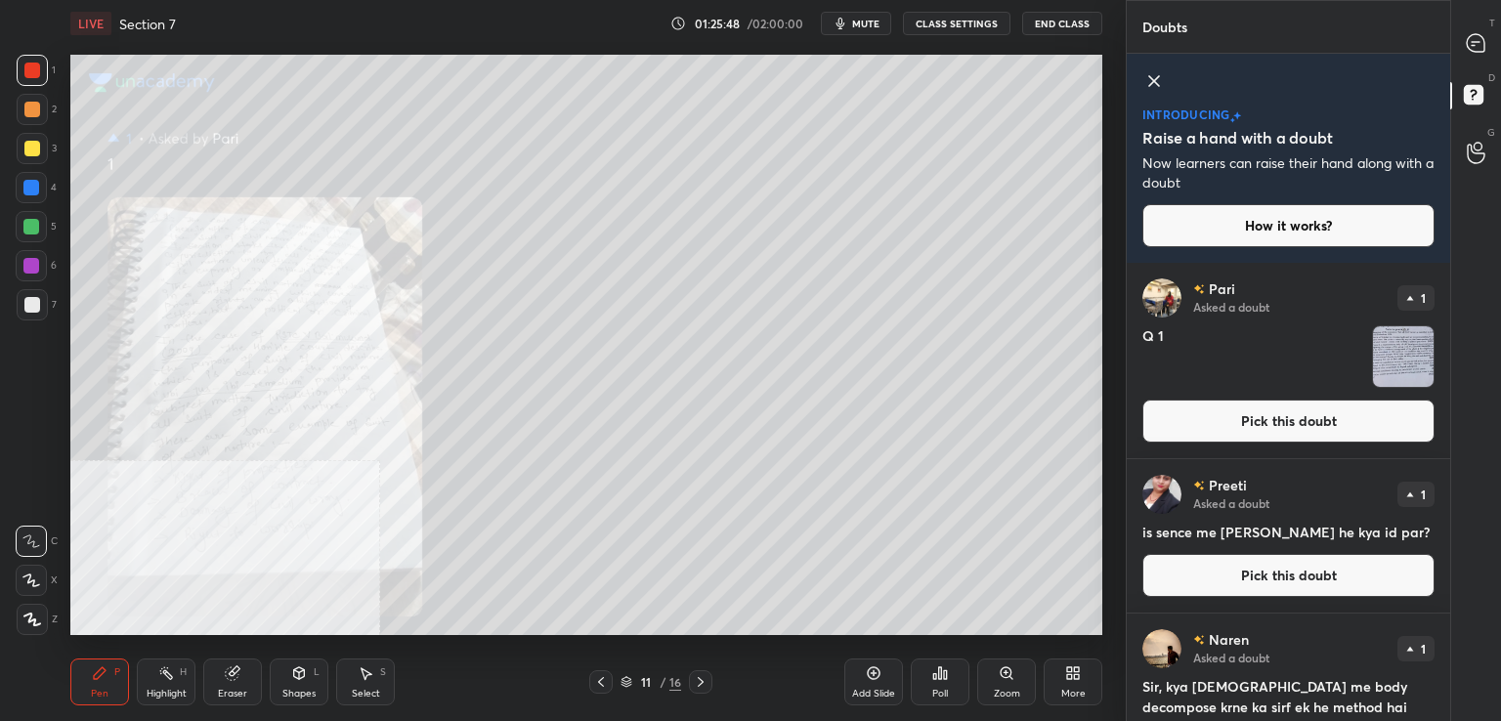
click at [1274, 421] on button "Pick this doubt" at bounding box center [1288, 421] width 292 height 43
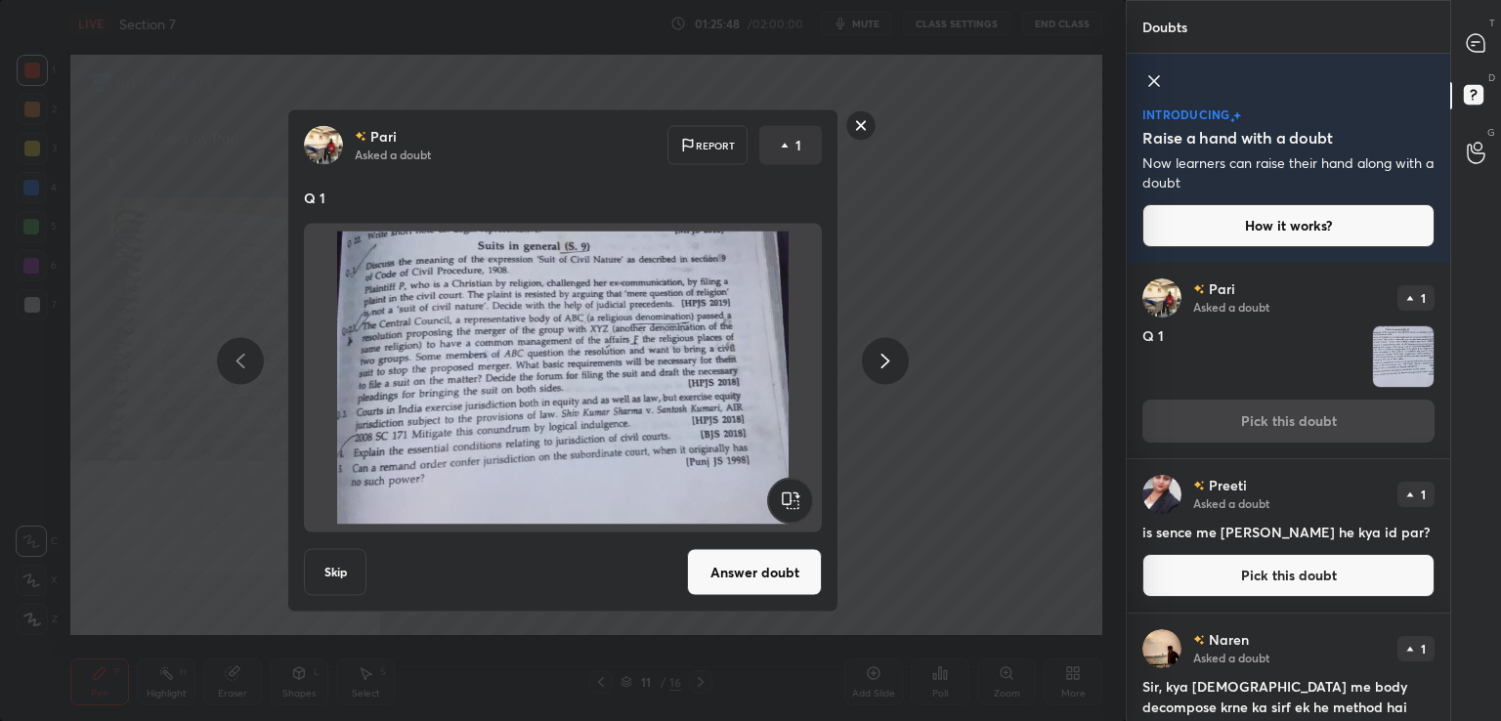
click at [769, 568] on button "Answer doubt" at bounding box center [754, 572] width 135 height 47
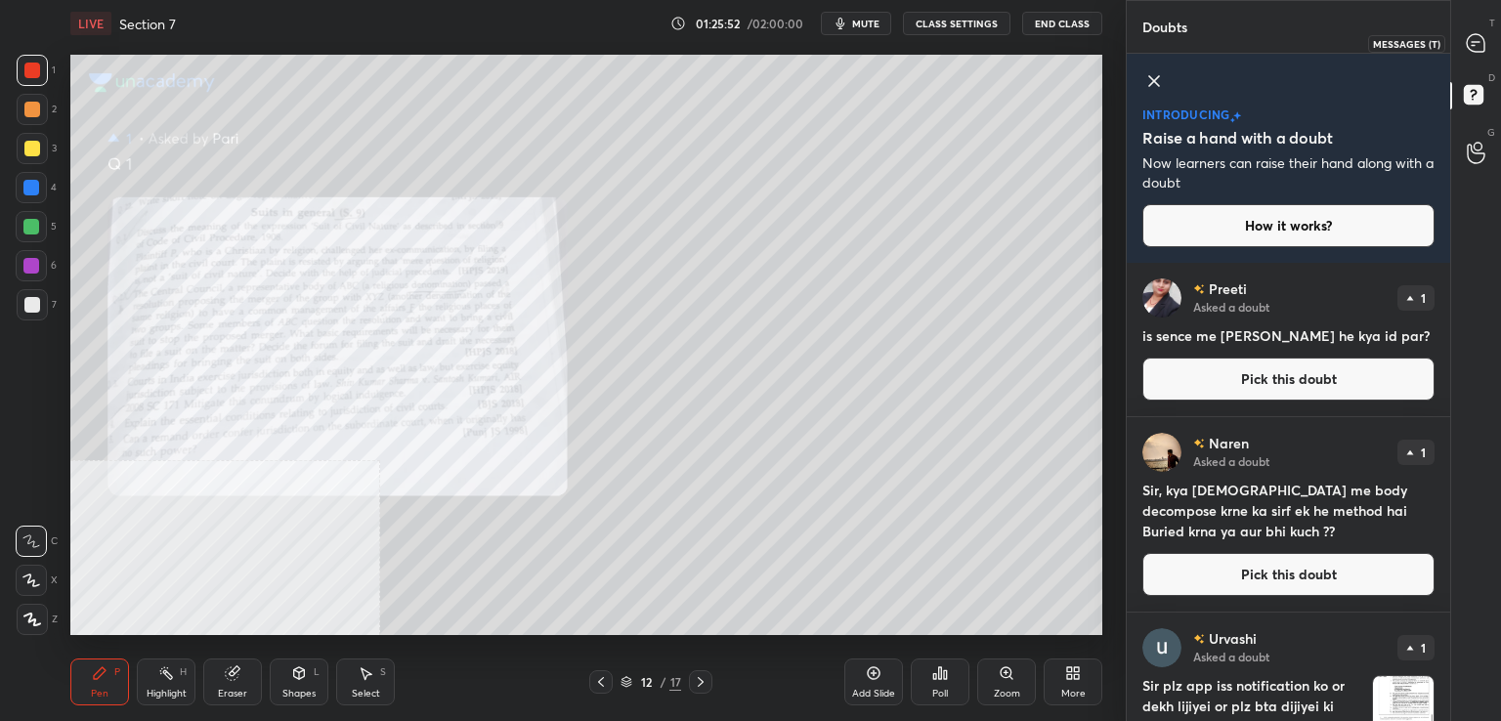
click at [1482, 43] on icon at bounding box center [1476, 43] width 18 height 18
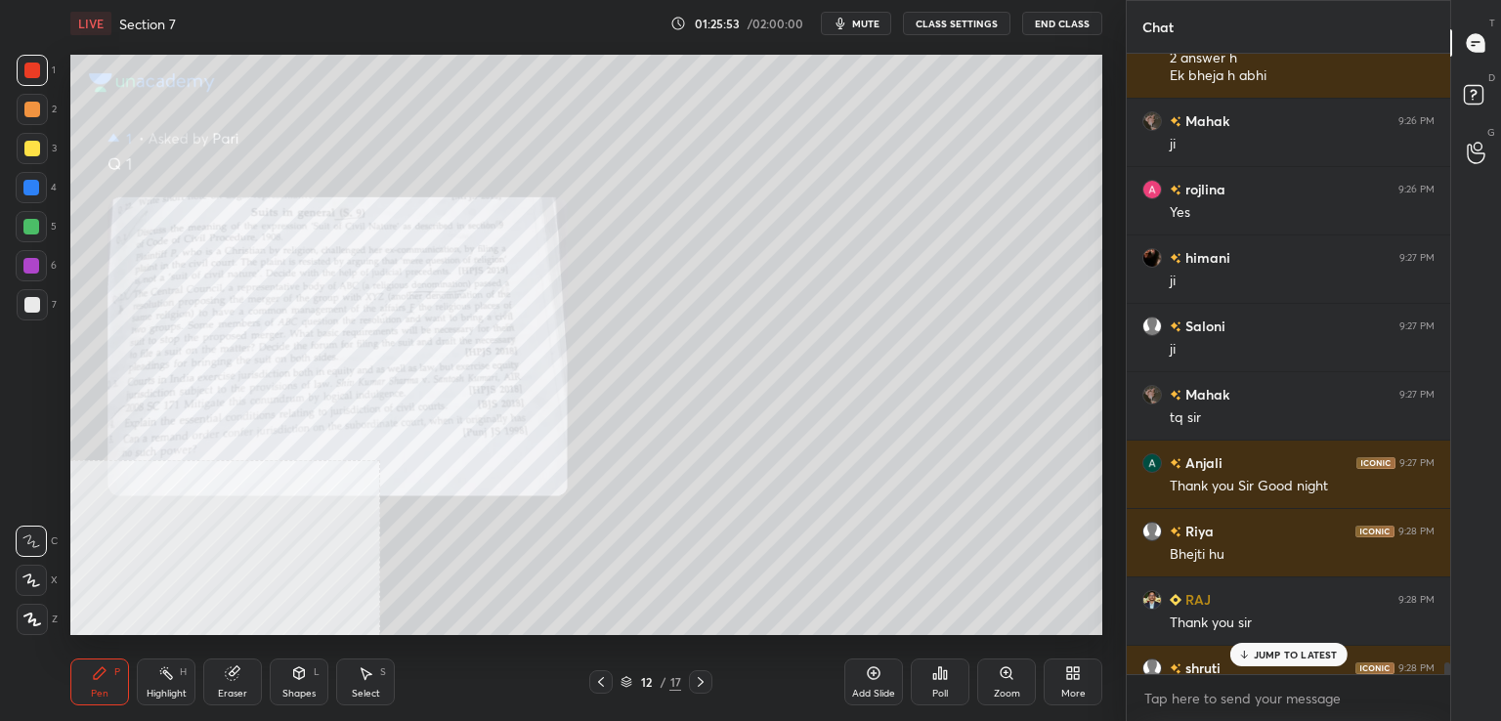
scroll to position [615, 318]
click at [1264, 657] on p "JUMP TO LATEST" at bounding box center [1296, 655] width 84 height 12
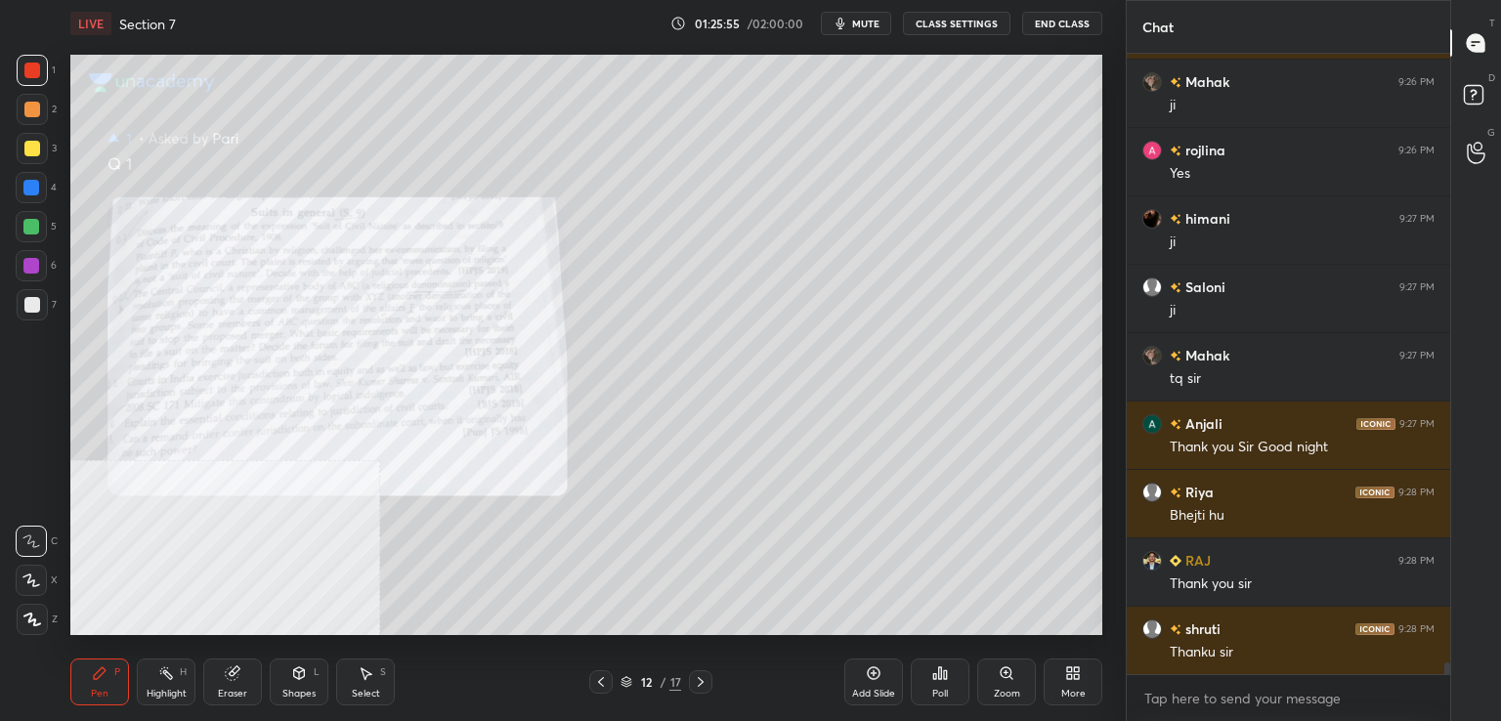
click at [1020, 677] on div "Zoom" at bounding box center [1006, 682] width 59 height 47
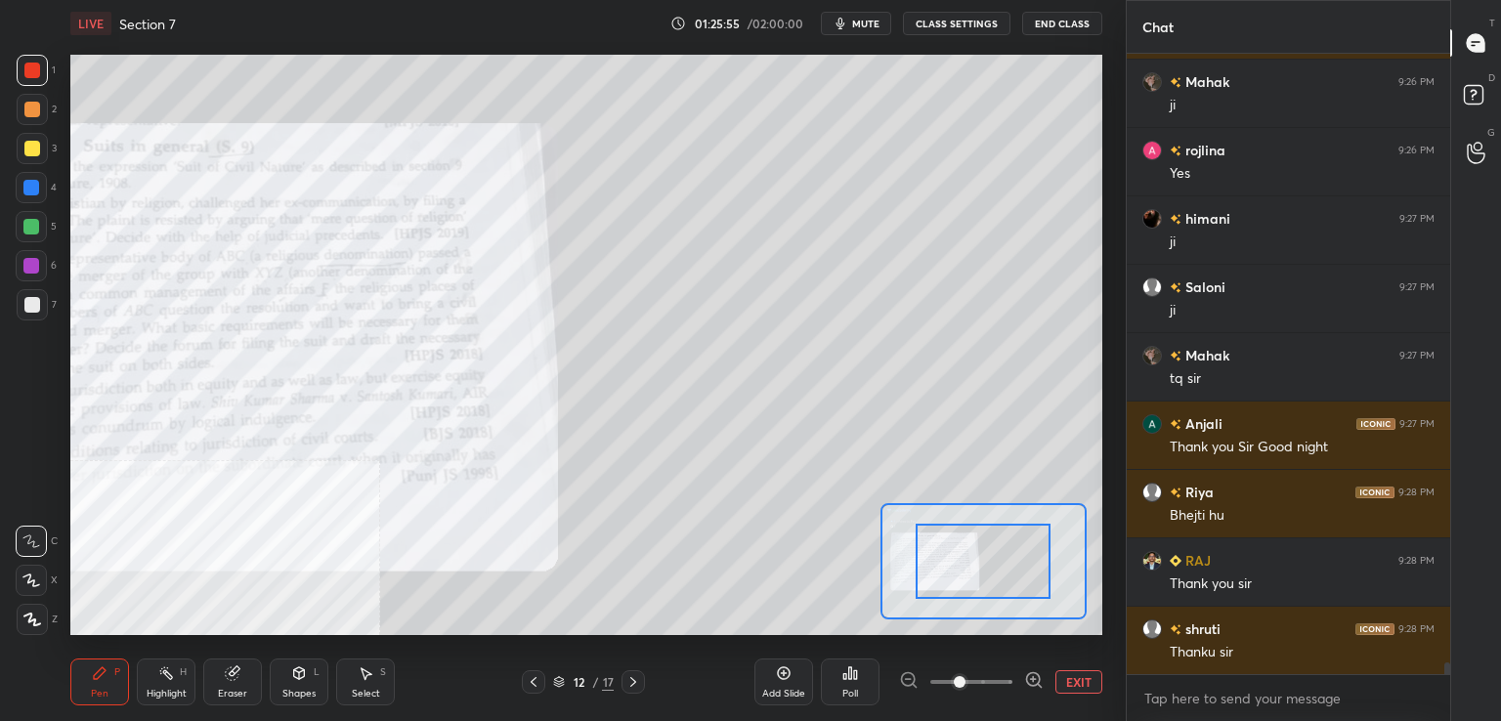
click at [966, 677] on span at bounding box center [960, 682] width 12 height 12
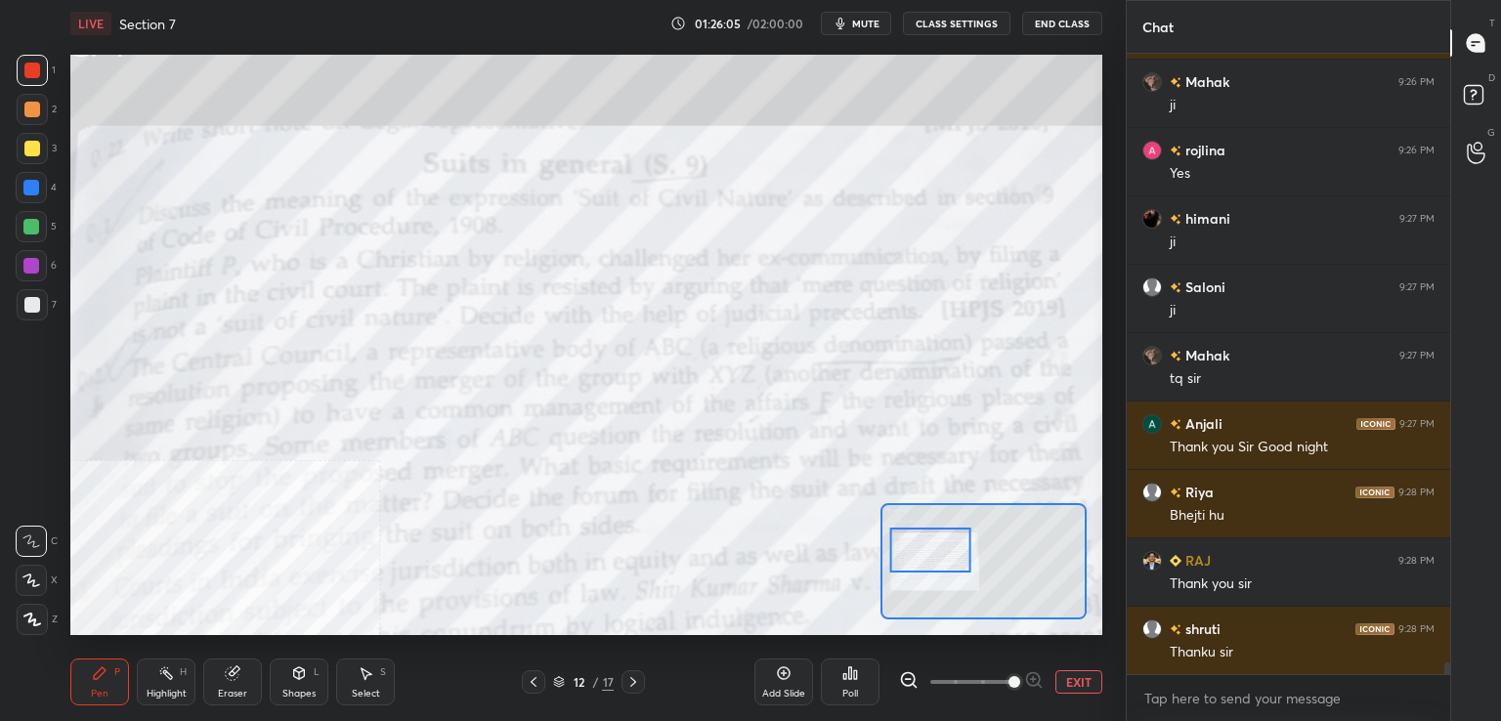
click at [533, 678] on icon at bounding box center [534, 682] width 16 height 16
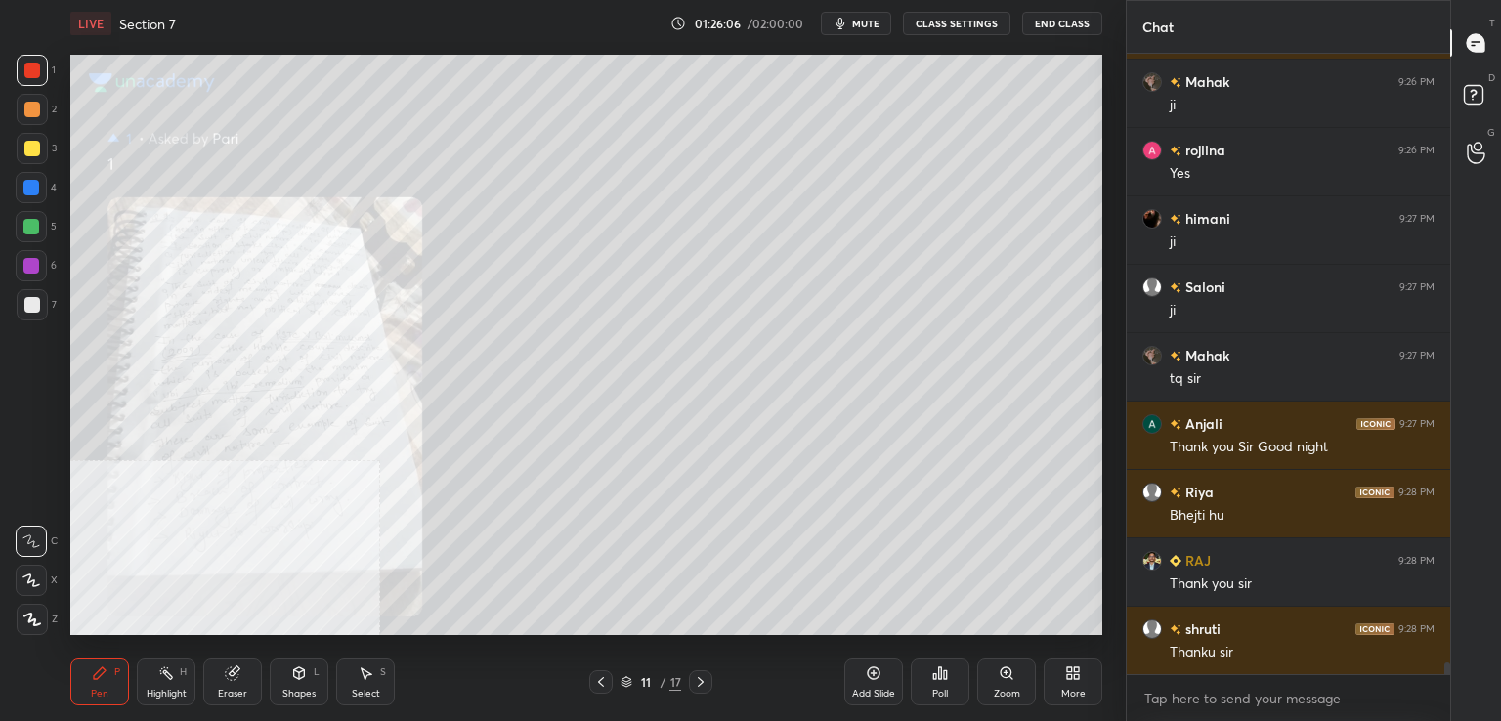
click at [1001, 675] on icon at bounding box center [1006, 672] width 11 height 11
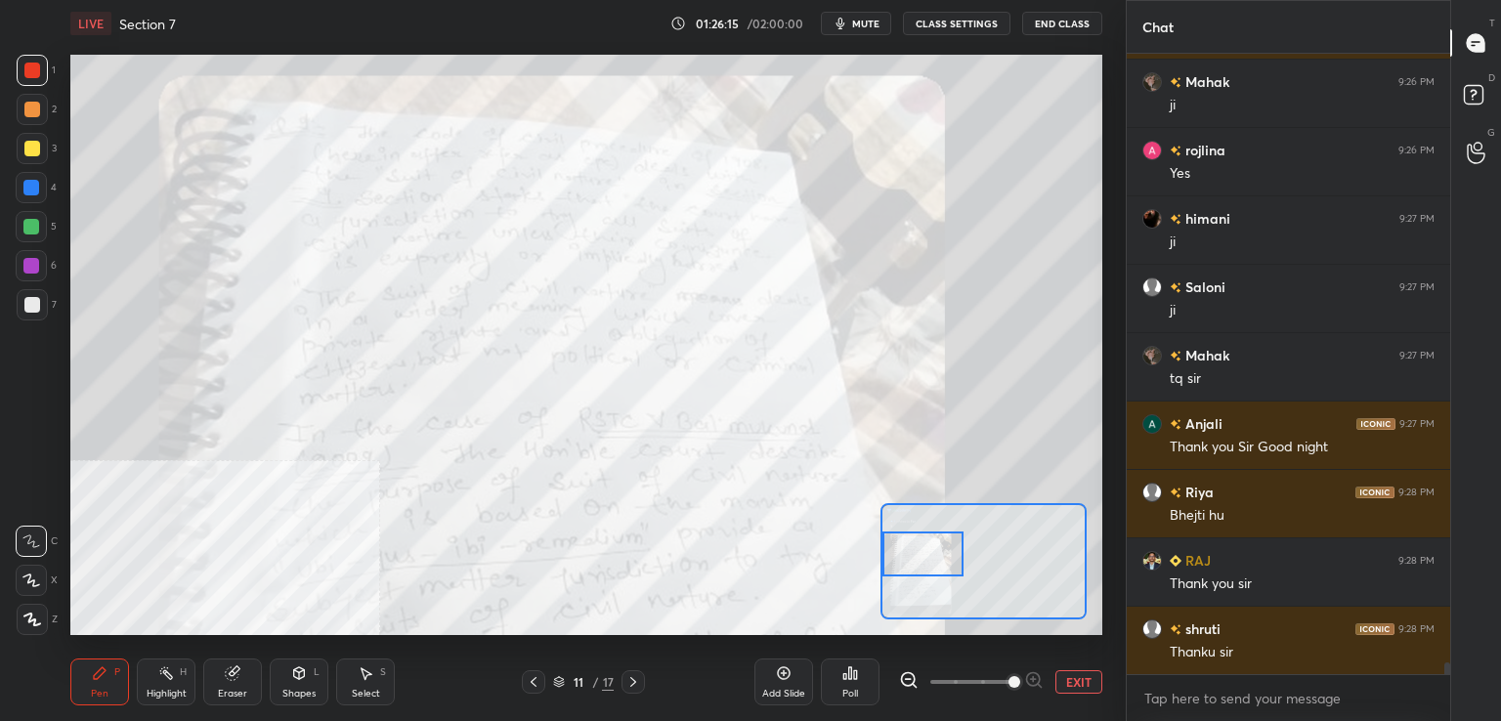
scroll to position [33156, 0]
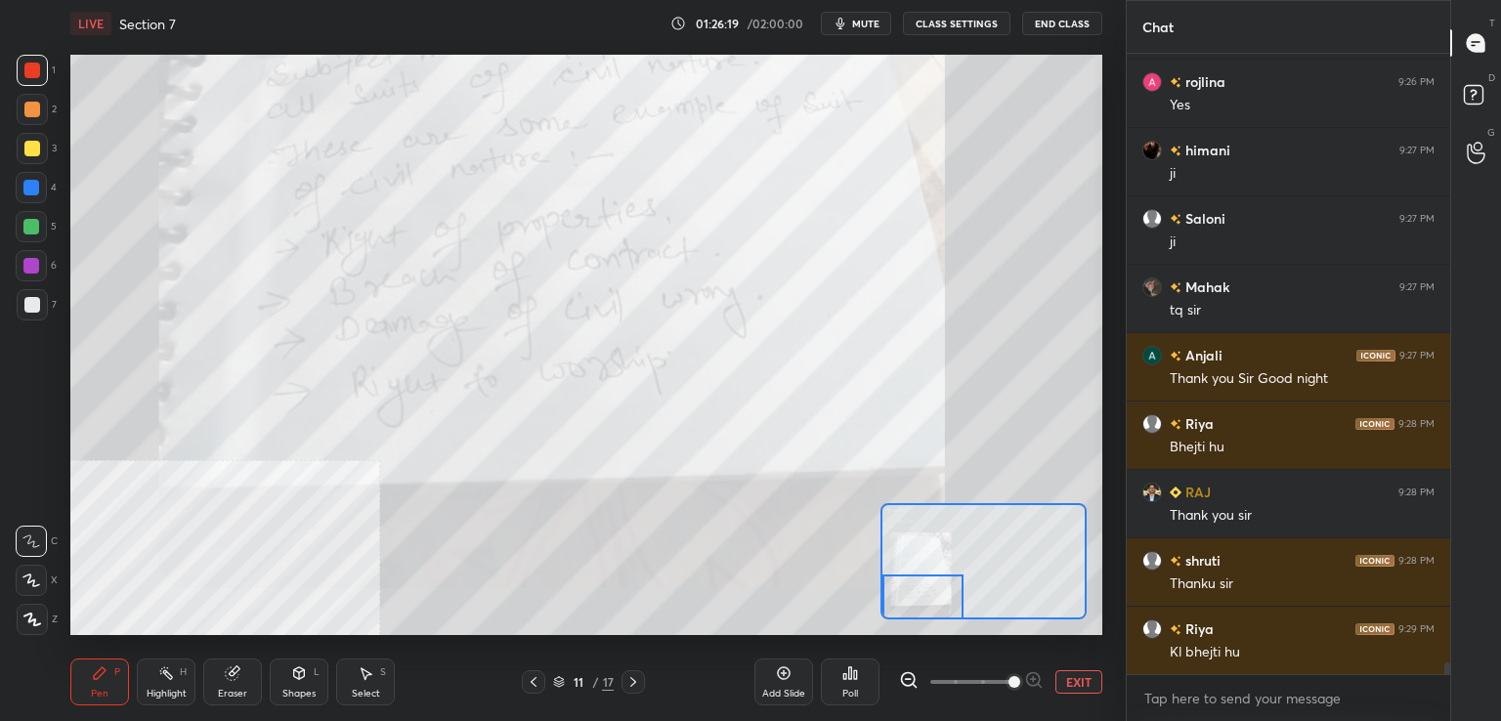
click at [532, 682] on icon at bounding box center [534, 682] width 6 height 10
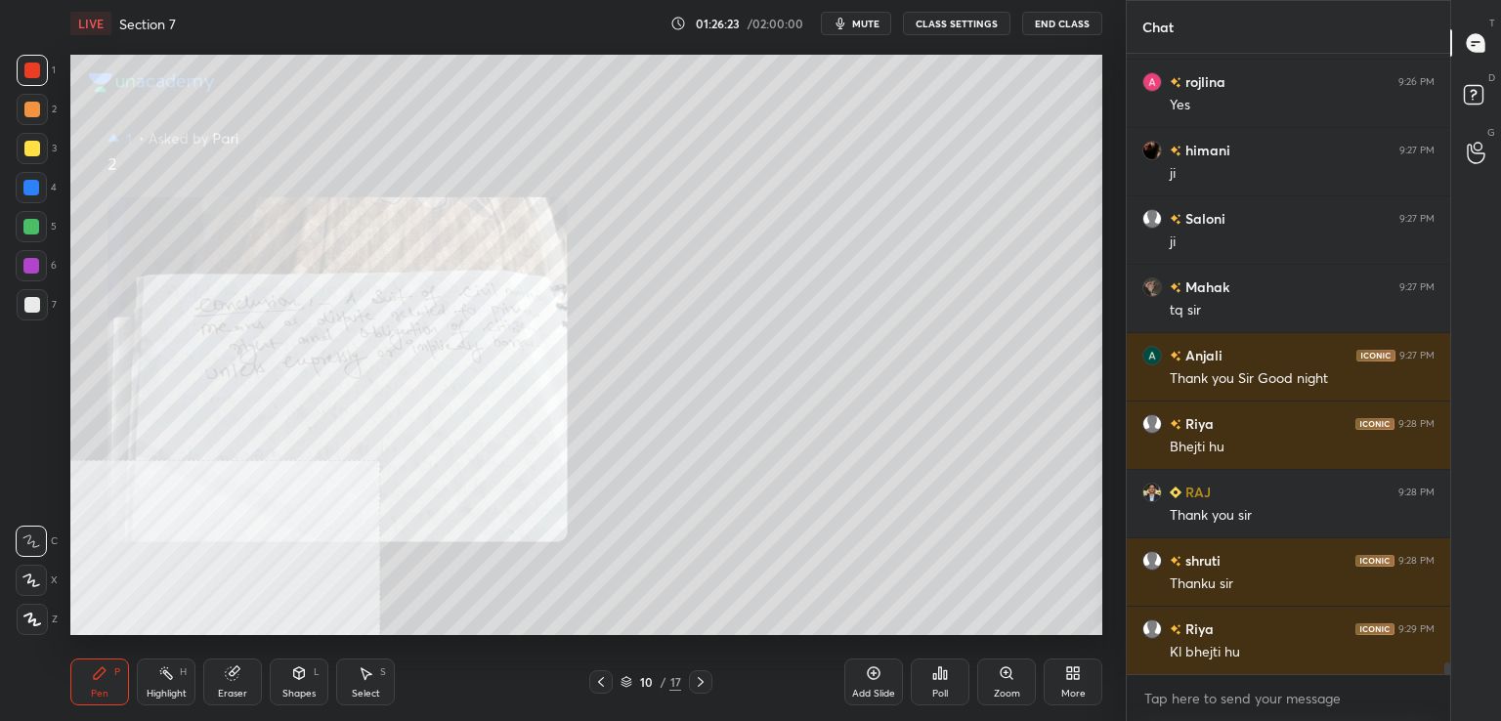
click at [608, 677] on icon at bounding box center [601, 682] width 16 height 16
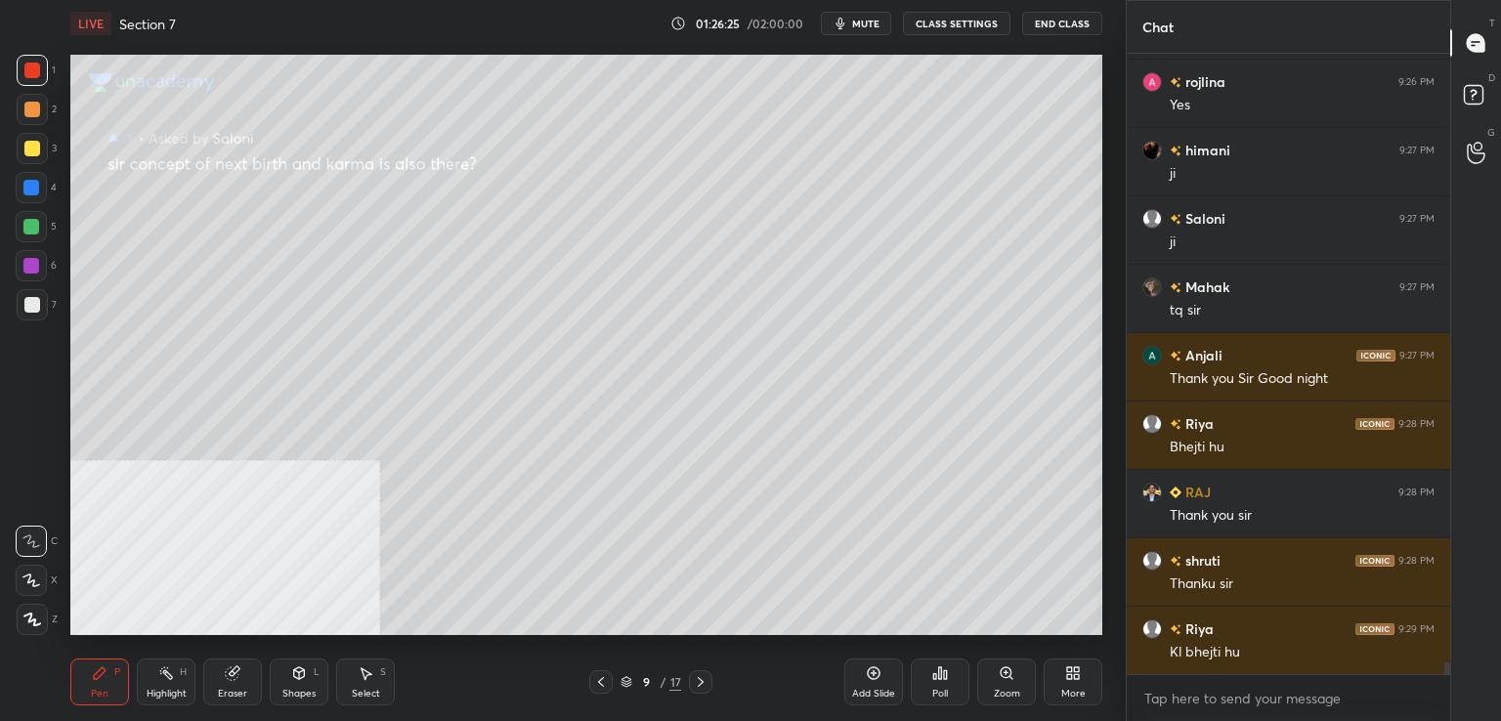
click at [694, 682] on icon at bounding box center [701, 682] width 16 height 16
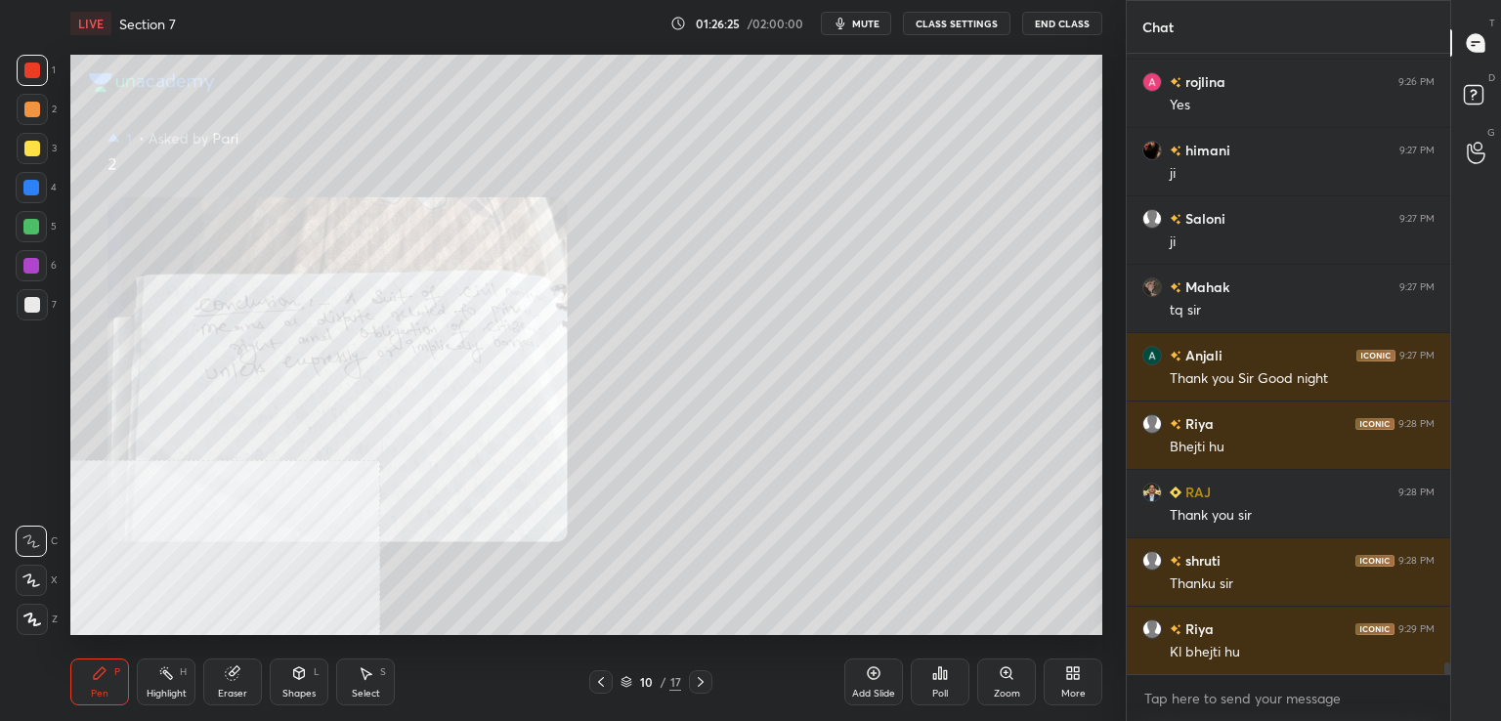
click at [703, 682] on icon at bounding box center [701, 682] width 6 height 10
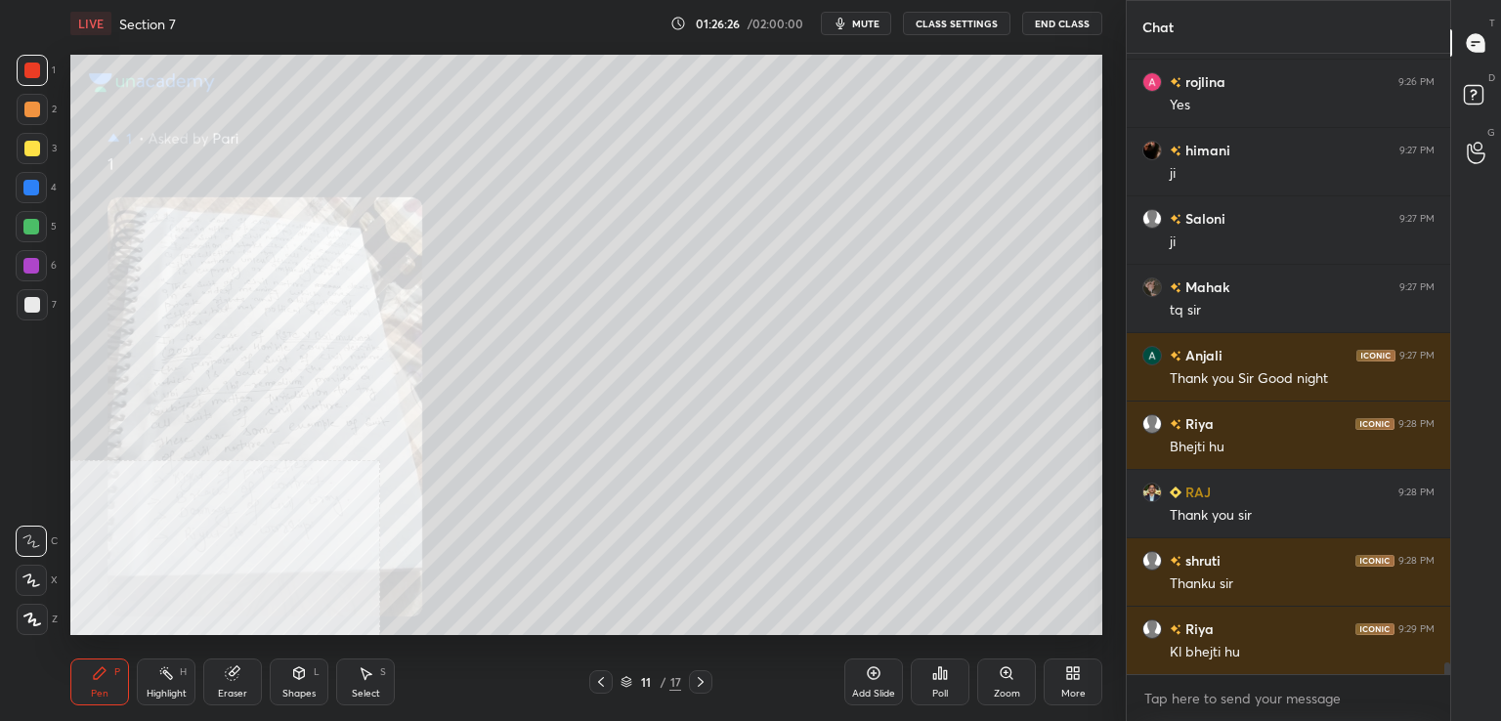
click at [704, 682] on icon at bounding box center [701, 682] width 16 height 16
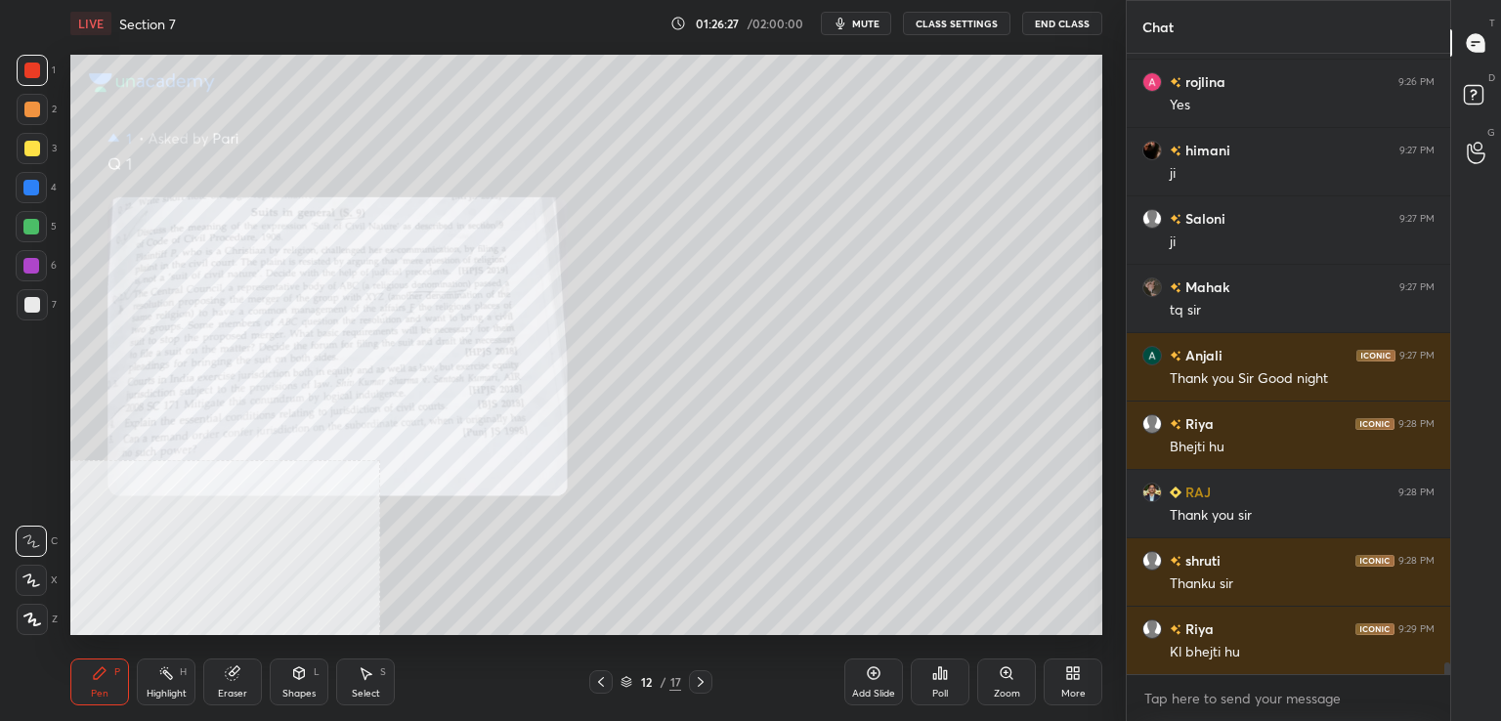
click at [704, 685] on icon at bounding box center [701, 682] width 16 height 16
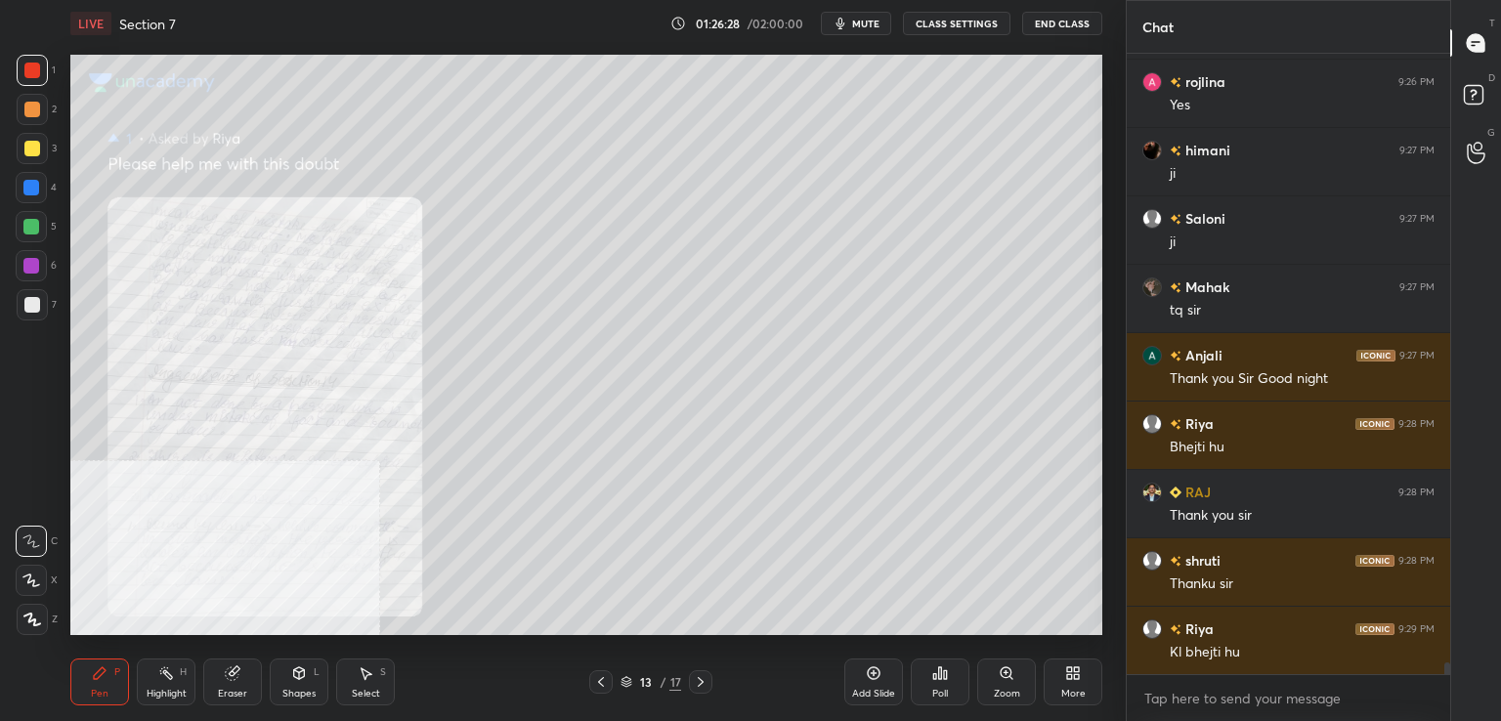
click at [1003, 669] on icon at bounding box center [1006, 672] width 11 height 11
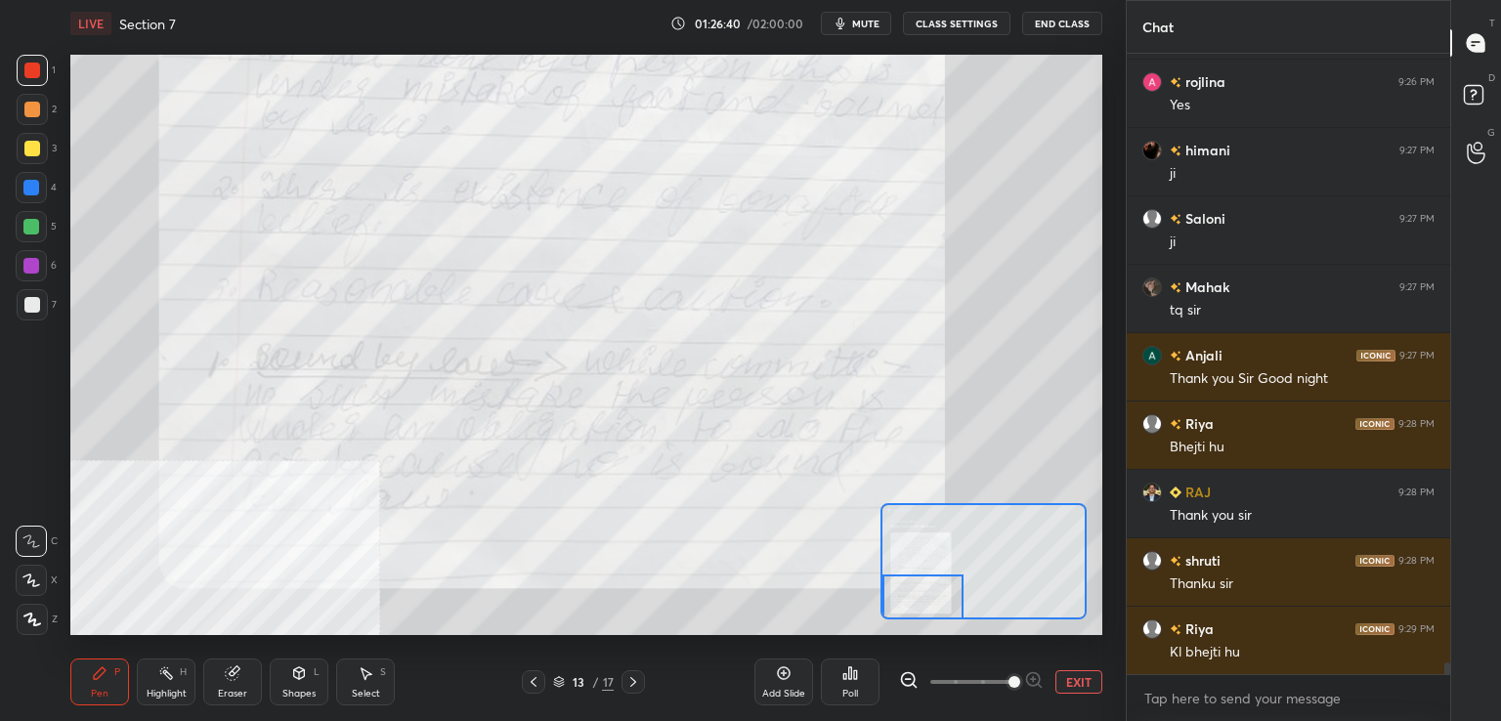
click at [637, 687] on icon at bounding box center [633, 682] width 16 height 16
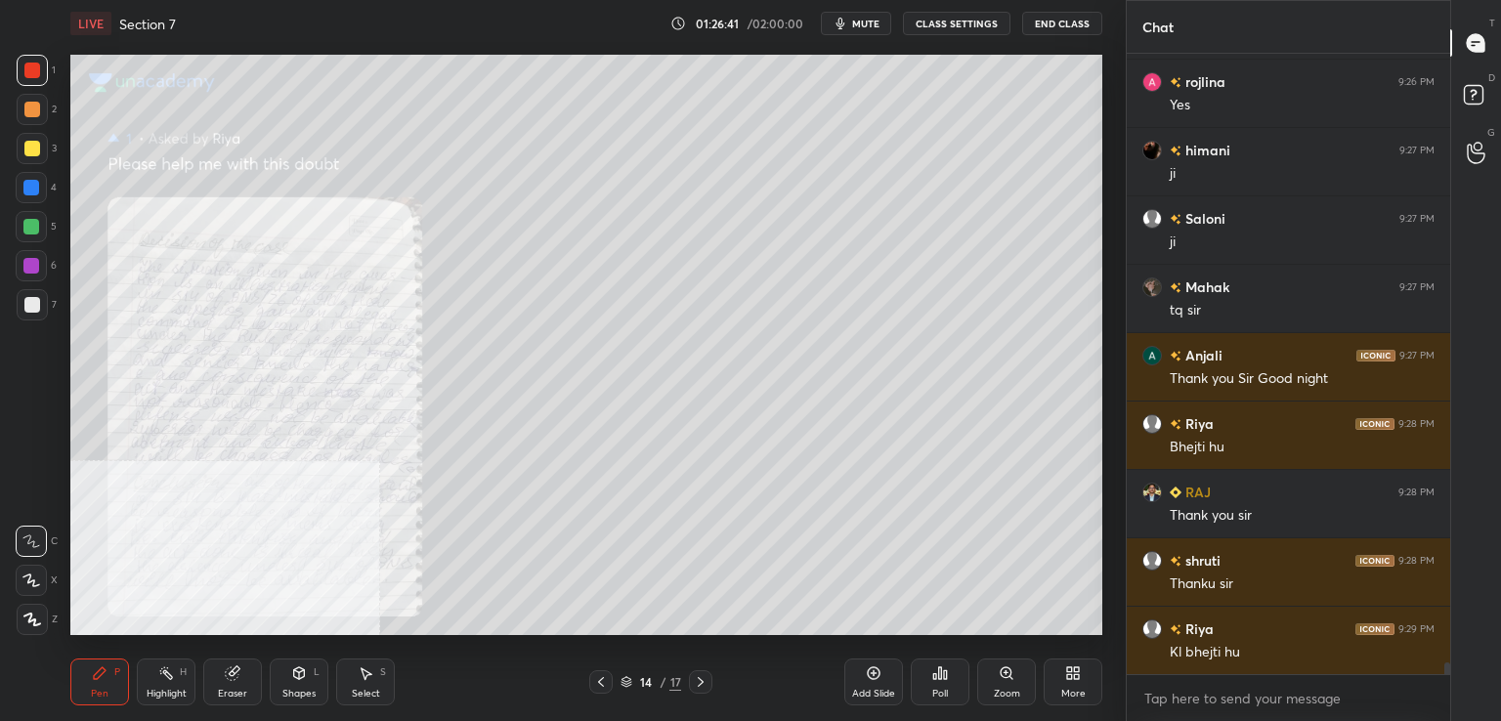
click at [1007, 678] on icon at bounding box center [1006, 672] width 11 height 11
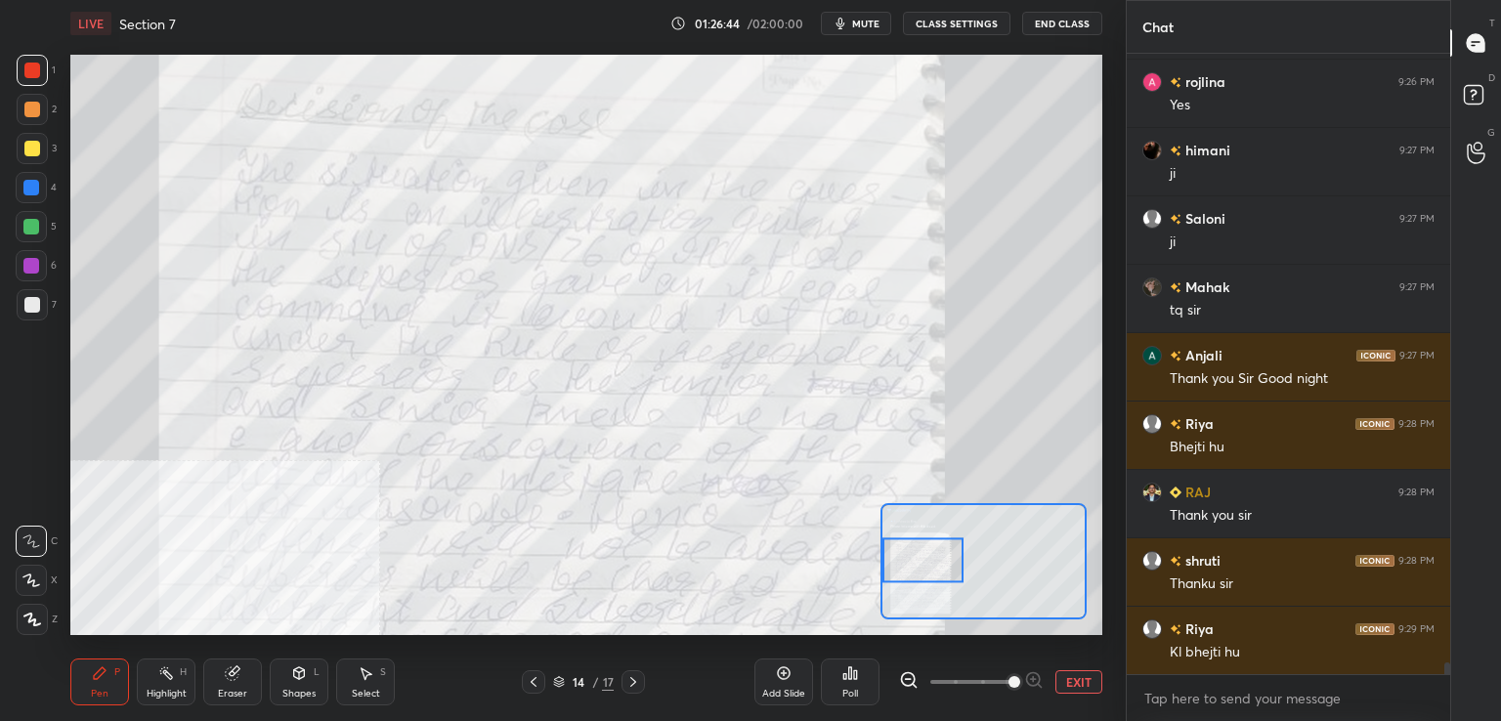
scroll to position [33225, 0]
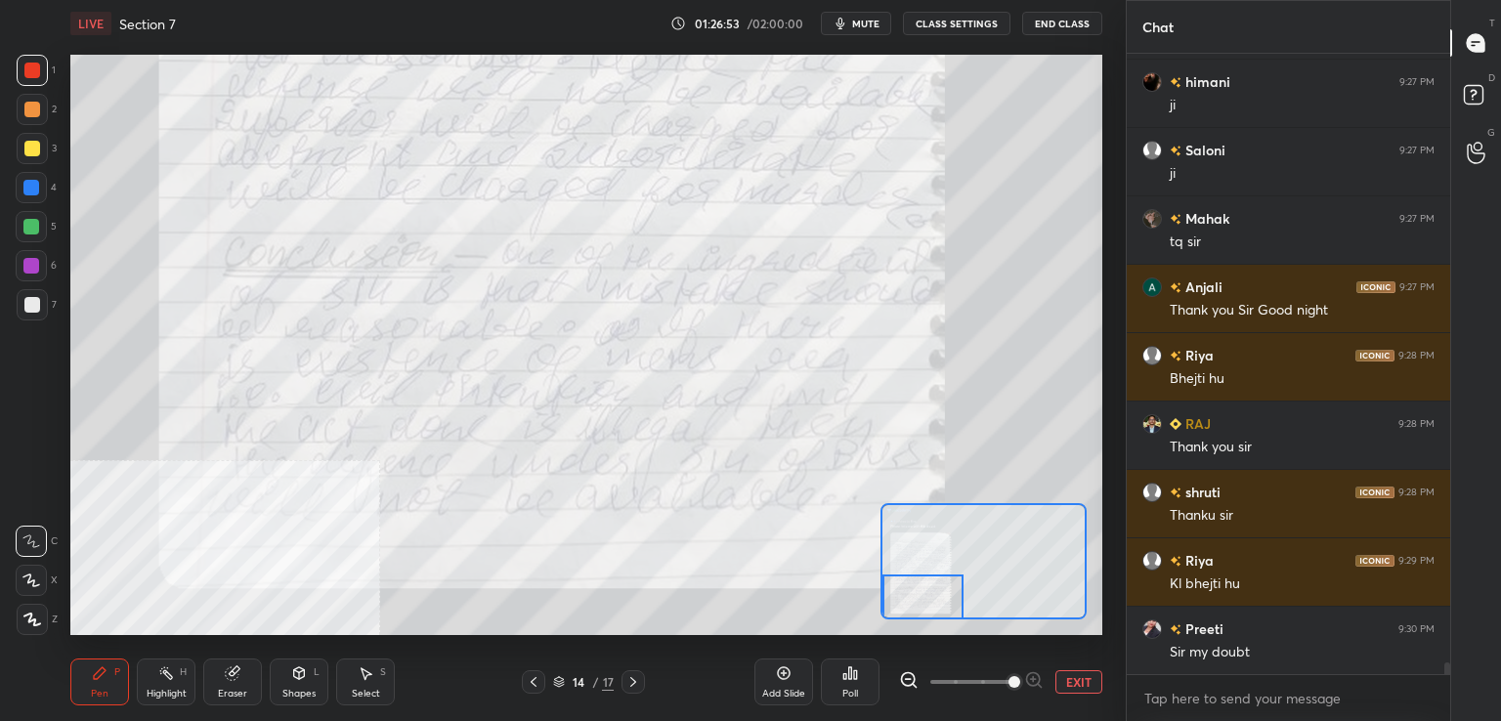
click at [633, 693] on div at bounding box center [633, 681] width 23 height 23
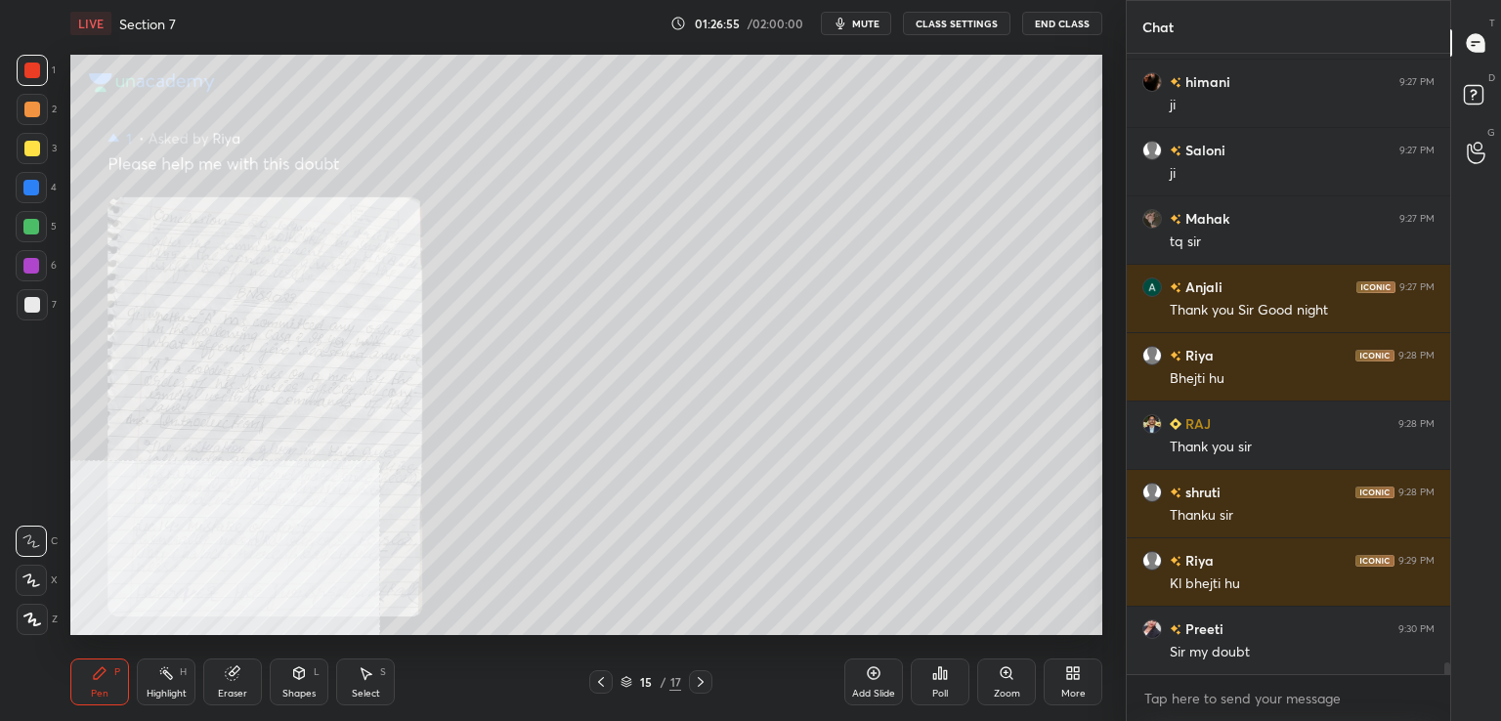
click at [1004, 677] on icon at bounding box center [1006, 672] width 11 height 11
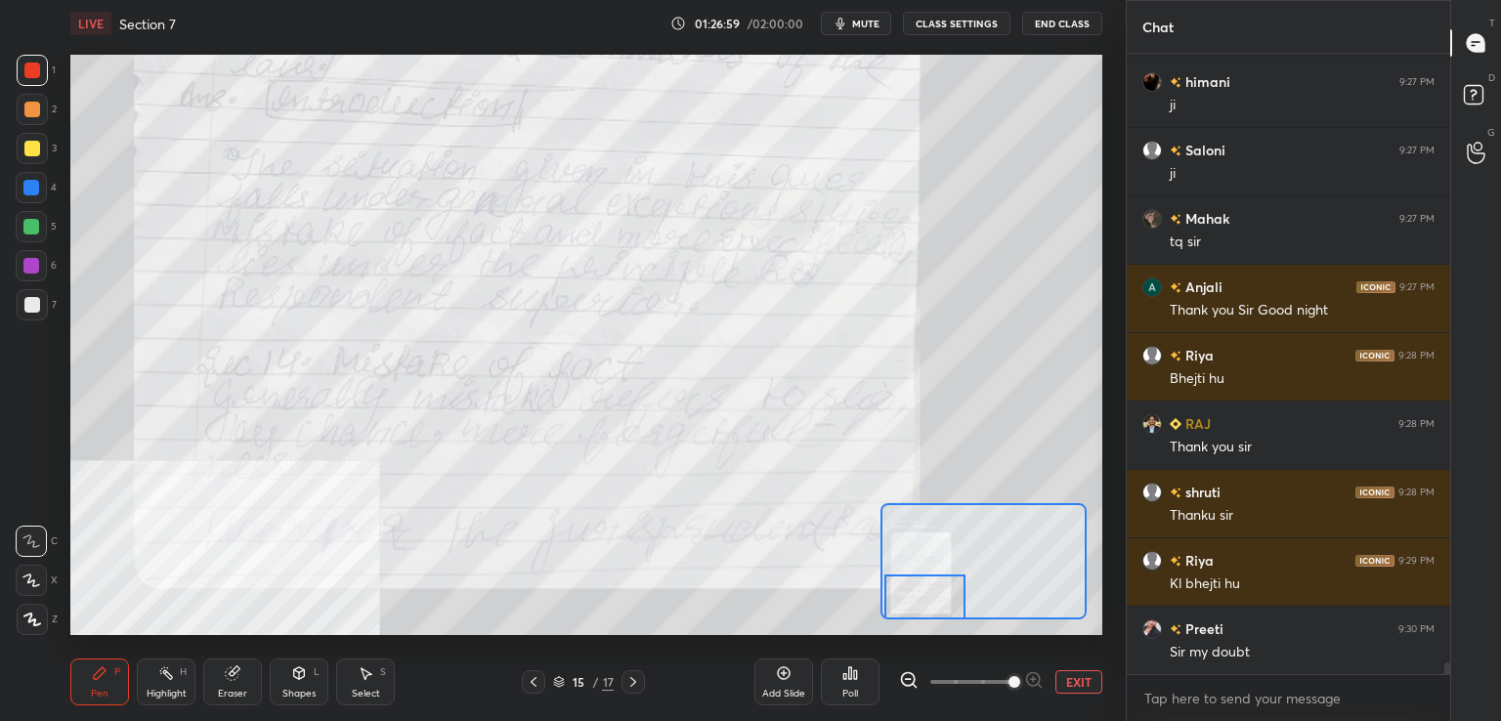
click at [640, 685] on icon at bounding box center [633, 682] width 16 height 16
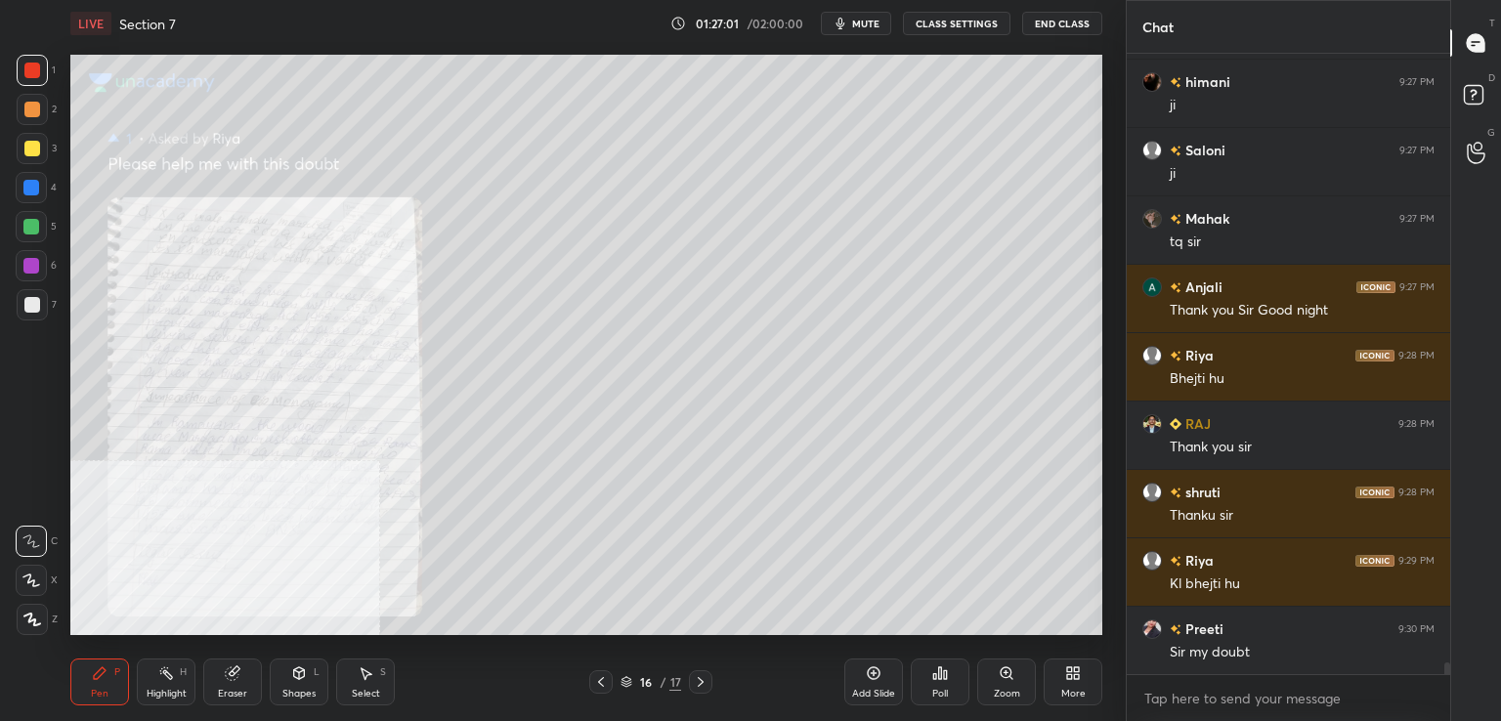
click at [1022, 680] on div "Zoom" at bounding box center [1006, 682] width 59 height 47
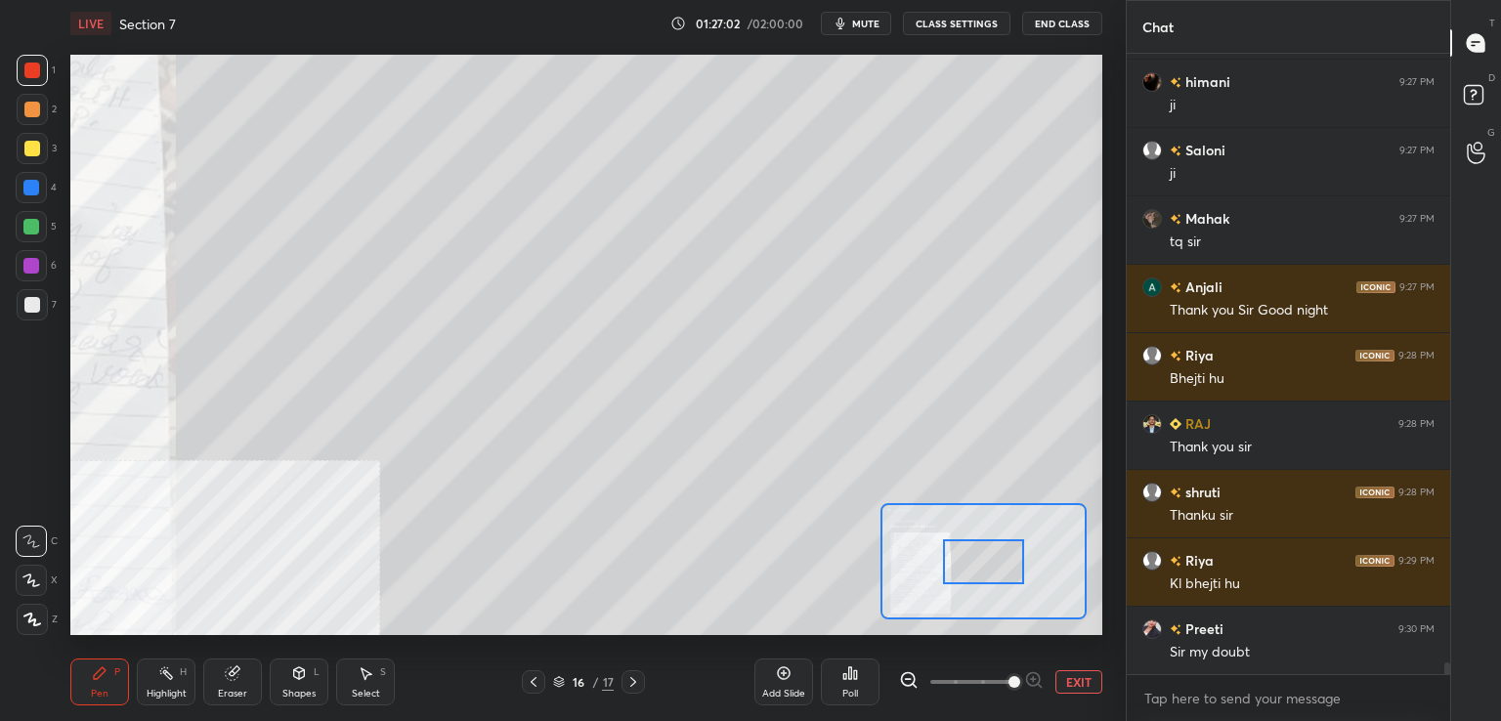
click at [1013, 677] on span at bounding box center [1015, 682] width 12 height 12
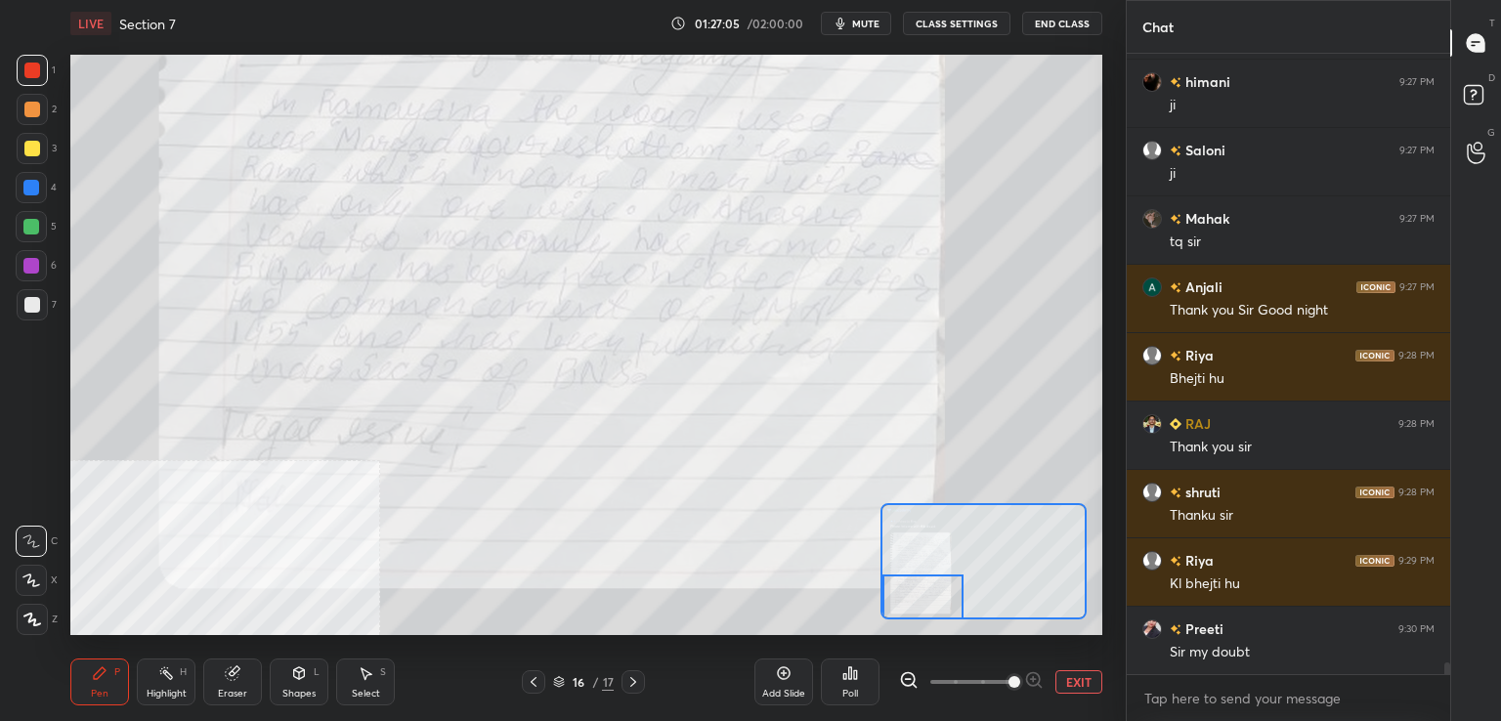
click at [639, 685] on icon at bounding box center [633, 682] width 16 height 16
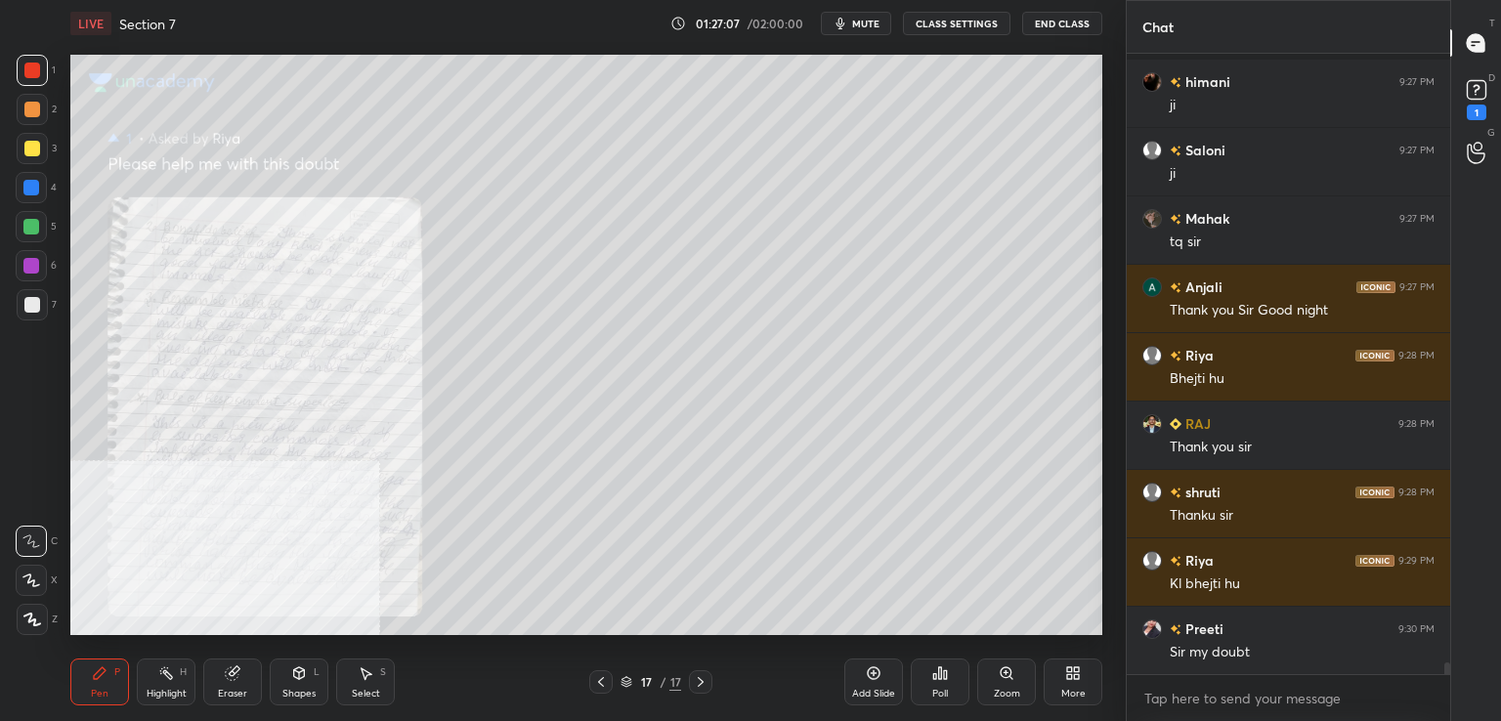
scroll to position [33309, 0]
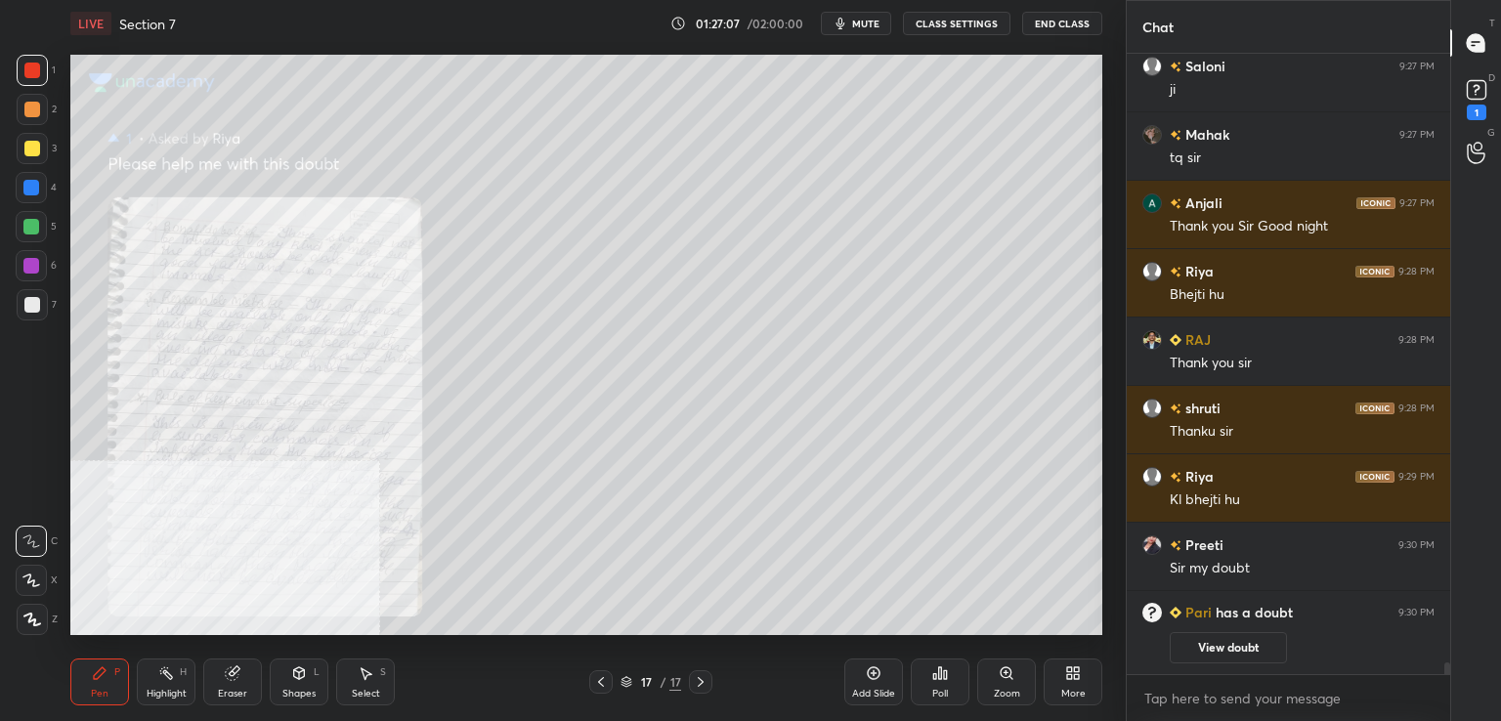
click at [700, 690] on div at bounding box center [700, 681] width 23 height 23
click at [601, 684] on icon at bounding box center [601, 682] width 6 height 10
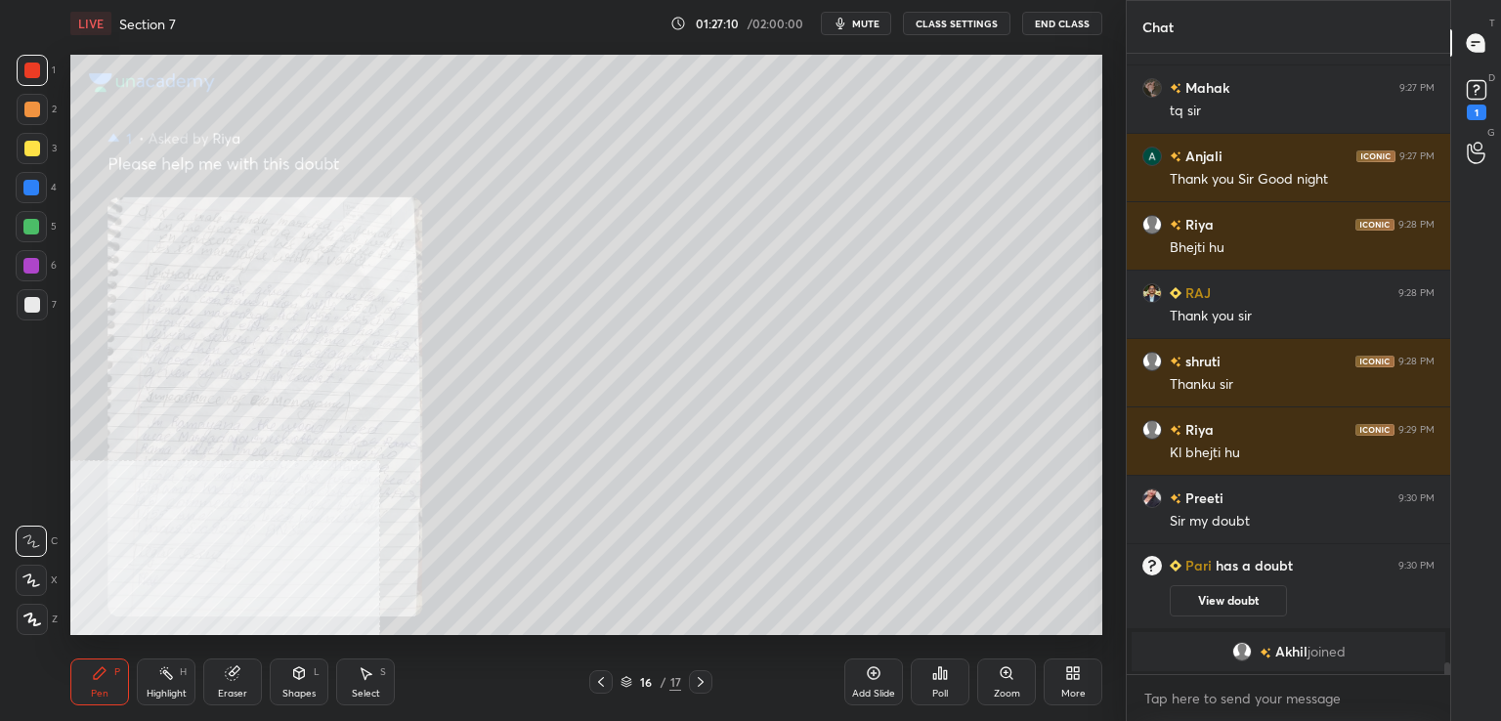
click at [592, 681] on div at bounding box center [600, 681] width 23 height 23
click at [593, 677] on icon at bounding box center [601, 682] width 16 height 16
click at [601, 673] on div at bounding box center [600, 681] width 23 height 23
click at [602, 674] on icon at bounding box center [601, 682] width 16 height 16
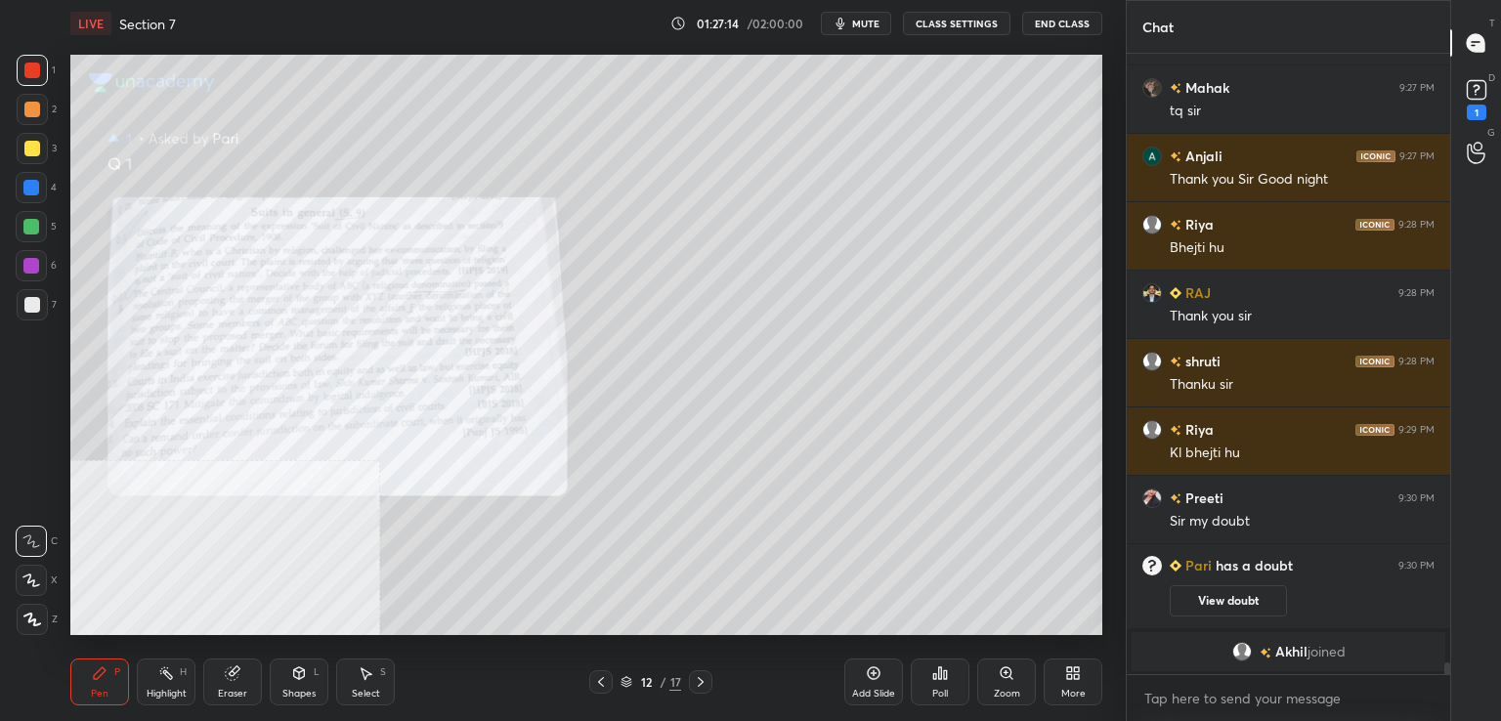
click at [606, 676] on icon at bounding box center [601, 682] width 16 height 16
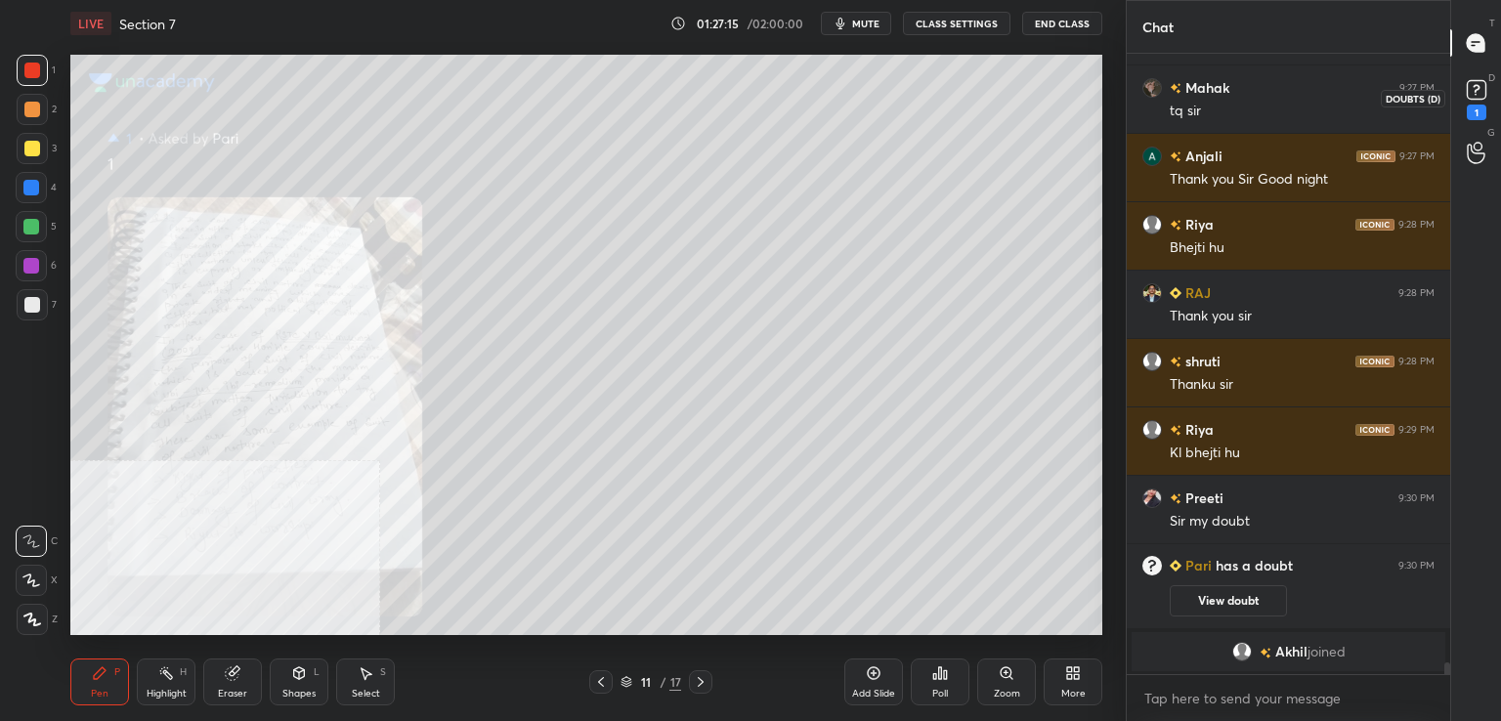
click at [1472, 117] on div "1" at bounding box center [1477, 113] width 20 height 16
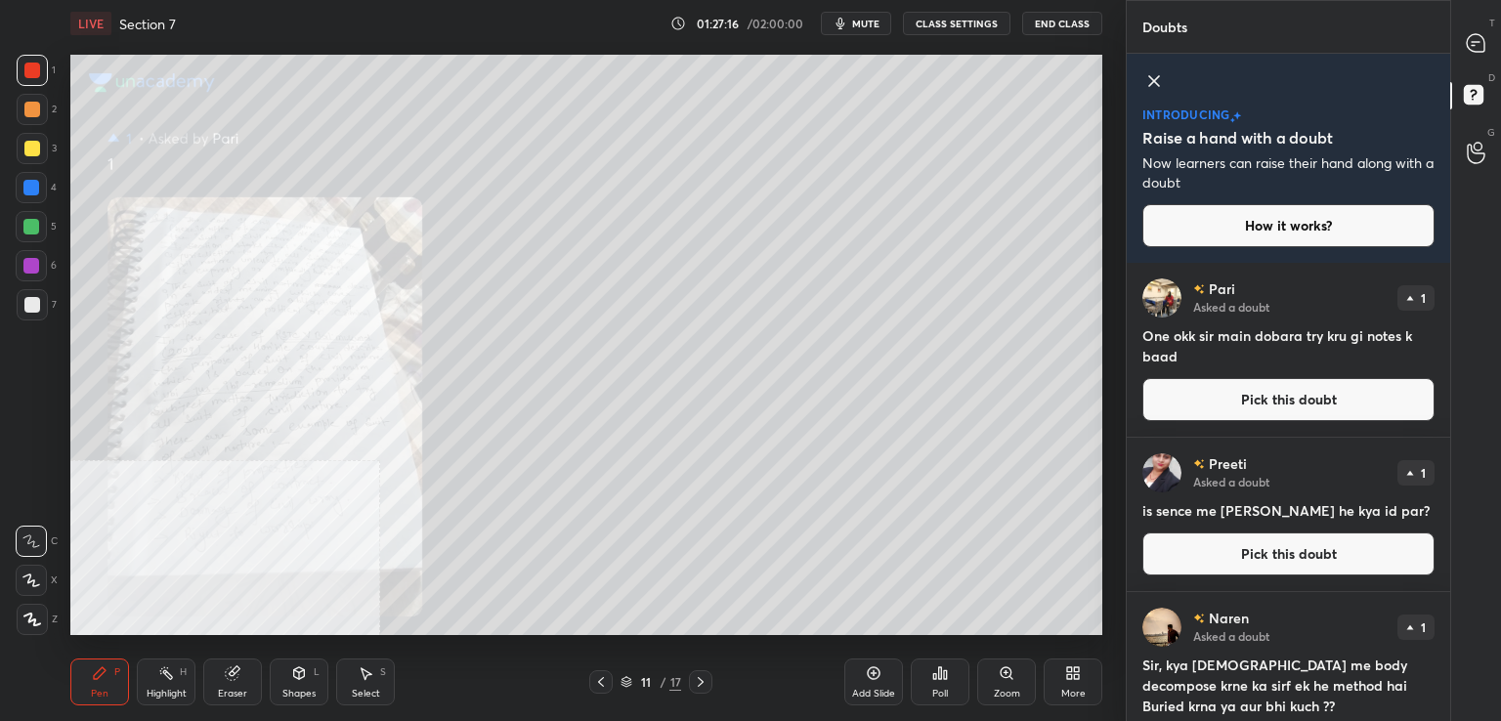
click at [1255, 397] on button "Pick this doubt" at bounding box center [1288, 399] width 292 height 43
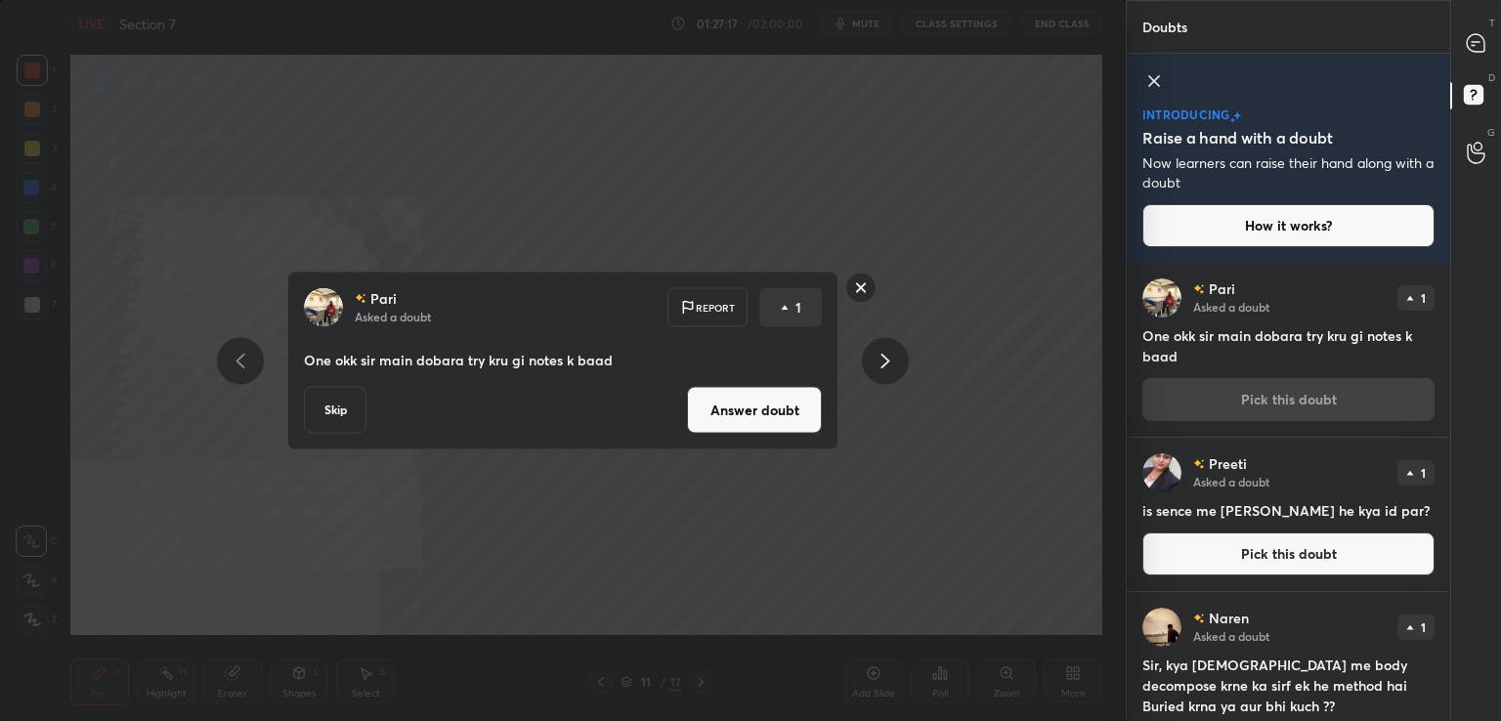
click at [782, 413] on button "Answer doubt" at bounding box center [754, 410] width 135 height 47
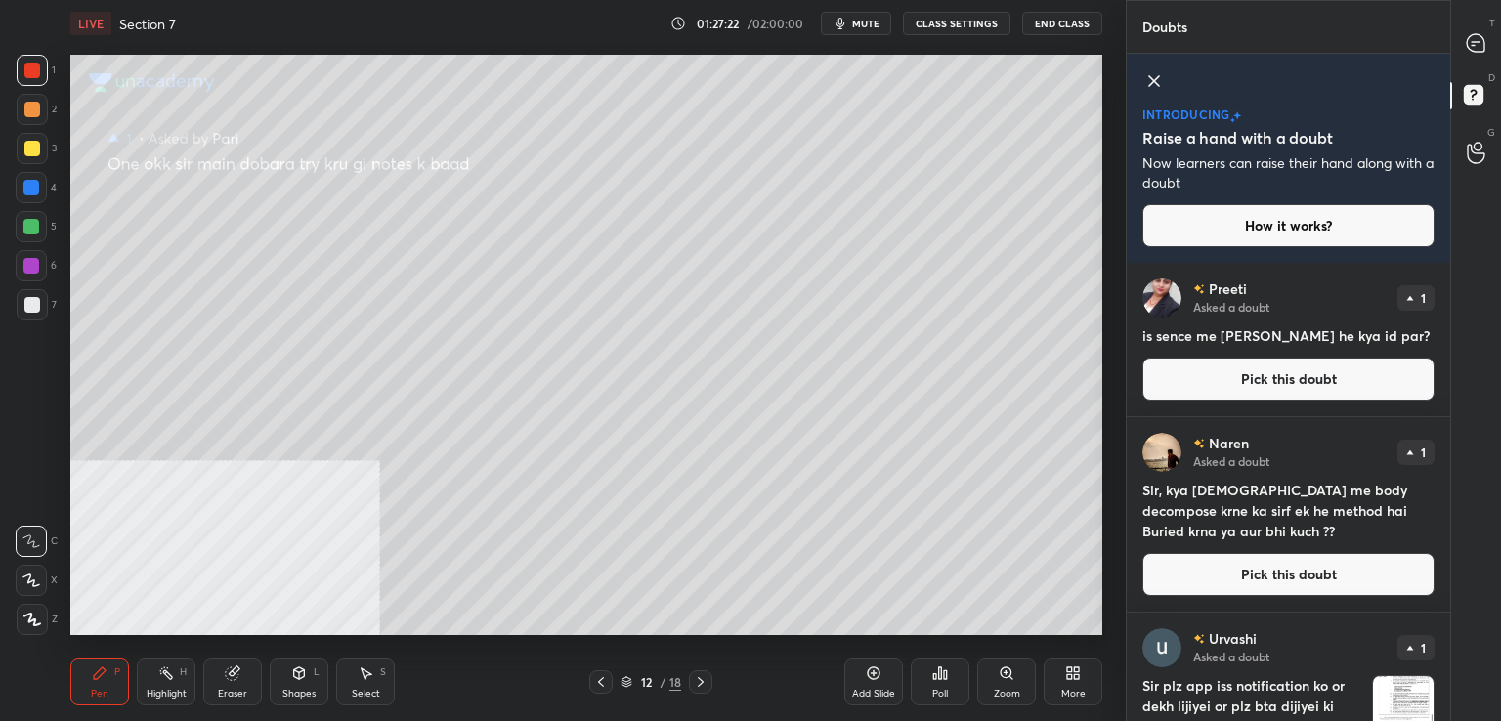
click at [1217, 391] on button "Pick this doubt" at bounding box center [1288, 379] width 292 height 43
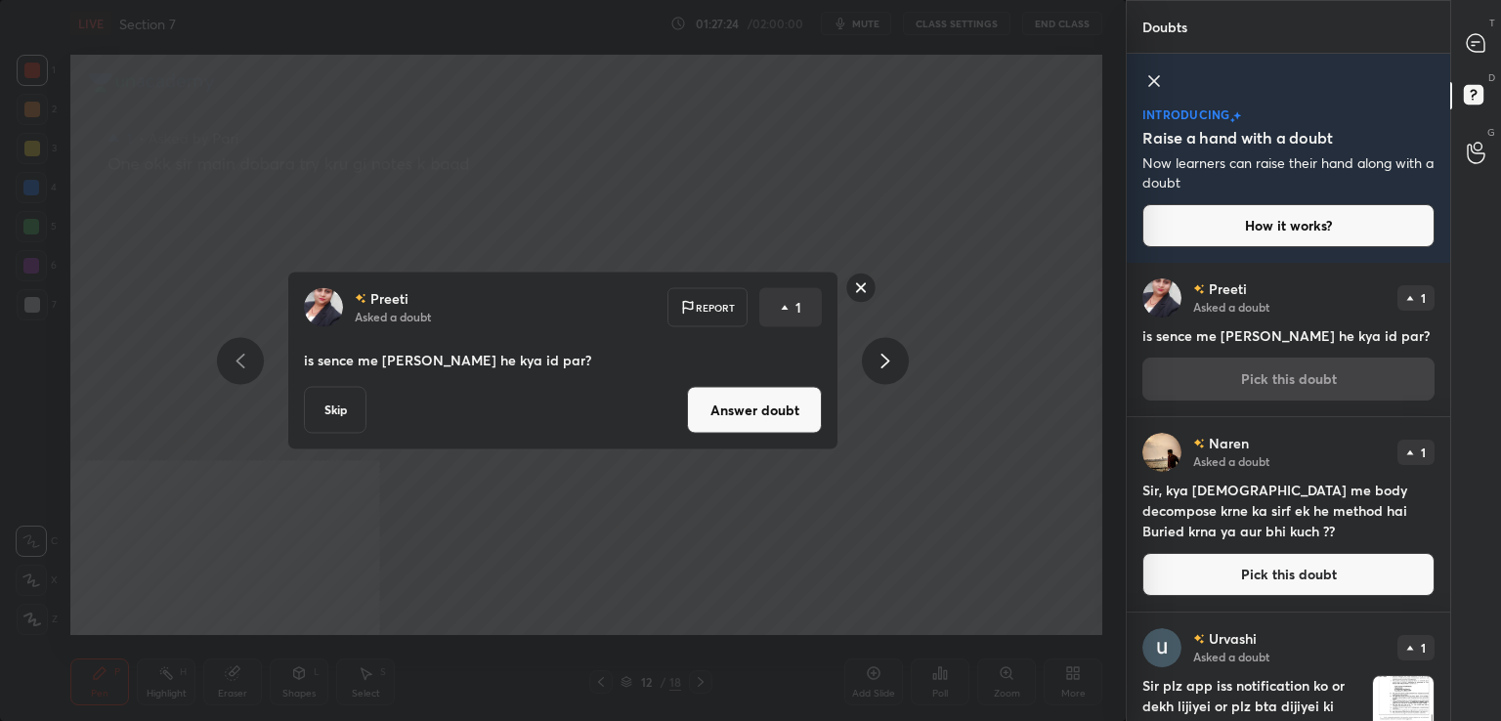
click at [789, 404] on button "Answer doubt" at bounding box center [754, 410] width 135 height 47
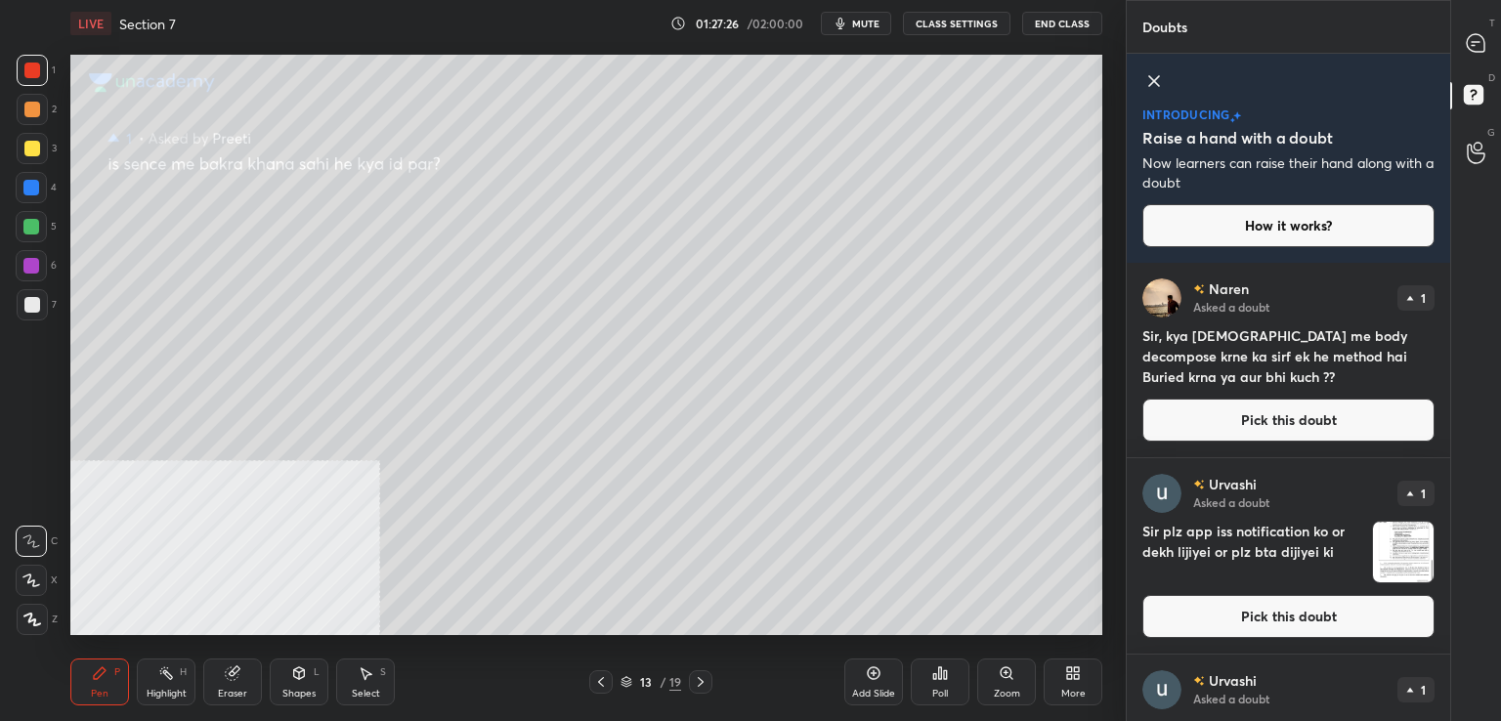
click at [1221, 423] on button "Pick this doubt" at bounding box center [1288, 420] width 292 height 43
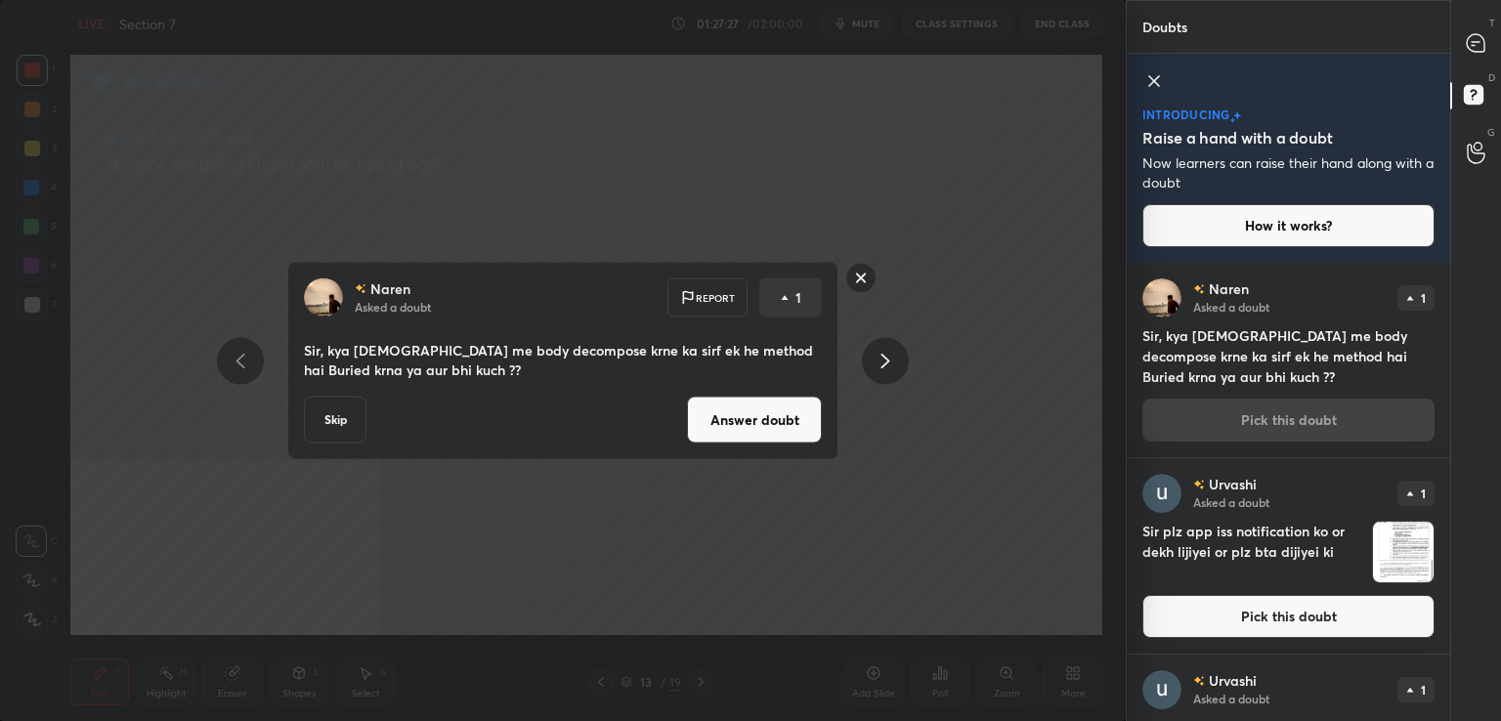
click at [794, 435] on button "Answer doubt" at bounding box center [754, 420] width 135 height 47
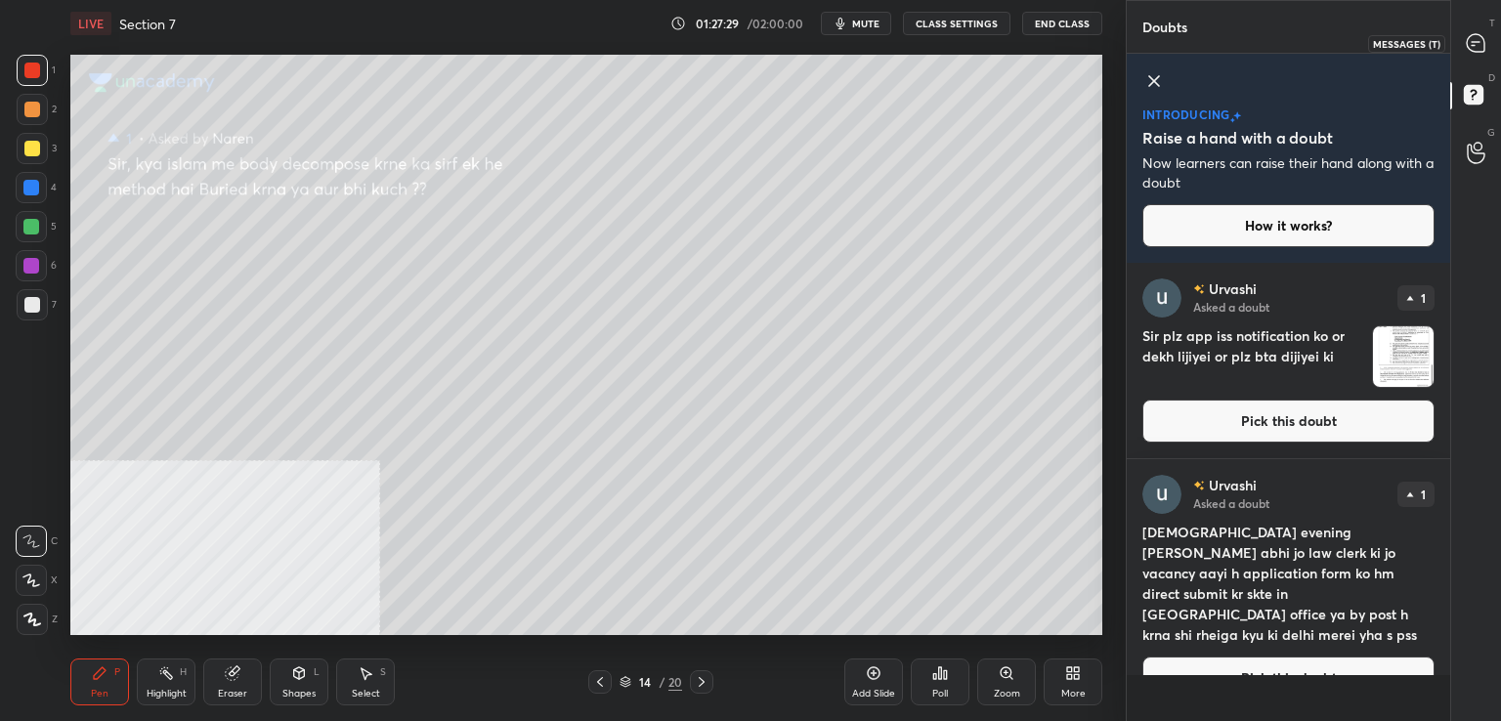
click at [1482, 40] on icon at bounding box center [1476, 43] width 18 height 18
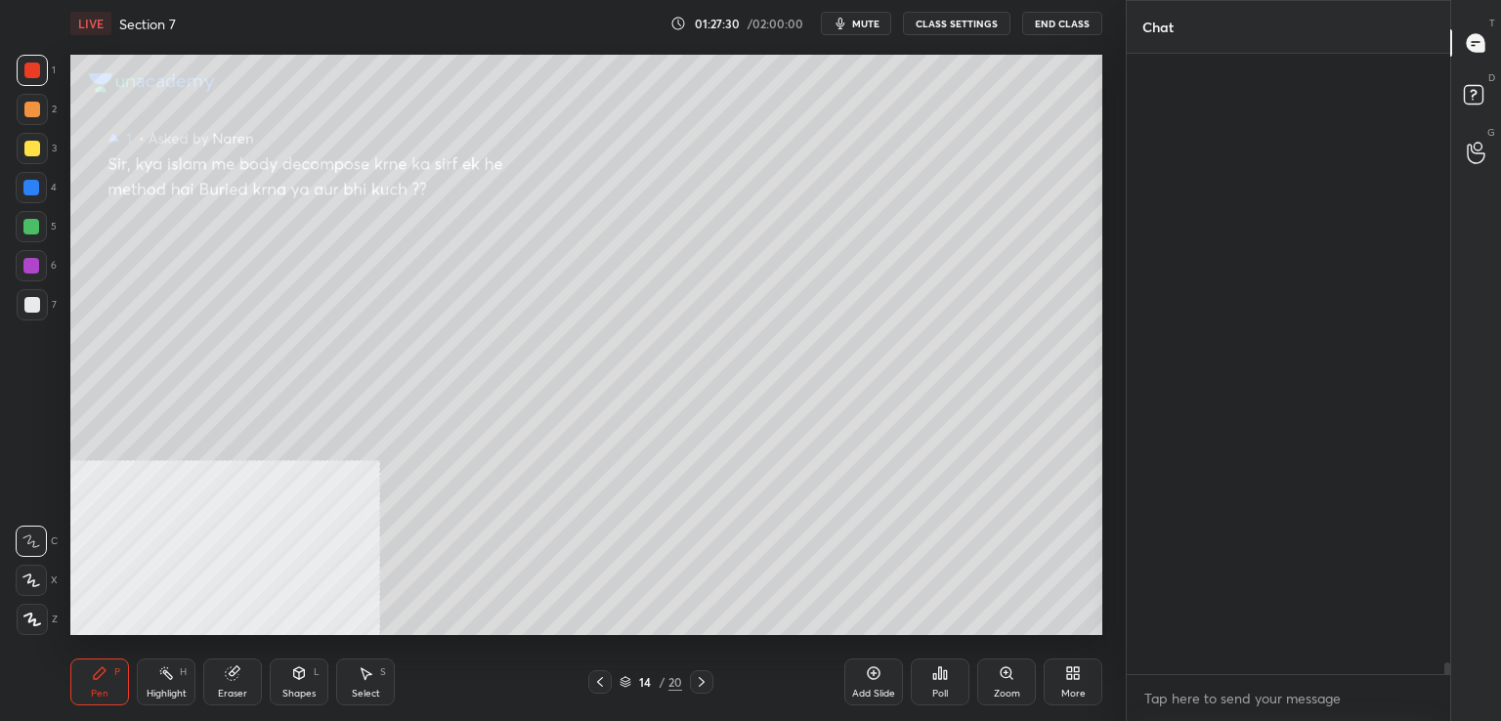
scroll to position [615, 318]
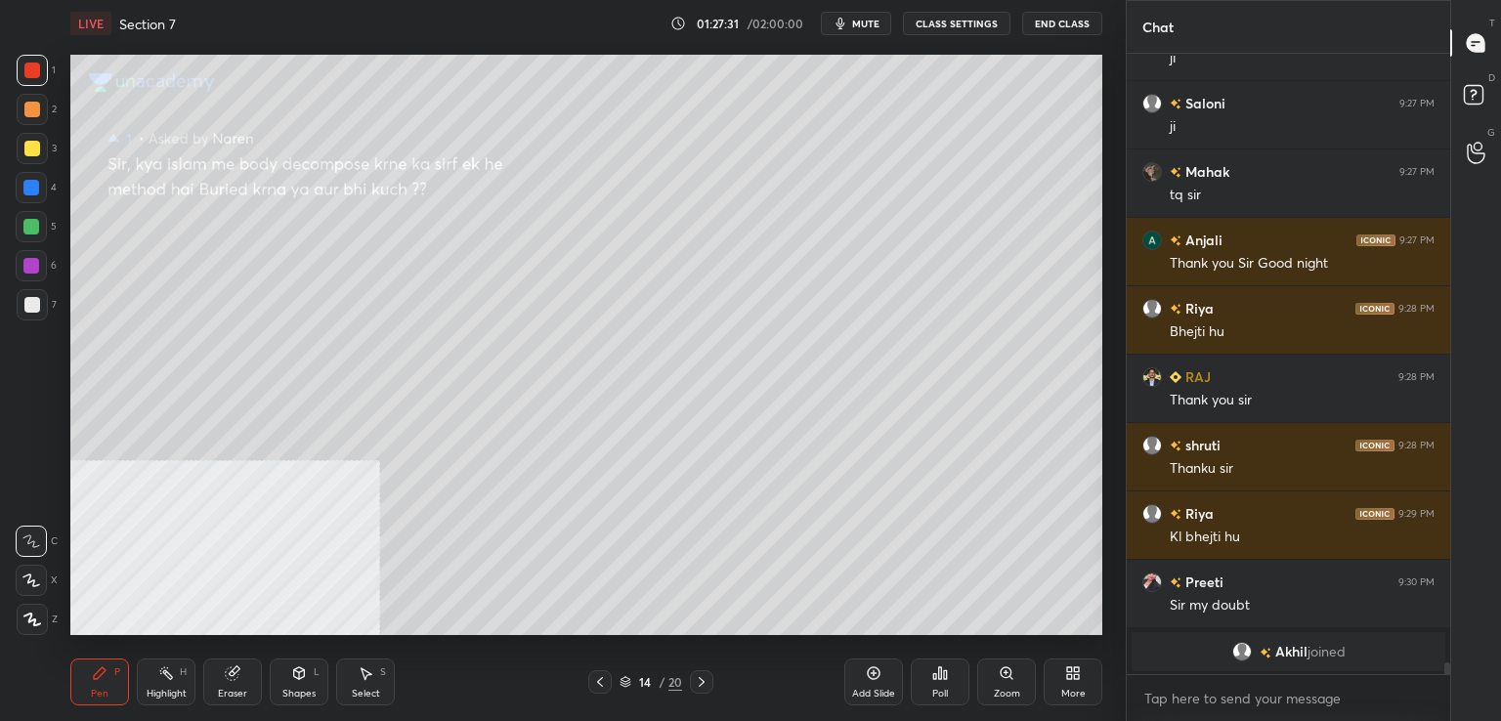
click at [596, 681] on icon at bounding box center [600, 682] width 16 height 16
click at [28, 114] on div at bounding box center [32, 110] width 16 height 16
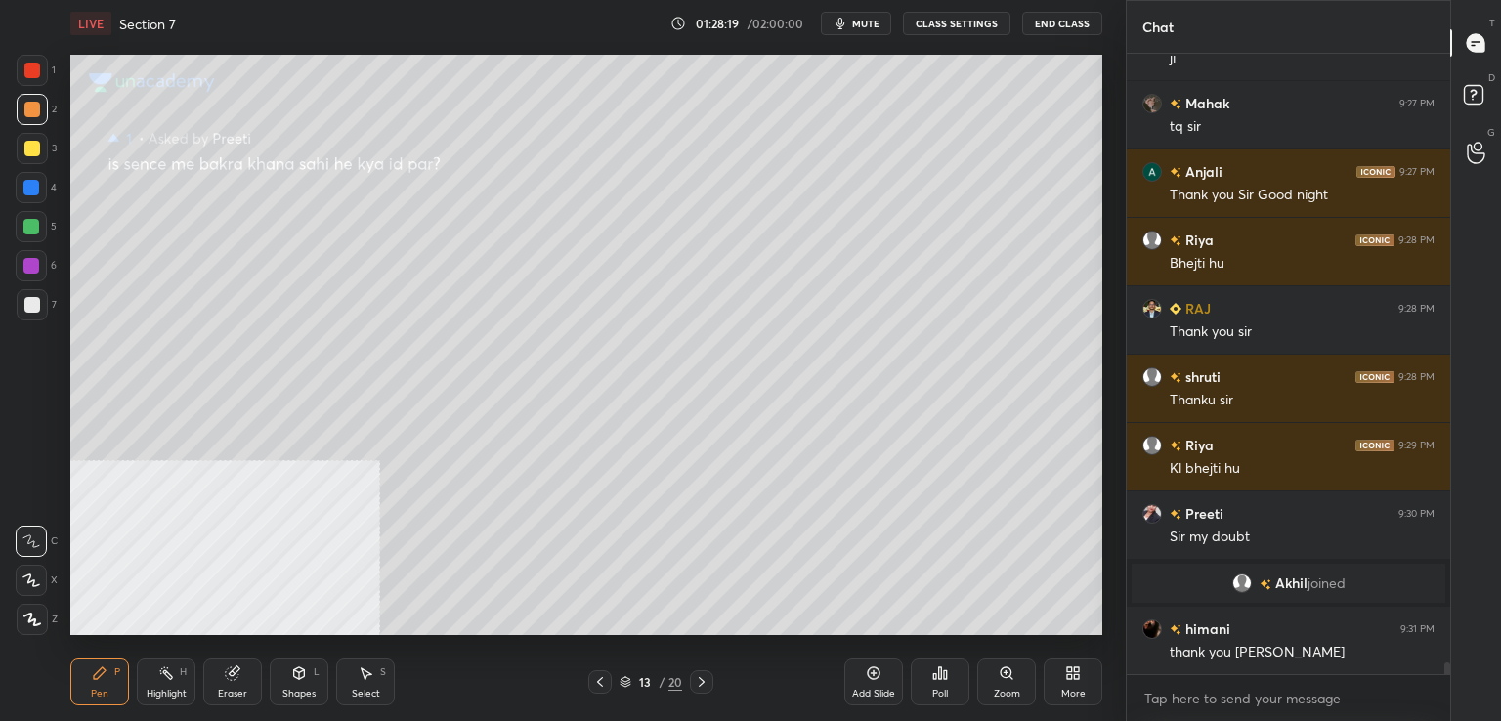
scroll to position [33272, 0]
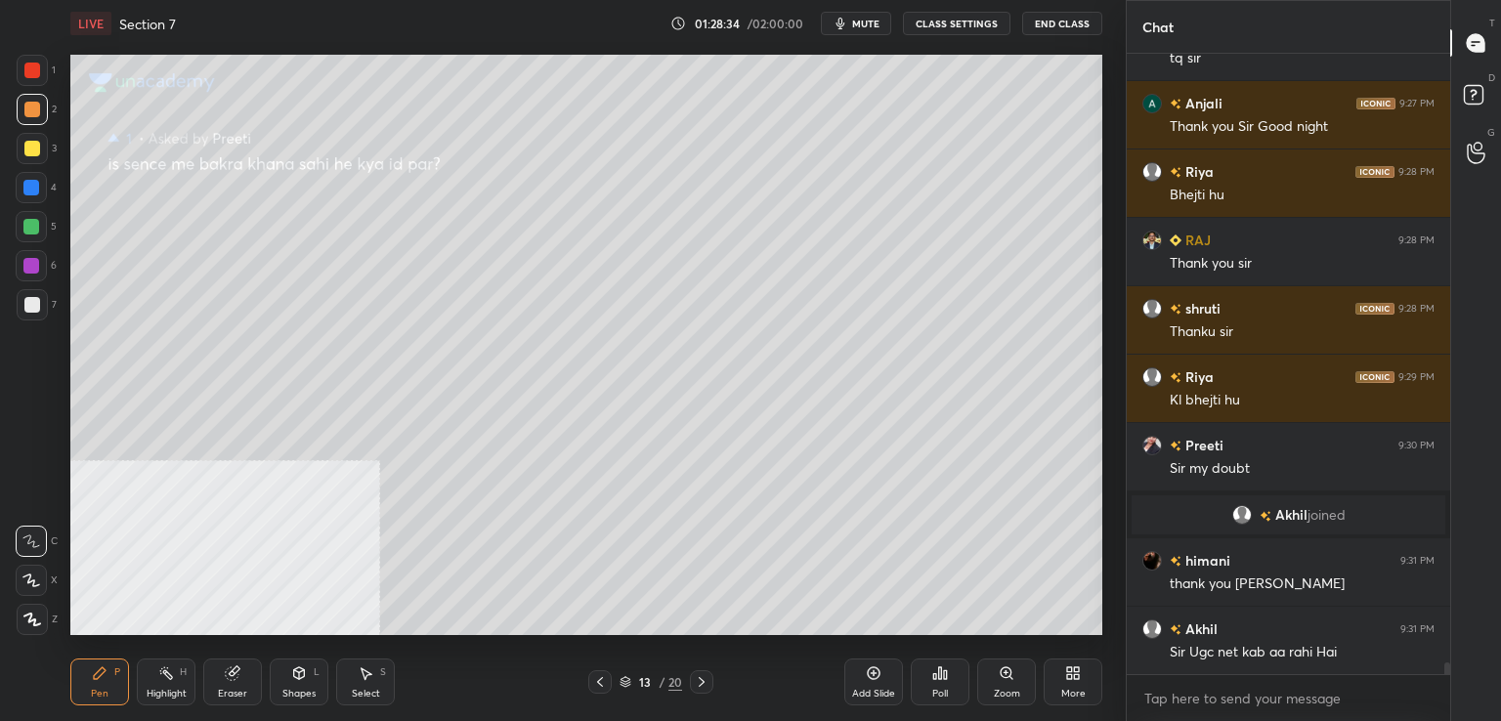
click at [699, 683] on icon at bounding box center [702, 682] width 16 height 16
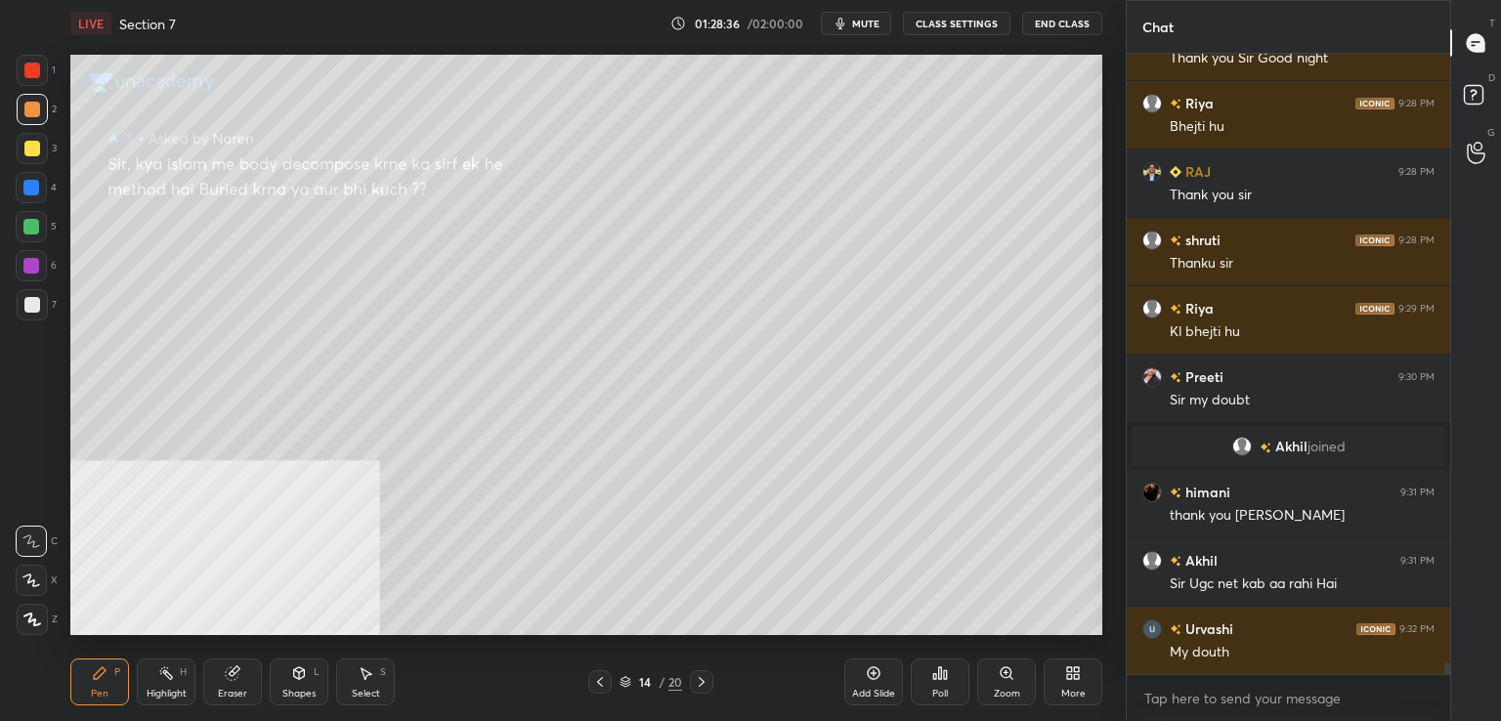
scroll to position [33408, 0]
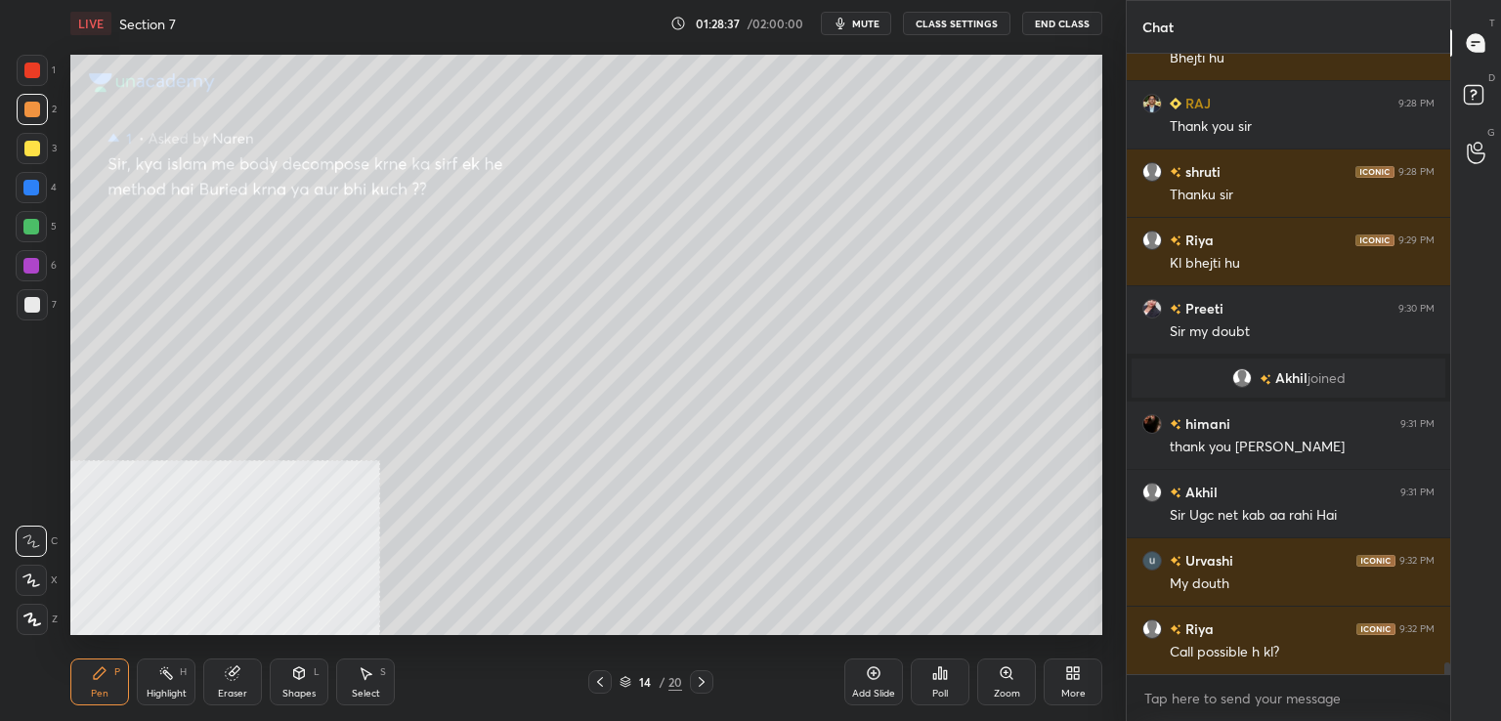
click at [696, 682] on icon at bounding box center [702, 682] width 16 height 16
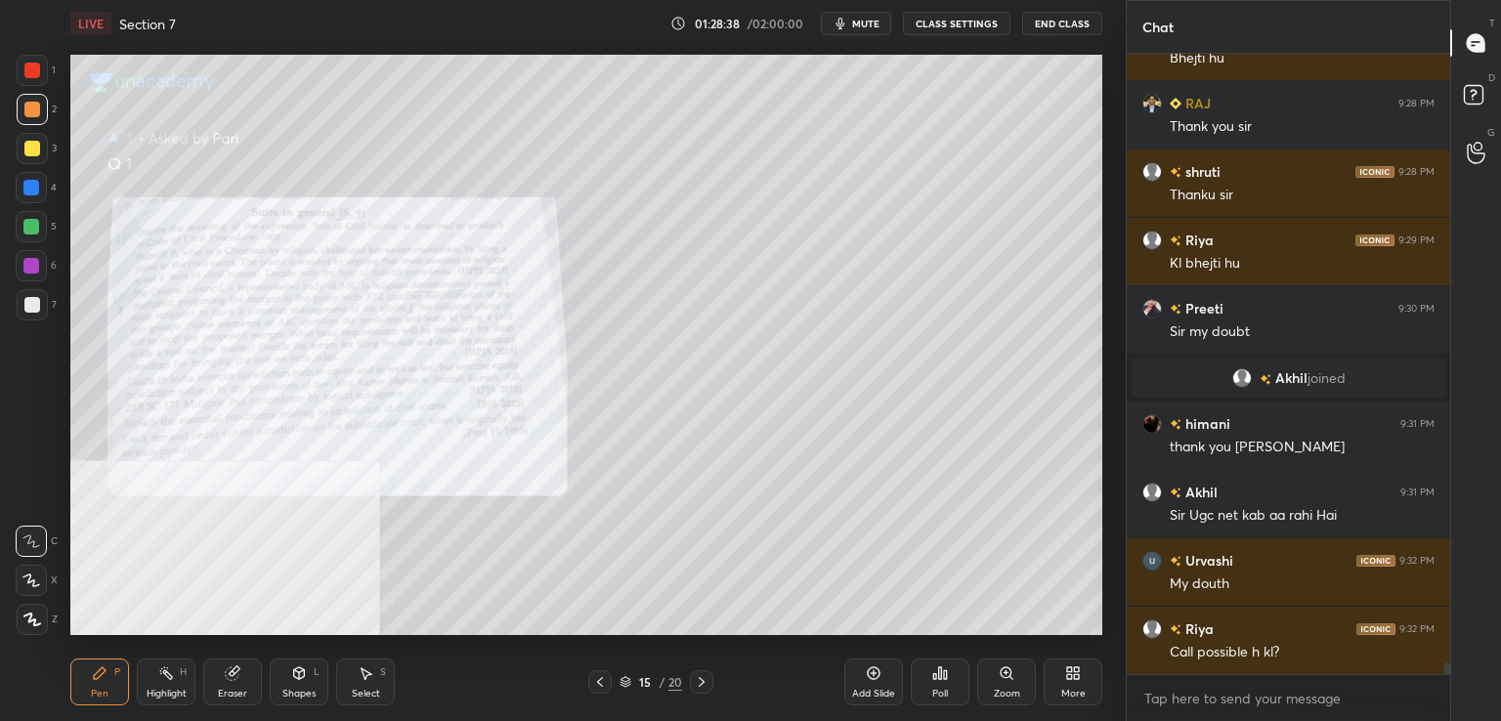
click at [598, 684] on icon at bounding box center [600, 682] width 16 height 16
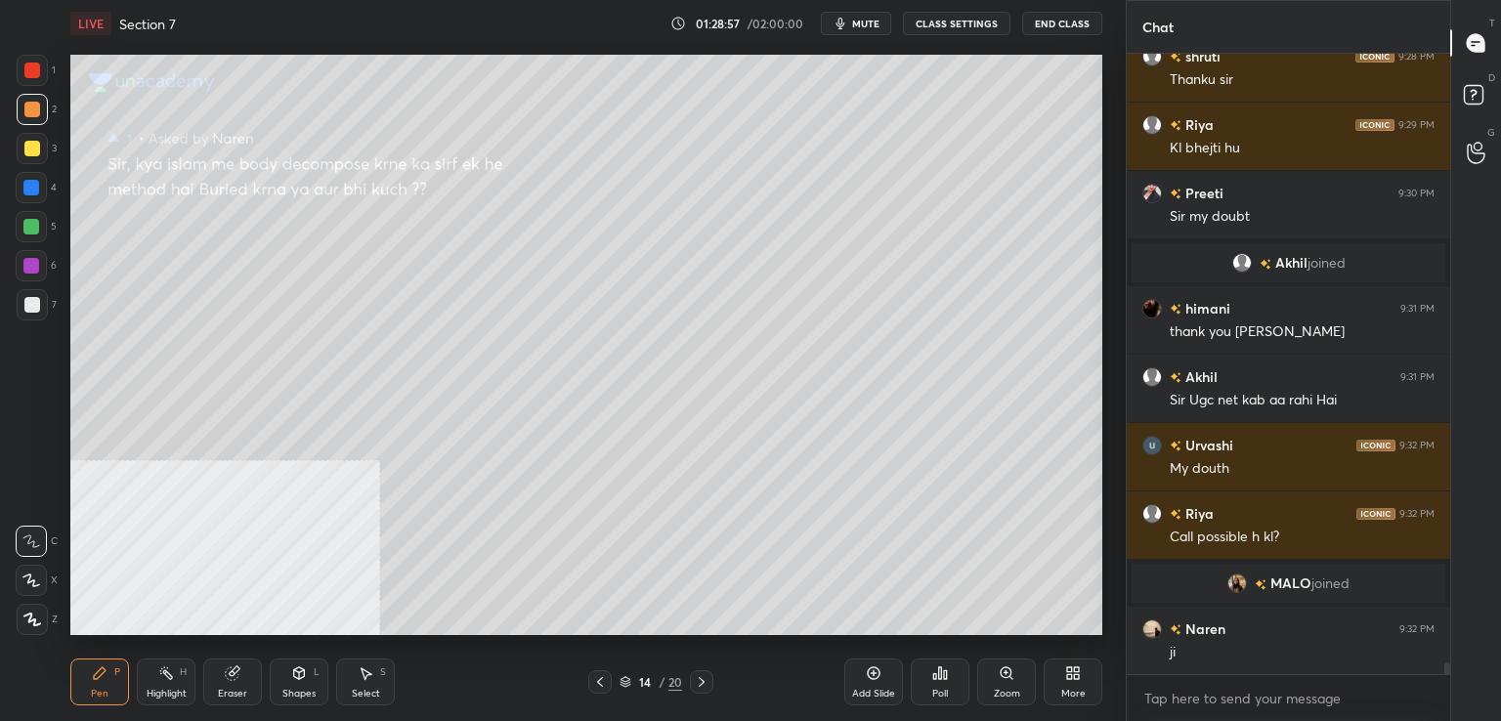
scroll to position [32980, 0]
click at [1482, 87] on rect at bounding box center [1473, 95] width 19 height 19
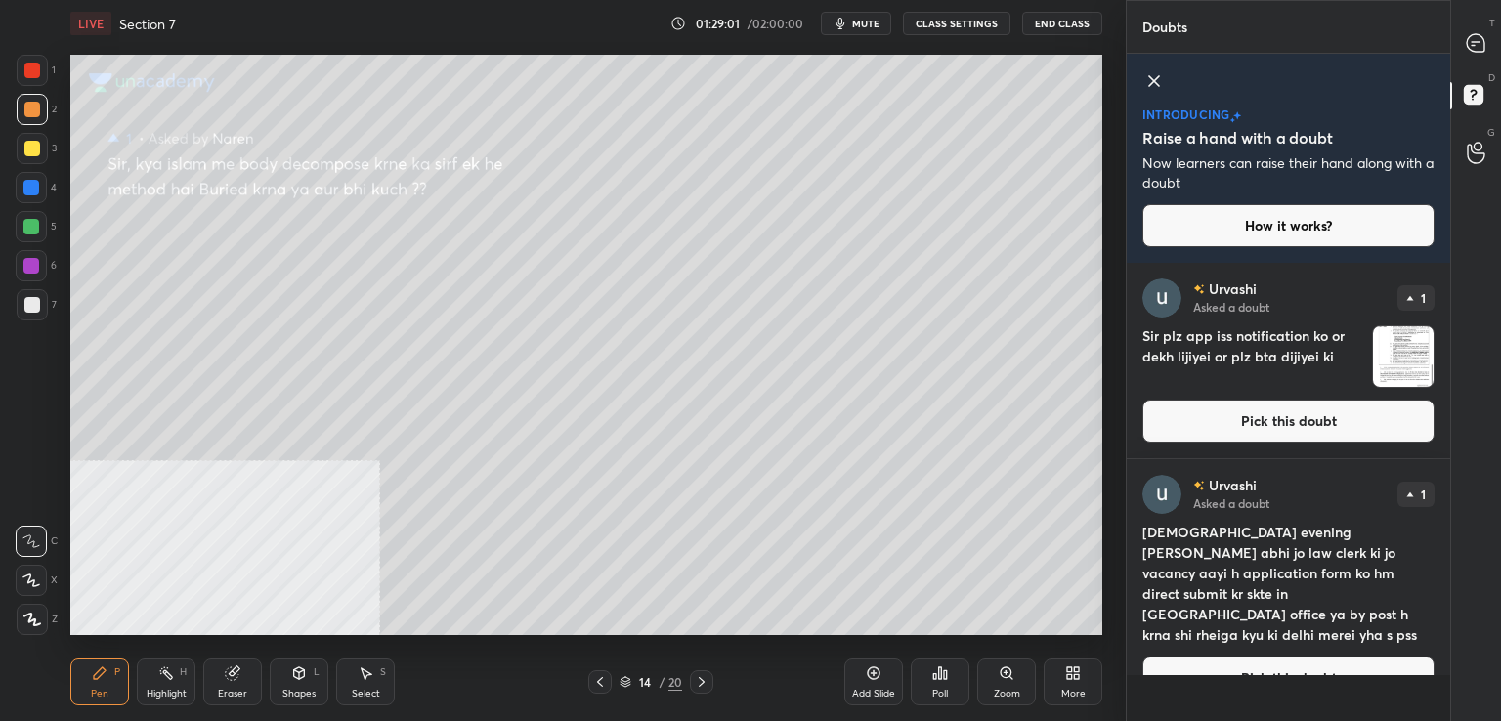
click at [1208, 432] on button "Pick this doubt" at bounding box center [1288, 421] width 292 height 43
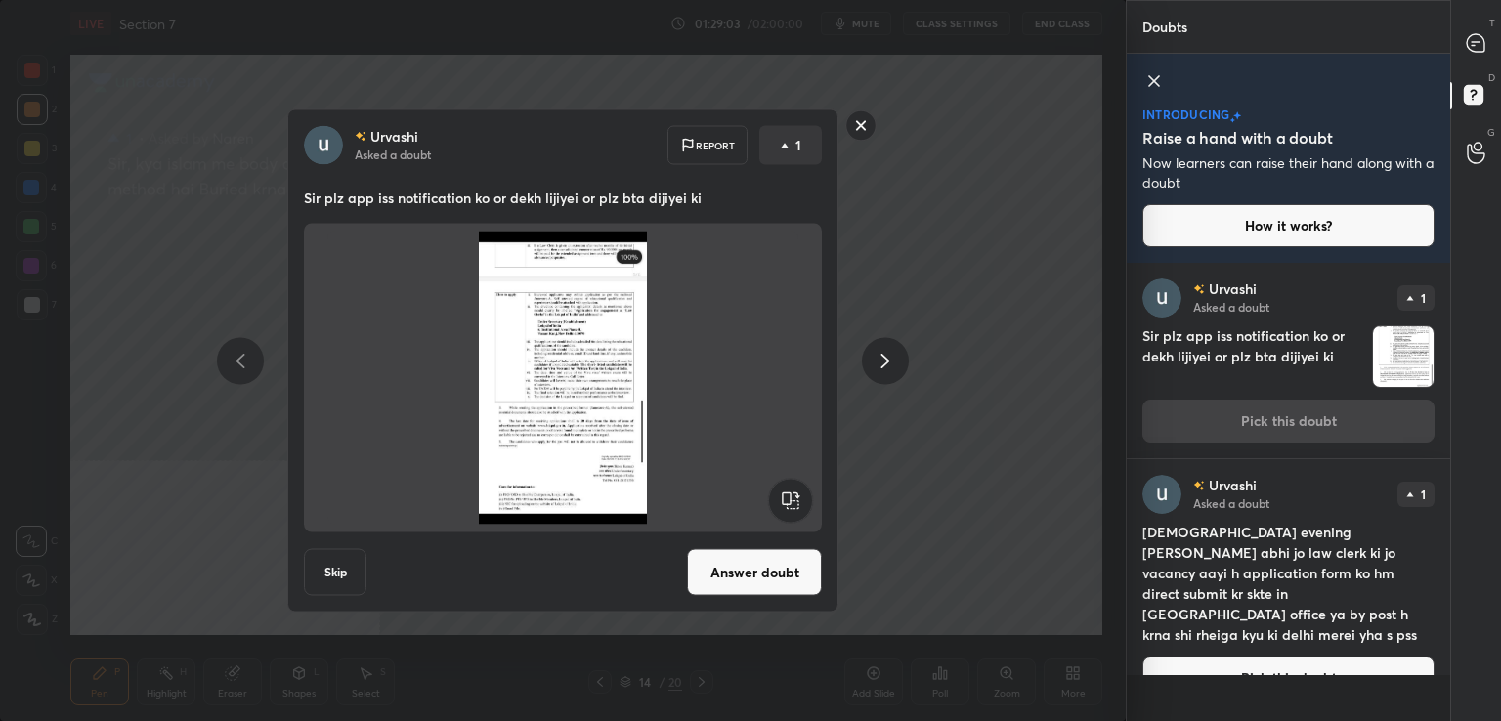
click at [763, 573] on button "Answer doubt" at bounding box center [754, 572] width 135 height 47
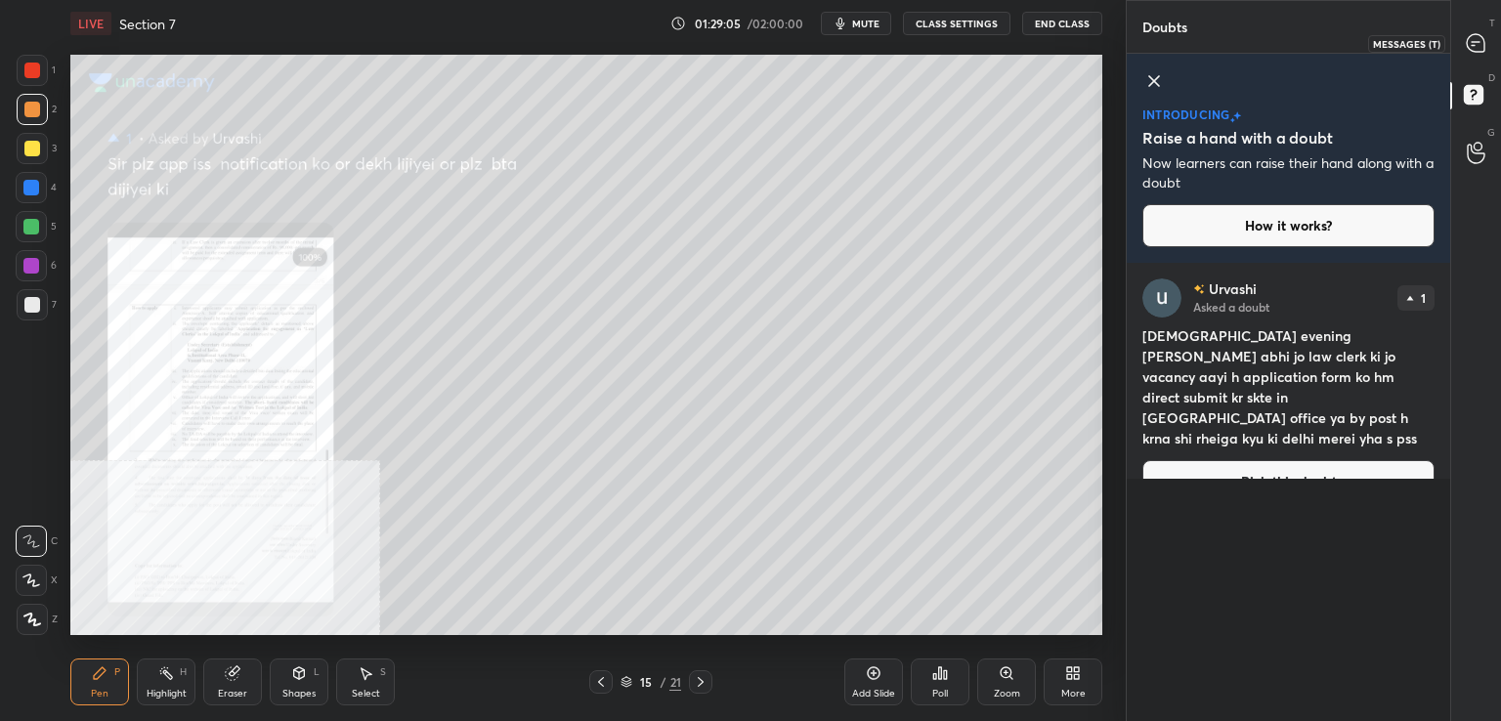
click at [1478, 36] on icon at bounding box center [1476, 43] width 18 height 18
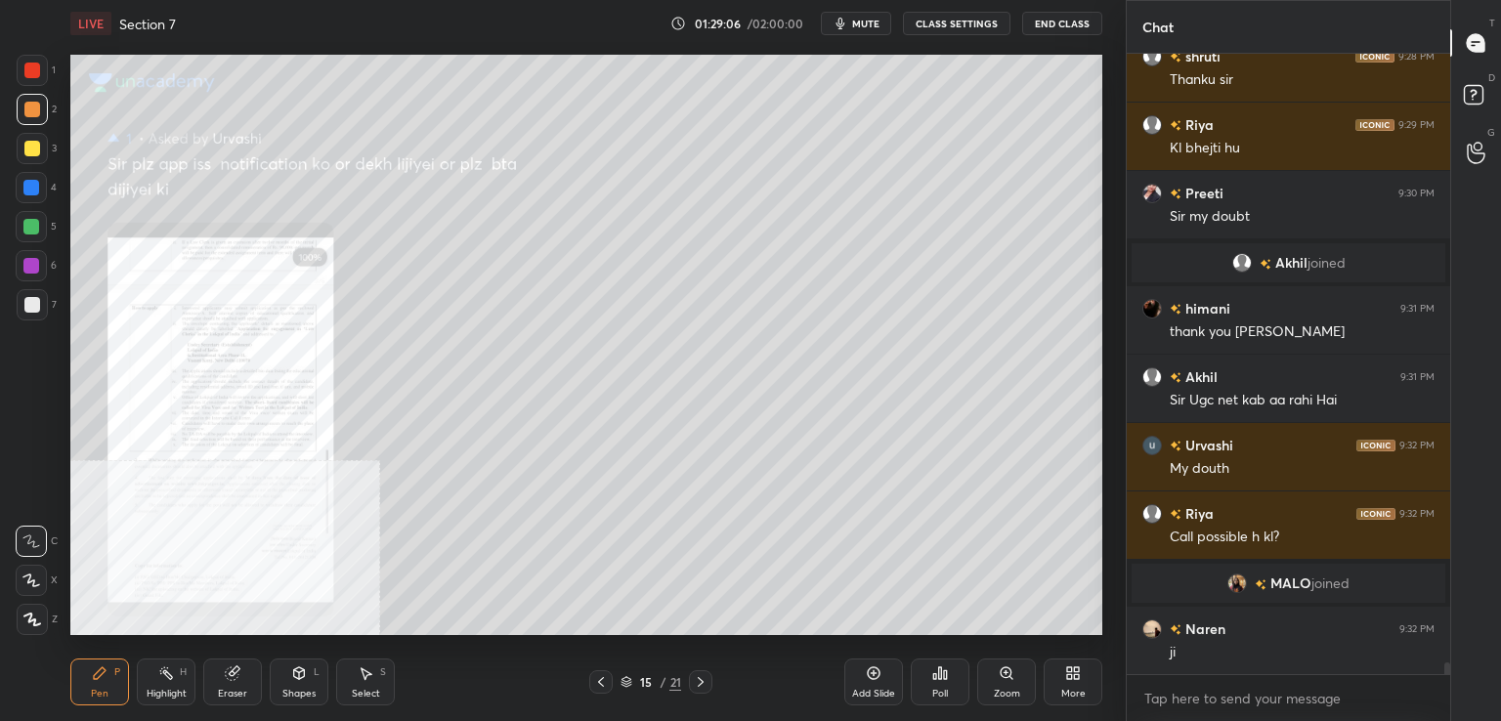
scroll to position [615, 318]
click at [1472, 103] on rect at bounding box center [1473, 95] width 19 height 19
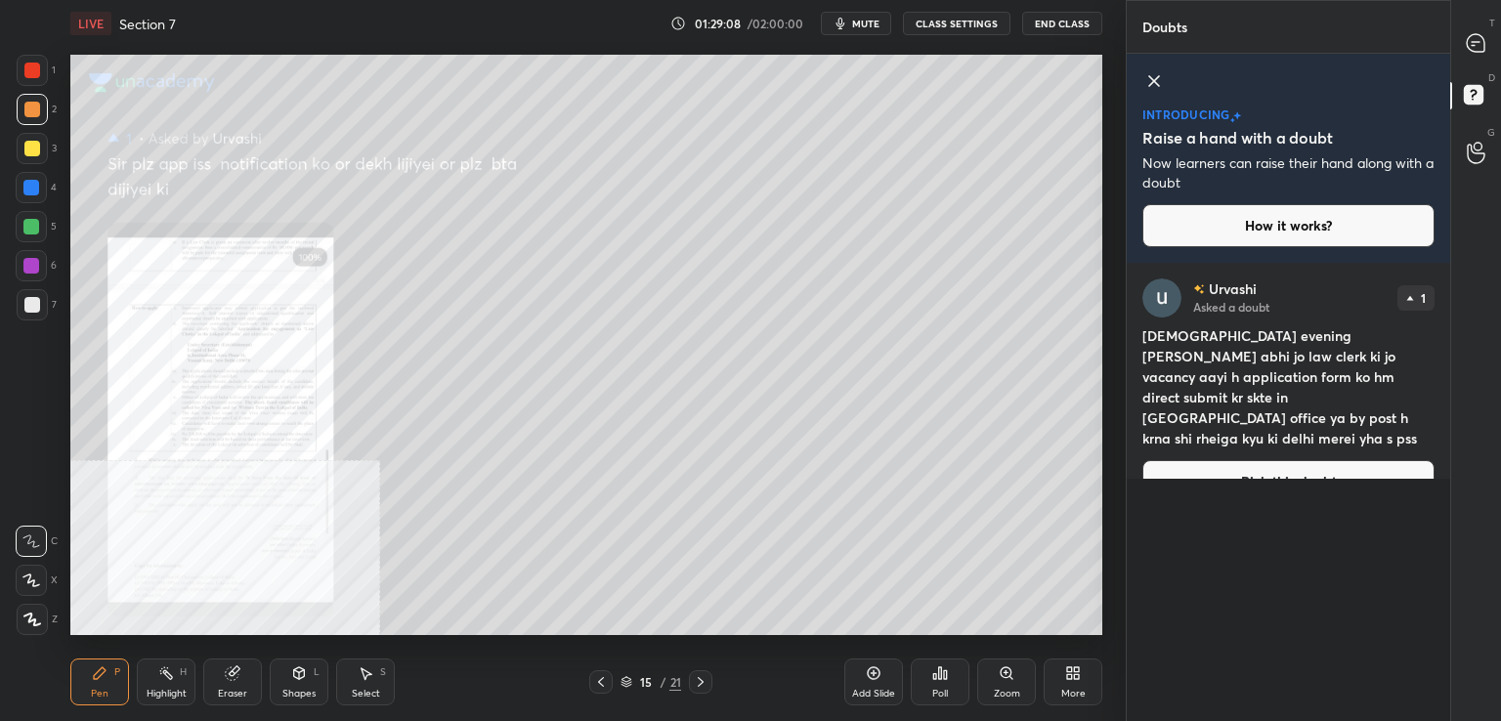
click at [1236, 460] on button "Pick this doubt" at bounding box center [1288, 481] width 292 height 43
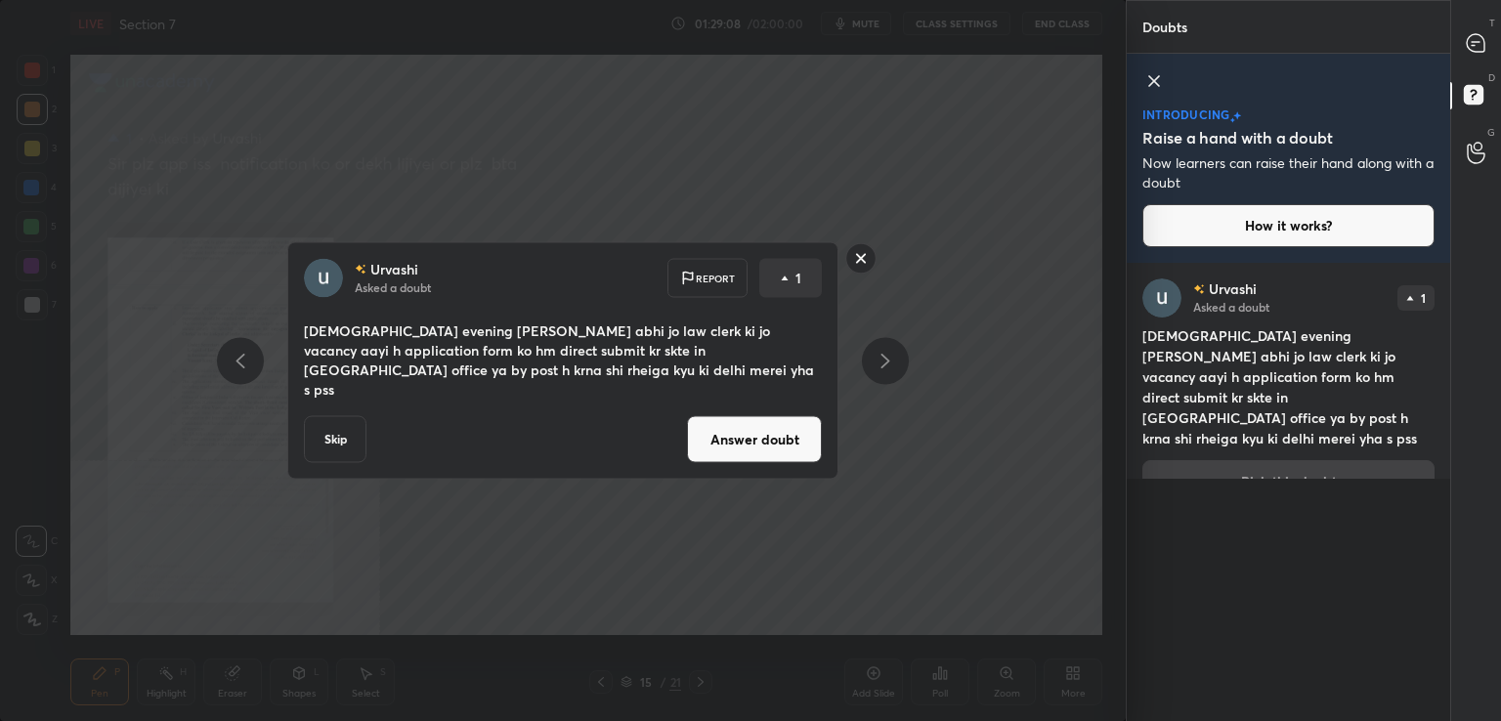
click at [732, 439] on button "Answer doubt" at bounding box center [754, 439] width 135 height 47
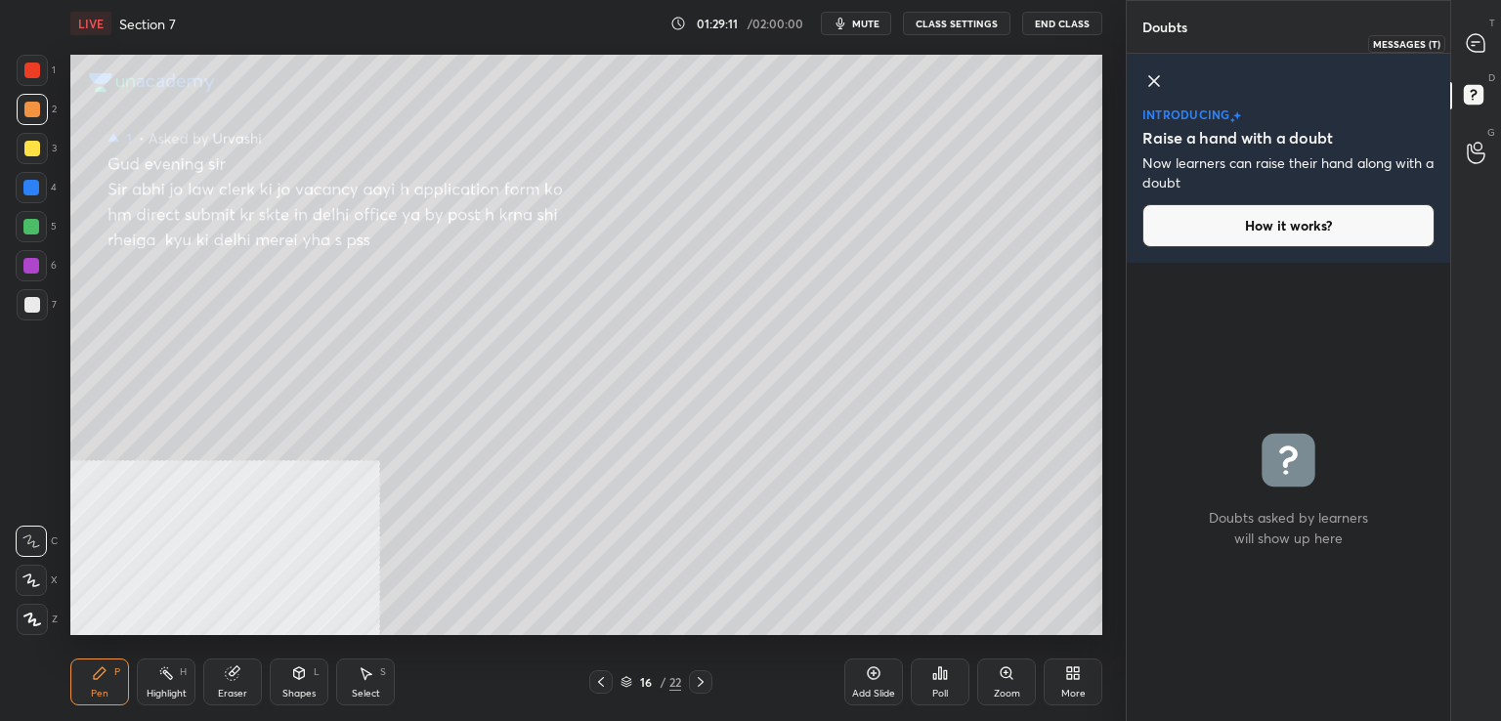
click at [1481, 38] on icon at bounding box center [1476, 43] width 18 height 18
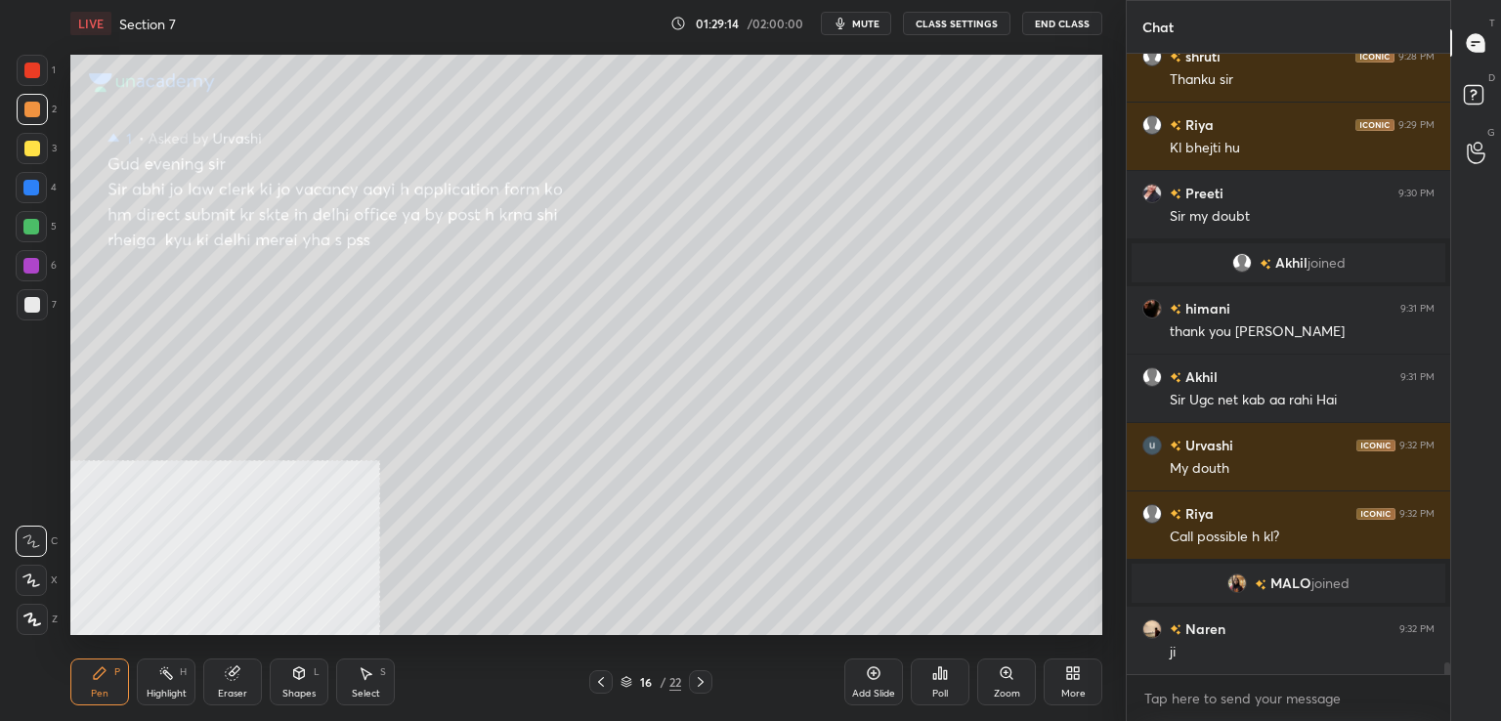
click at [32, 141] on div at bounding box center [32, 149] width 16 height 16
click at [602, 688] on icon at bounding box center [601, 682] width 16 height 16
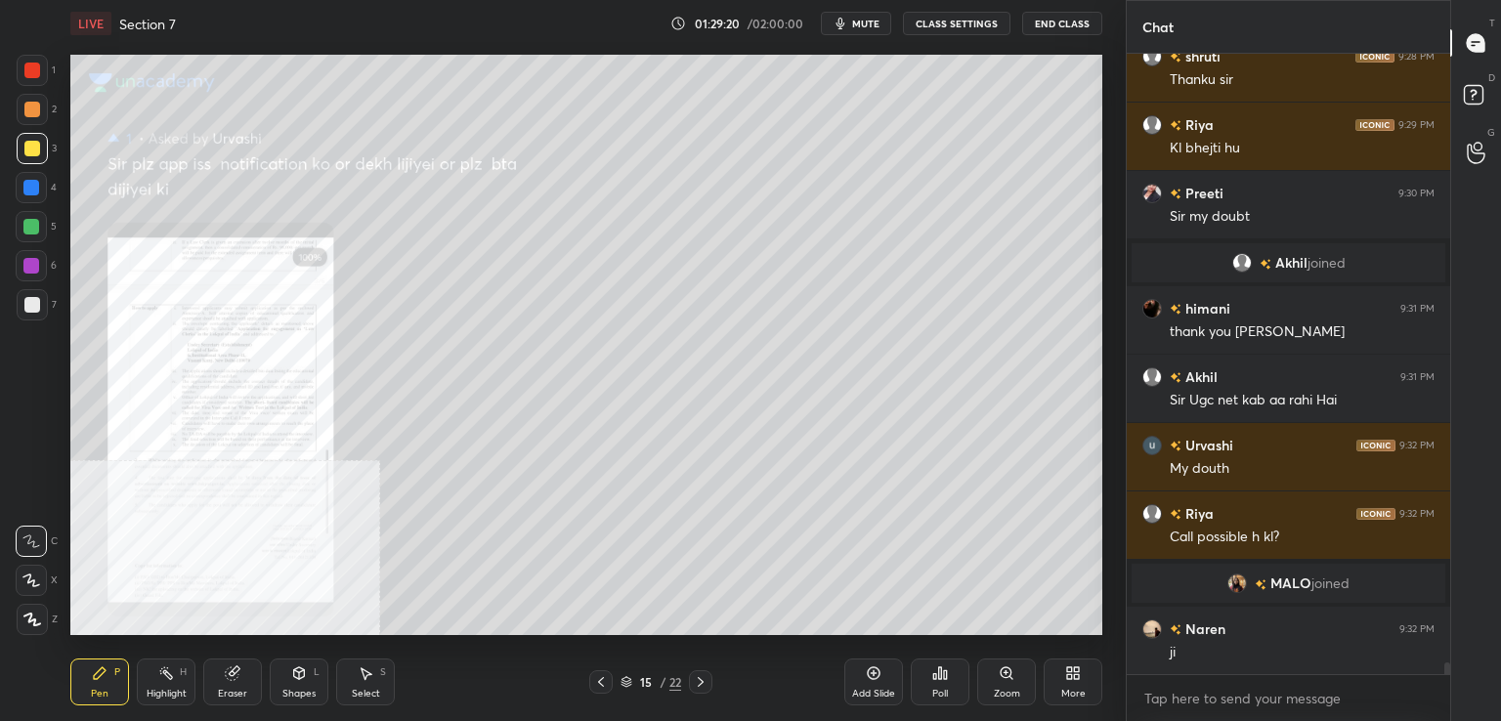
click at [1002, 677] on icon at bounding box center [1007, 674] width 16 height 16
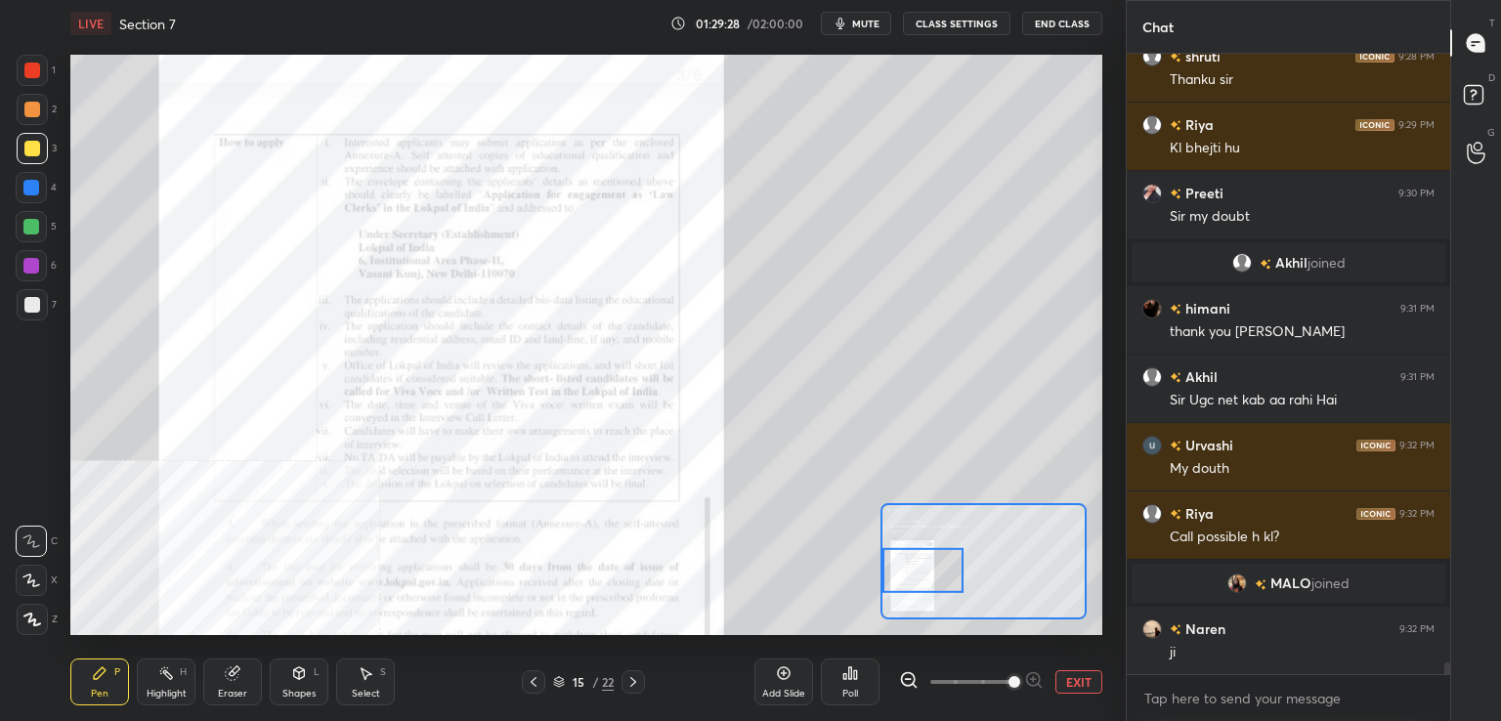
click at [947, 584] on div at bounding box center [922, 569] width 81 height 45
click at [950, 583] on div at bounding box center [922, 569] width 81 height 45
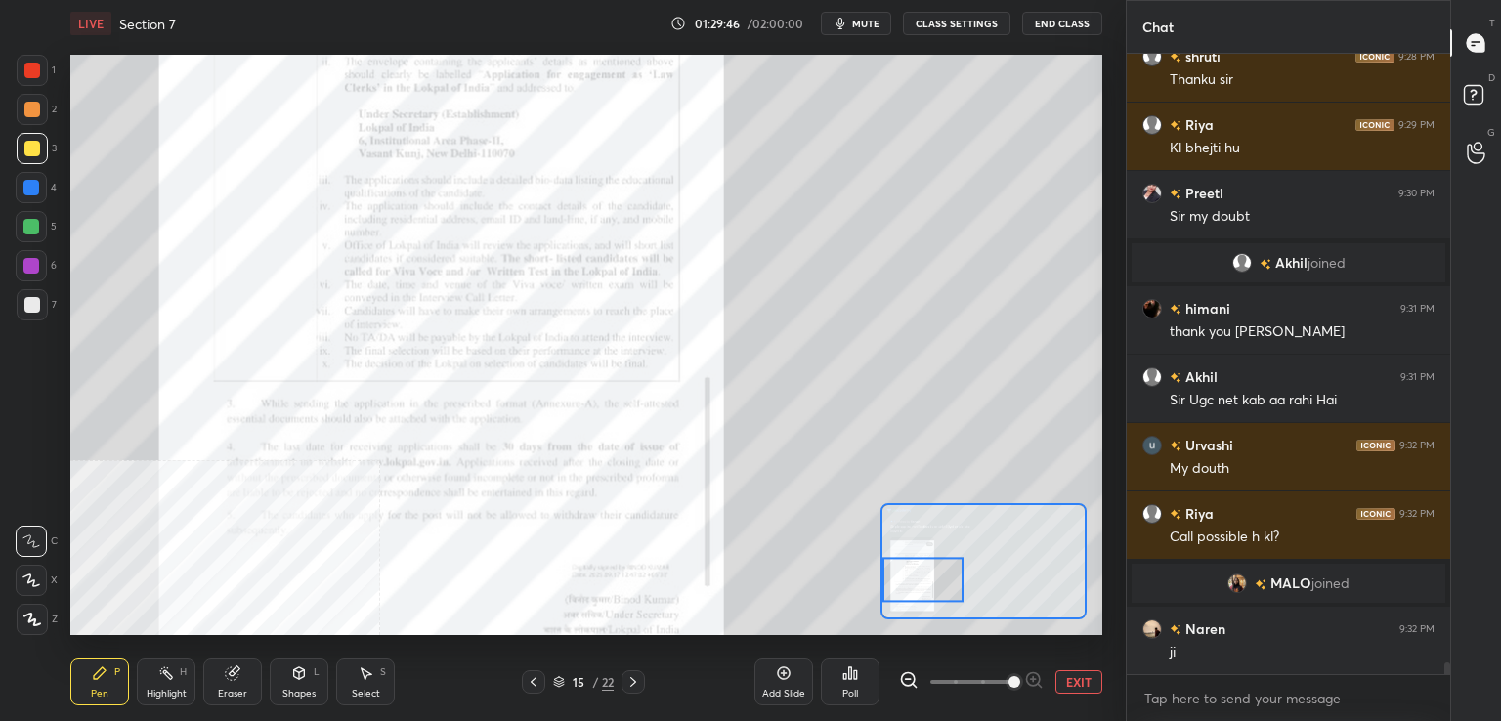
click at [1057, 681] on button "EXIT" at bounding box center [1078, 681] width 47 height 23
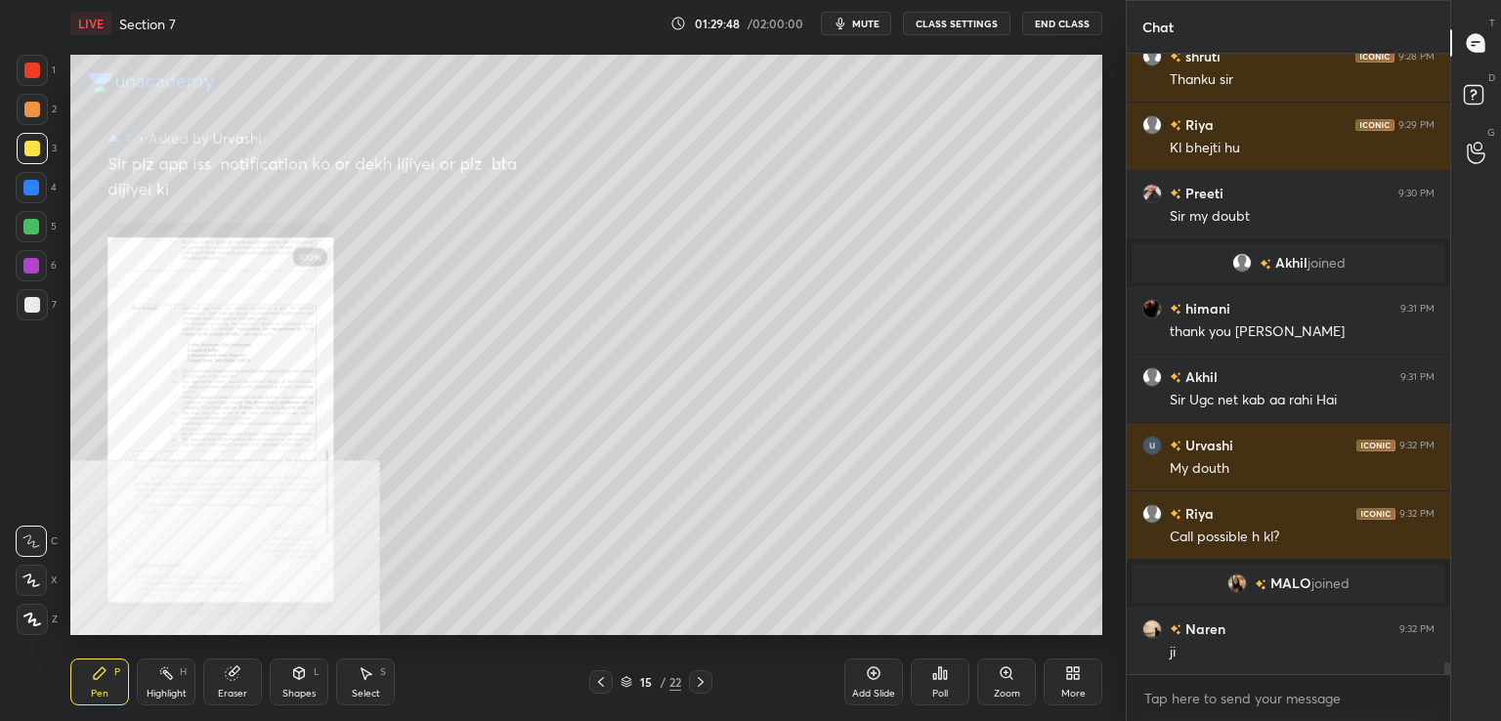
click at [599, 673] on div at bounding box center [600, 681] width 23 height 23
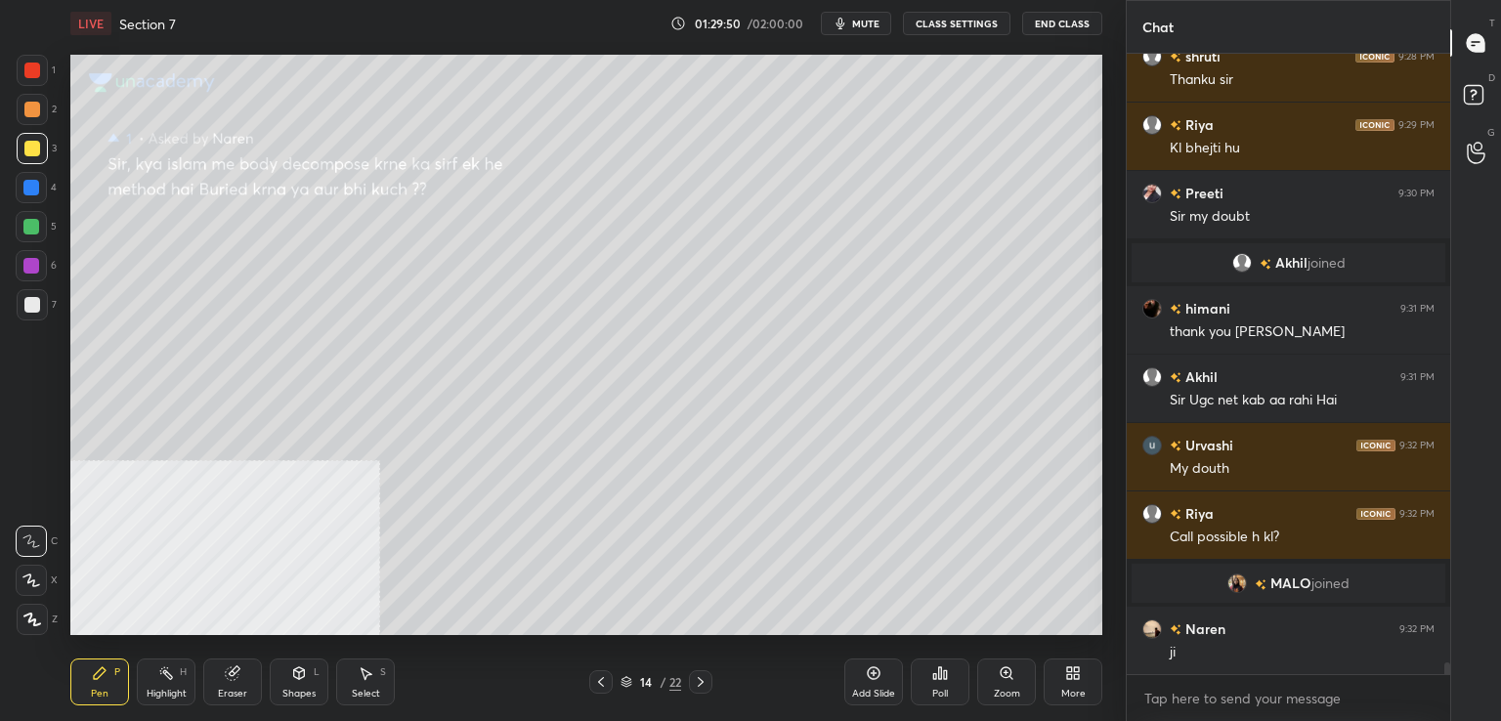
click at [36, 103] on div at bounding box center [32, 110] width 16 height 16
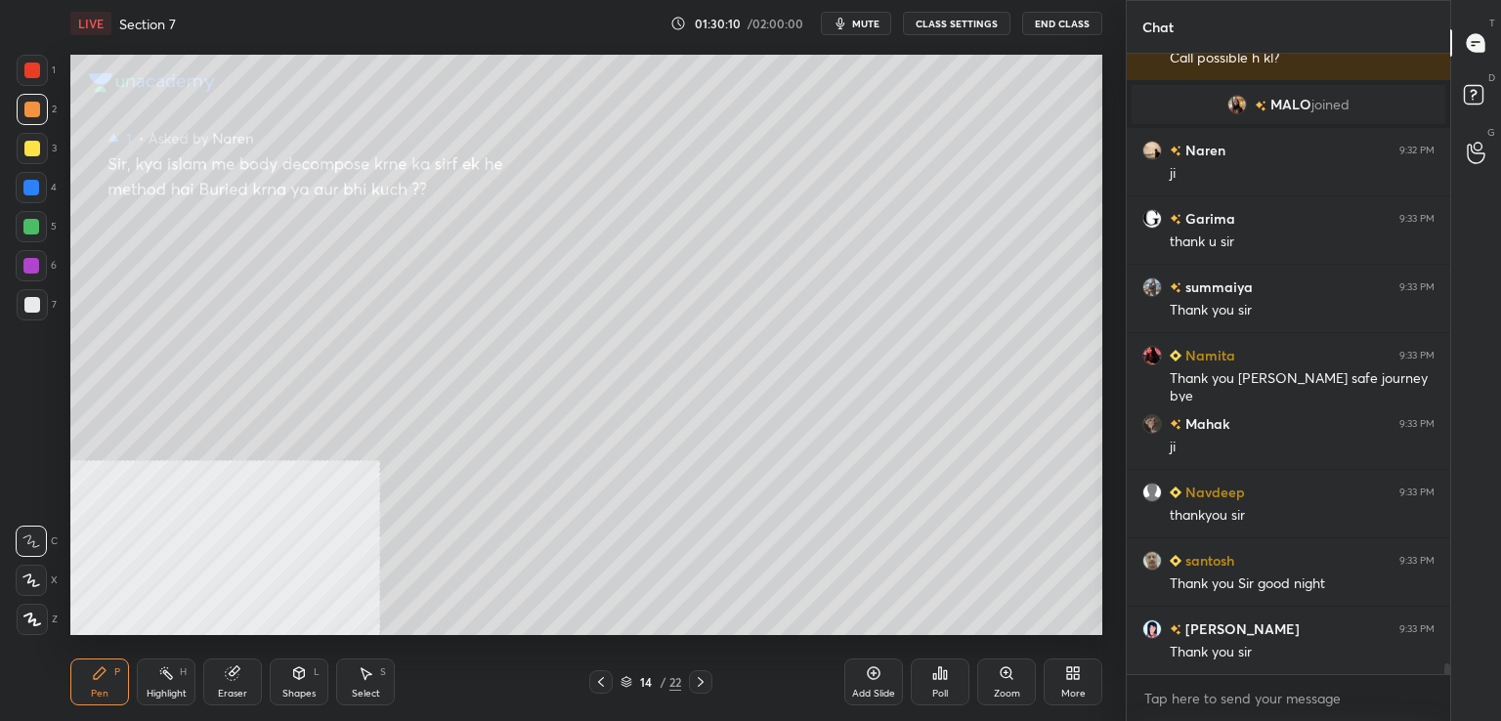
scroll to position [33895, 0]
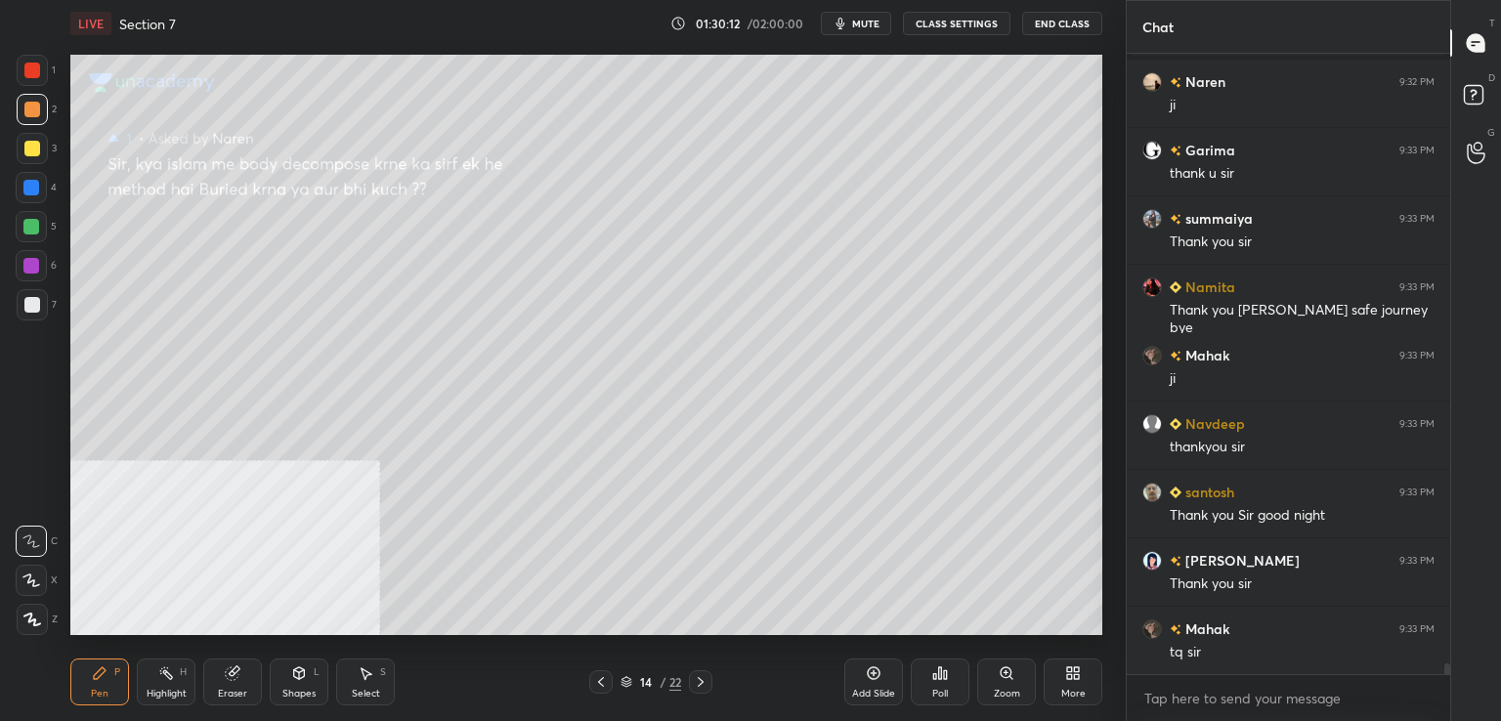
click at [1063, 19] on button "End Class" at bounding box center [1062, 23] width 80 height 23
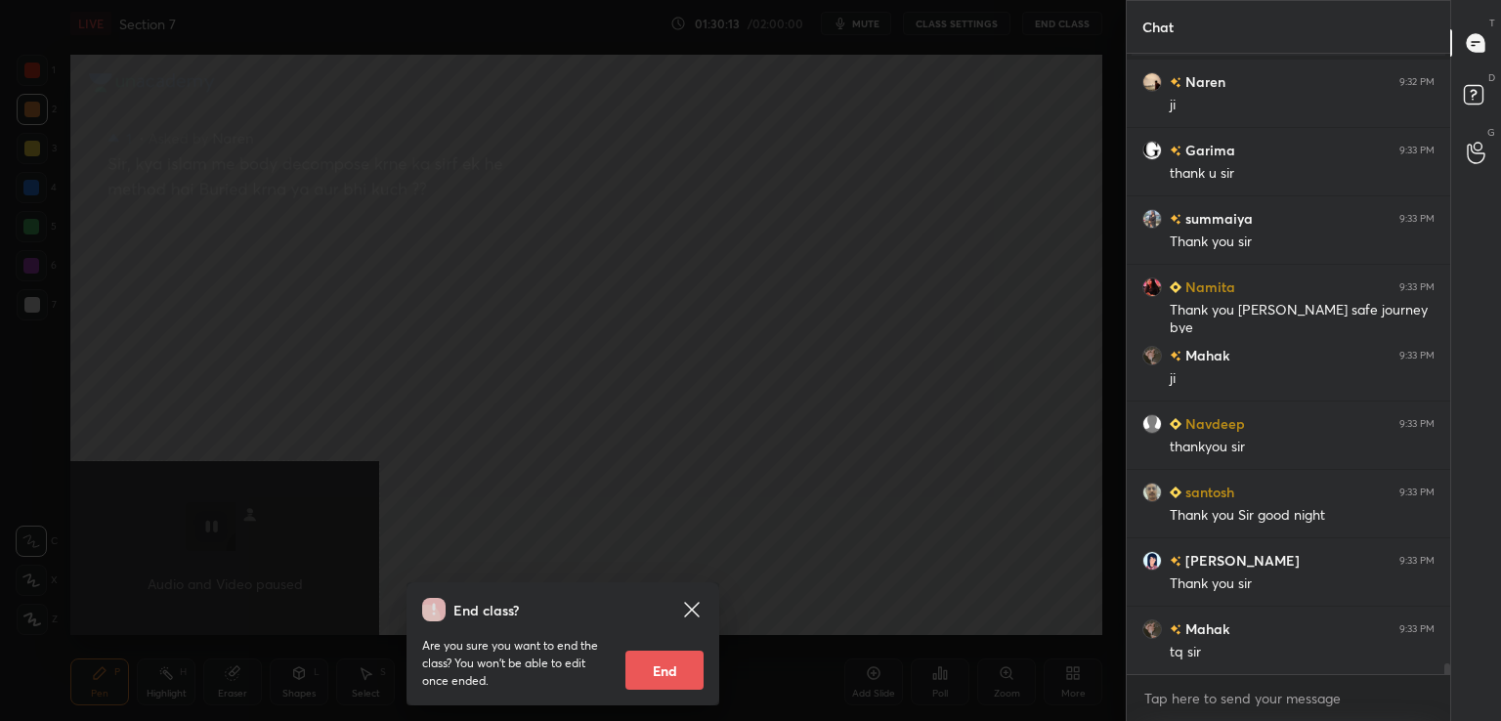
click at [657, 670] on button "End" at bounding box center [664, 670] width 78 height 39
type textarea "x"
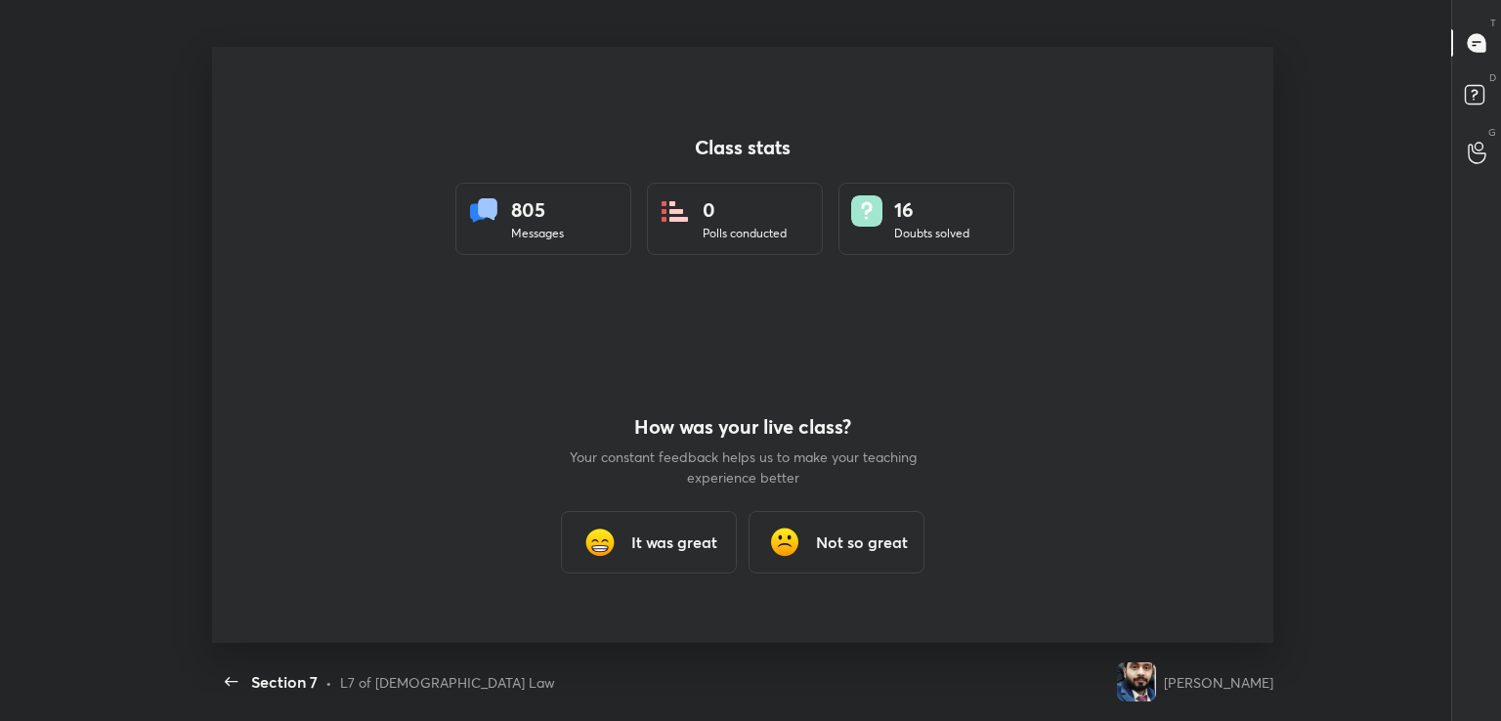
scroll to position [0, 0]
